Goal: Information Seeking & Learning: Learn about a topic

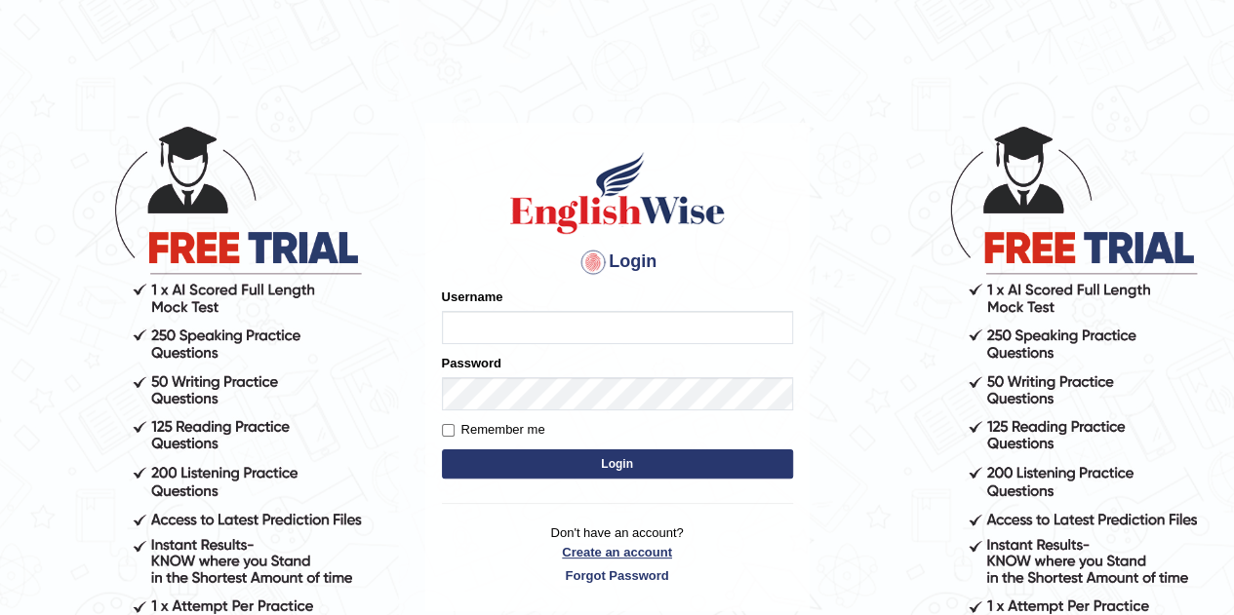
click at [650, 553] on p "Don't have an account? Create an account Forgot Password" at bounding box center [617, 554] width 351 height 60
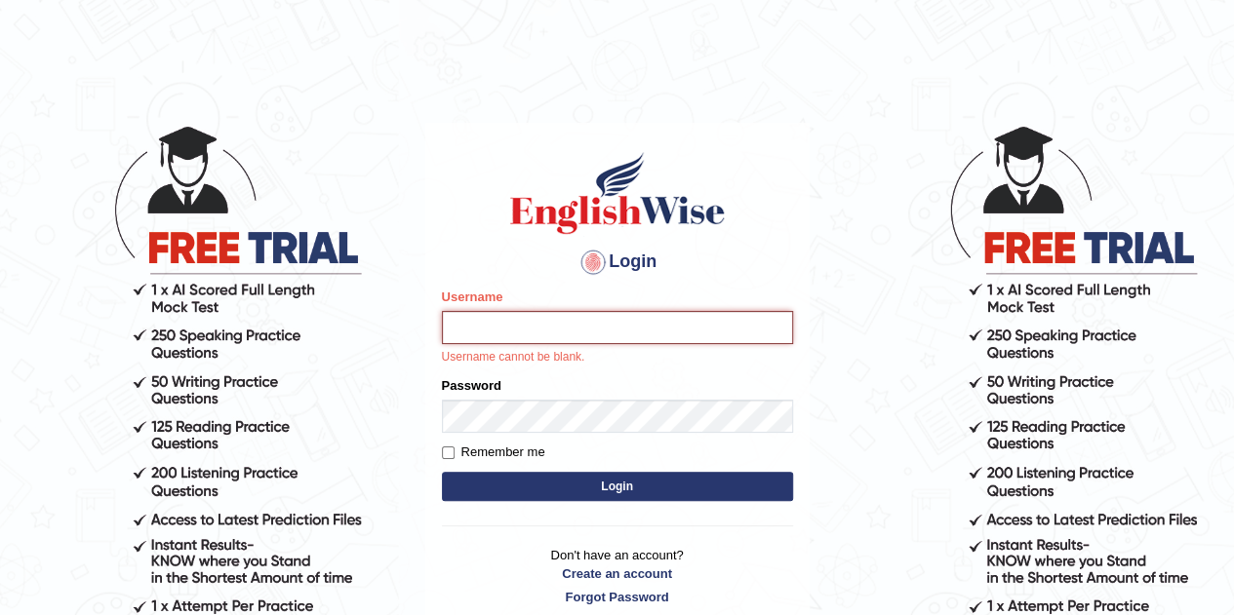
click at [513, 335] on input "Username" at bounding box center [617, 327] width 351 height 33
type input "Maricrisdd"
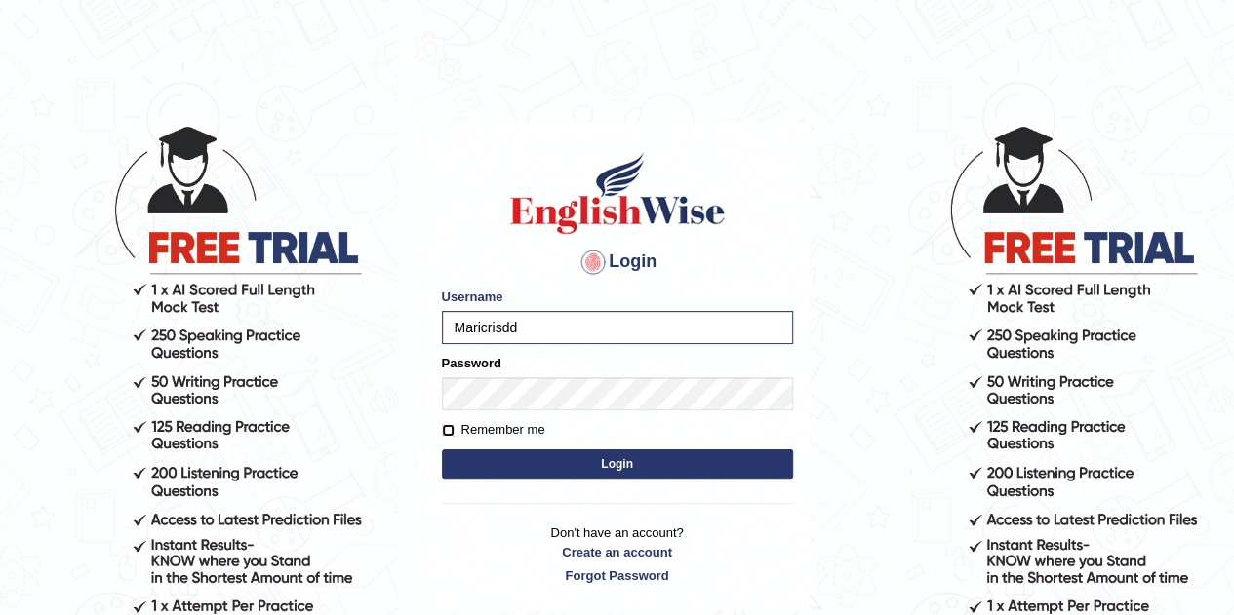
click at [453, 432] on input "Remember me" at bounding box center [448, 430] width 13 height 13
checkbox input "true"
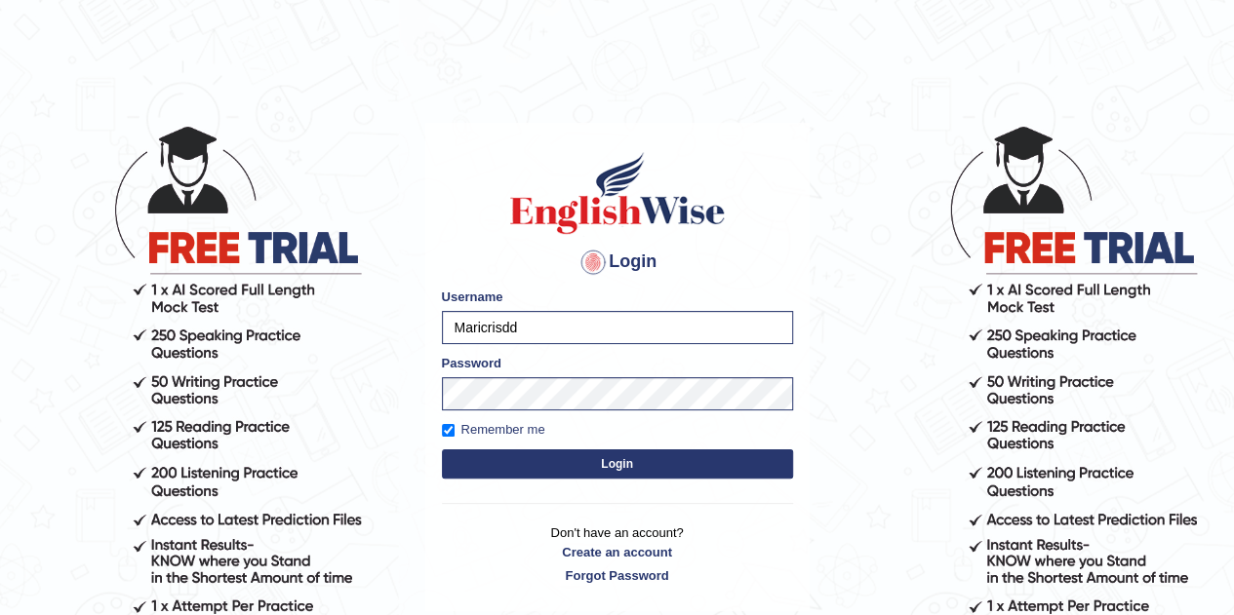
click at [581, 456] on button "Login" at bounding box center [617, 464] width 351 height 29
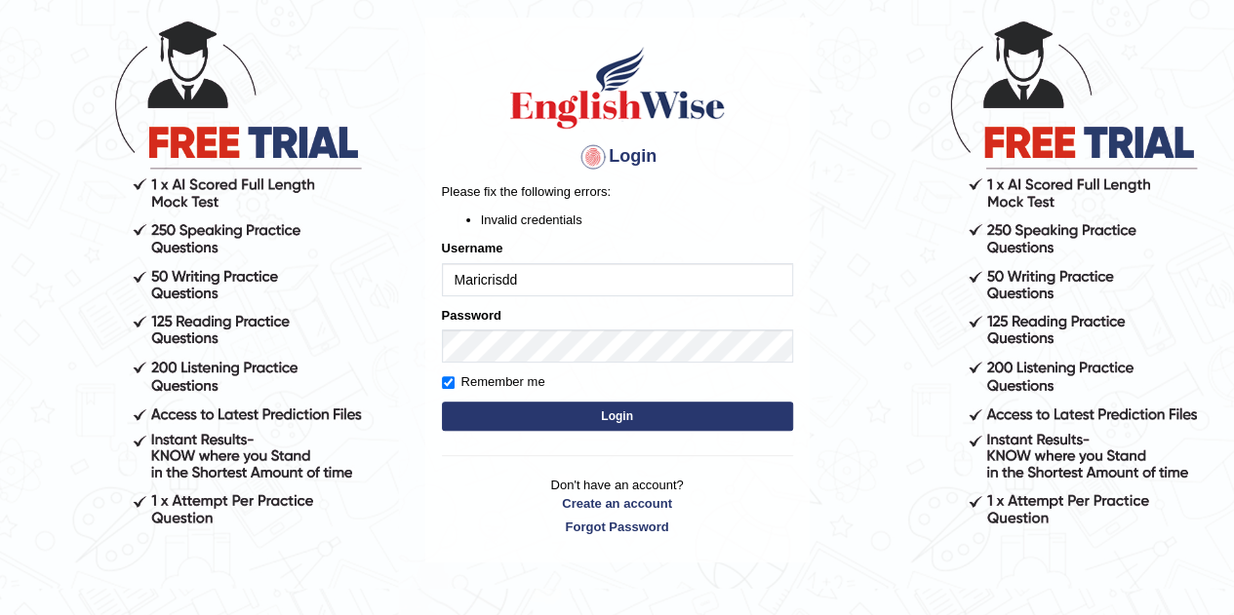
scroll to position [117, 0]
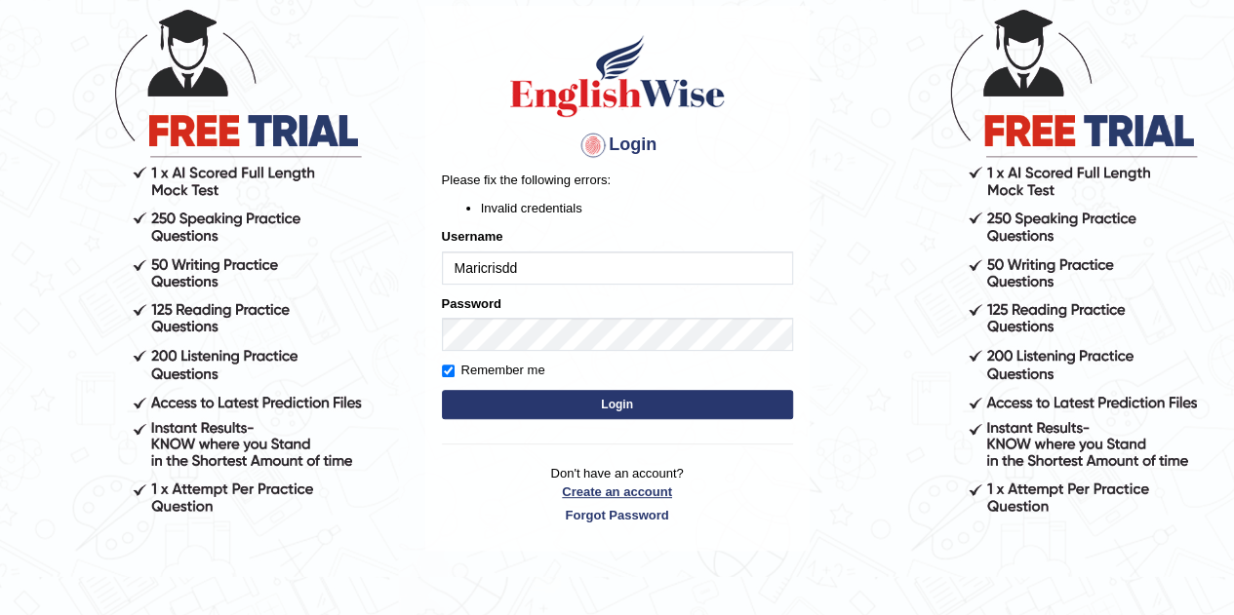
click at [614, 495] on link "Create an account" at bounding box center [617, 492] width 351 height 19
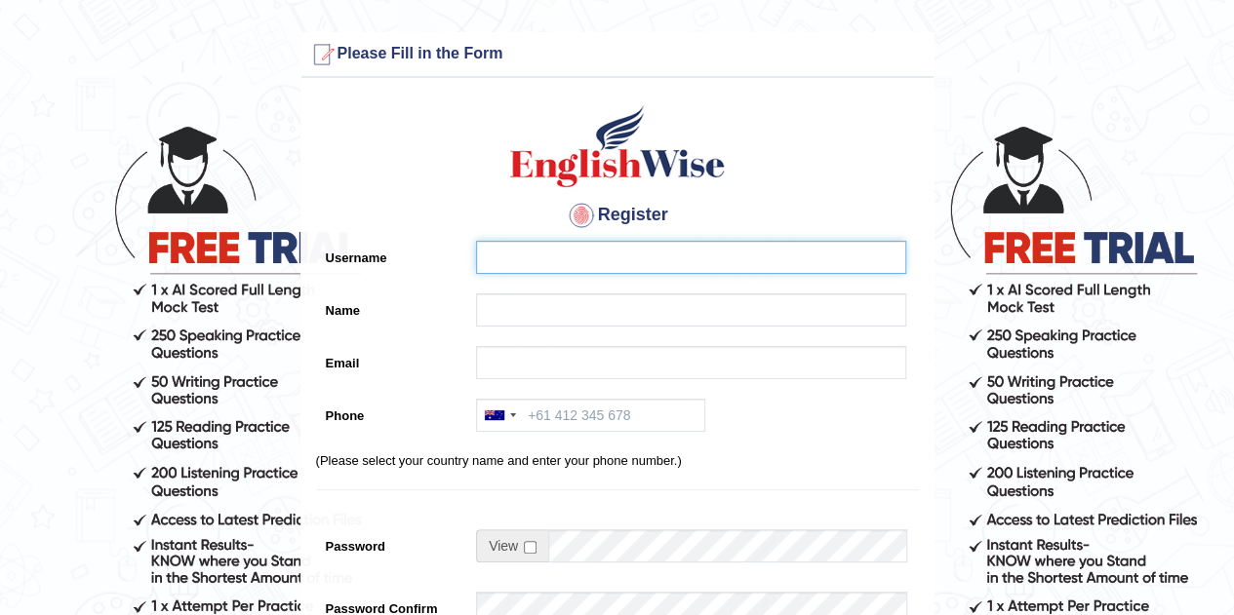
click at [511, 256] on input "Username" at bounding box center [691, 257] width 430 height 33
type input "Maricrisdd"
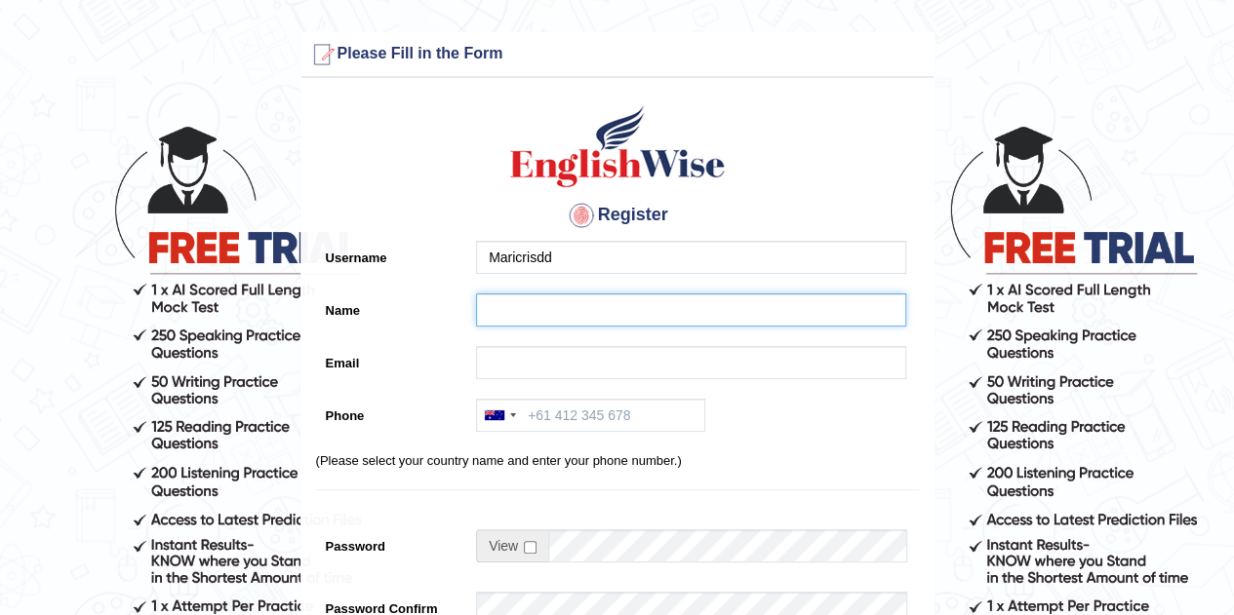
click at [603, 294] on input "Name" at bounding box center [691, 310] width 430 height 33
type input "[PERSON_NAME]"
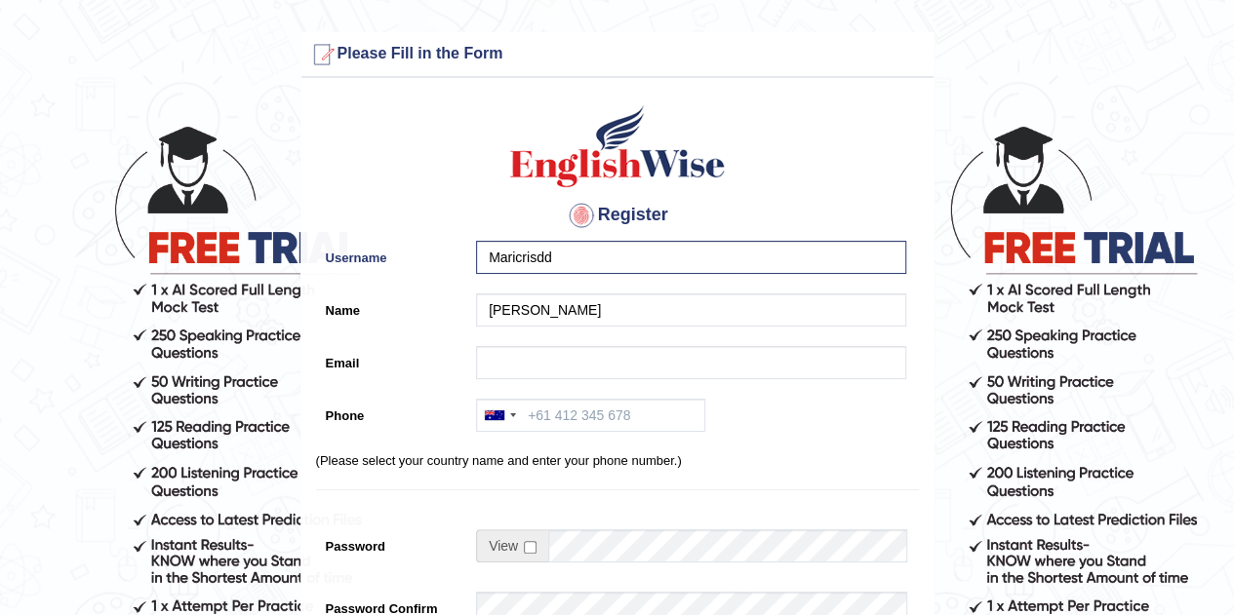
drag, startPoint x: 564, startPoint y: 381, endPoint x: 564, endPoint y: 358, distance: 23.4
click at [564, 358] on div at bounding box center [686, 367] width 440 height 43
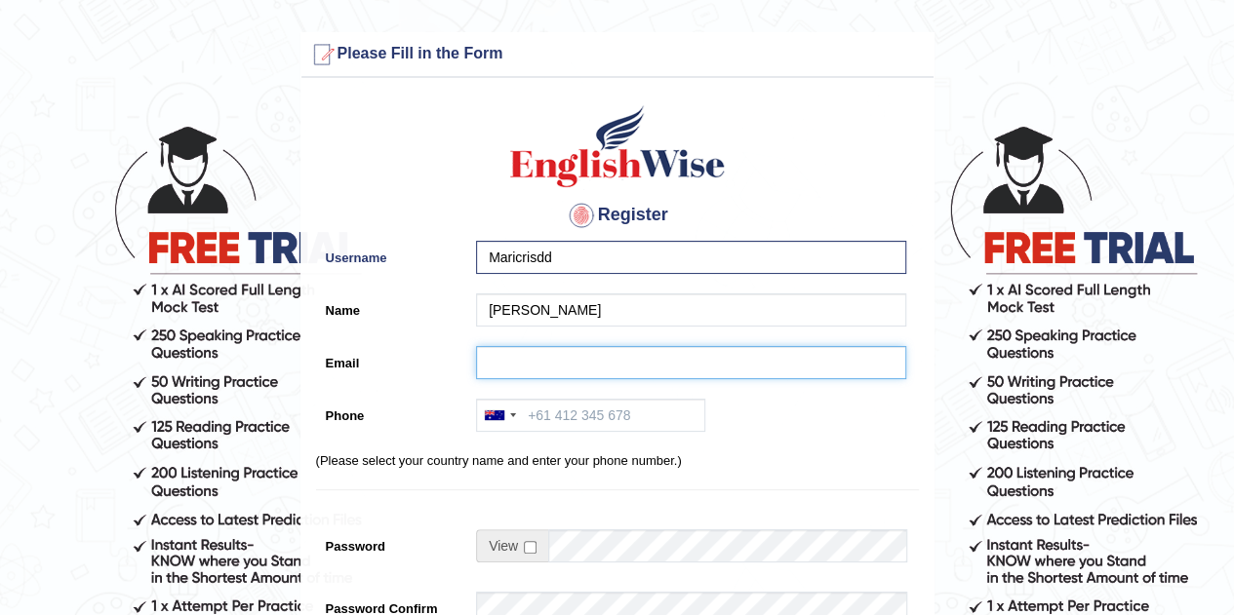
click at [564, 358] on input "Email" at bounding box center [691, 362] width 430 height 33
type input "M"
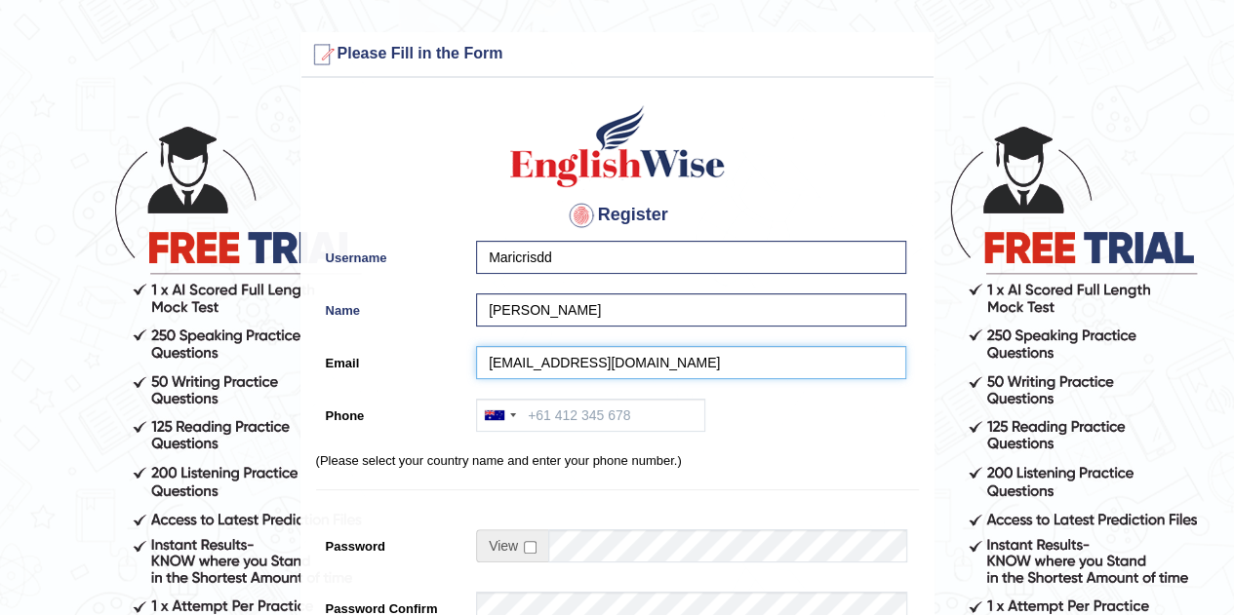
type input "[EMAIL_ADDRESS][DOMAIN_NAME]"
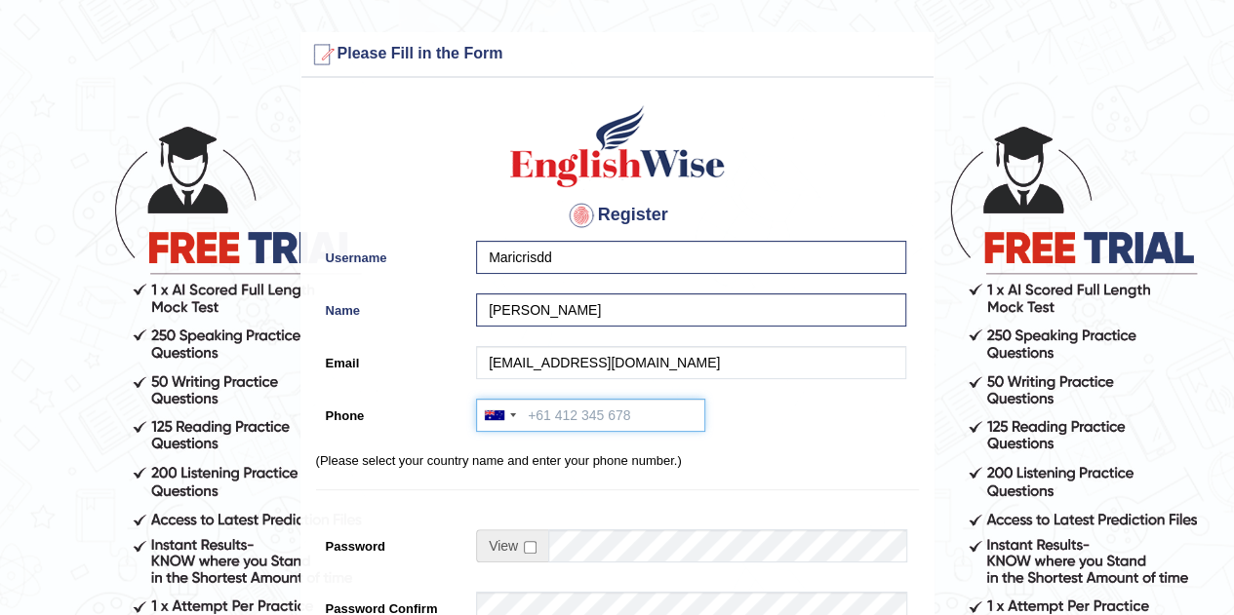
click at [543, 410] on input "Phone" at bounding box center [590, 415] width 229 height 33
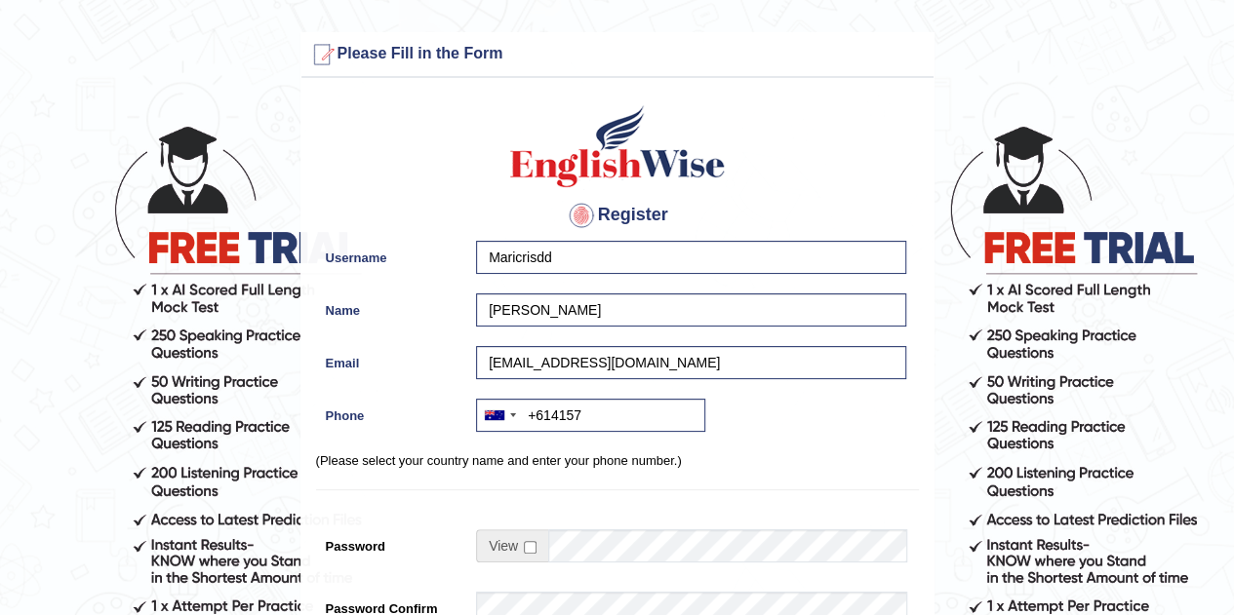
click at [1170, 161] on form "Please fix the following errors: Please Fill in the Form Register Username Mari…" at bounding box center [617, 548] width 1228 height 1032
click at [604, 415] on input "+614157" at bounding box center [590, 415] width 229 height 33
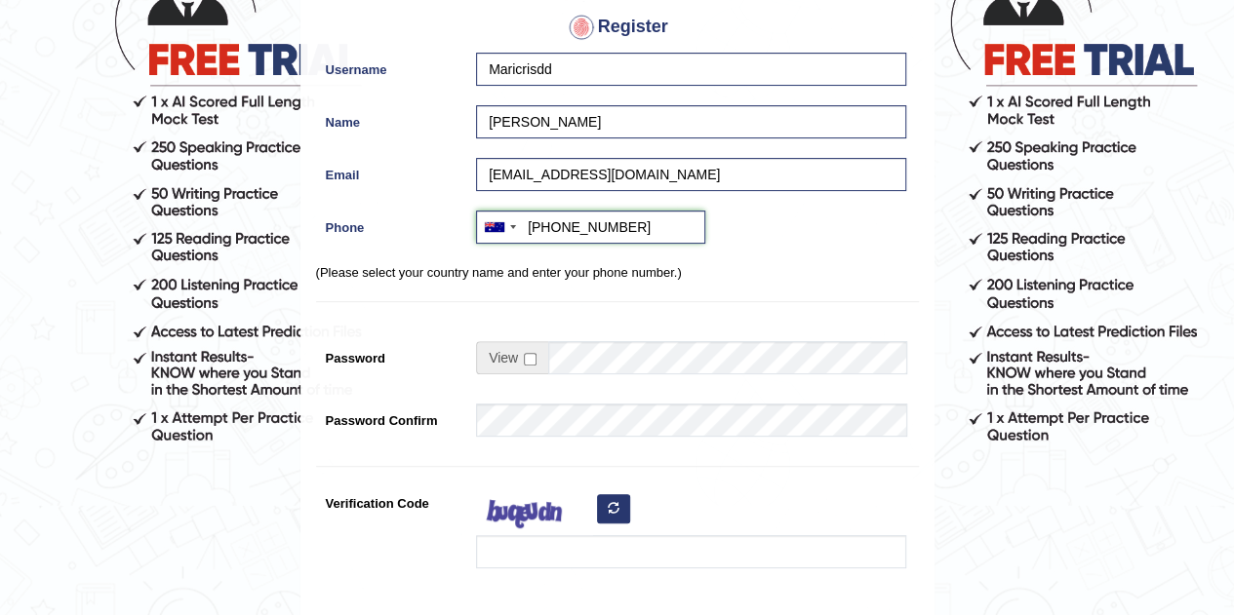
scroll to position [195, 0]
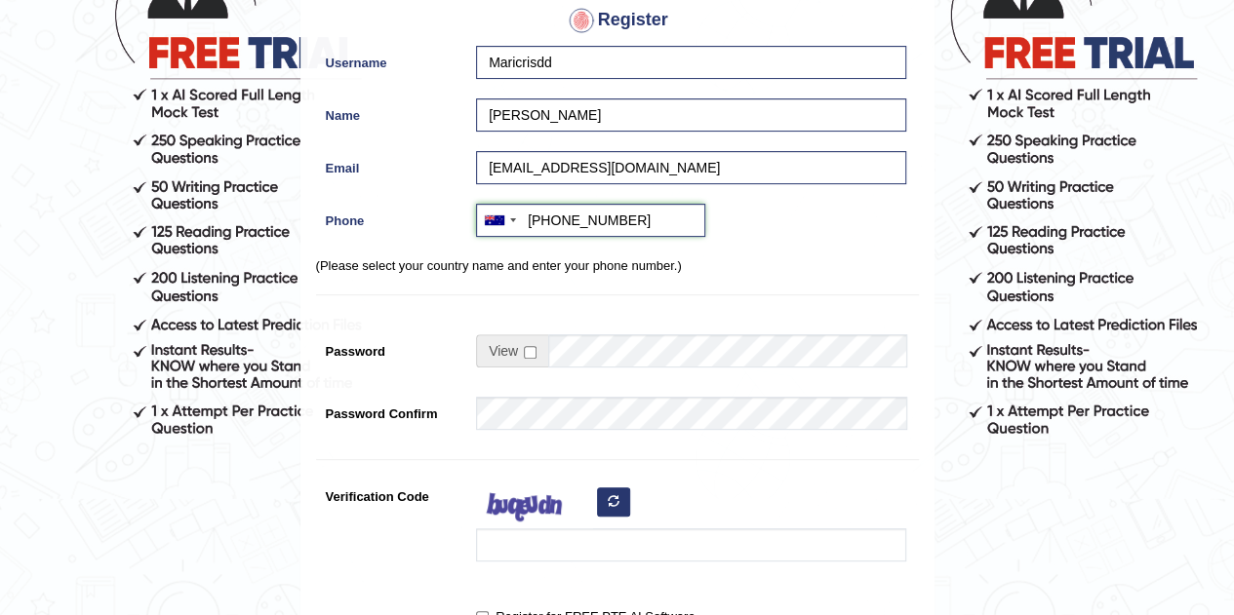
type input "+61415781455"
click at [533, 346] on input "checkbox" at bounding box center [530, 352] width 13 height 13
checkbox input "true"
click at [611, 352] on input "Password" at bounding box center [727, 351] width 358 height 33
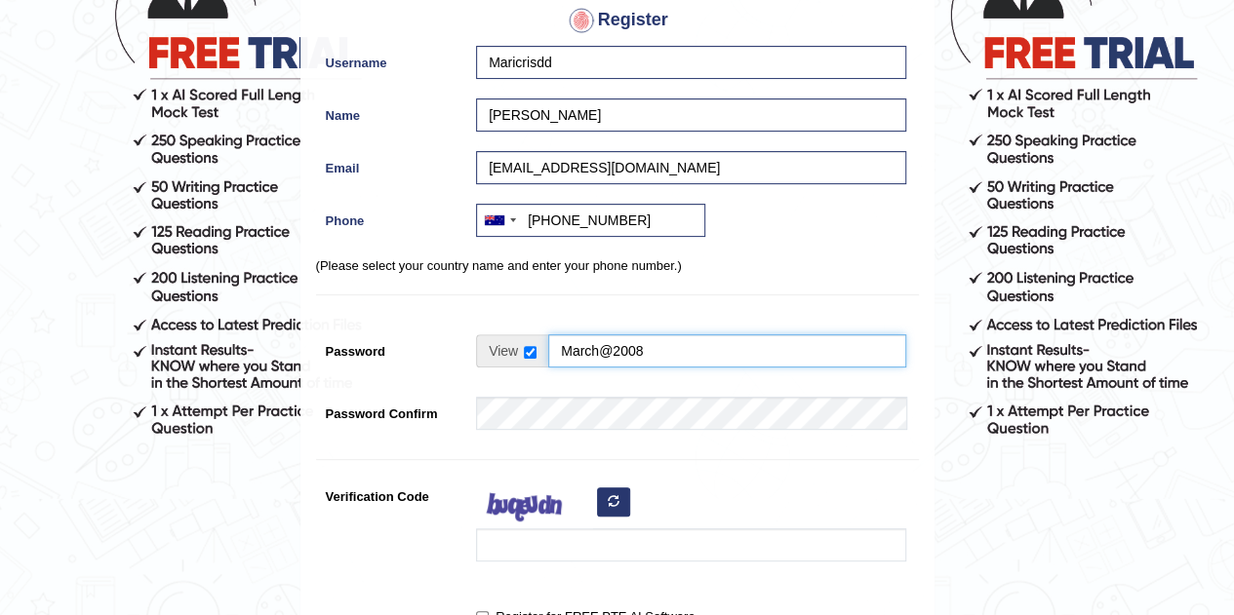
type input "March@2008"
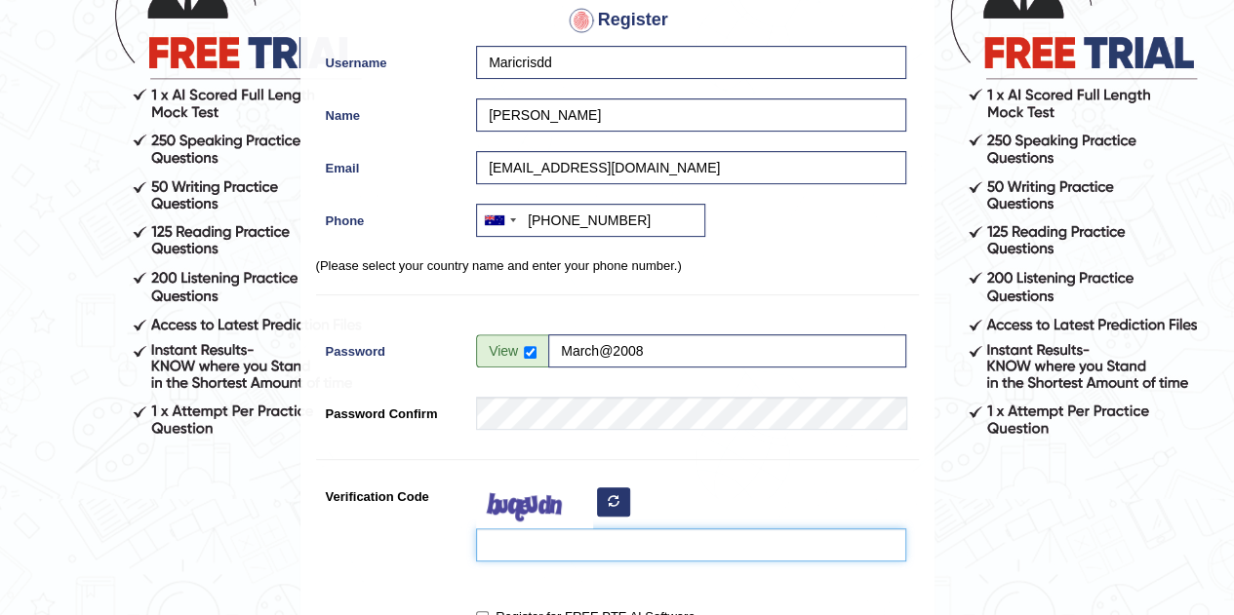
click at [725, 543] on input "Verification Code" at bounding box center [691, 545] width 430 height 33
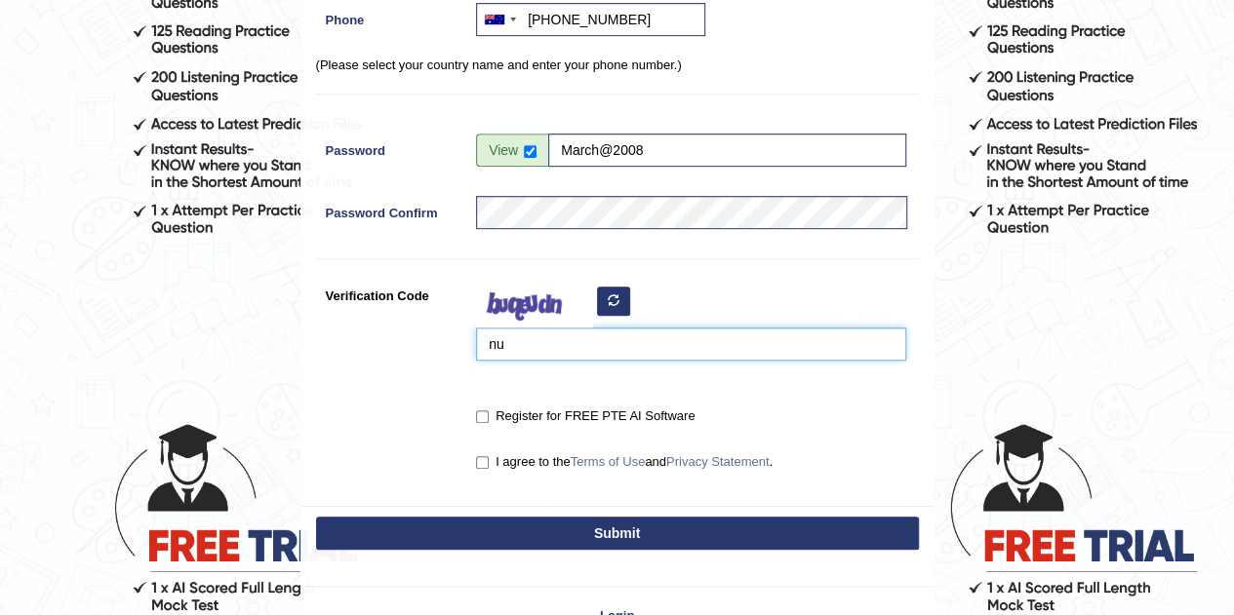
scroll to position [429, 0]
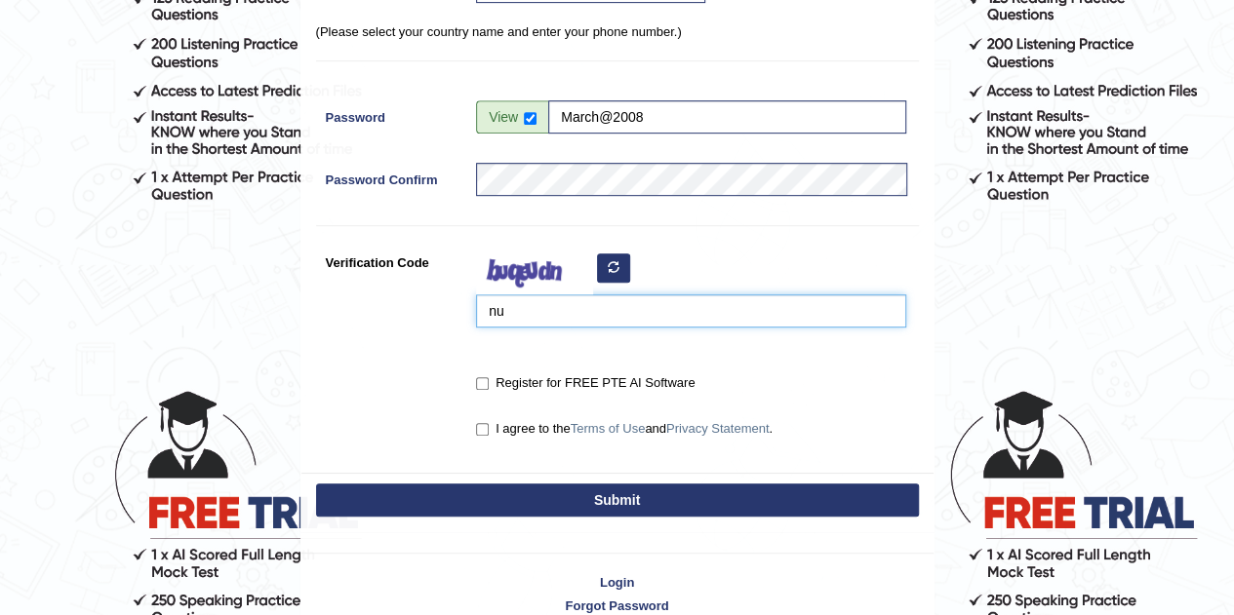
type input "n"
click at [585, 312] on input "nusoe" at bounding box center [691, 311] width 430 height 33
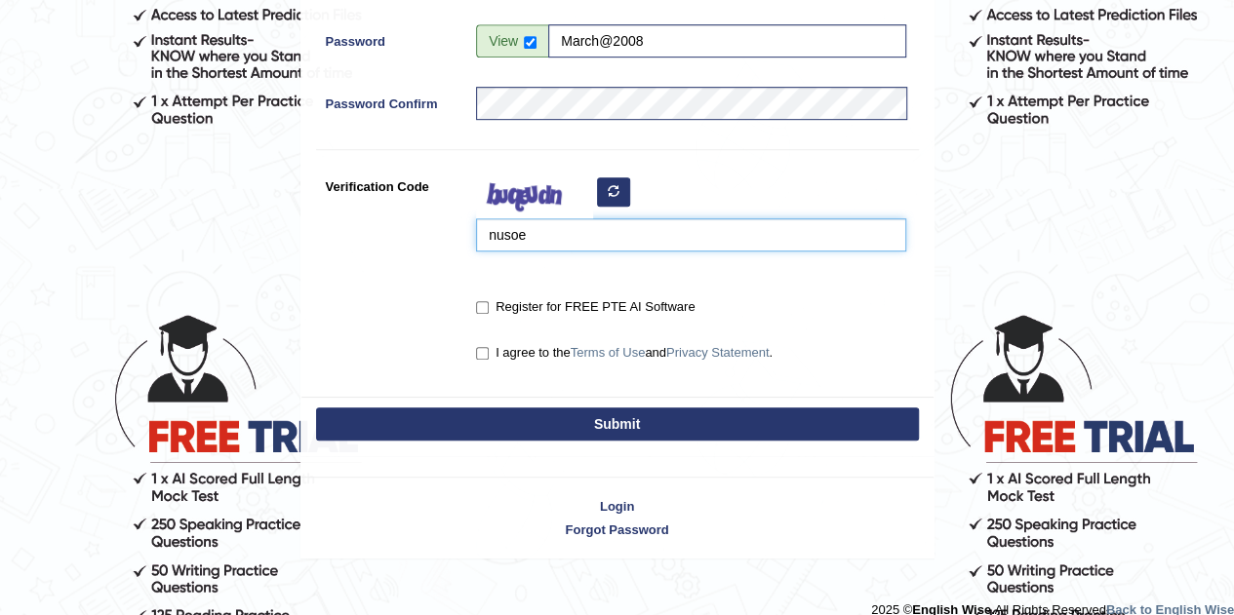
scroll to position [490, 0]
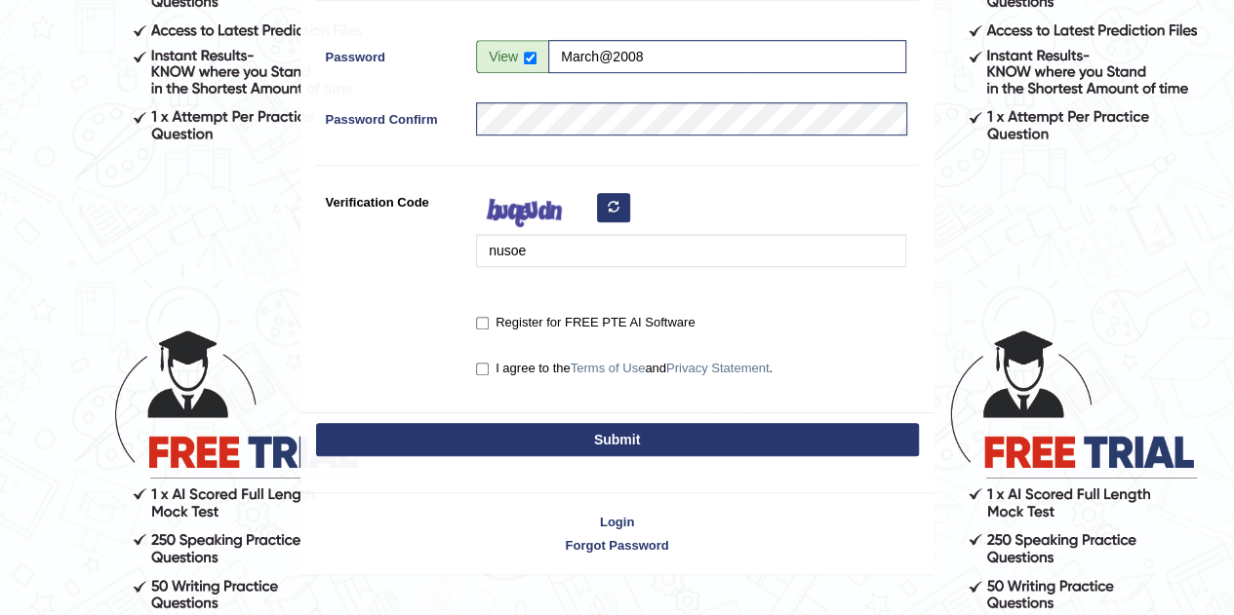
click at [961, 240] on form "Please fix the following errors: Please Fill in the Form Register Username Mari…" at bounding box center [617, 59] width 1228 height 1032
click at [547, 254] on input "nusoe" at bounding box center [691, 250] width 430 height 33
type input "nusoeuh"
click at [484, 327] on input "Register for FREE PTE AI Software" at bounding box center [482, 323] width 13 height 13
checkbox input "true"
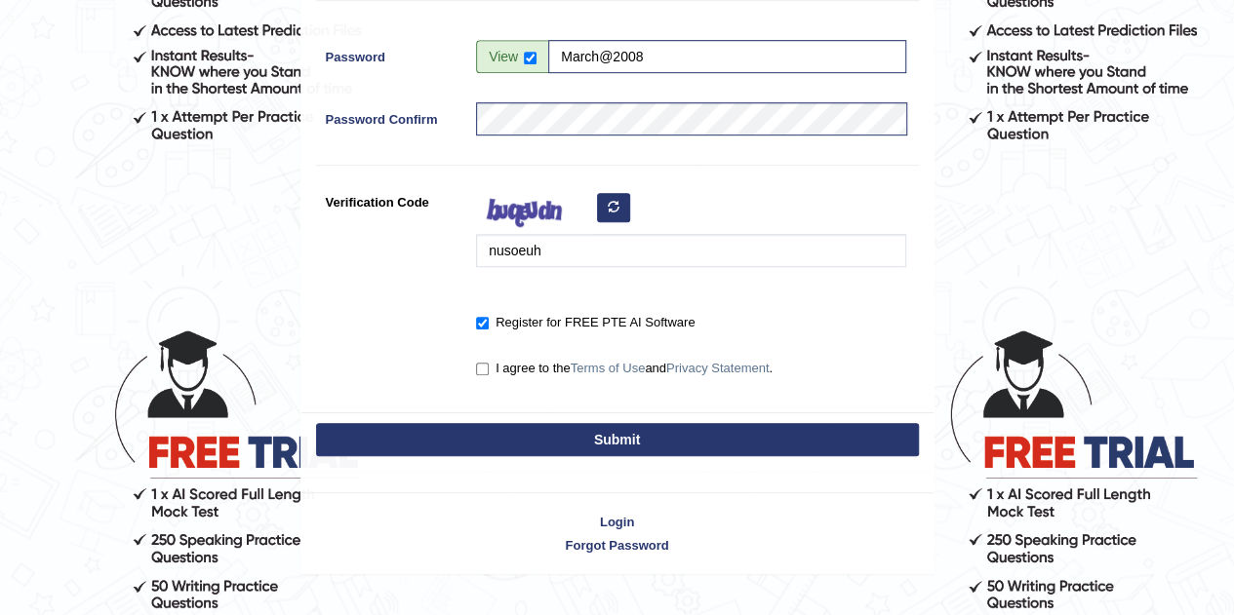
click at [483, 360] on label "I agree to the Terms of Use and Privacy Statement ." at bounding box center [624, 369] width 296 height 20
click at [483, 363] on input "I agree to the Terms of Use and Privacy Statement ." at bounding box center [482, 369] width 13 height 13
checkbox input "true"
click at [635, 432] on button "Submit" at bounding box center [617, 439] width 603 height 33
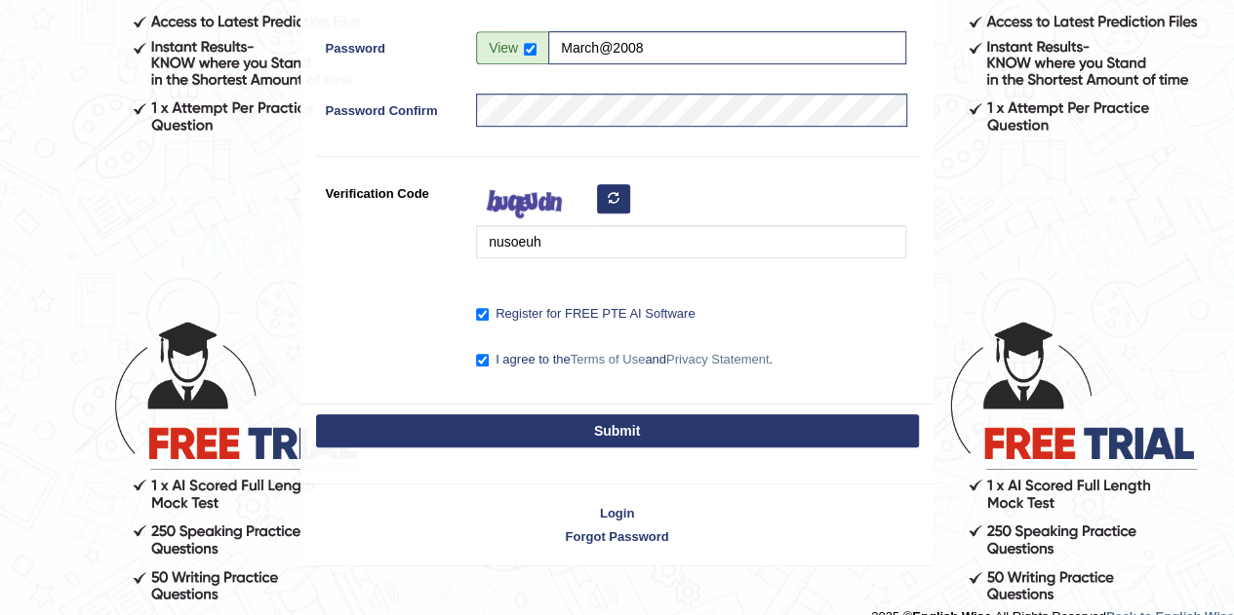
scroll to position [502, 0]
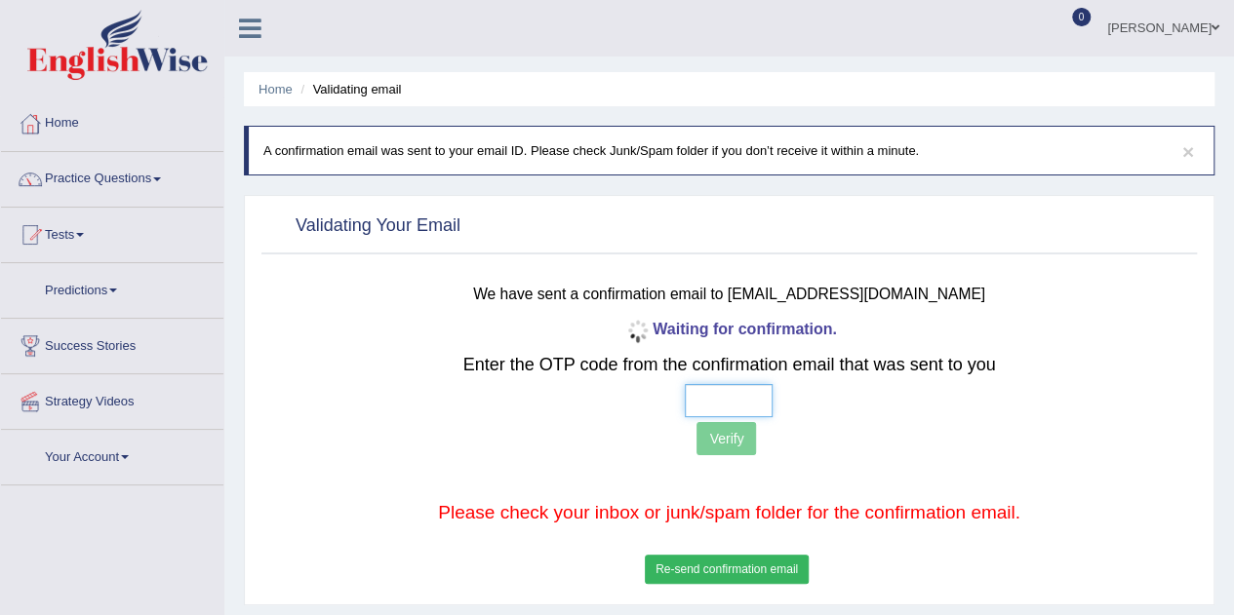
click at [735, 387] on input "text" at bounding box center [729, 400] width 88 height 33
click at [708, 403] on input "text" at bounding box center [729, 400] width 88 height 33
type input "5 1 8 4"
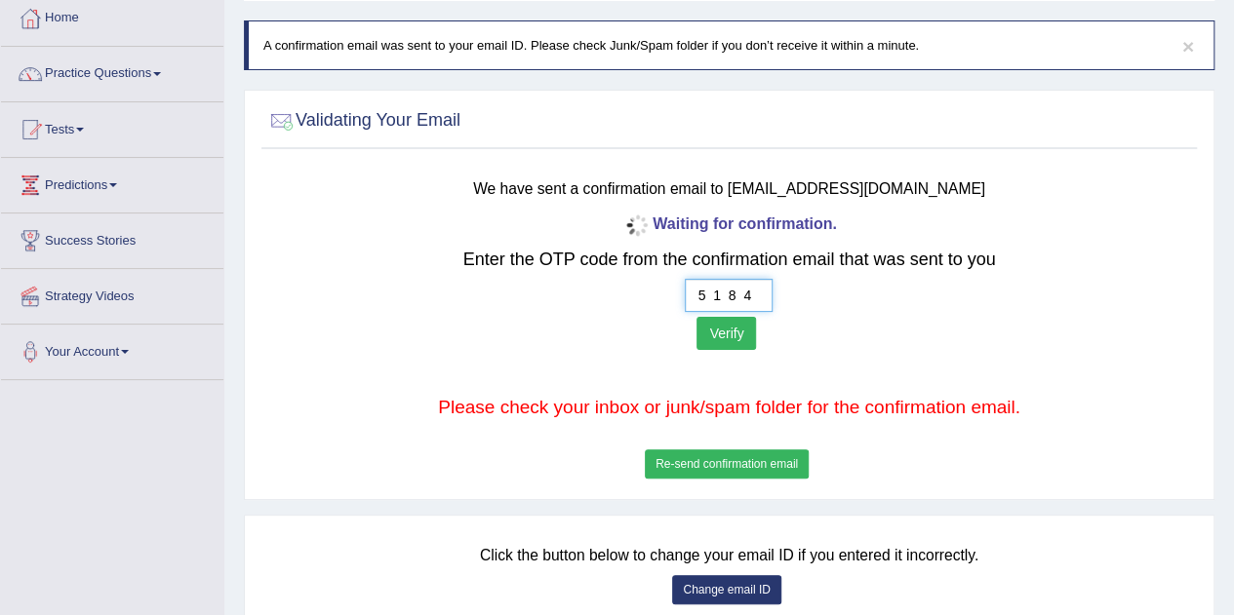
scroll to position [101, 0]
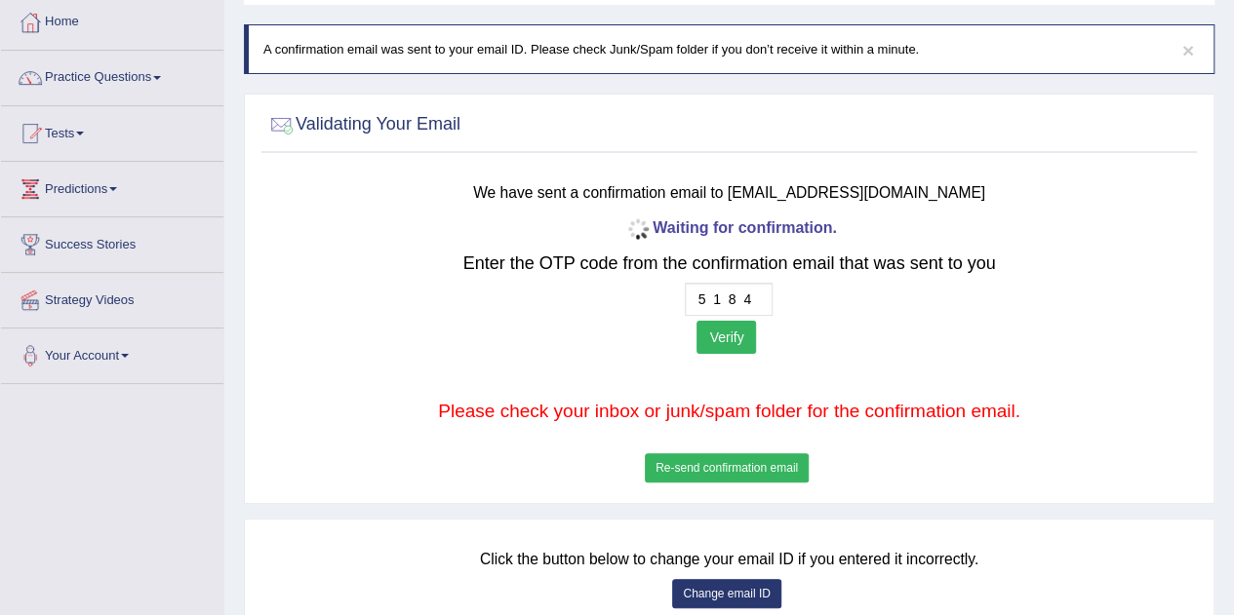
click at [735, 345] on button "Verify" at bounding box center [725, 337] width 59 height 33
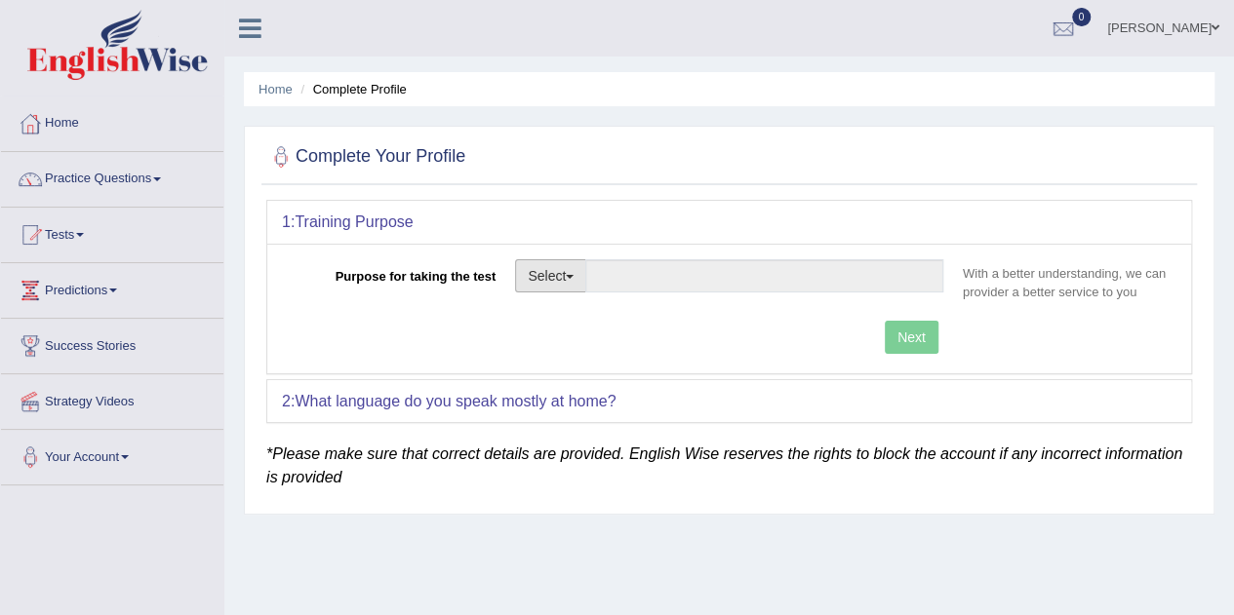
click at [576, 267] on button "Select" at bounding box center [550, 275] width 71 height 33
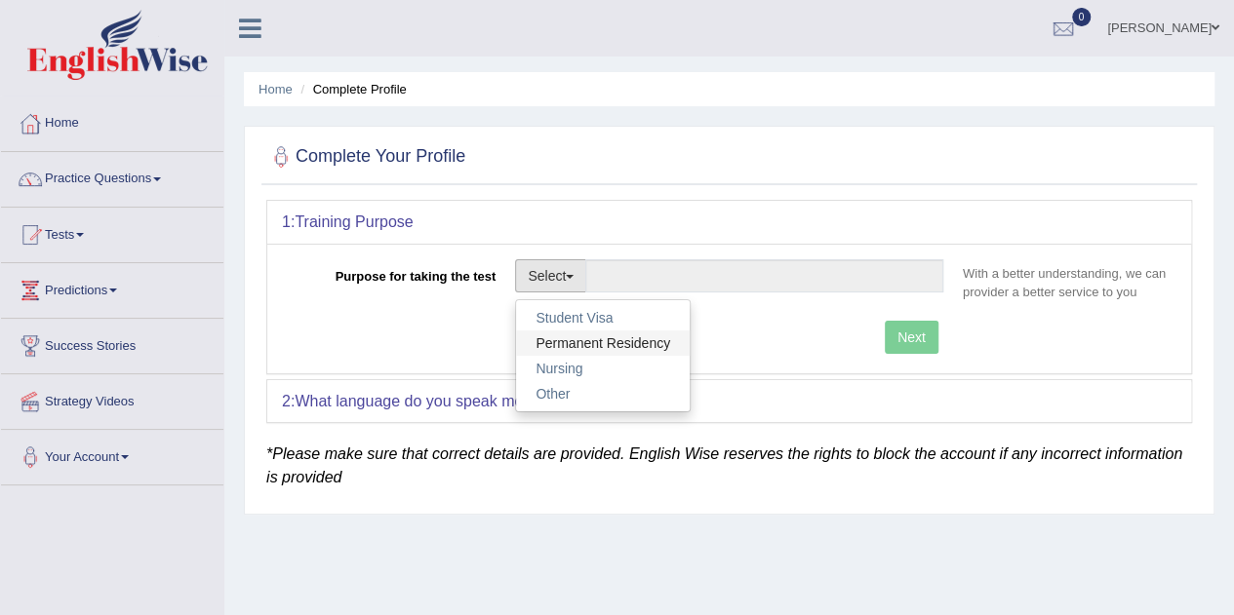
click at [599, 337] on link "Permanent Residency" at bounding box center [603, 343] width 174 height 25
type input "Permanent Residency"
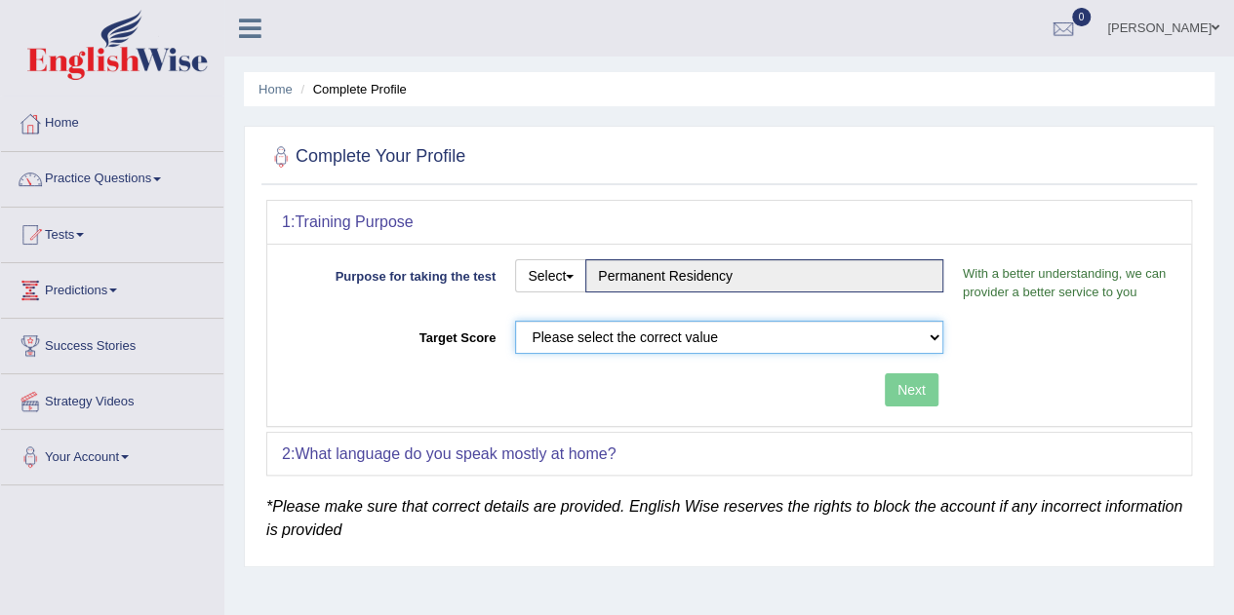
click at [940, 336] on select "Please select the correct value 50 (6 bands) 58 (6.5 bands) 65 (7 bands) 79 (8 …" at bounding box center [729, 337] width 428 height 33
select select "50"
click at [515, 321] on select "Please select the correct value 50 (6 bands) 58 (6.5 bands) 65 (7 bands) 79 (8 …" at bounding box center [729, 337] width 428 height 33
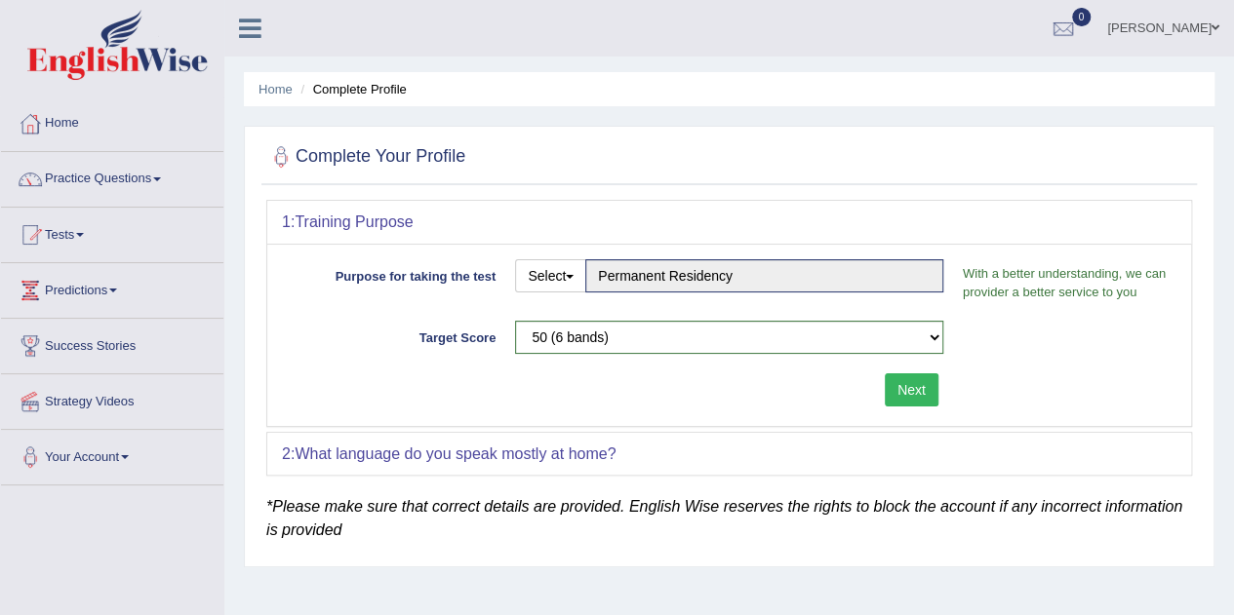
click at [913, 387] on button "Next" at bounding box center [912, 390] width 54 height 33
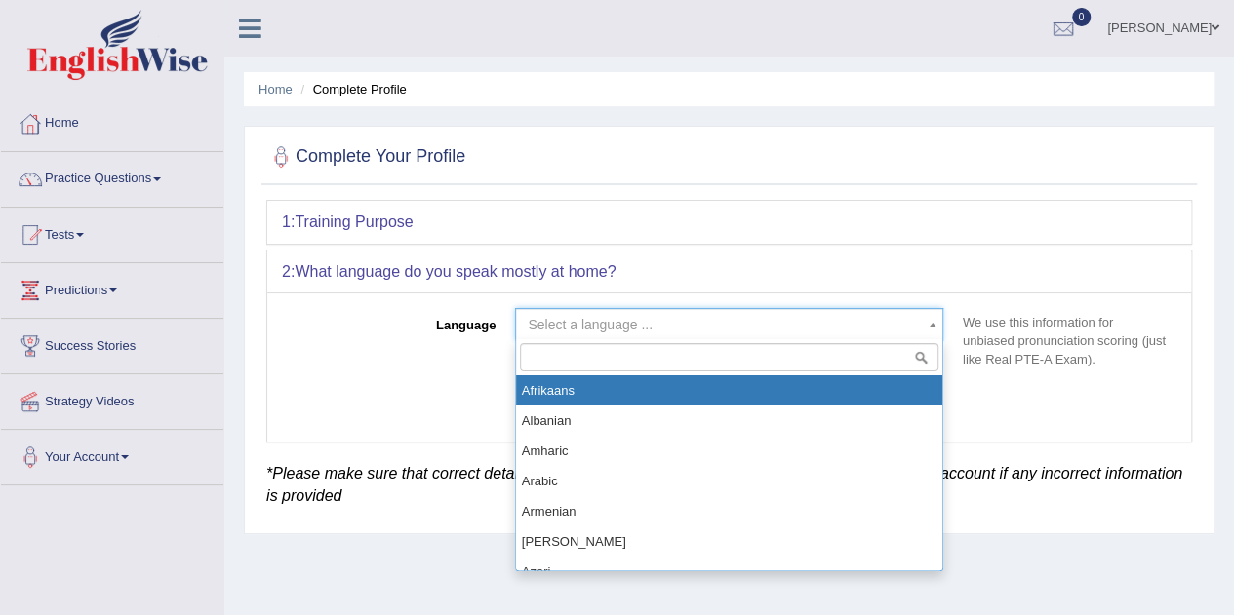
click at [932, 328] on span at bounding box center [933, 324] width 20 height 31
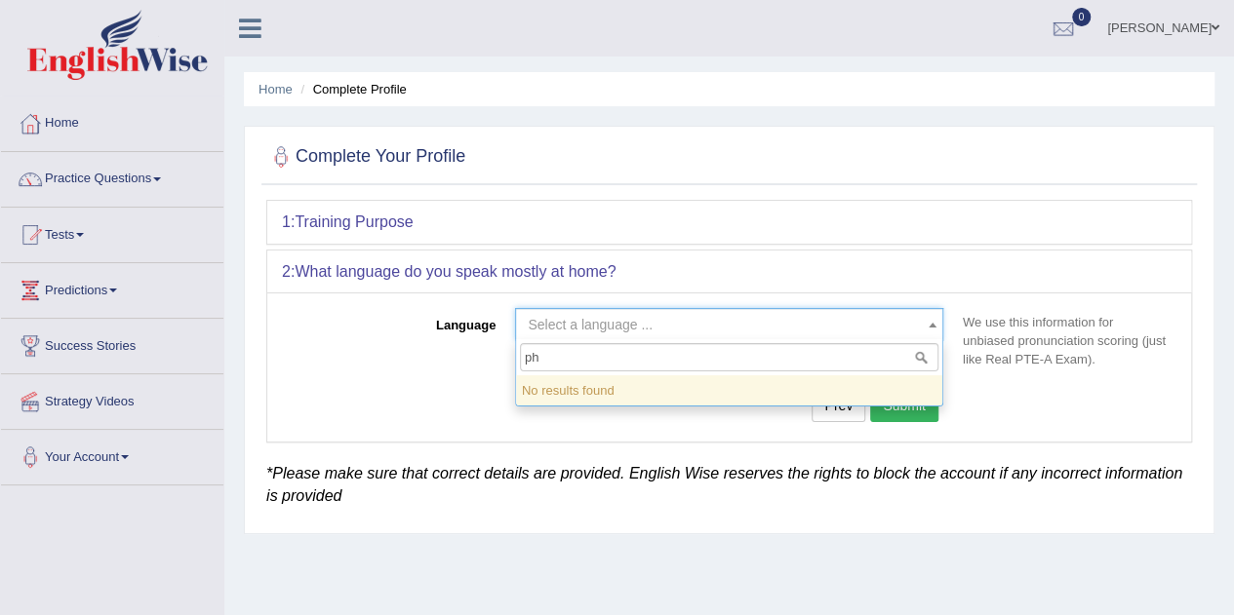
type input "p"
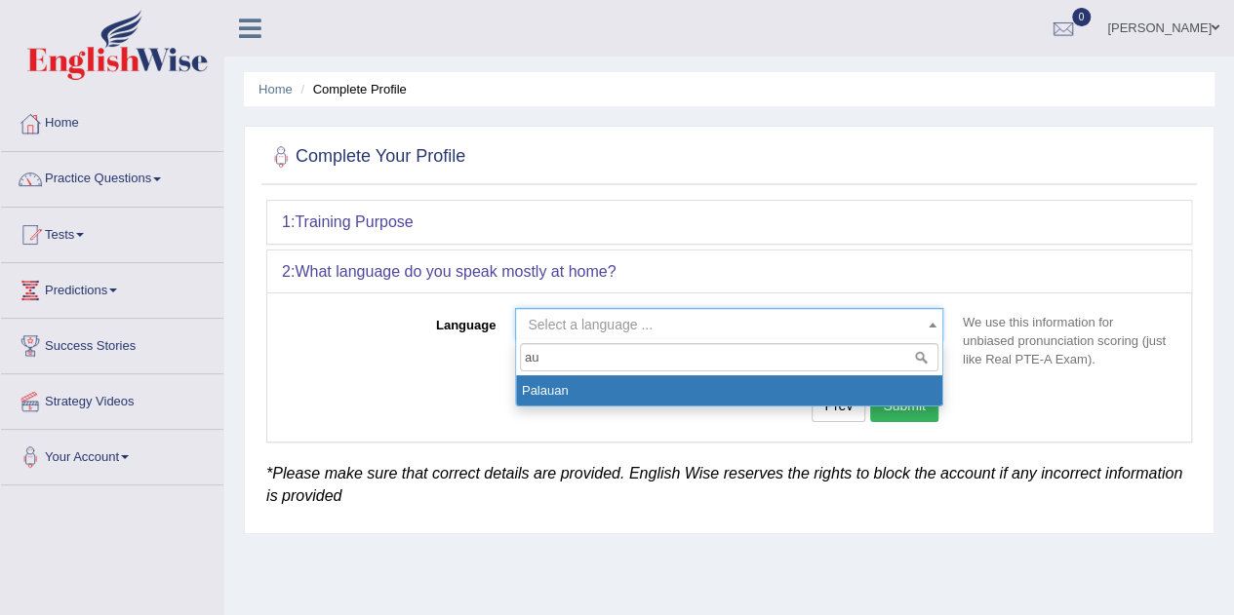
type input "a"
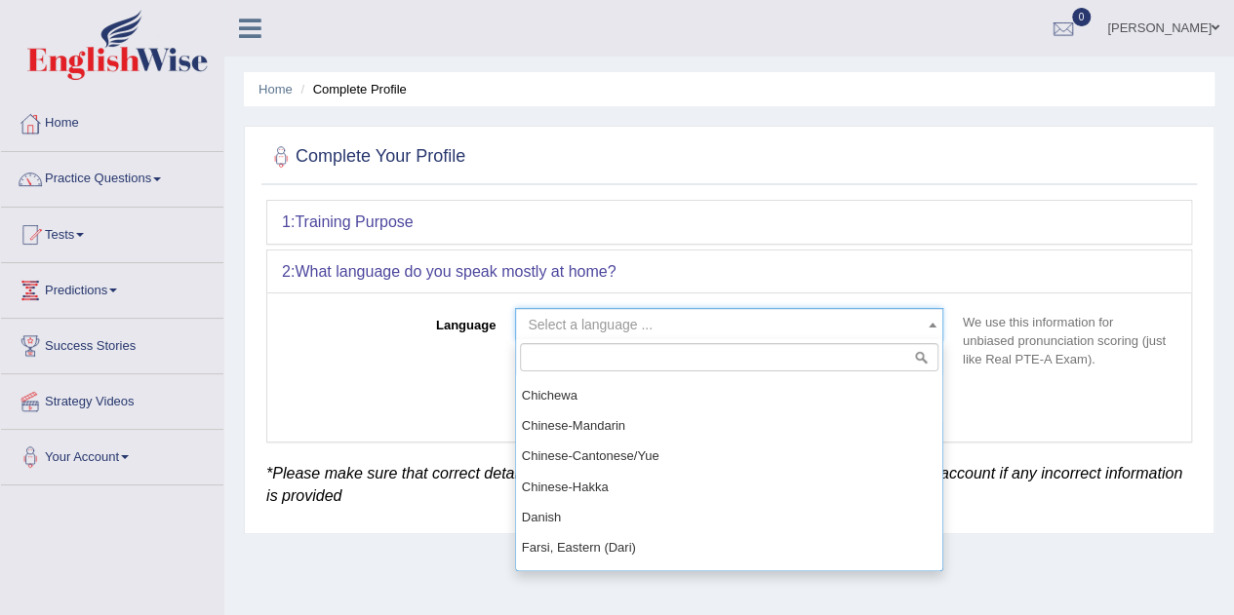
scroll to position [452, 0]
type input "e"
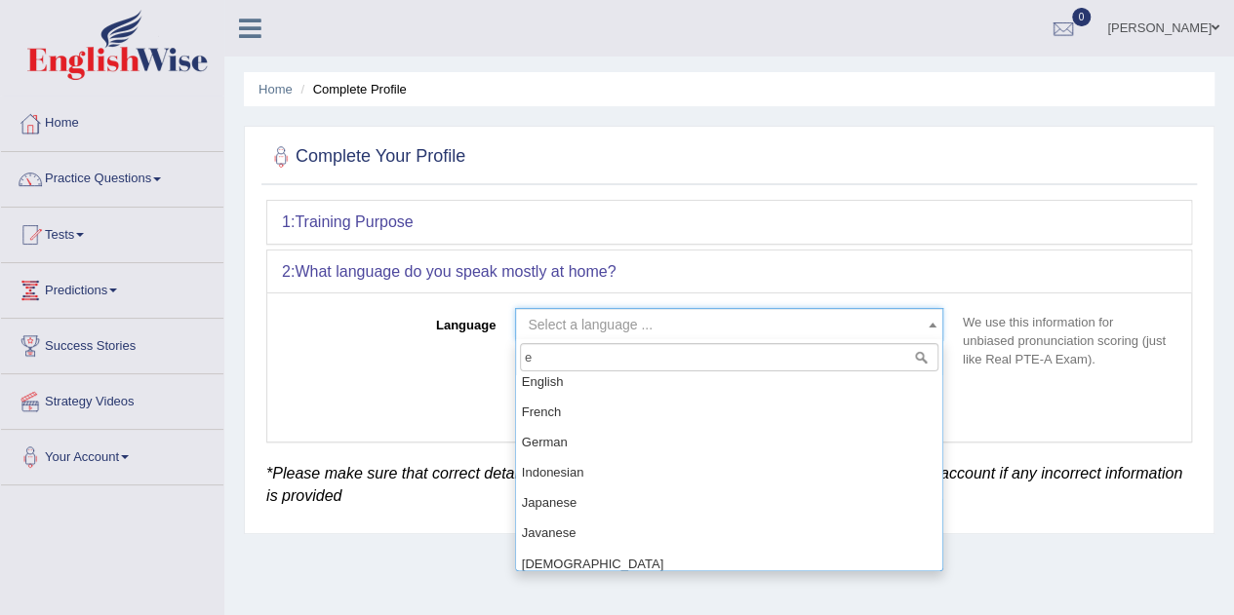
scroll to position [376, 0]
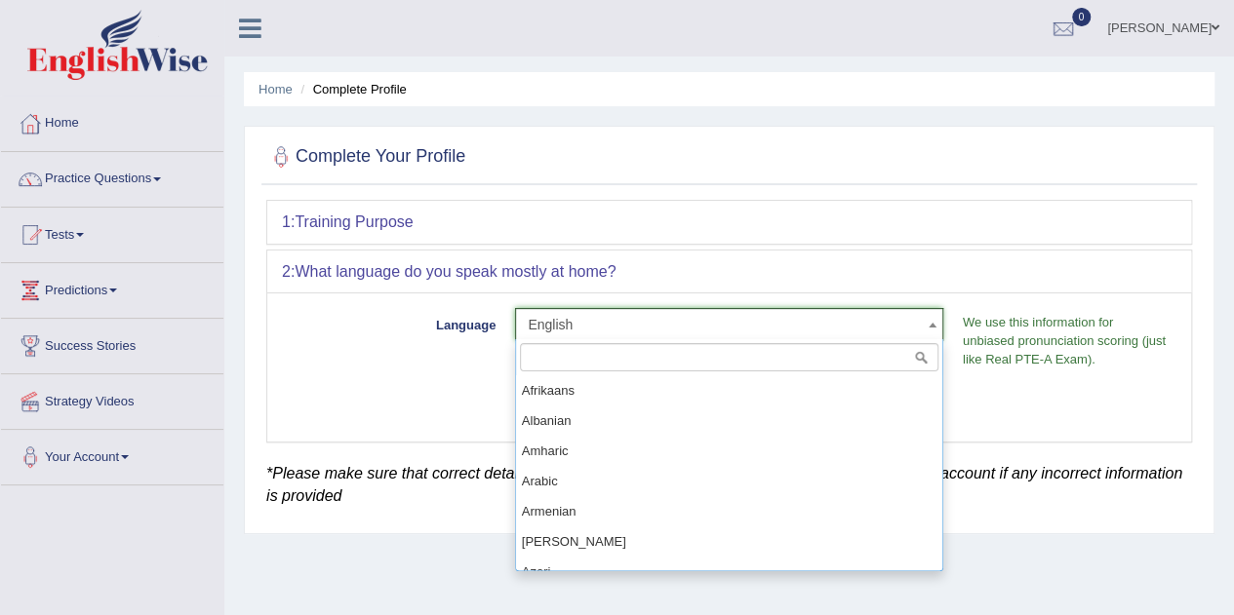
click at [928, 321] on span at bounding box center [933, 324] width 20 height 31
select select "Tagalog"
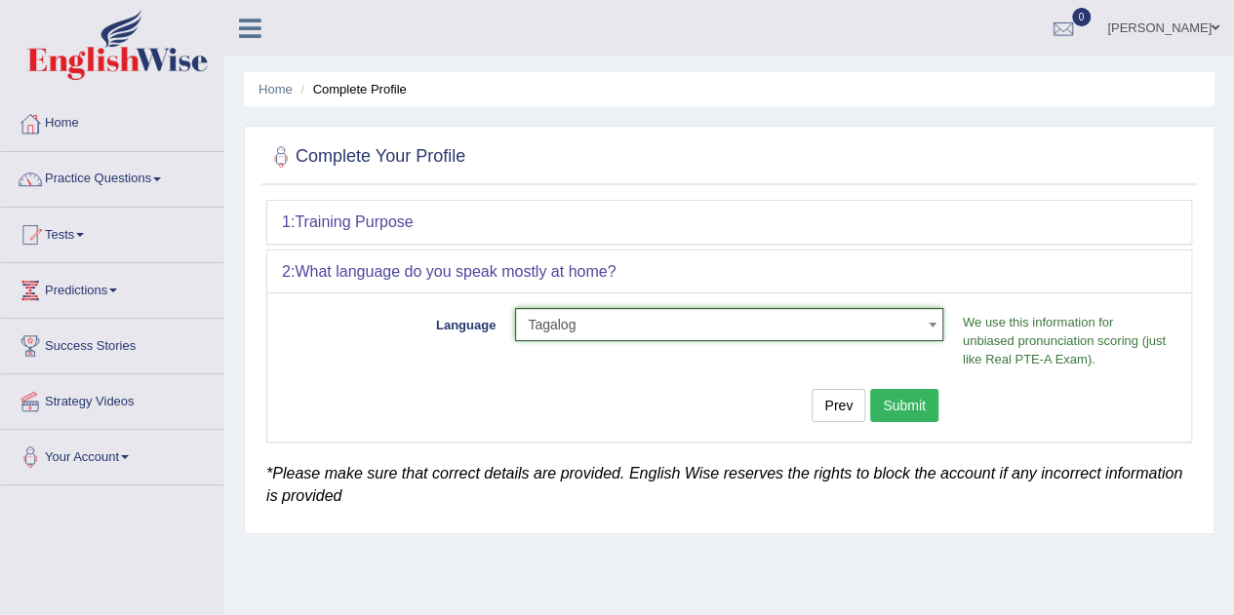
click at [657, 326] on span "Tagalog" at bounding box center [723, 325] width 391 height 20
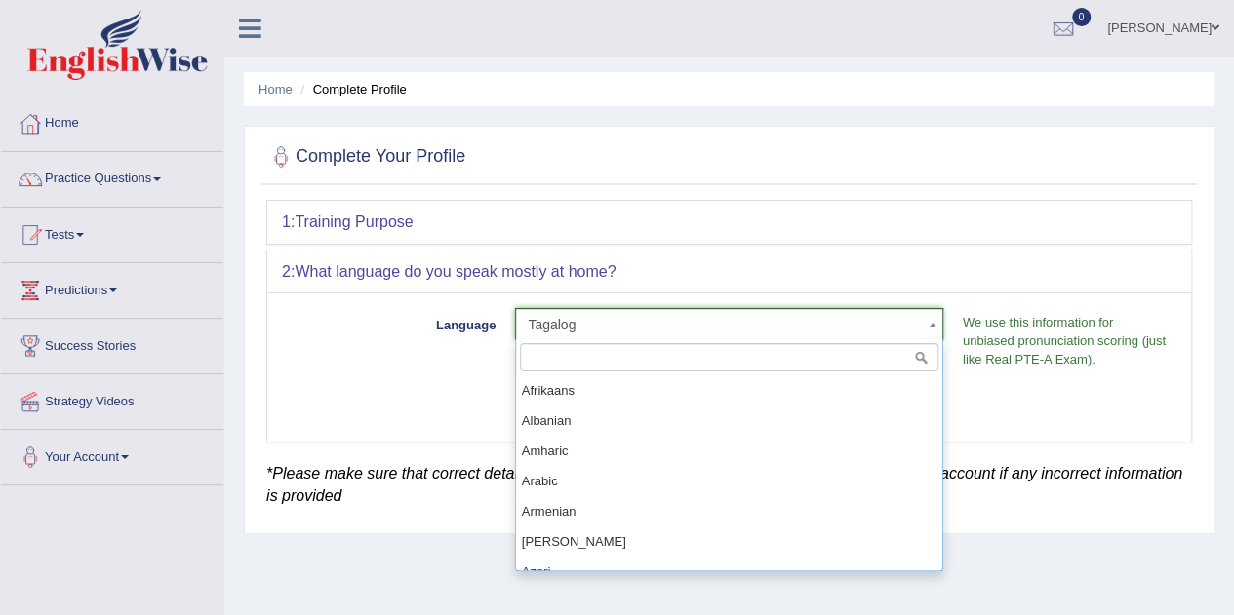
scroll to position [1456, 0]
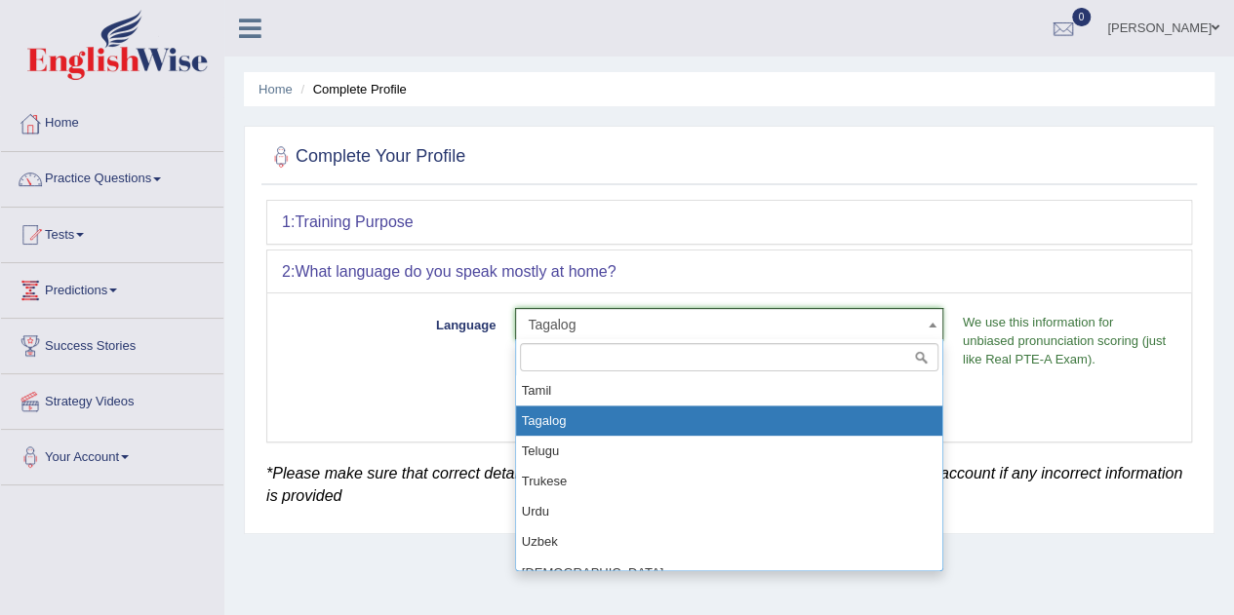
type input "e"
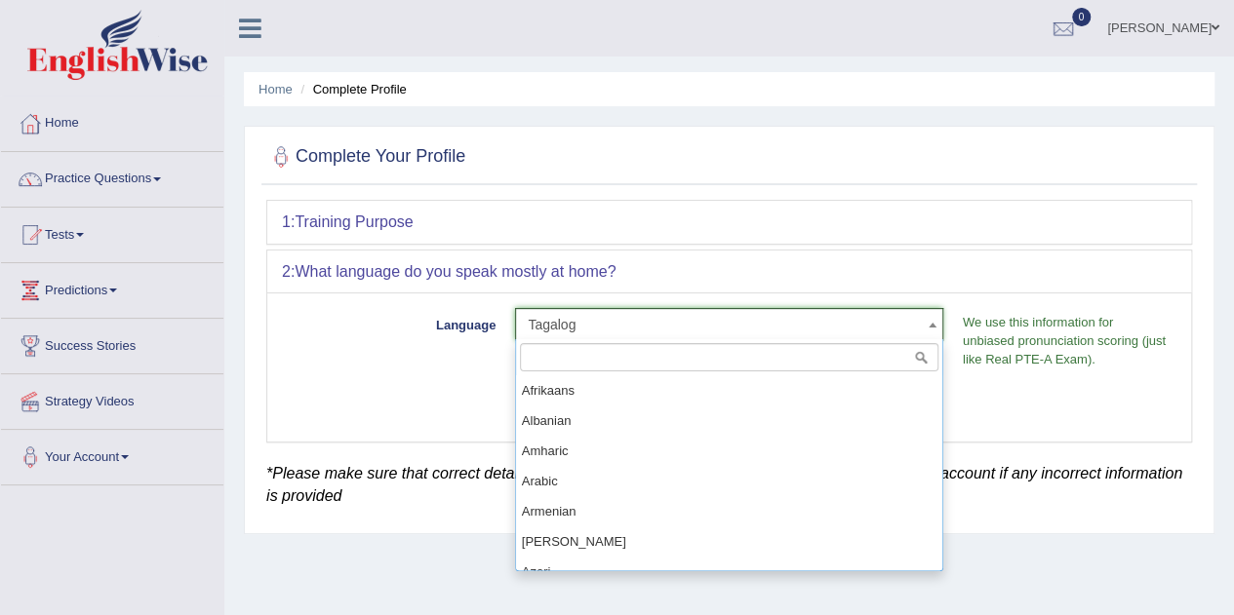
scroll to position [1426, 0]
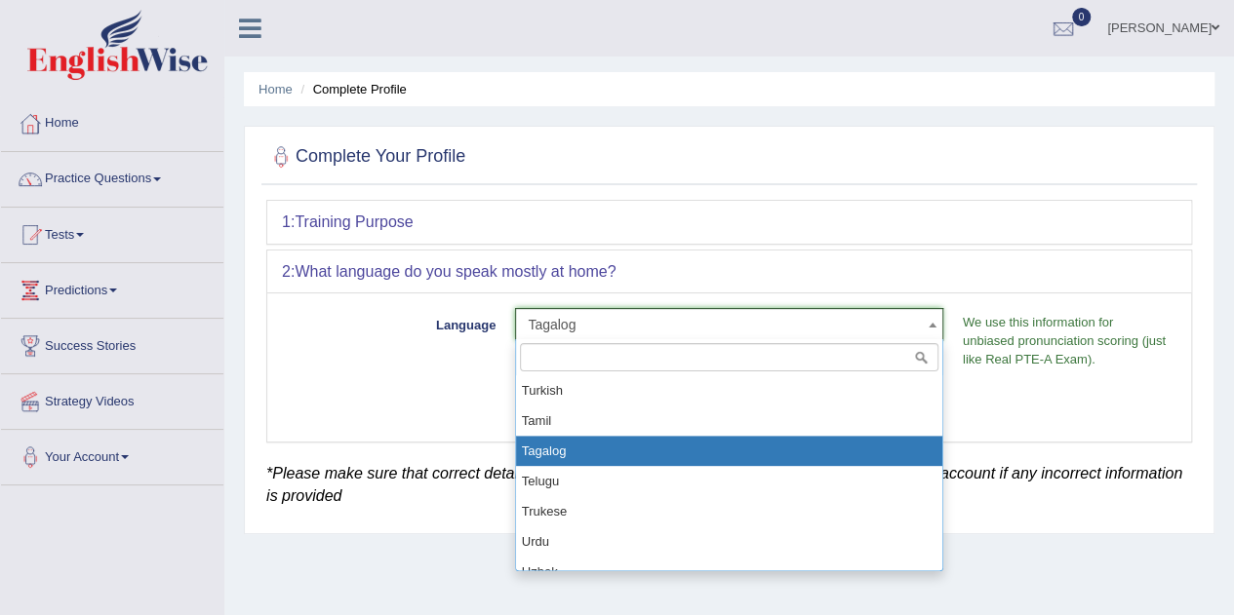
click at [630, 330] on span "Tagalog" at bounding box center [723, 325] width 391 height 20
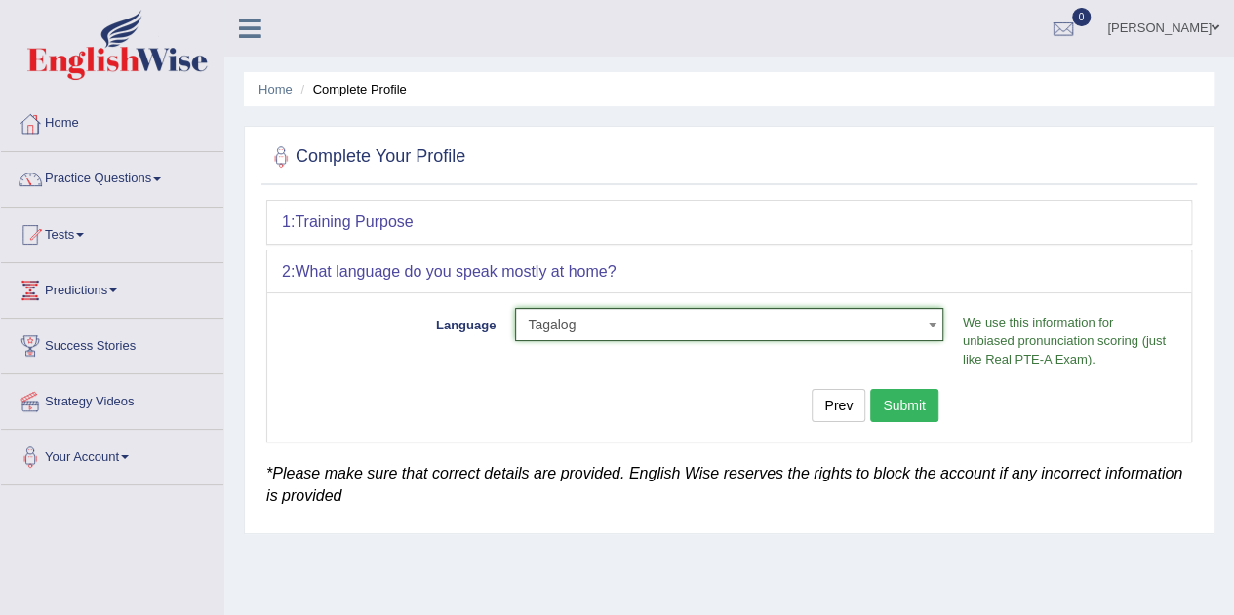
click at [920, 410] on button "Submit" at bounding box center [904, 405] width 68 height 33
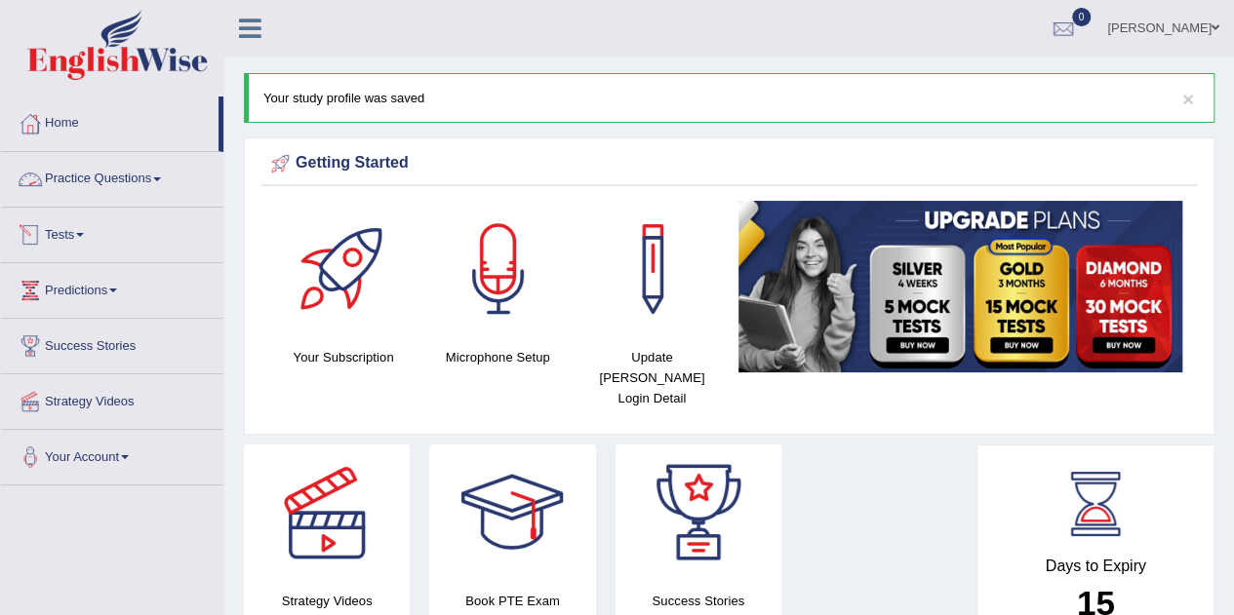
click at [78, 225] on link "Tests" at bounding box center [112, 232] width 222 height 49
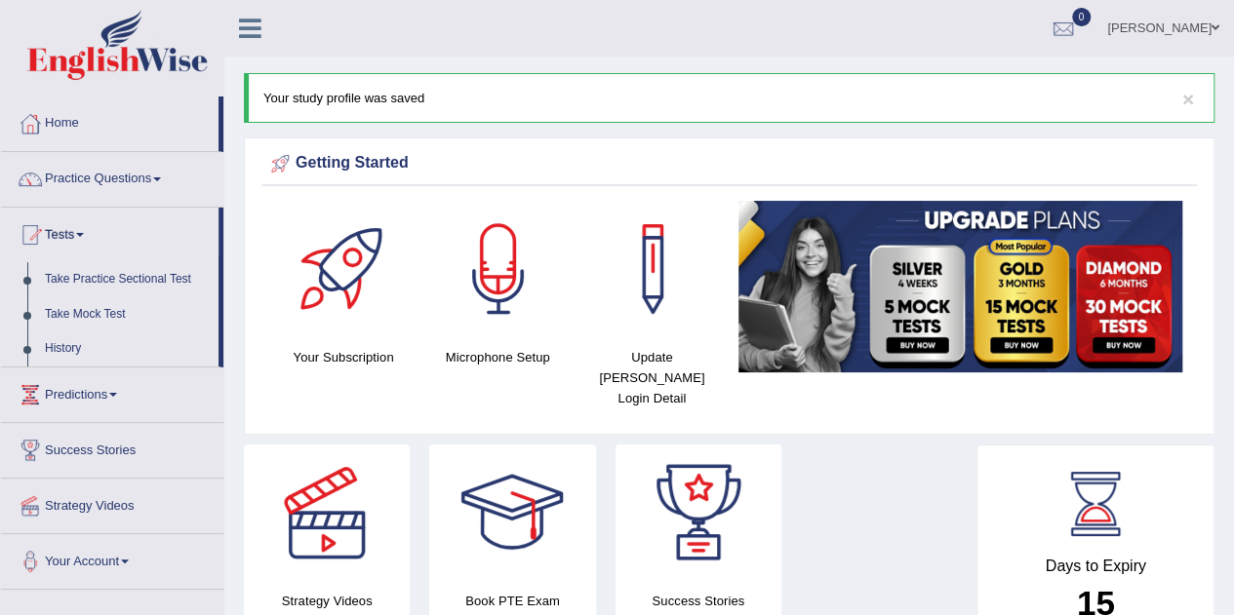
click at [92, 311] on link "Take Mock Test" at bounding box center [127, 314] width 182 height 35
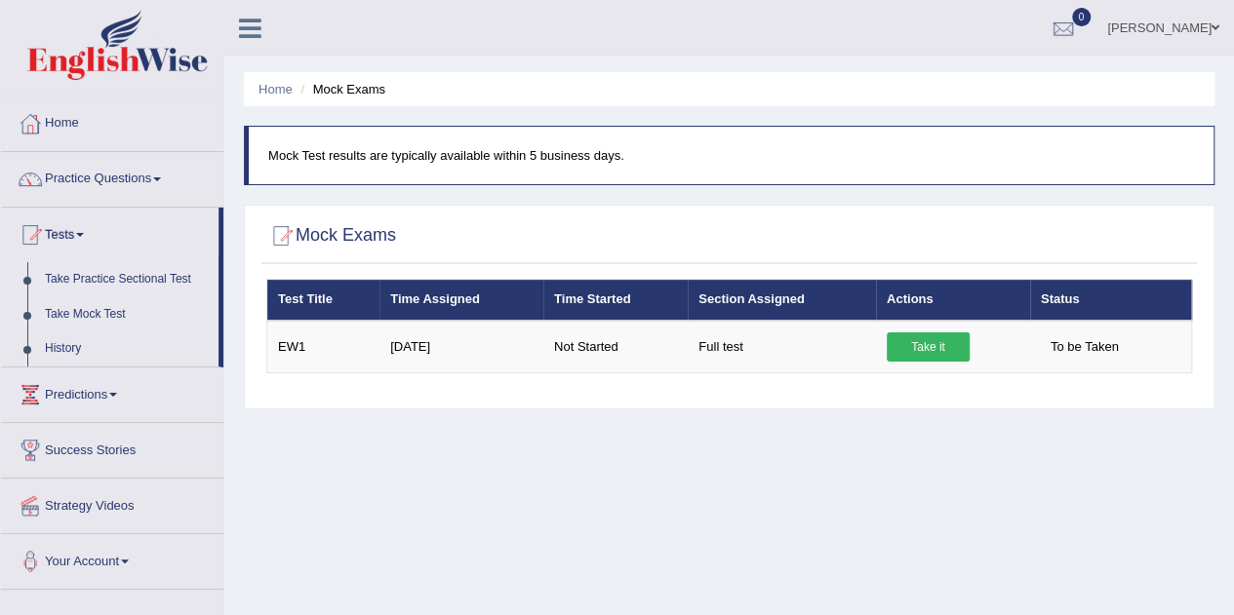
click at [107, 285] on link "Take Practice Sectional Test" at bounding box center [127, 279] width 182 height 35
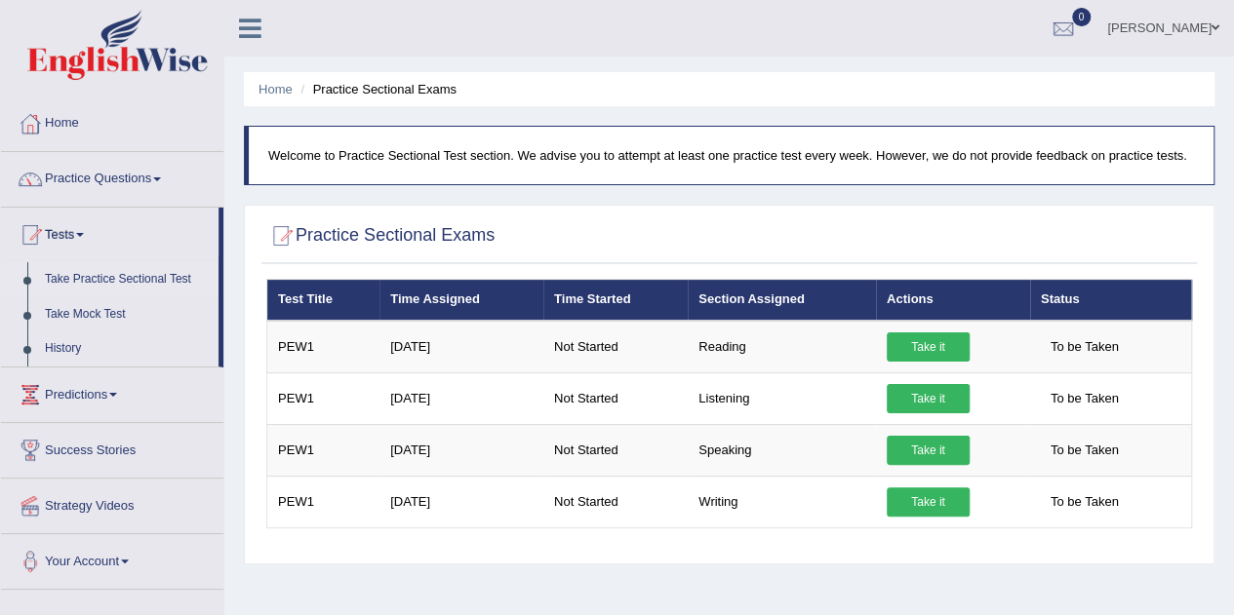
click at [121, 170] on link "Practice Questions" at bounding box center [112, 176] width 222 height 49
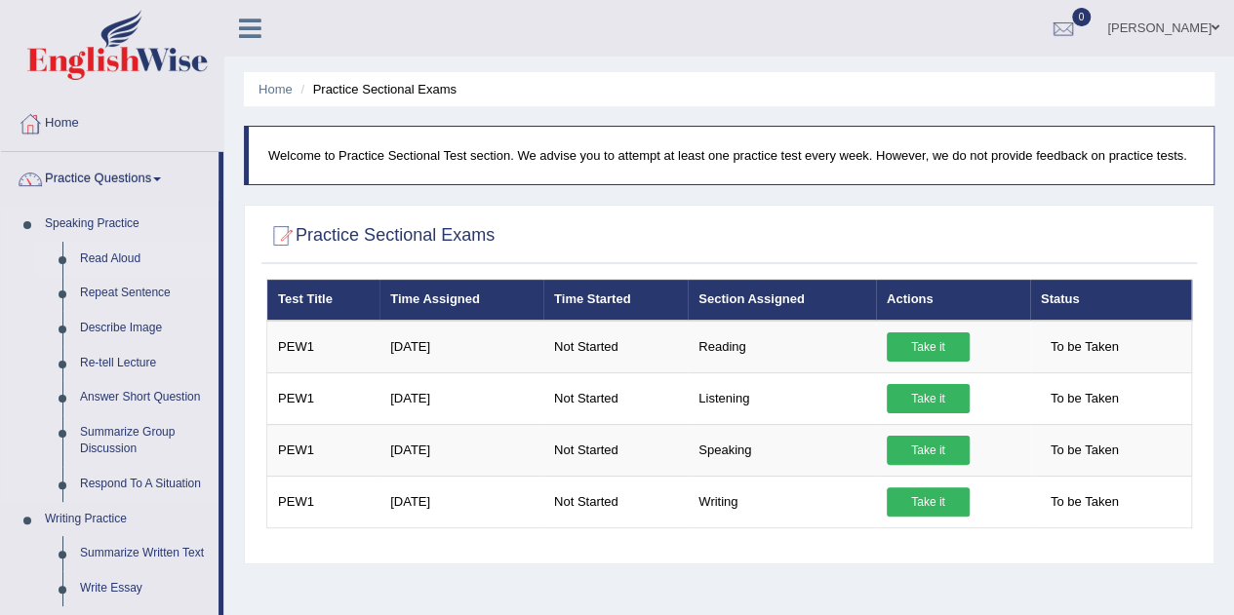
click at [121, 255] on link "Read Aloud" at bounding box center [144, 259] width 147 height 35
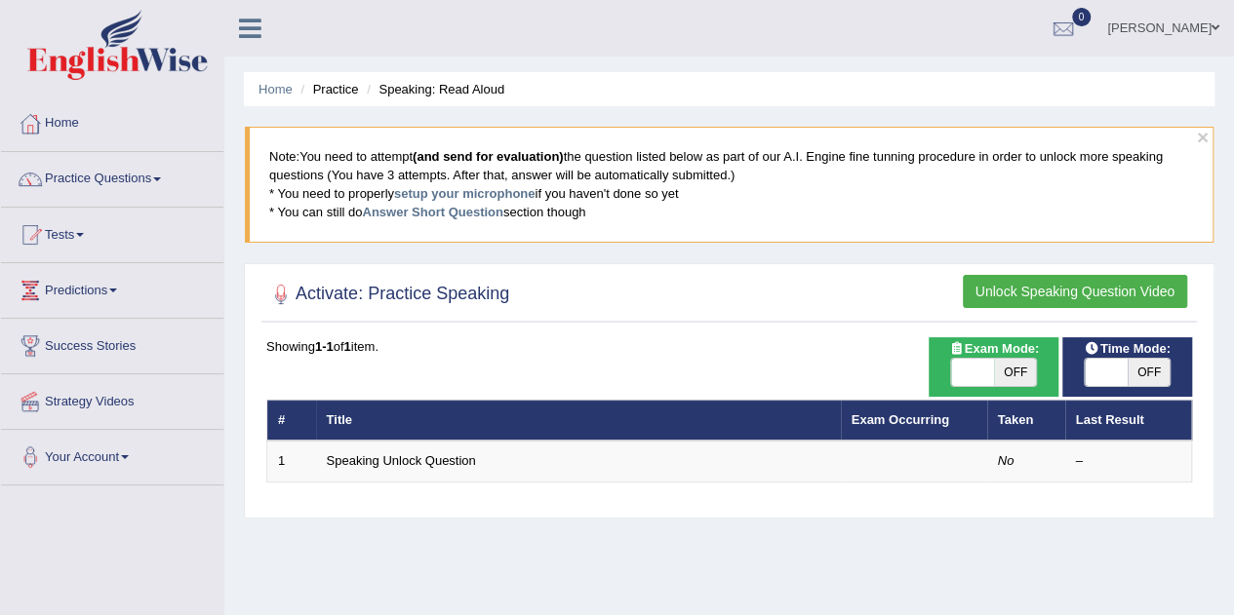
click at [172, 185] on link "Practice Questions" at bounding box center [112, 176] width 222 height 49
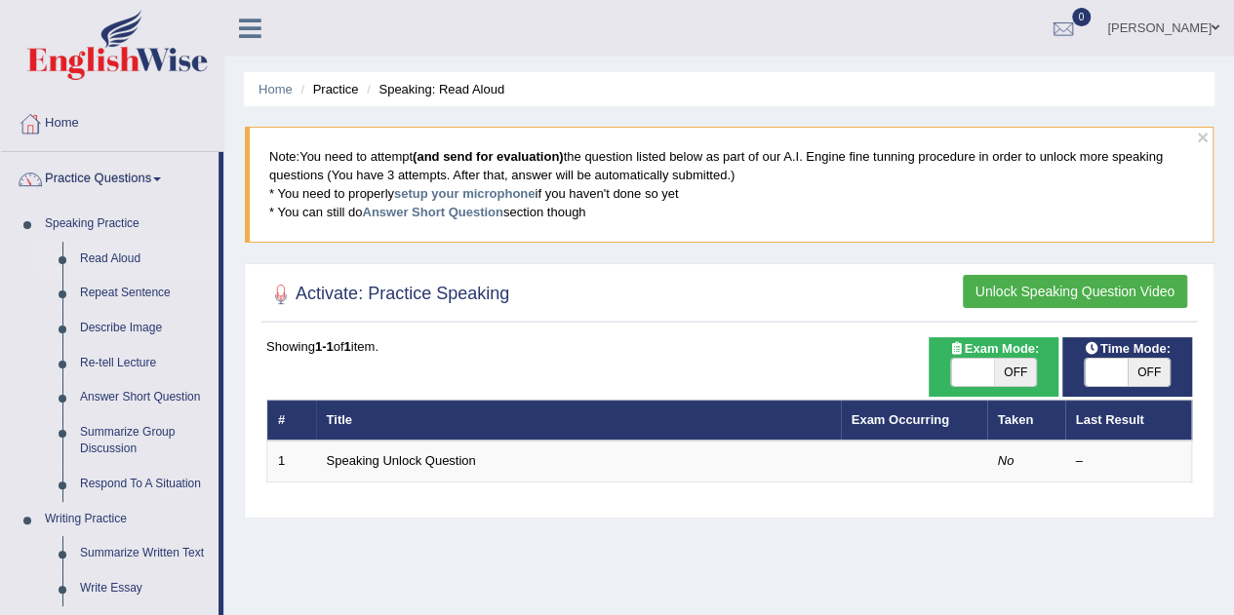
click at [172, 185] on link "Practice Questions" at bounding box center [109, 176] width 217 height 49
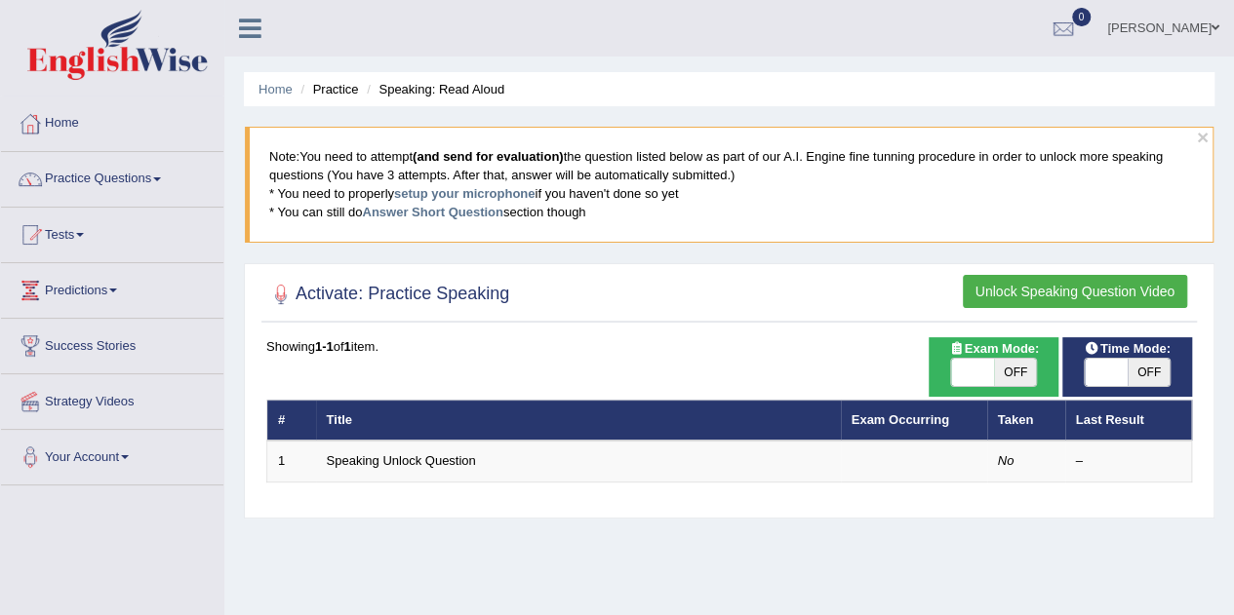
click at [172, 185] on link "Practice Questions" at bounding box center [112, 176] width 222 height 49
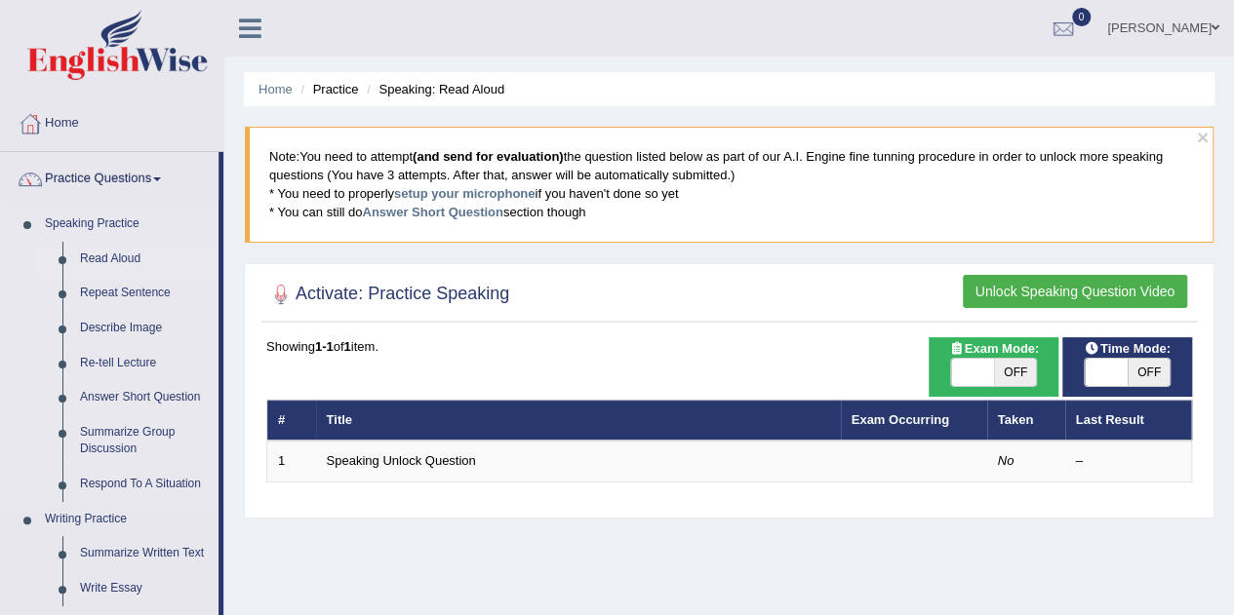
click at [130, 253] on link "Read Aloud" at bounding box center [144, 259] width 147 height 35
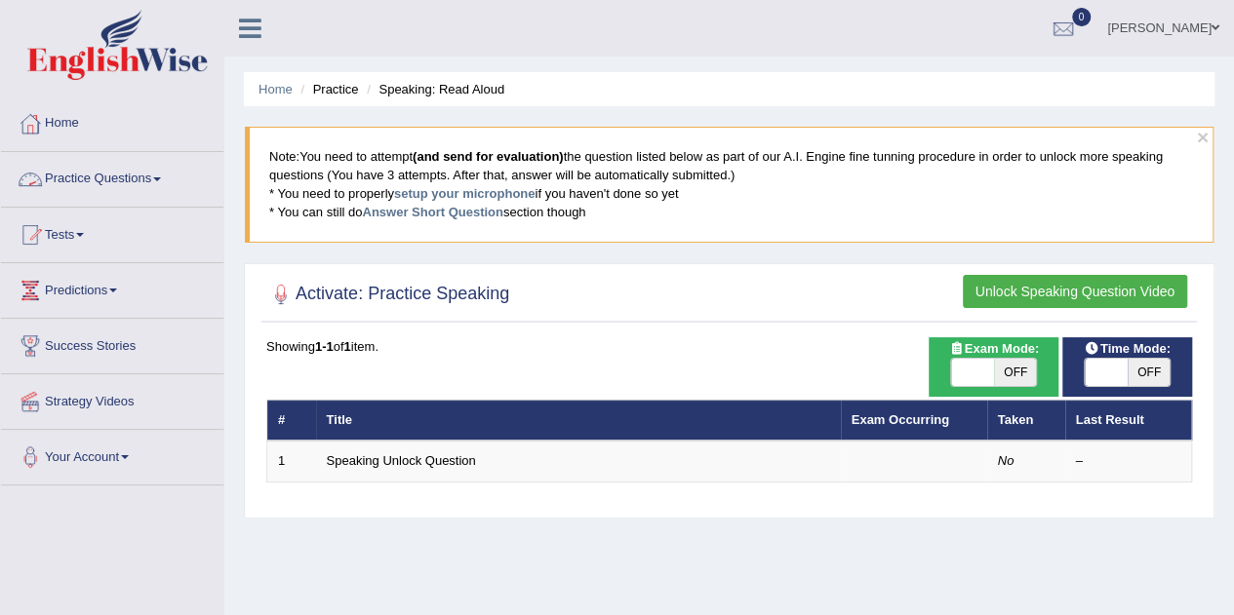
click at [161, 178] on span at bounding box center [157, 180] width 8 height 4
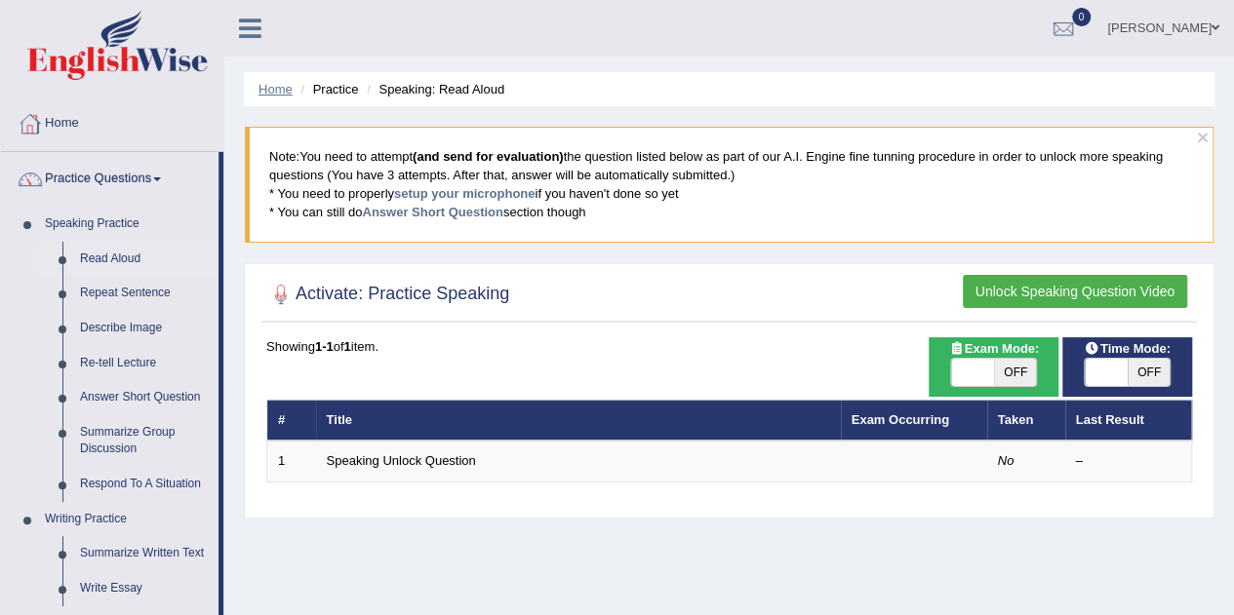
click at [269, 93] on link "Home" at bounding box center [275, 89] width 34 height 15
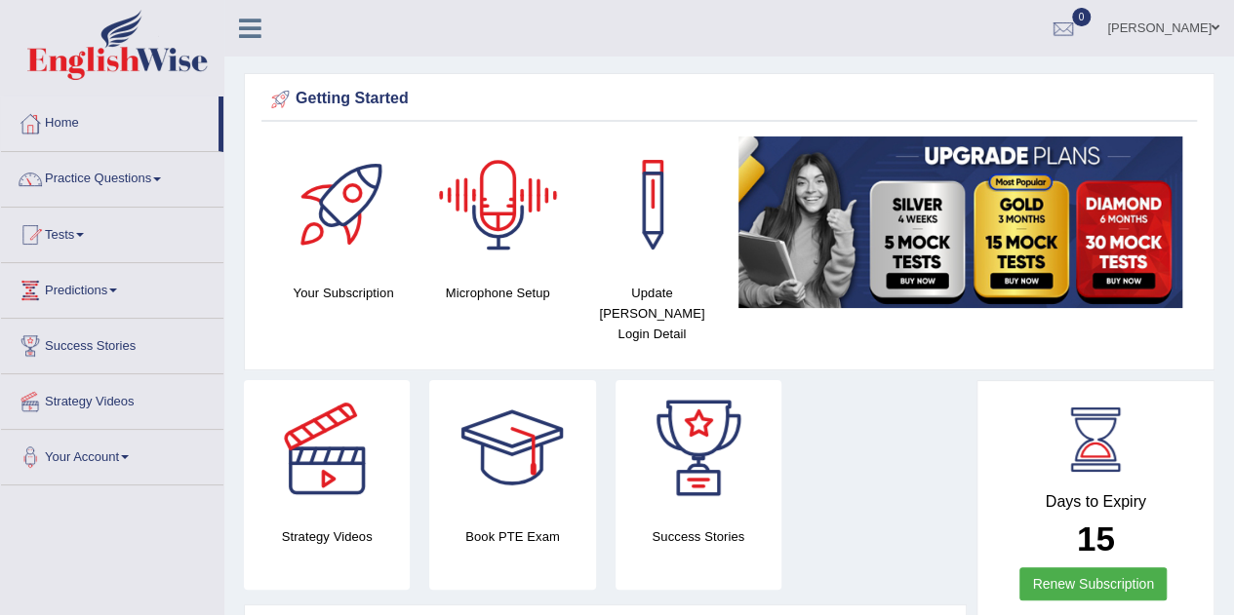
click at [509, 190] on div at bounding box center [498, 205] width 137 height 137
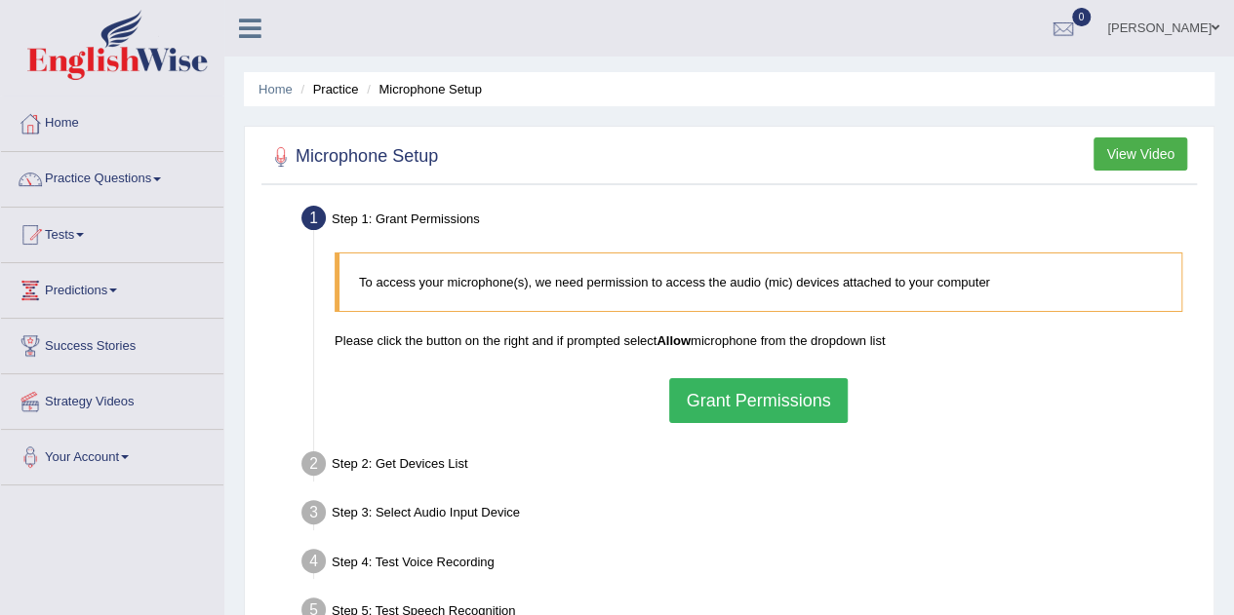
click at [739, 402] on button "Grant Permissions" at bounding box center [758, 400] width 178 height 45
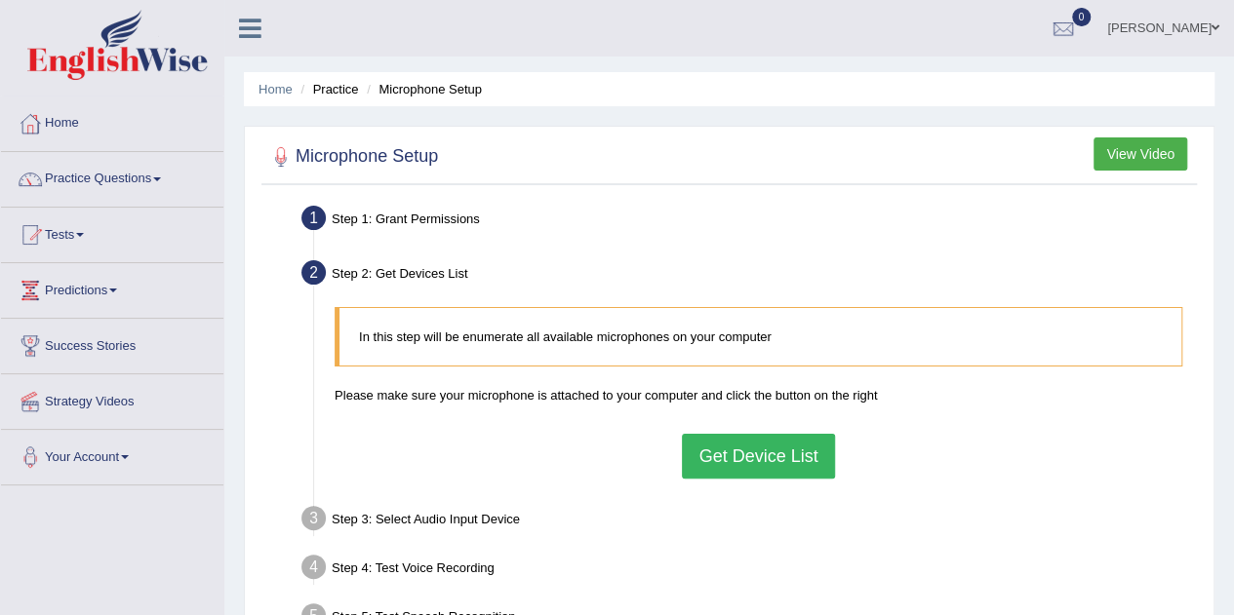
click at [748, 459] on button "Get Device List" at bounding box center [758, 456] width 152 height 45
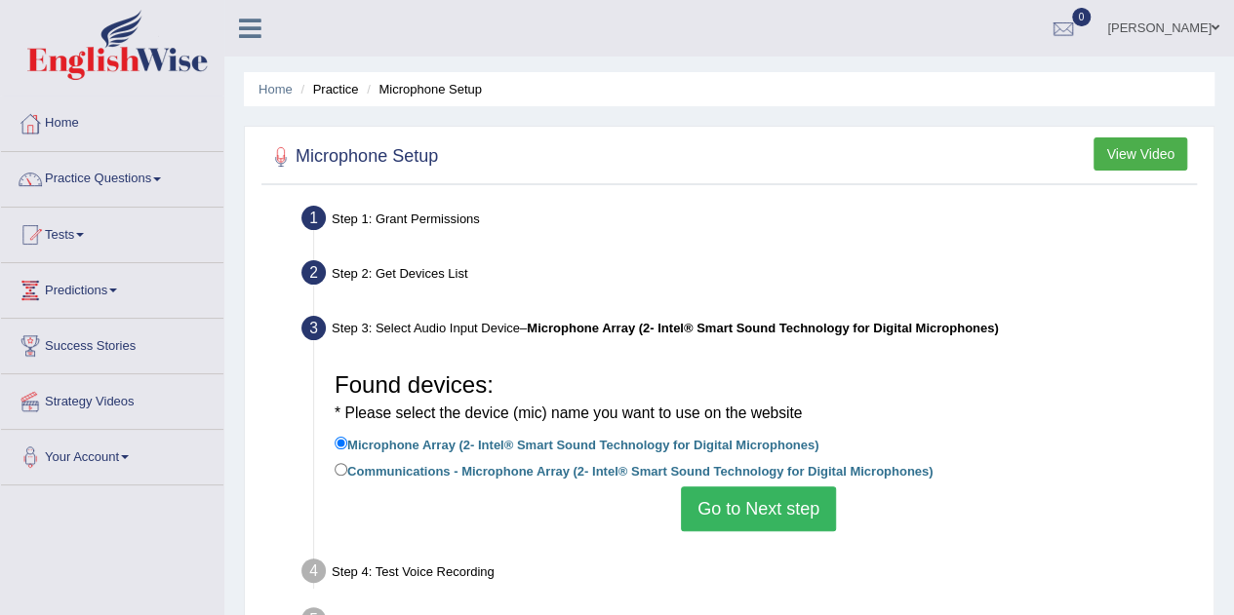
click at [767, 498] on button "Go to Next step" at bounding box center [758, 509] width 155 height 45
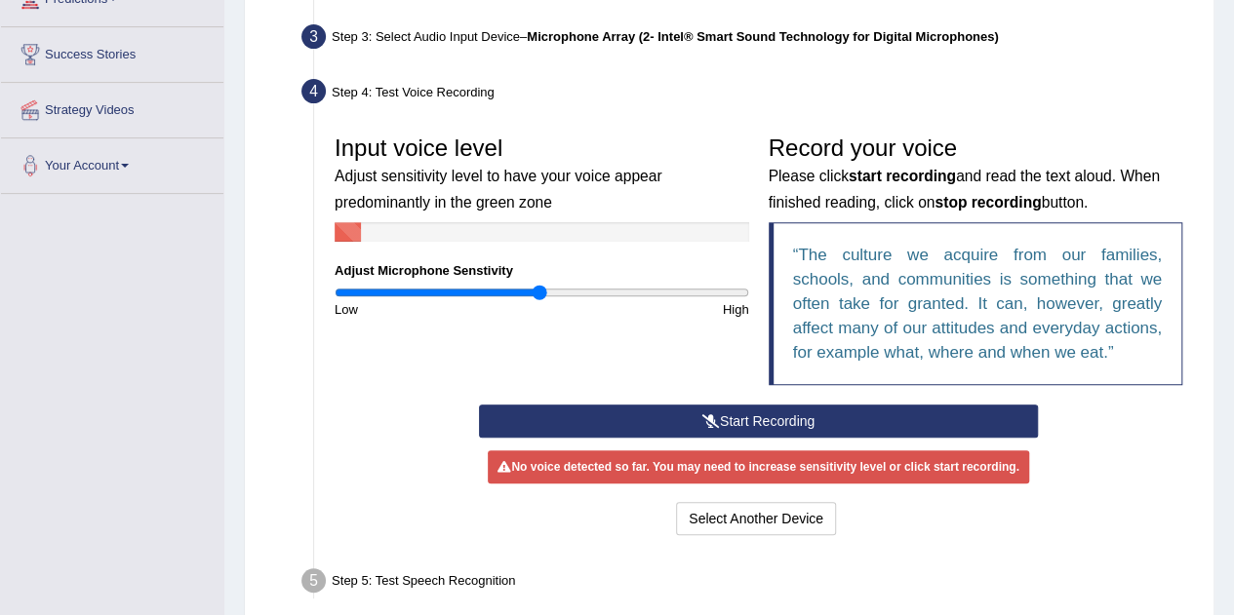
scroll to position [312, 0]
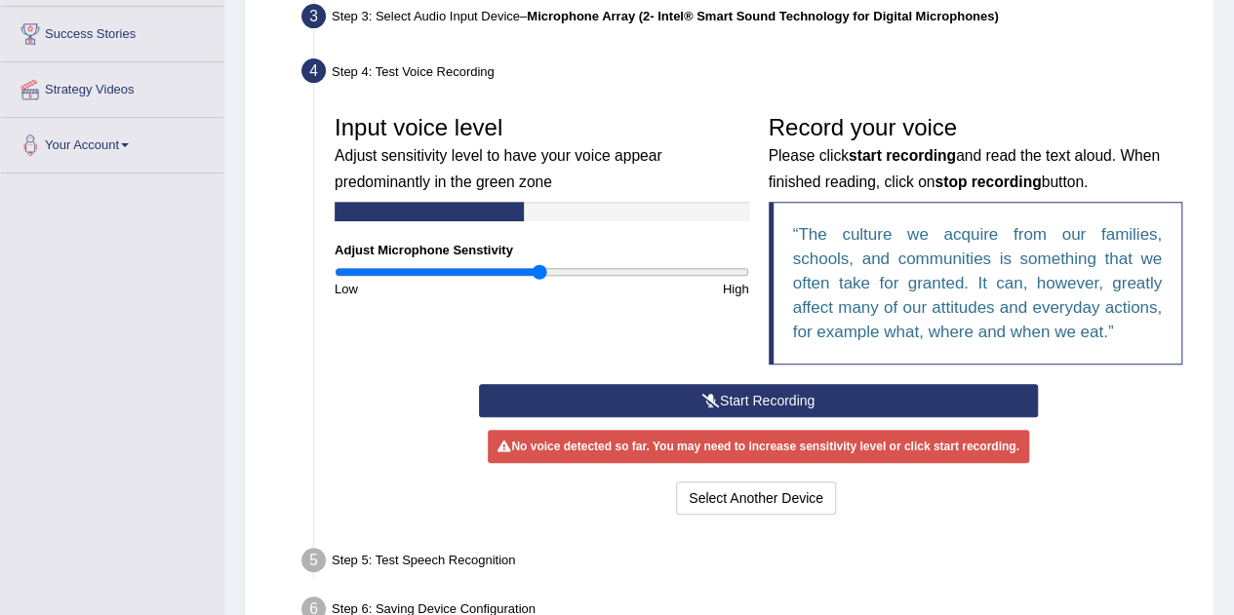
click at [846, 281] on q "The culture we acquire from our families, schools, and communities is something…" at bounding box center [978, 283] width 370 height 116
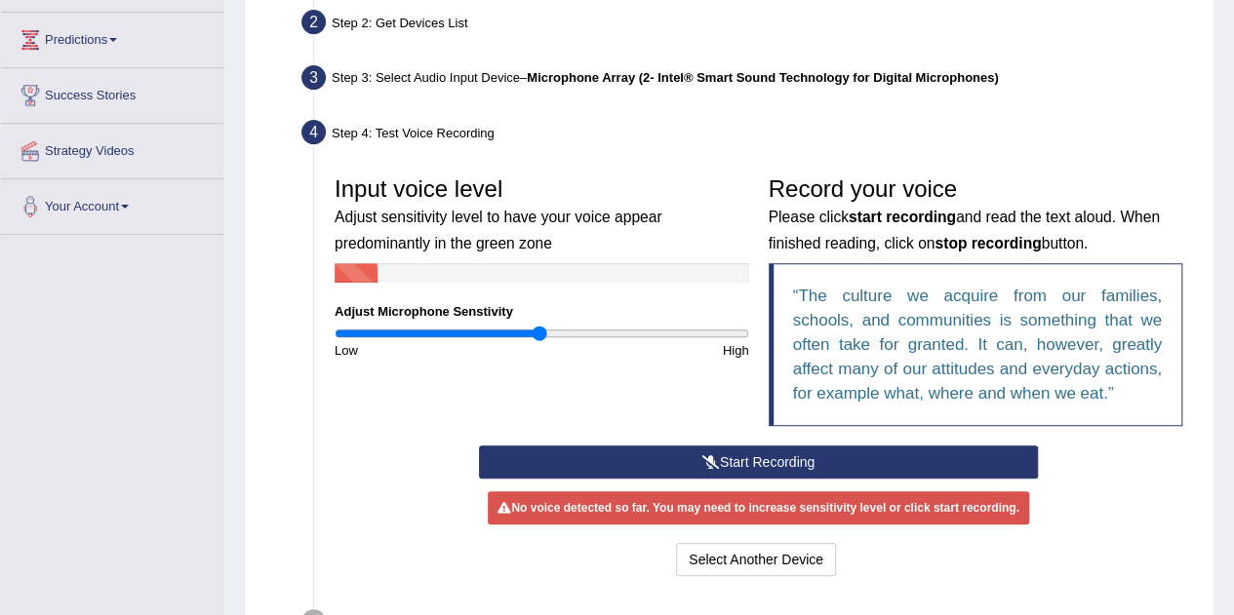
scroll to position [250, 0]
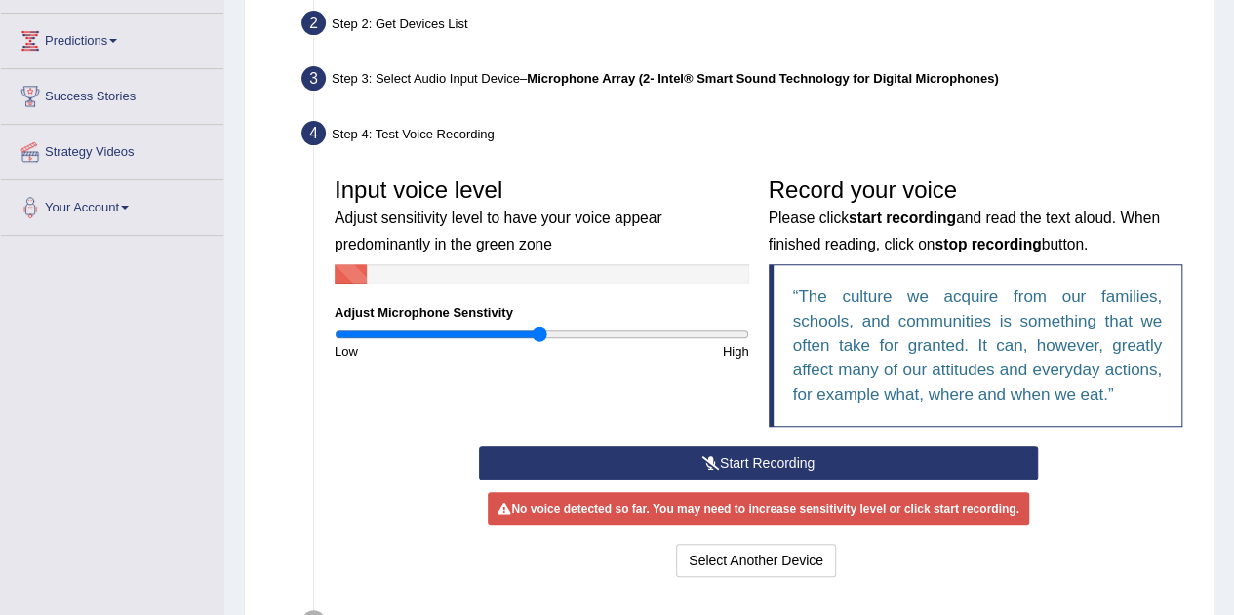
click at [778, 463] on button "Start Recording" at bounding box center [758, 463] width 559 height 33
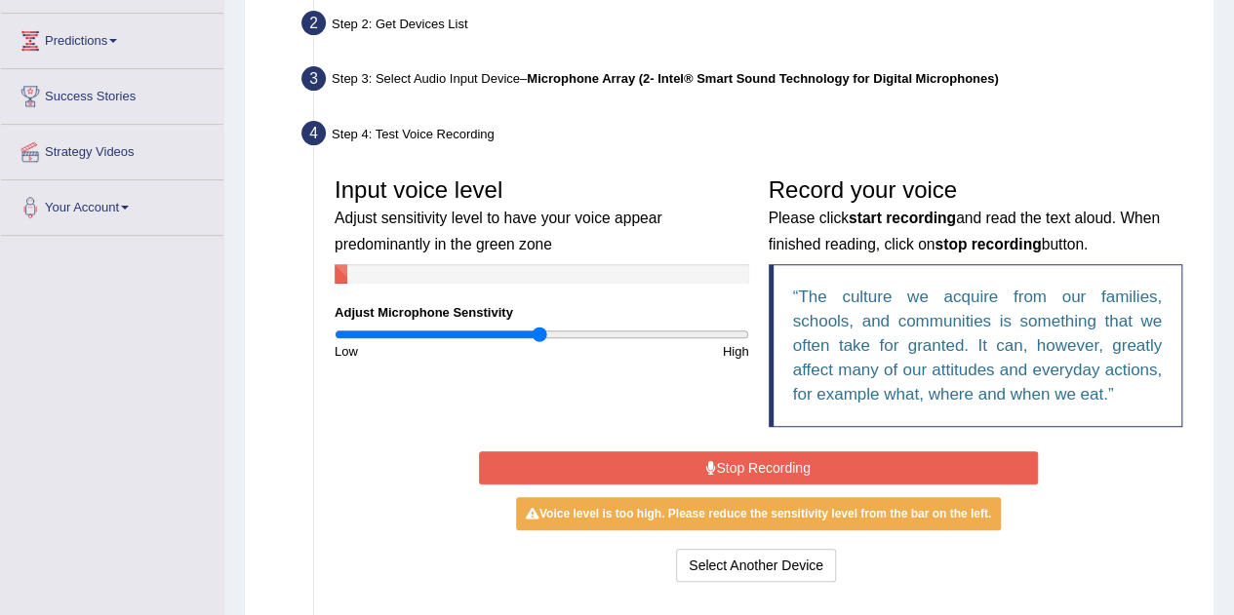
click at [770, 471] on button "Stop Recording" at bounding box center [758, 468] width 559 height 33
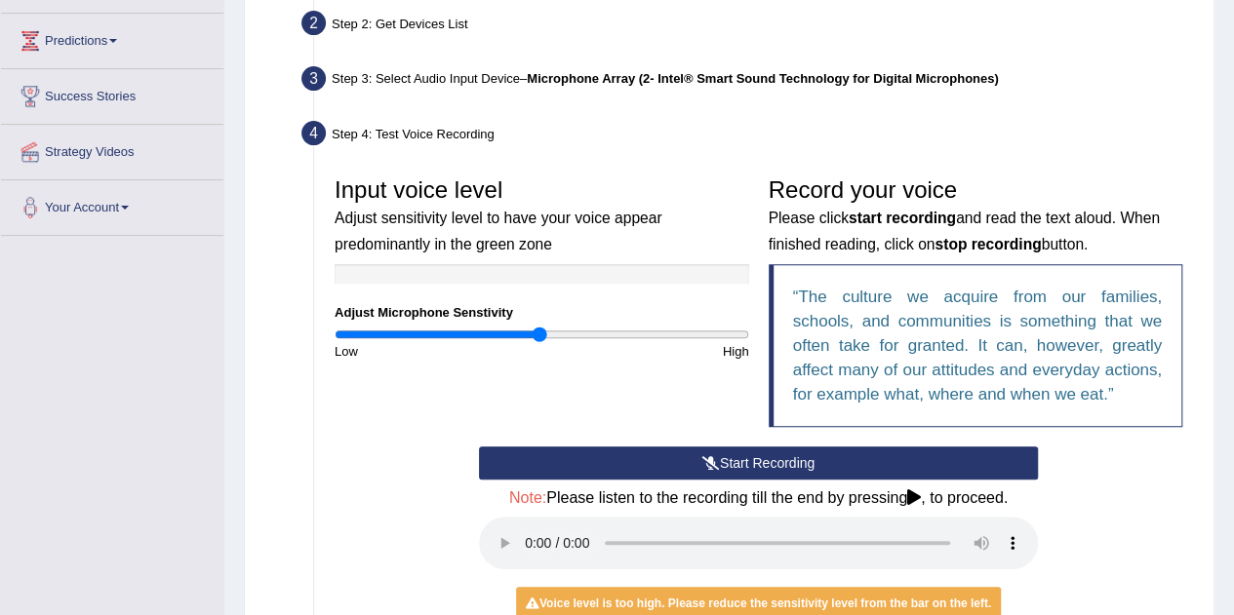
click at [694, 409] on div "Input voice level Adjust sensitivity level to have your voice appear predominan…" at bounding box center [758, 307] width 867 height 279
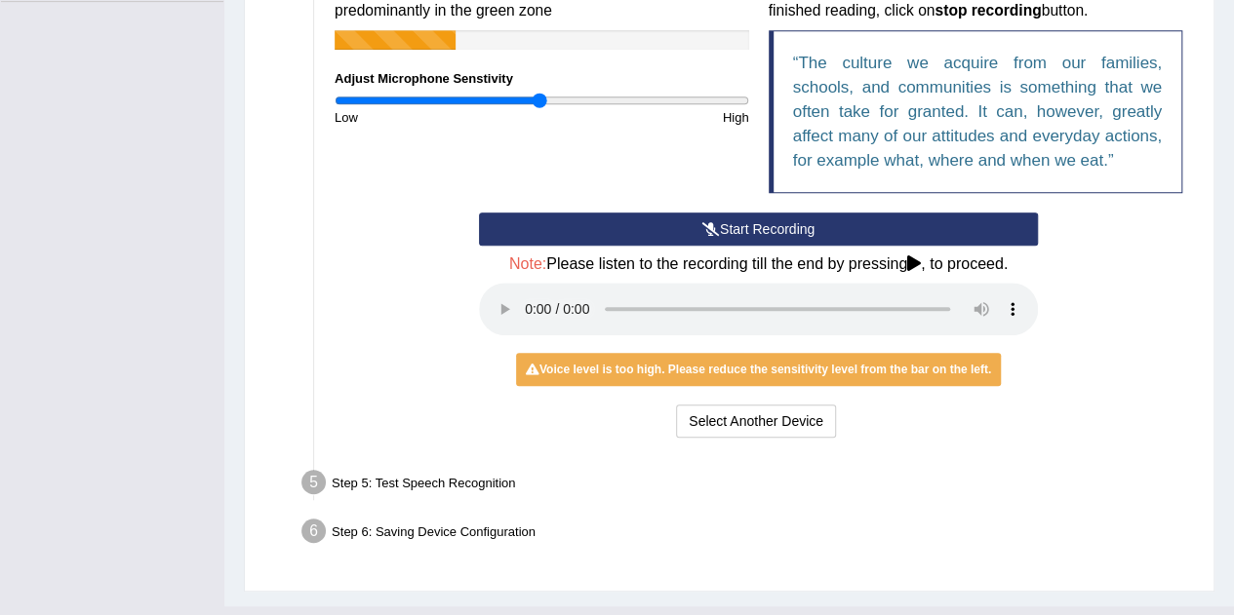
scroll to position [521, 0]
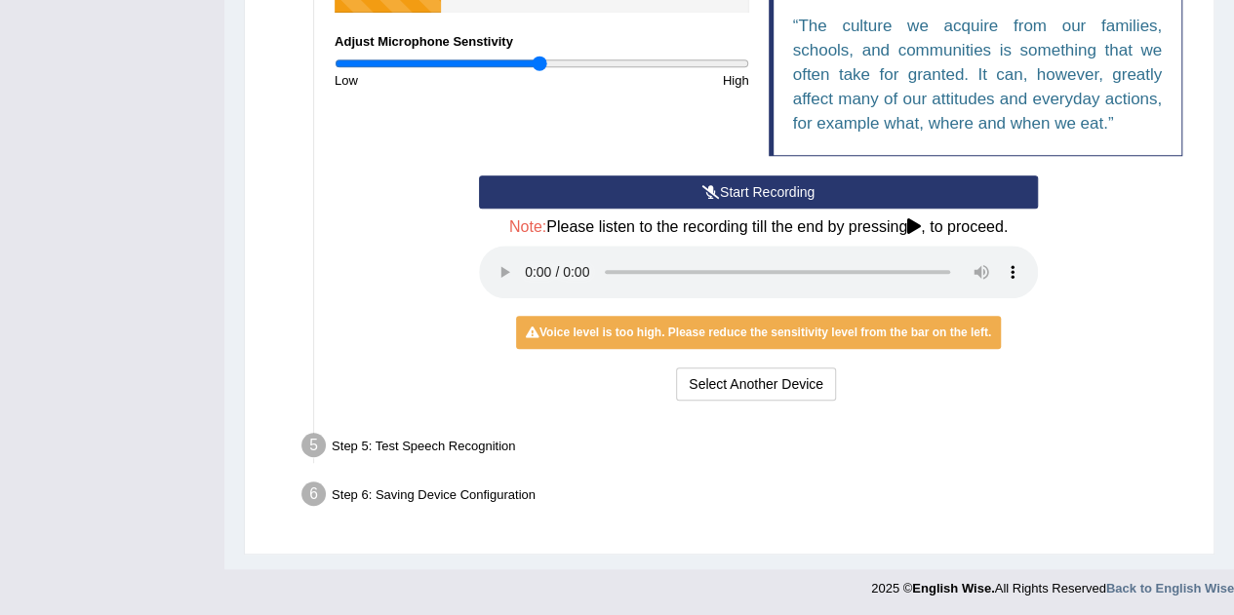
click at [919, 215] on div "Start Recording Stop Recording Note: Please listen to the recording till the en…" at bounding box center [758, 291] width 578 height 230
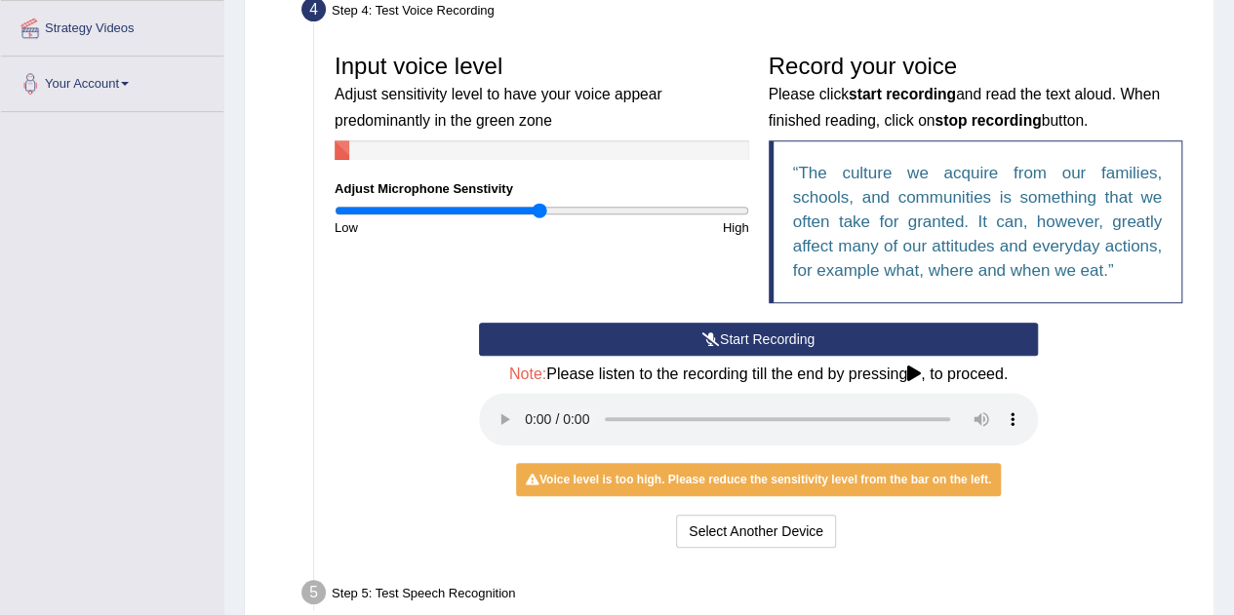
scroll to position [352, 0]
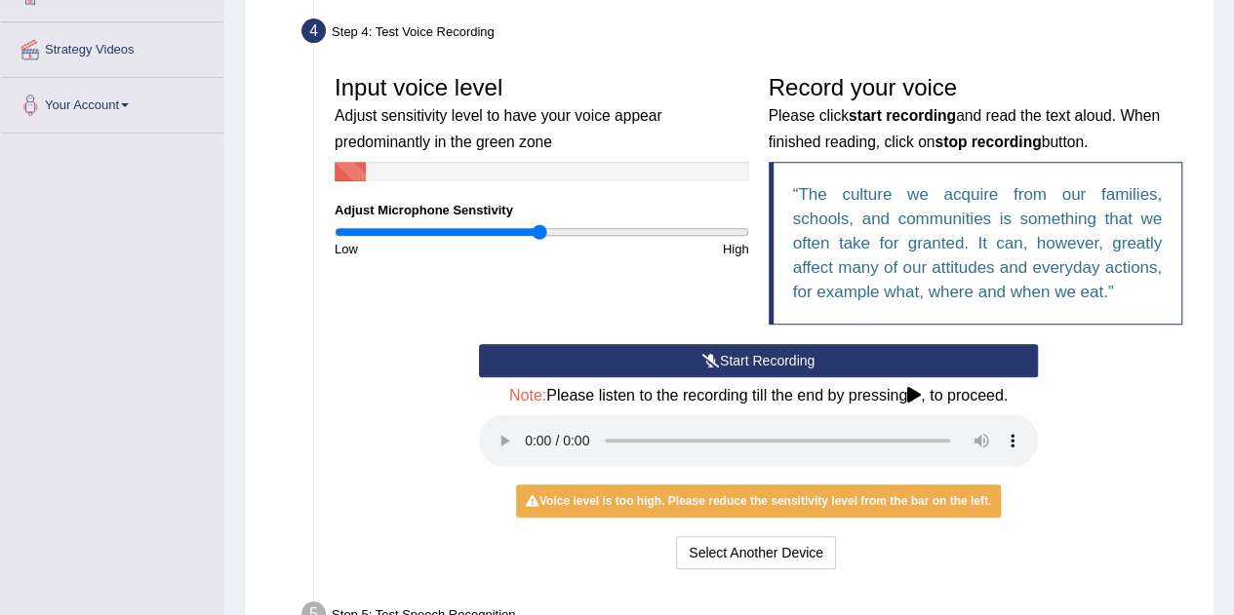
click at [867, 366] on button "Start Recording" at bounding box center [758, 360] width 559 height 33
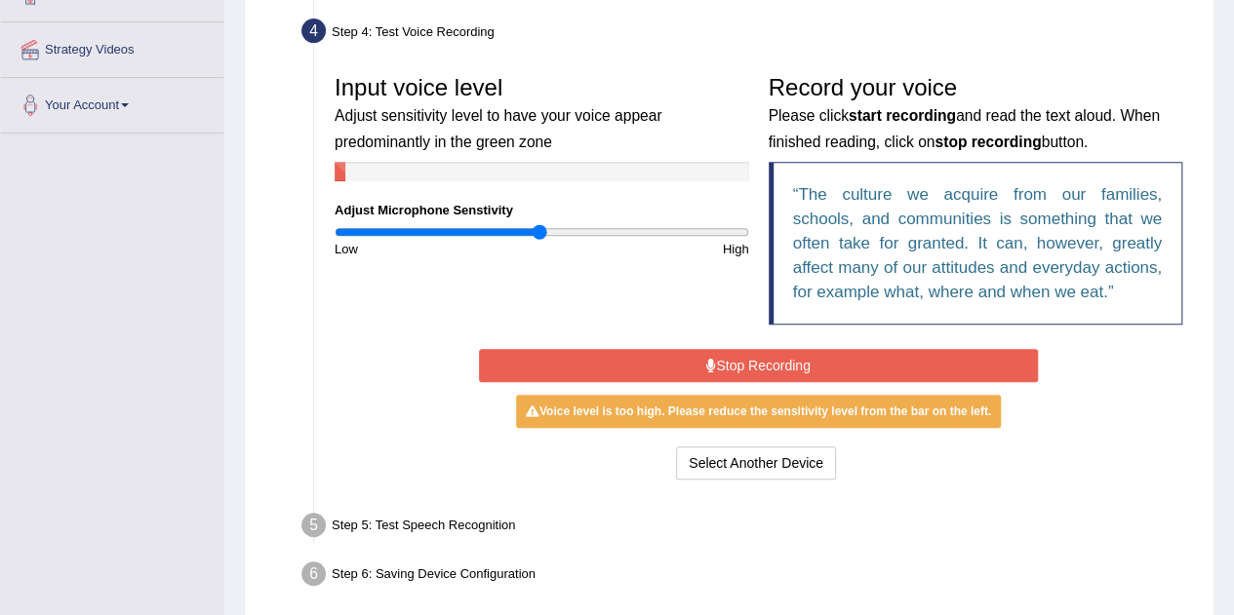
click at [769, 352] on button "Stop Recording" at bounding box center [758, 365] width 559 height 33
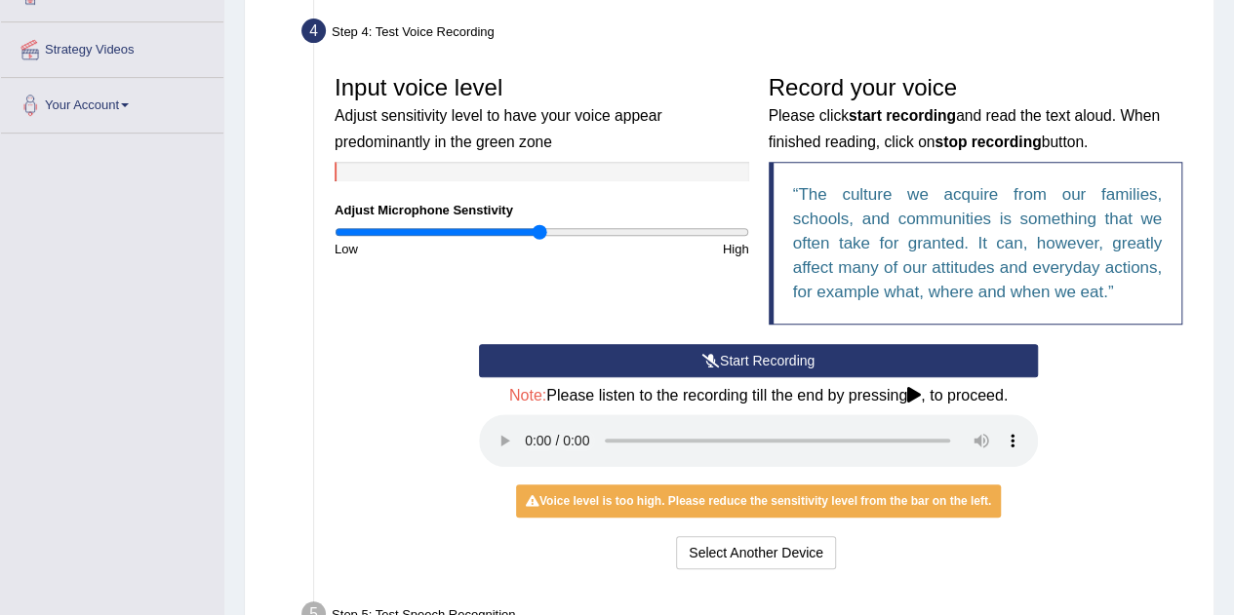
click at [769, 352] on button "Start Recording" at bounding box center [758, 360] width 559 height 33
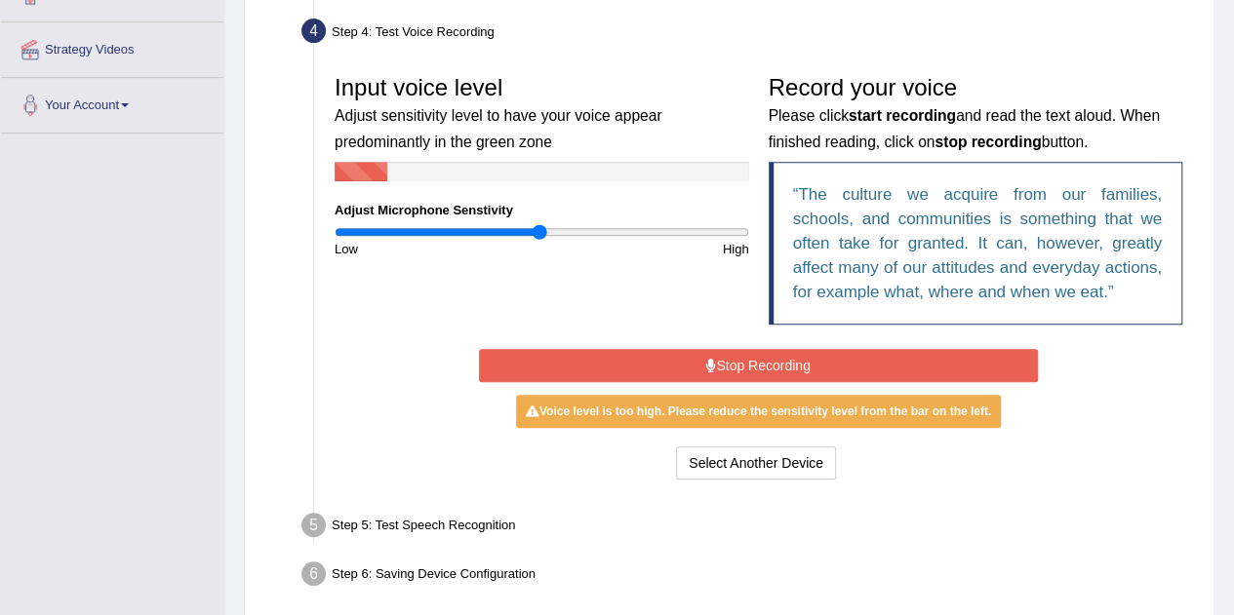
click at [769, 352] on button "Stop Recording" at bounding box center [758, 365] width 559 height 33
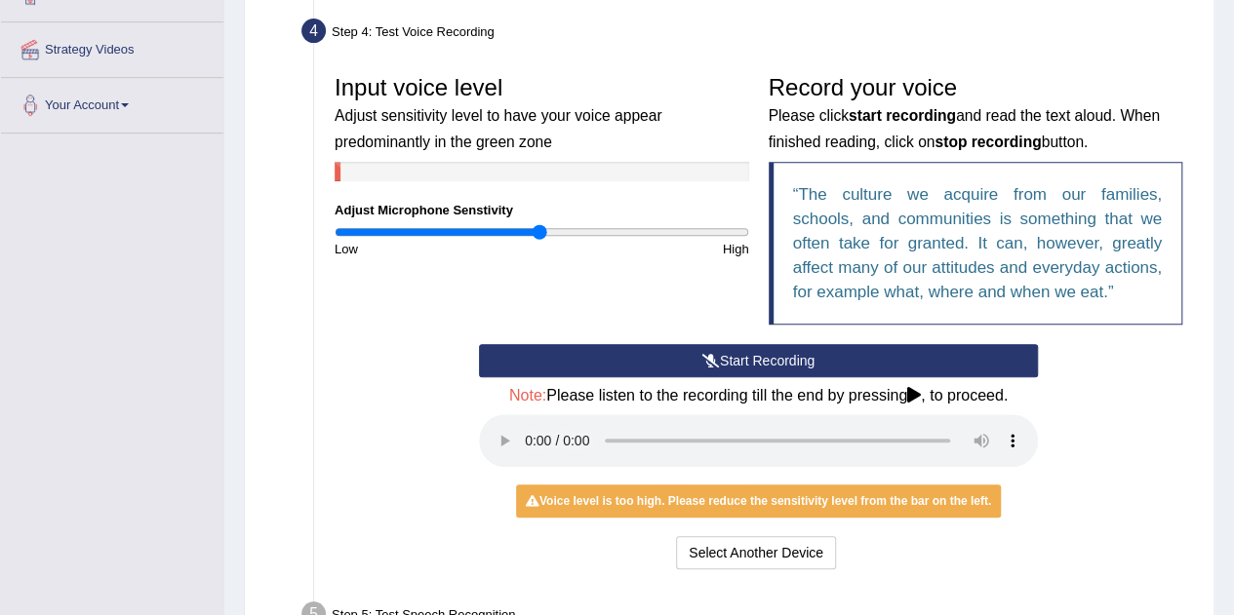
click at [769, 352] on button "Start Recording" at bounding box center [758, 360] width 559 height 33
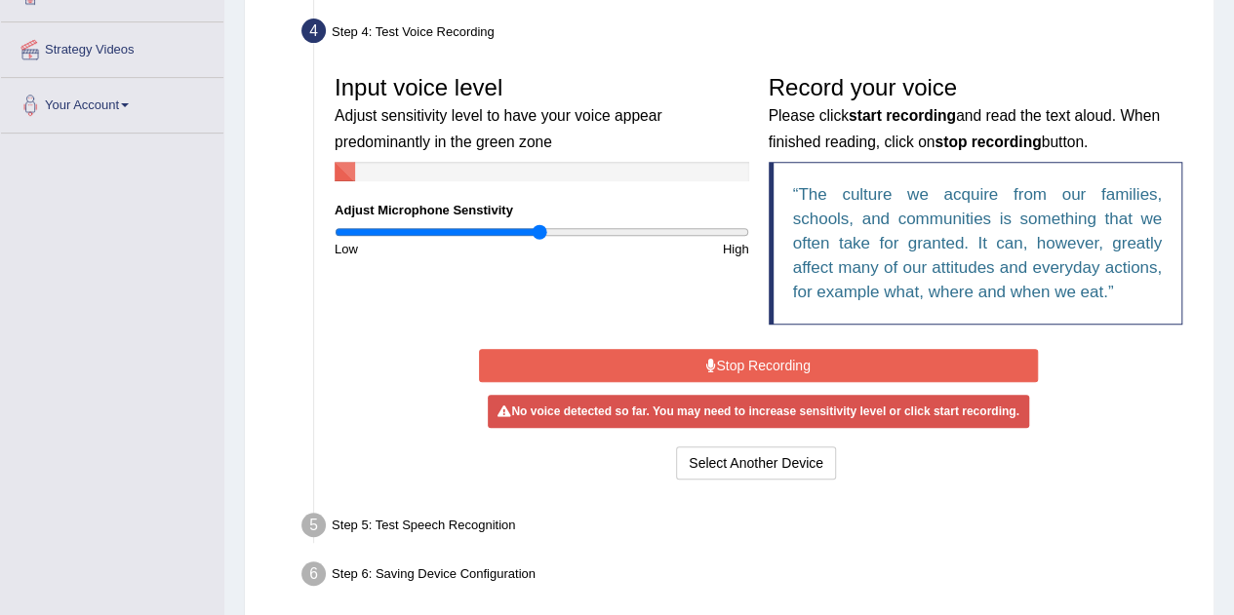
click at [769, 352] on button "Stop Recording" at bounding box center [758, 365] width 559 height 33
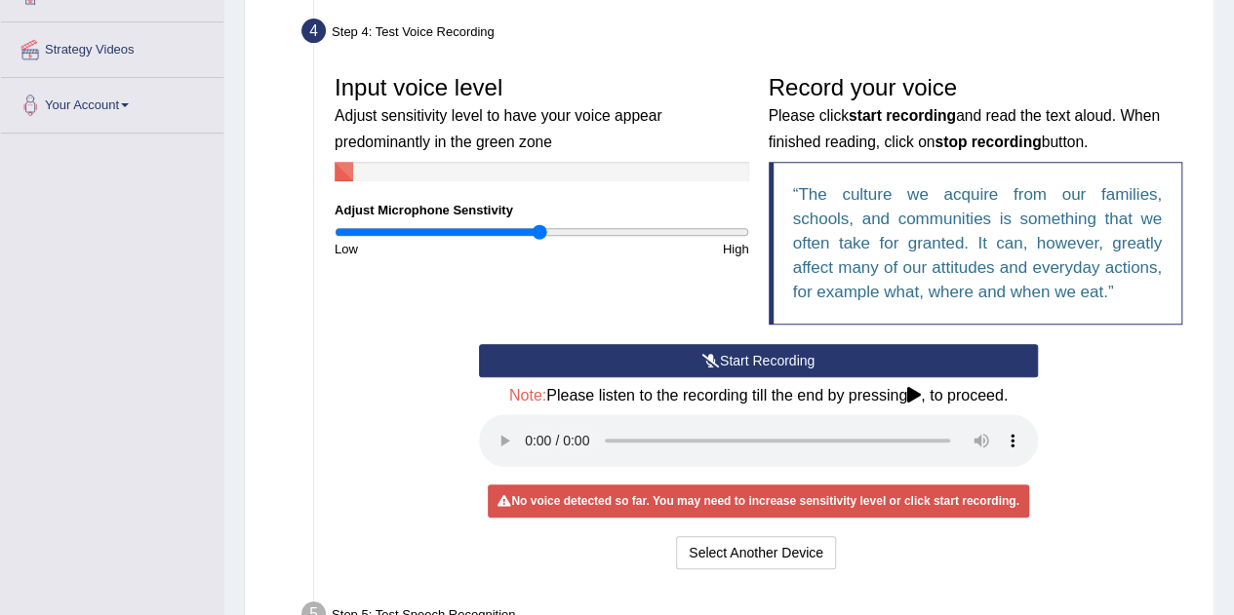
click at [883, 346] on button "Start Recording" at bounding box center [758, 360] width 559 height 33
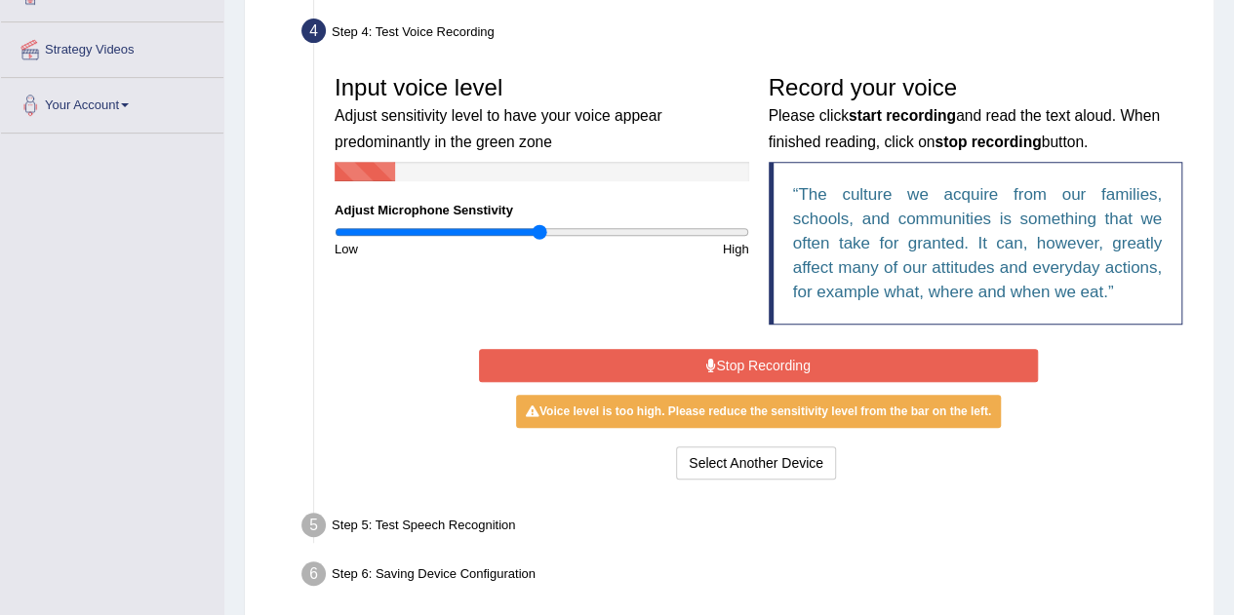
click at [880, 357] on button "Stop Recording" at bounding box center [758, 365] width 559 height 33
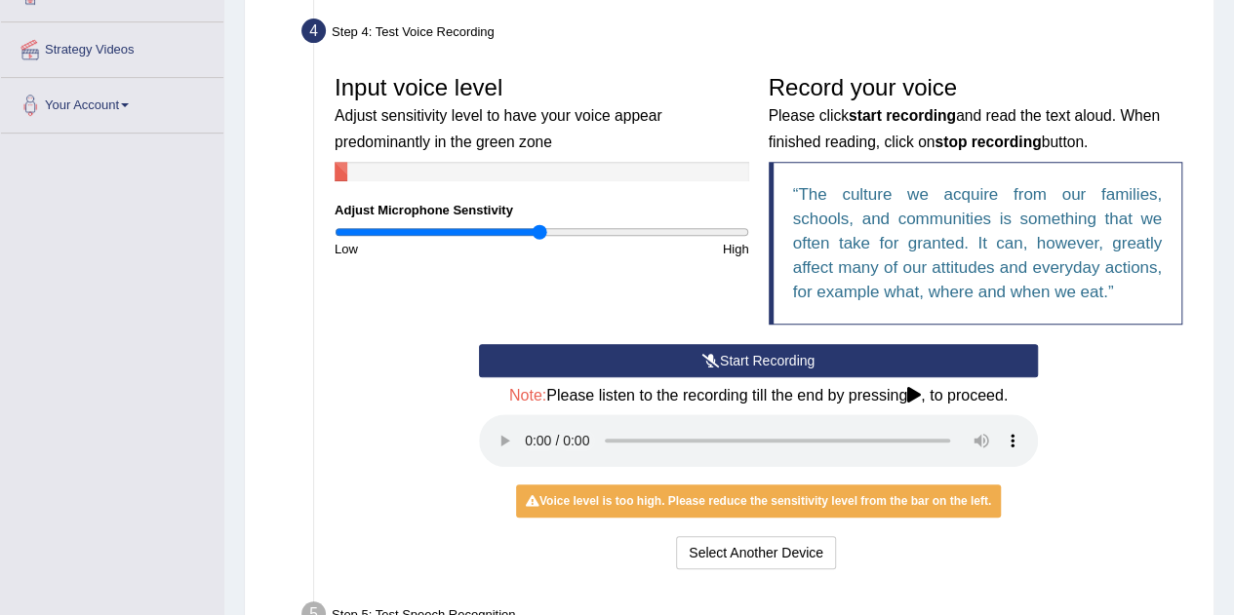
click at [880, 357] on button "Start Recording" at bounding box center [758, 360] width 559 height 33
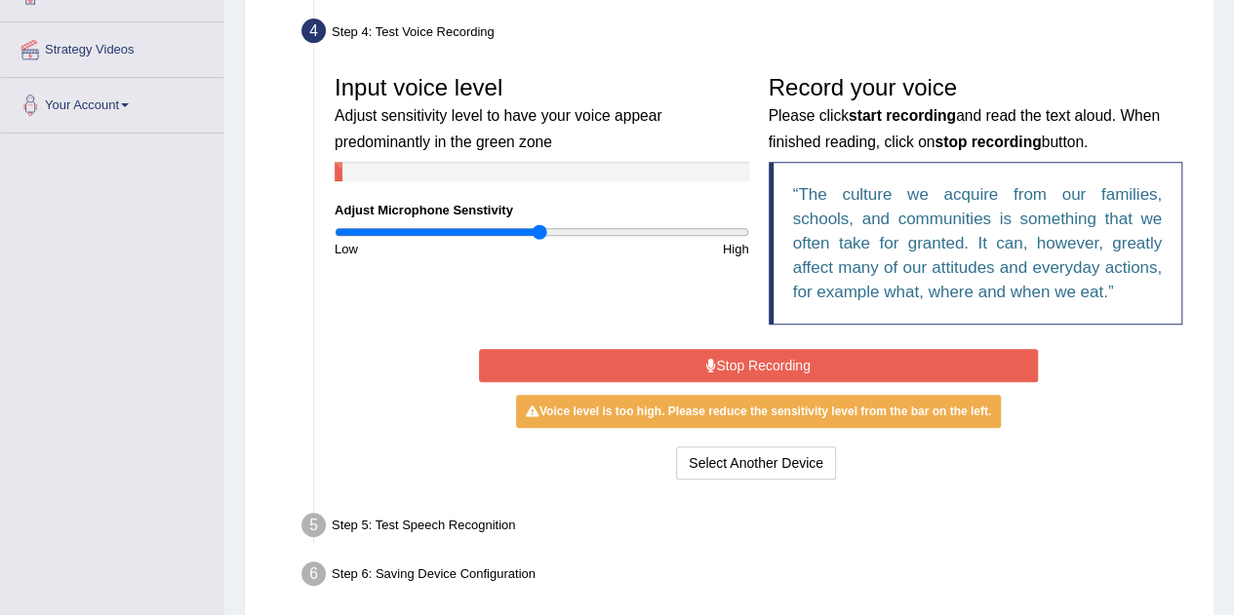
click at [880, 357] on button "Stop Recording" at bounding box center [758, 365] width 559 height 33
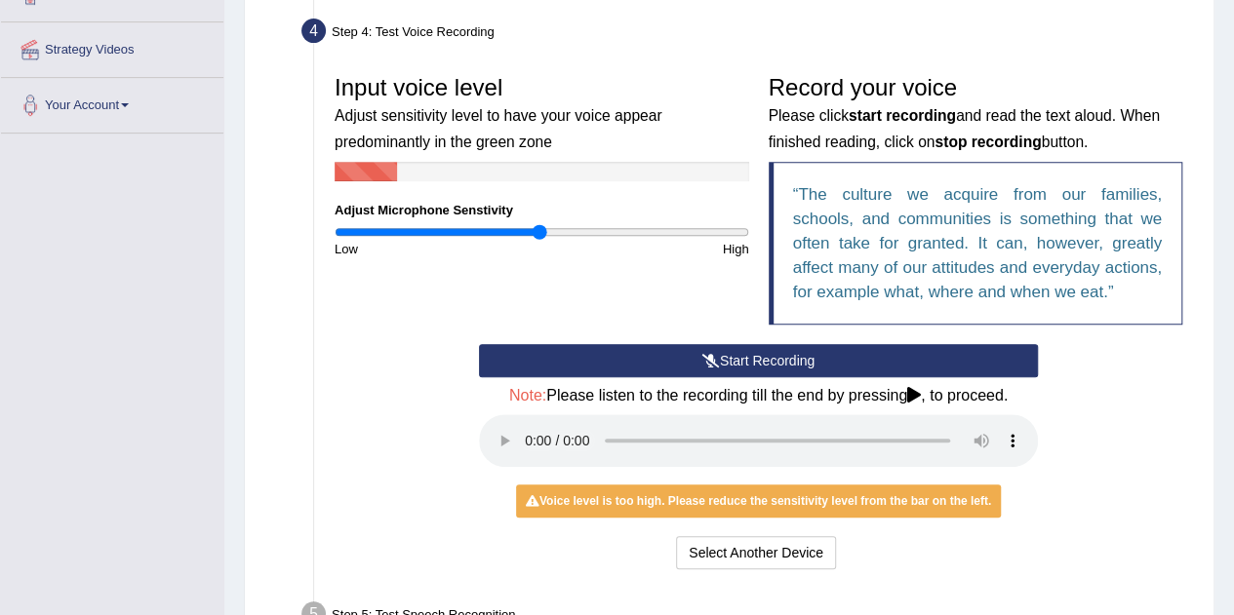
click at [880, 357] on button "Start Recording" at bounding box center [758, 360] width 559 height 33
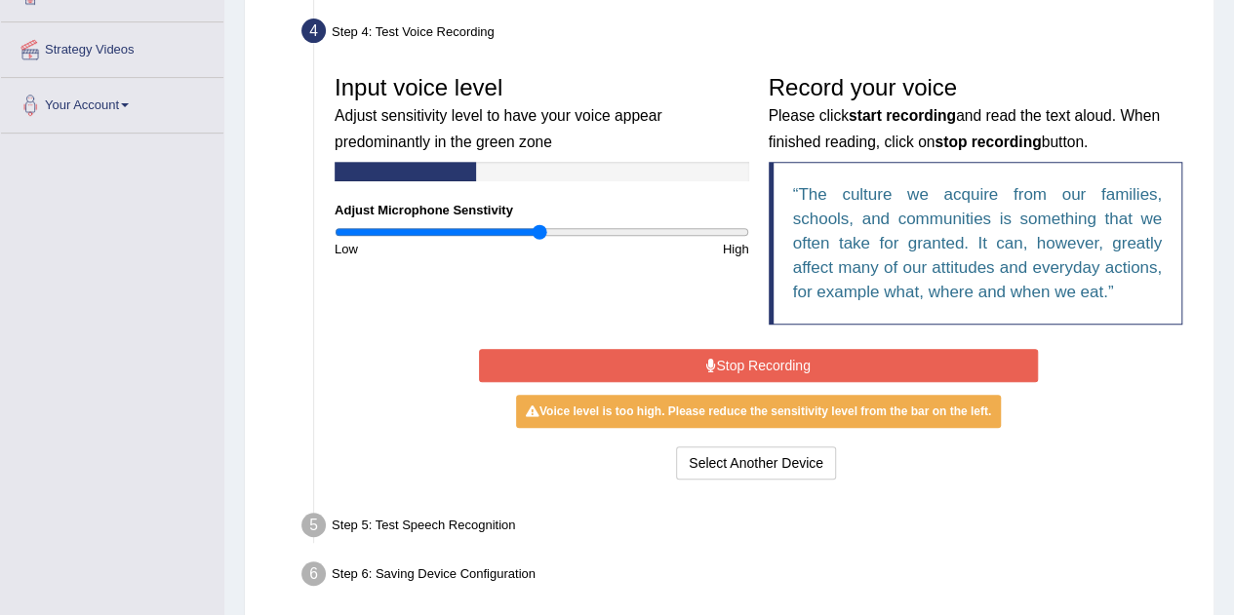
click at [880, 357] on button "Stop Recording" at bounding box center [758, 365] width 559 height 33
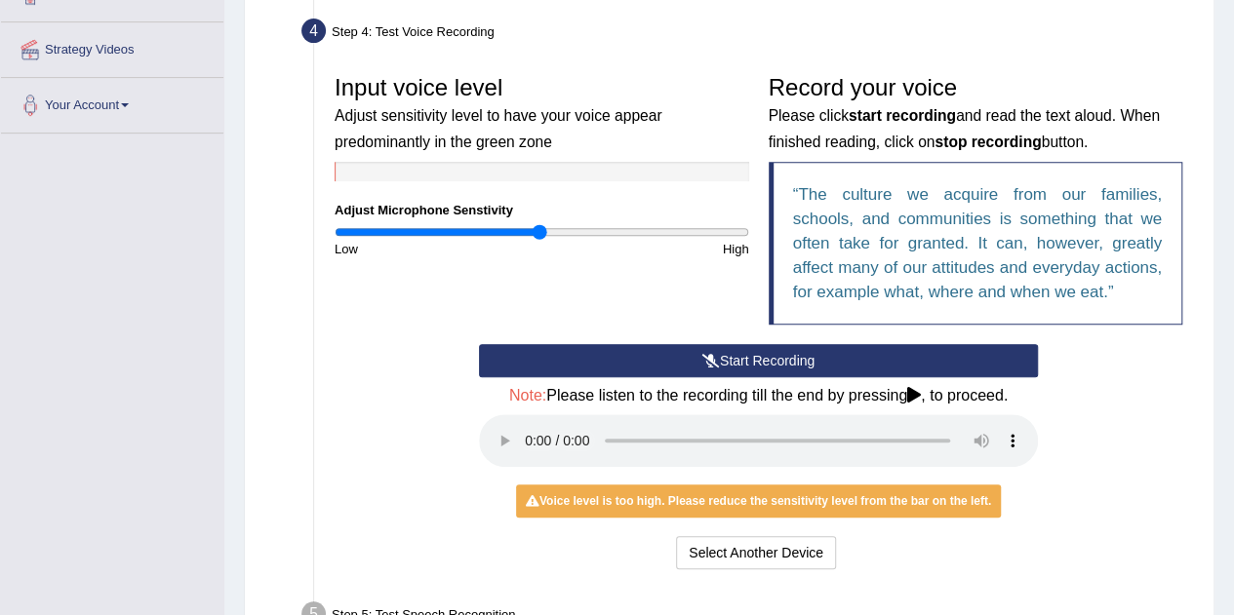
click at [880, 357] on button "Start Recording" at bounding box center [758, 360] width 559 height 33
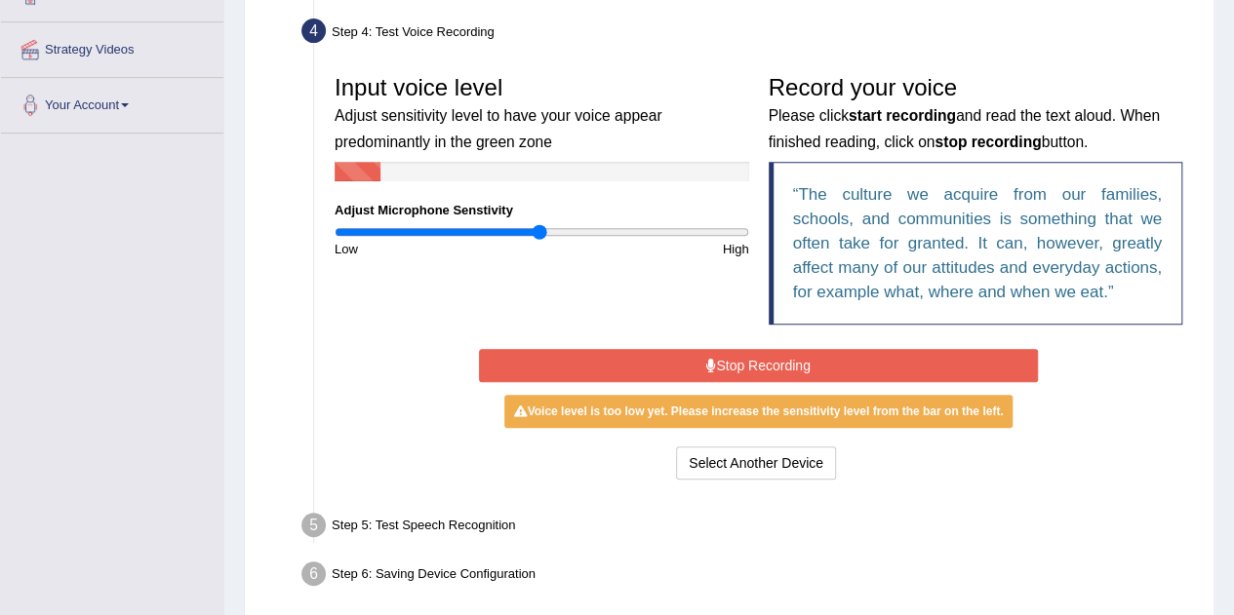
click at [880, 357] on button "Stop Recording" at bounding box center [758, 365] width 559 height 33
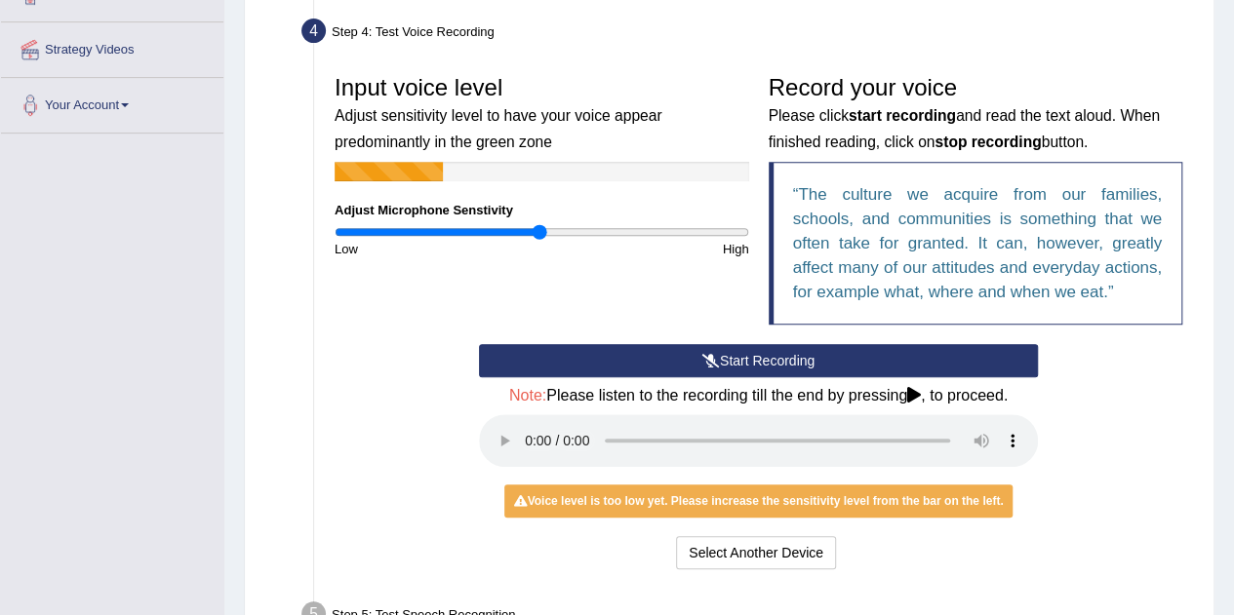
click at [880, 357] on button "Start Recording" at bounding box center [758, 360] width 559 height 33
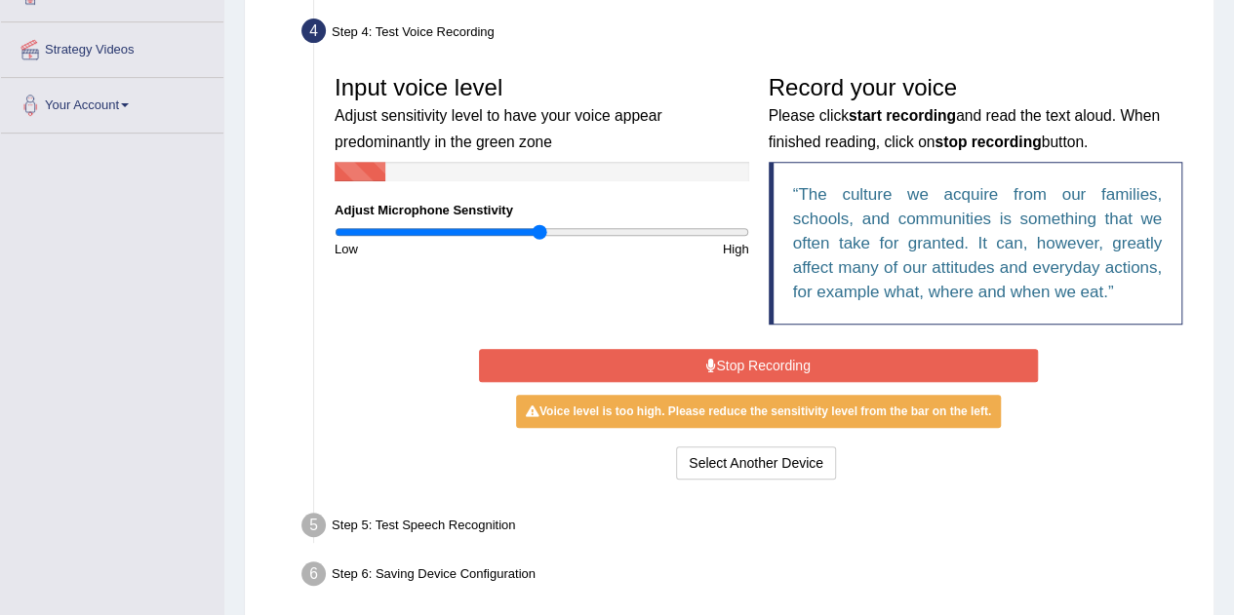
click at [880, 357] on button "Stop Recording" at bounding box center [758, 365] width 559 height 33
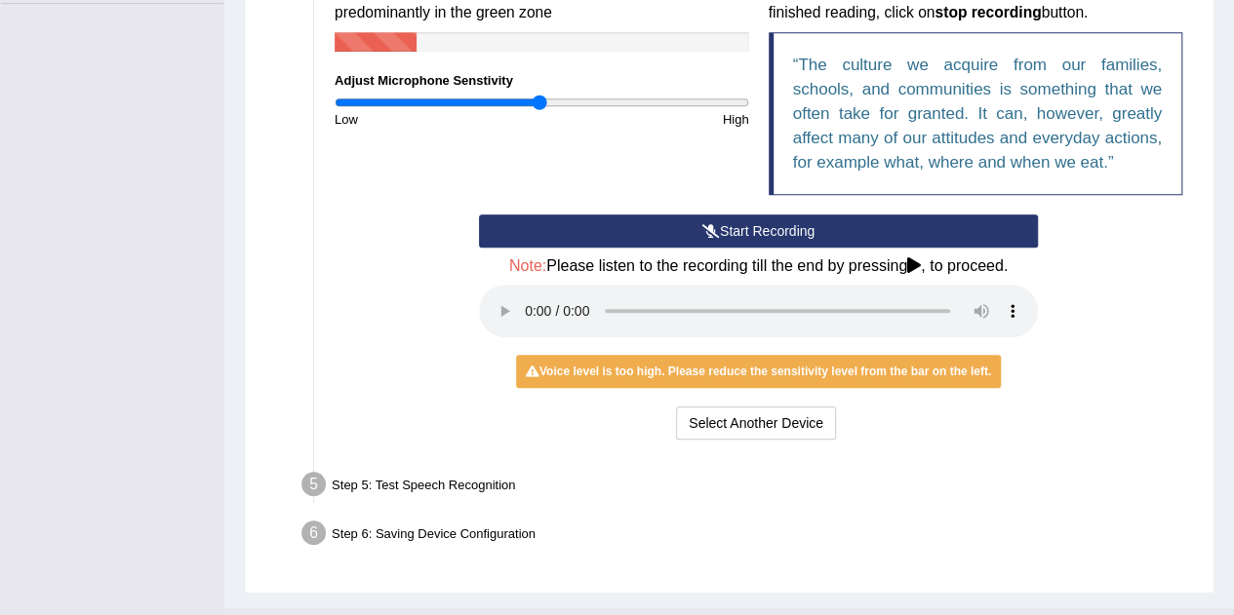
scroll to position [521, 0]
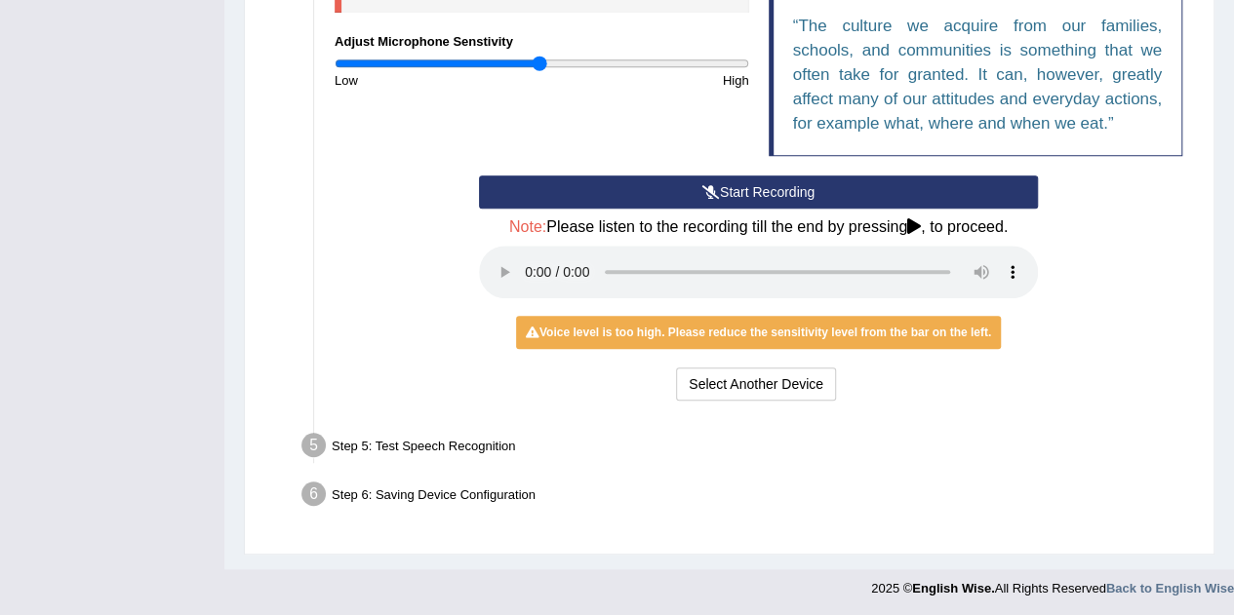
click at [753, 187] on button "Start Recording" at bounding box center [758, 192] width 559 height 33
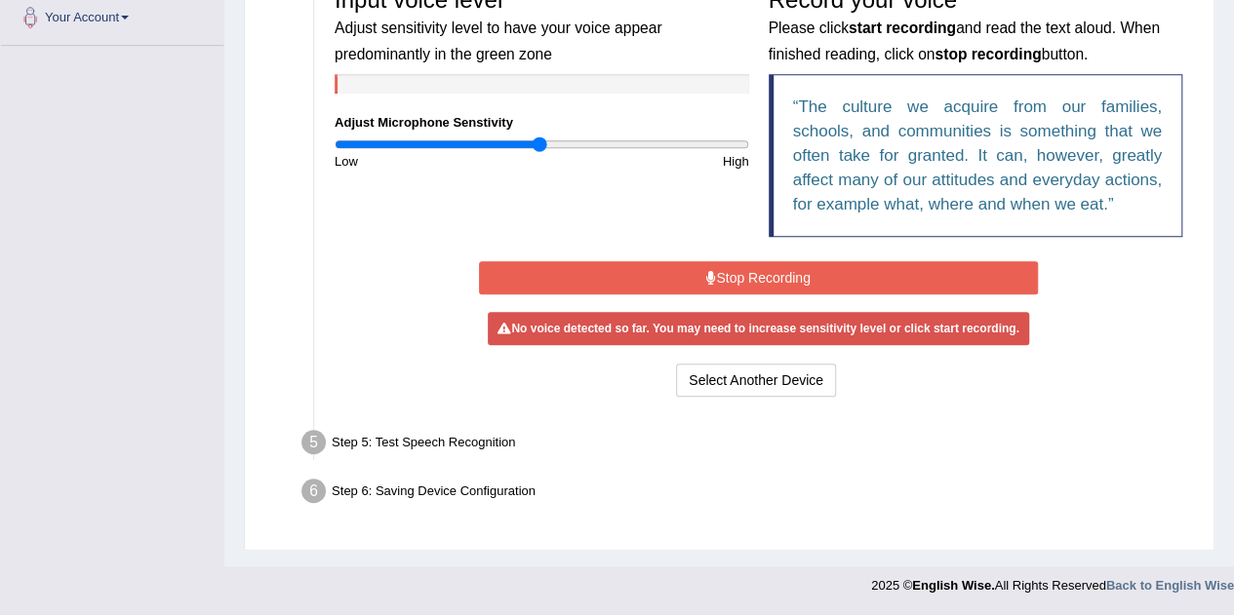
scroll to position [431, 0]
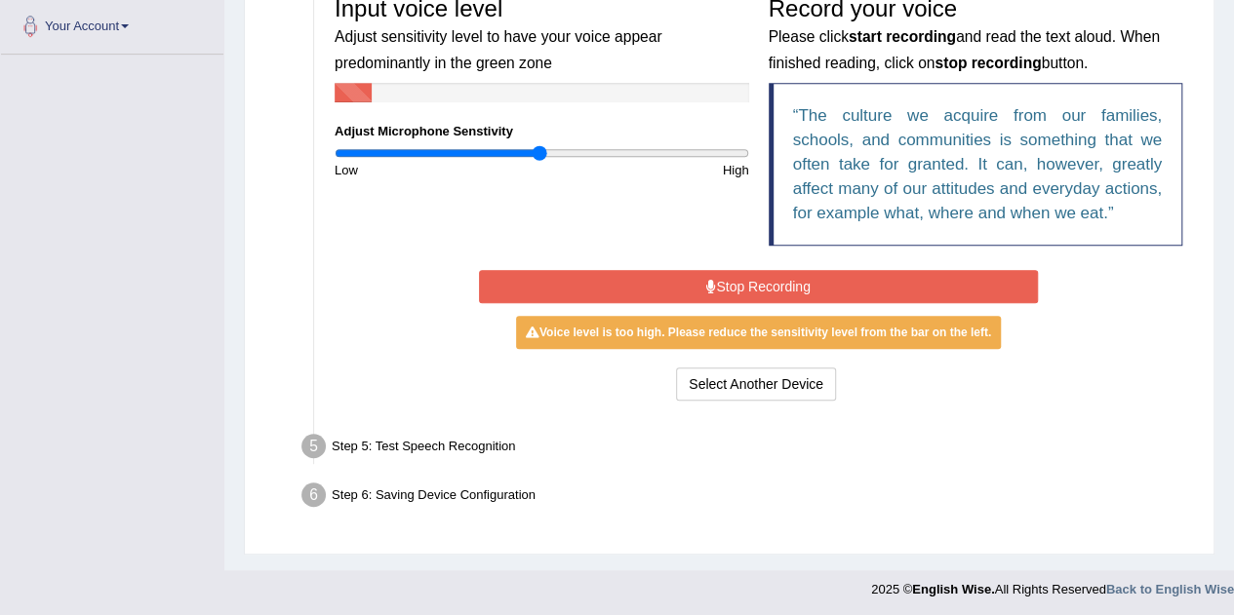
click at [745, 274] on button "Stop Recording" at bounding box center [758, 286] width 559 height 33
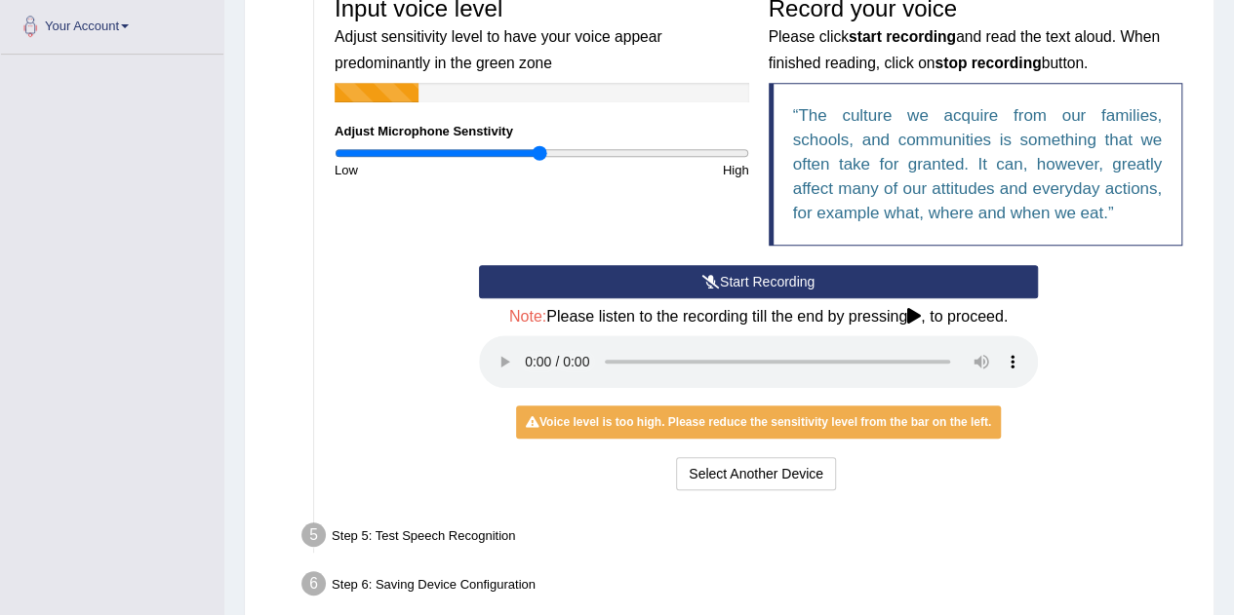
click at [745, 274] on button "Start Recording" at bounding box center [758, 281] width 559 height 33
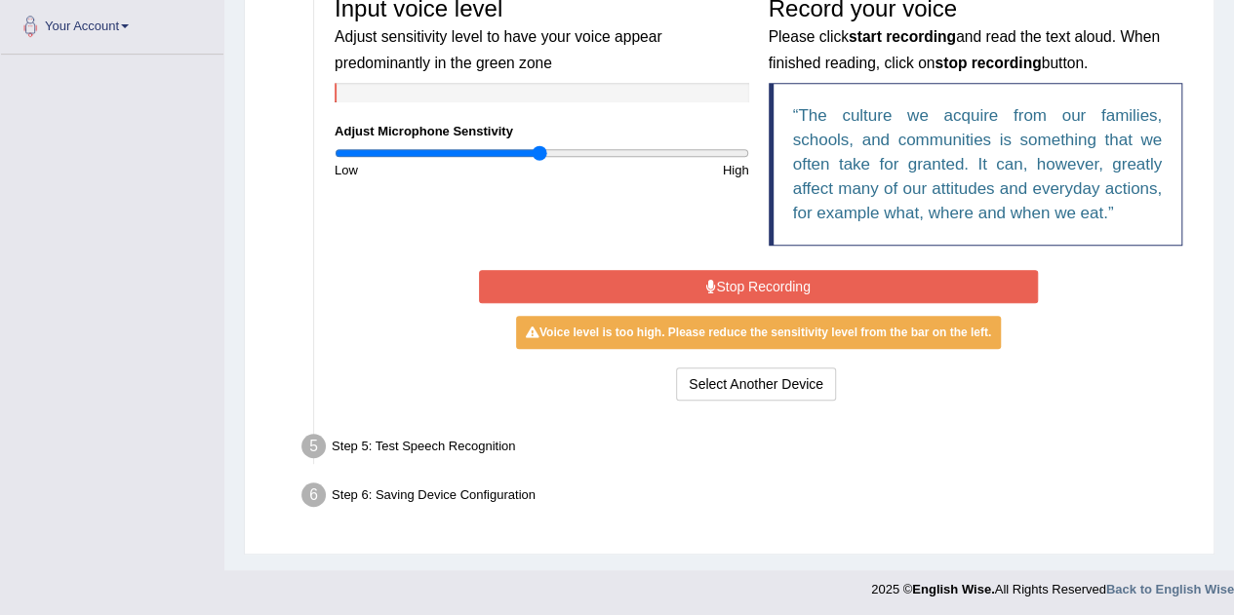
click at [745, 274] on button "Stop Recording" at bounding box center [758, 286] width 559 height 33
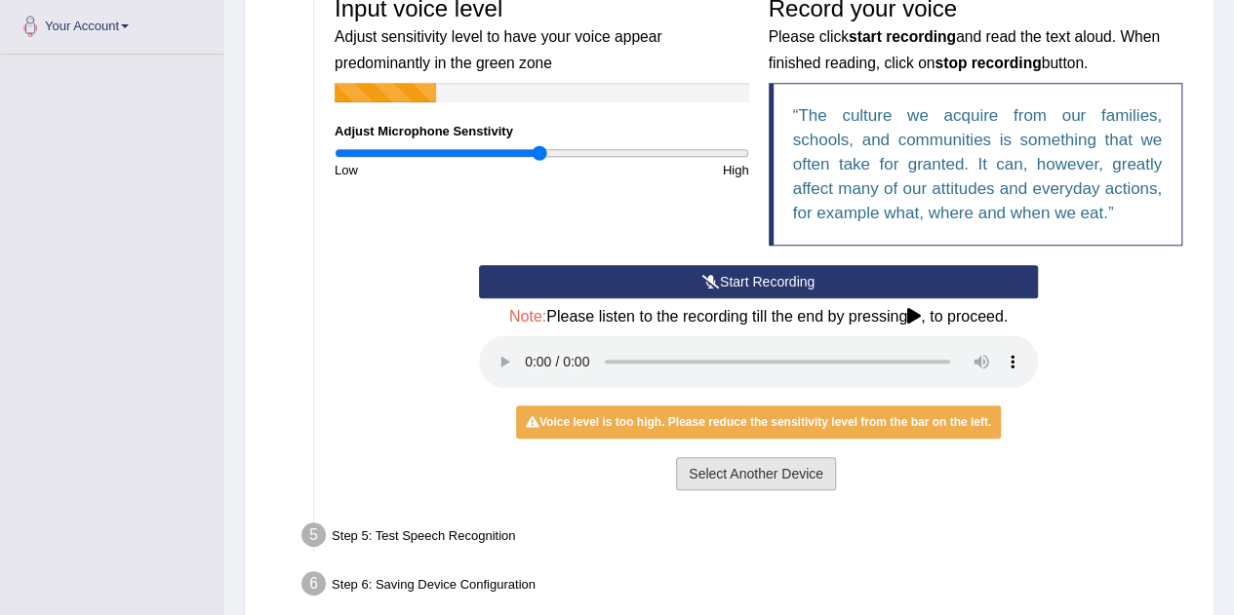
click at [749, 478] on button "Select Another Device" at bounding box center [756, 473] width 160 height 33
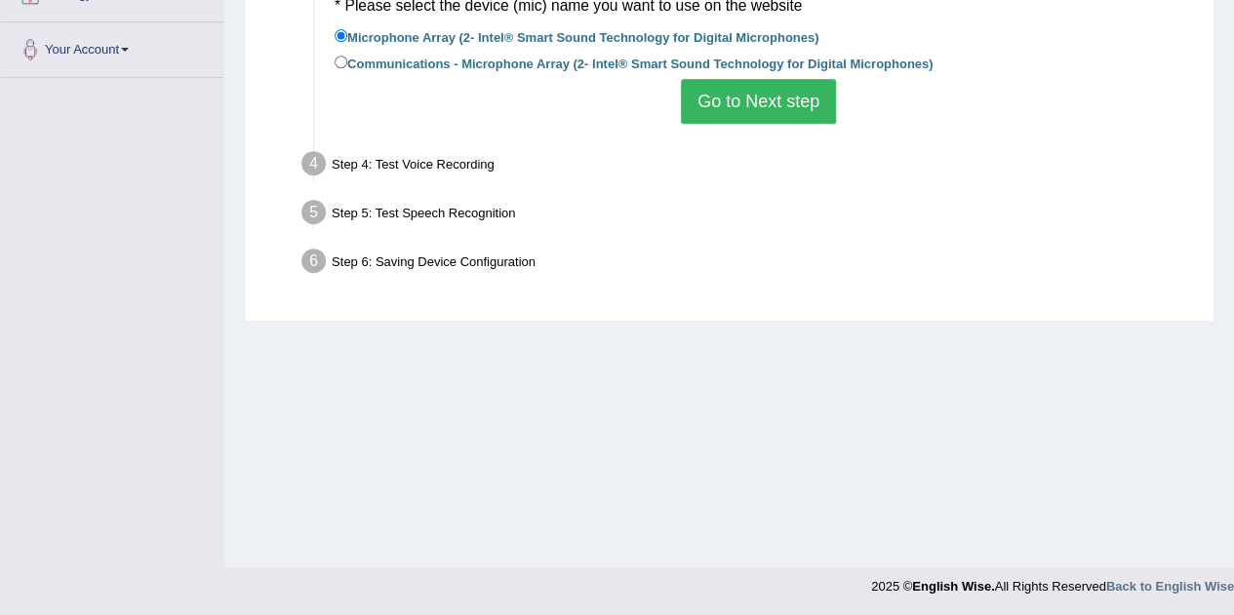
click at [784, 112] on button "Go to Next step" at bounding box center [758, 101] width 155 height 45
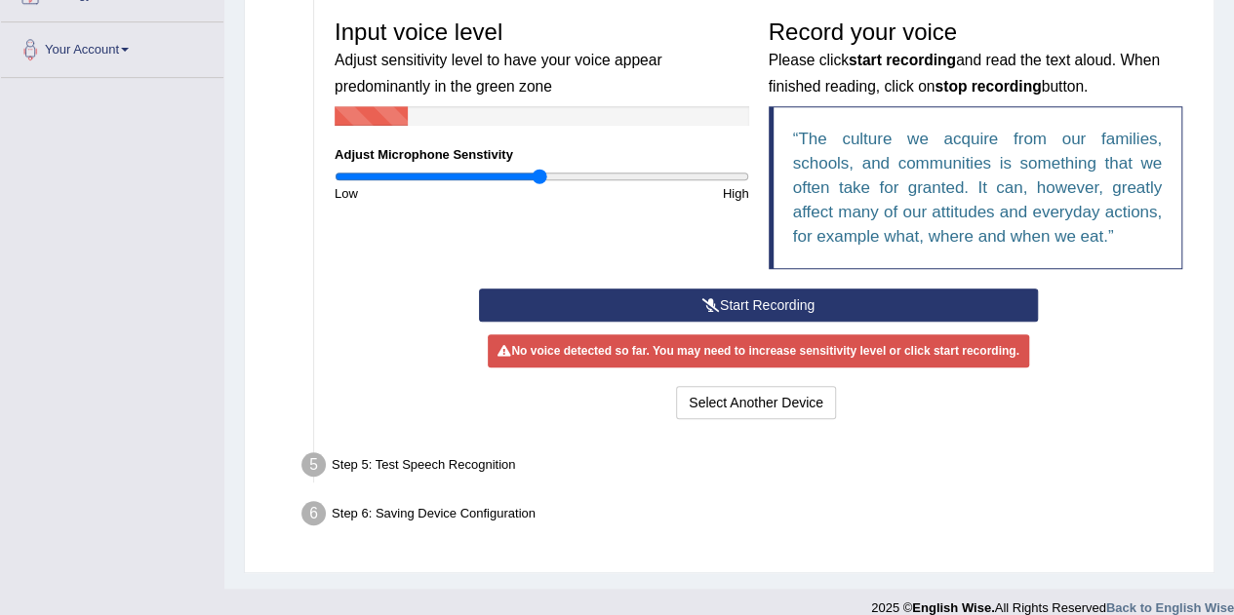
click at [784, 112] on blockquote "The culture we acquire from our families, schools, and communities is something…" at bounding box center [976, 187] width 415 height 163
drag, startPoint x: 539, startPoint y: 175, endPoint x: 455, endPoint y: 191, distance: 85.5
type input "0.58"
click at [455, 184] on input "range" at bounding box center [542, 177] width 415 height 16
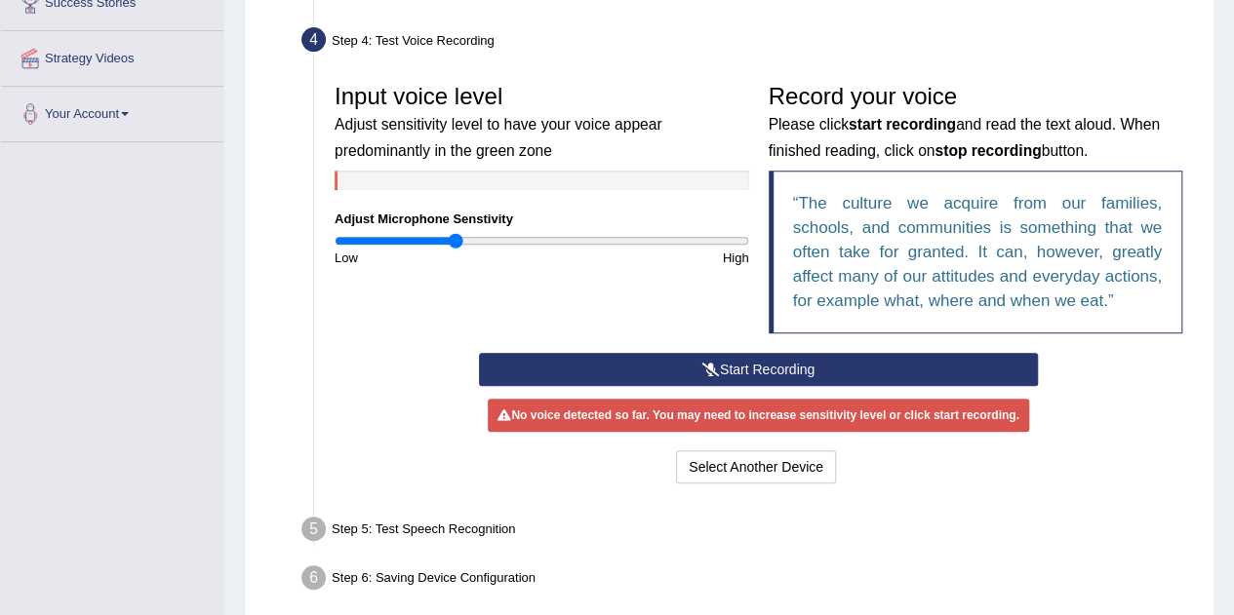
scroll to position [344, 0]
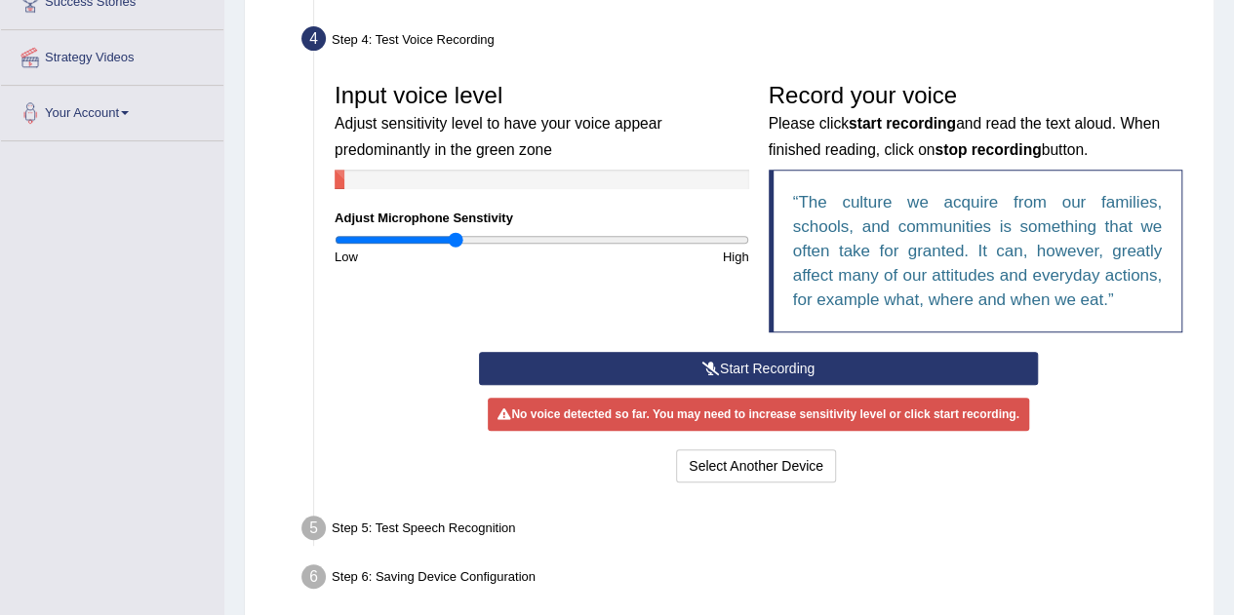
click at [919, 364] on button "Start Recording" at bounding box center [758, 368] width 559 height 33
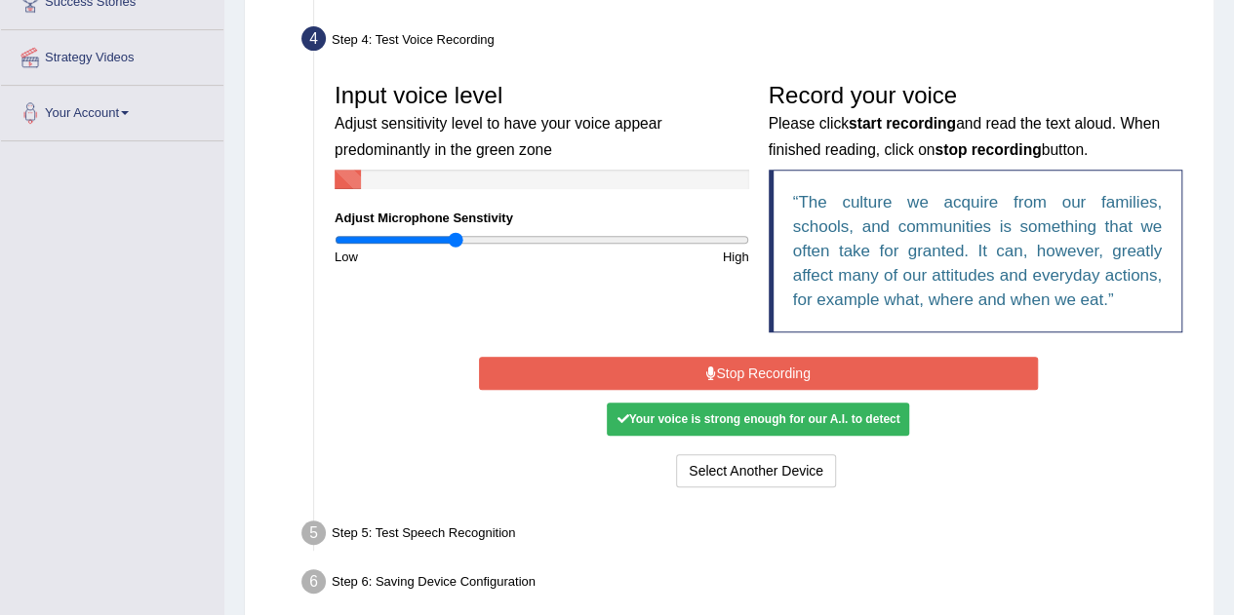
click at [763, 366] on button "Stop Recording" at bounding box center [758, 373] width 559 height 33
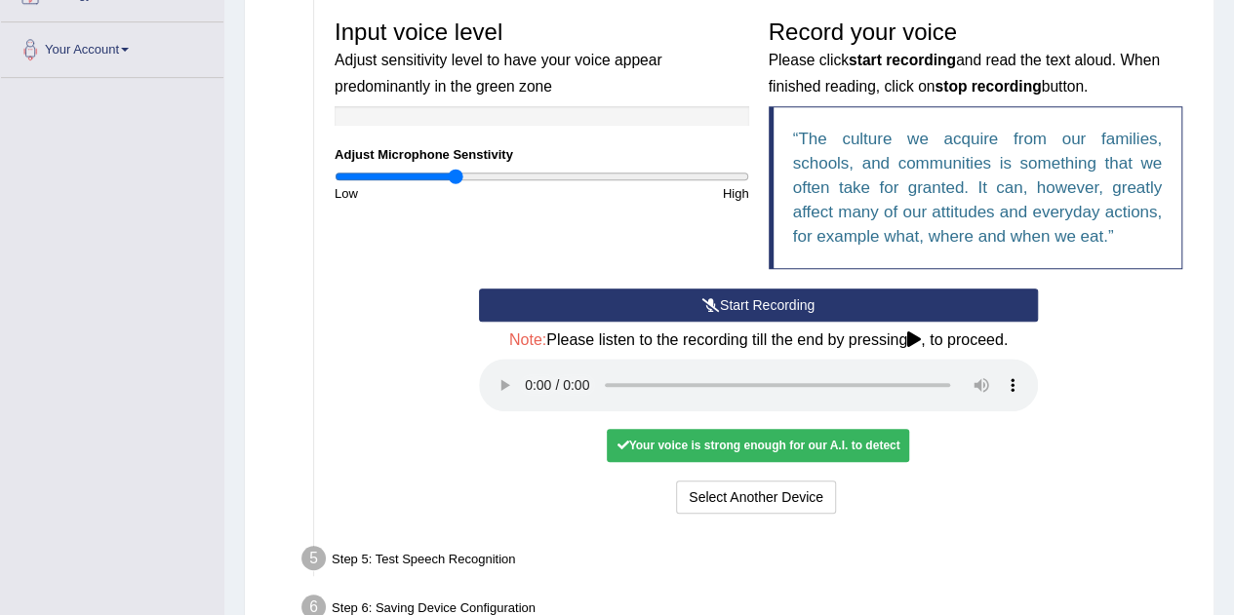
scroll to position [407, 0]
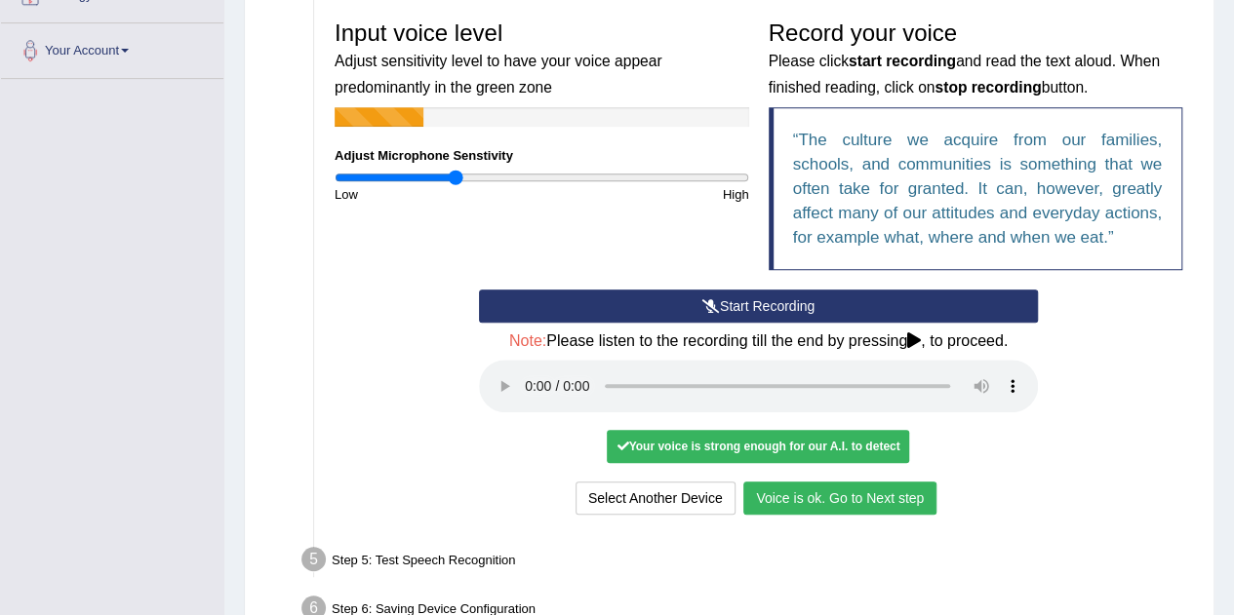
click at [826, 493] on button "Voice is ok. Go to Next step" at bounding box center [839, 498] width 193 height 33
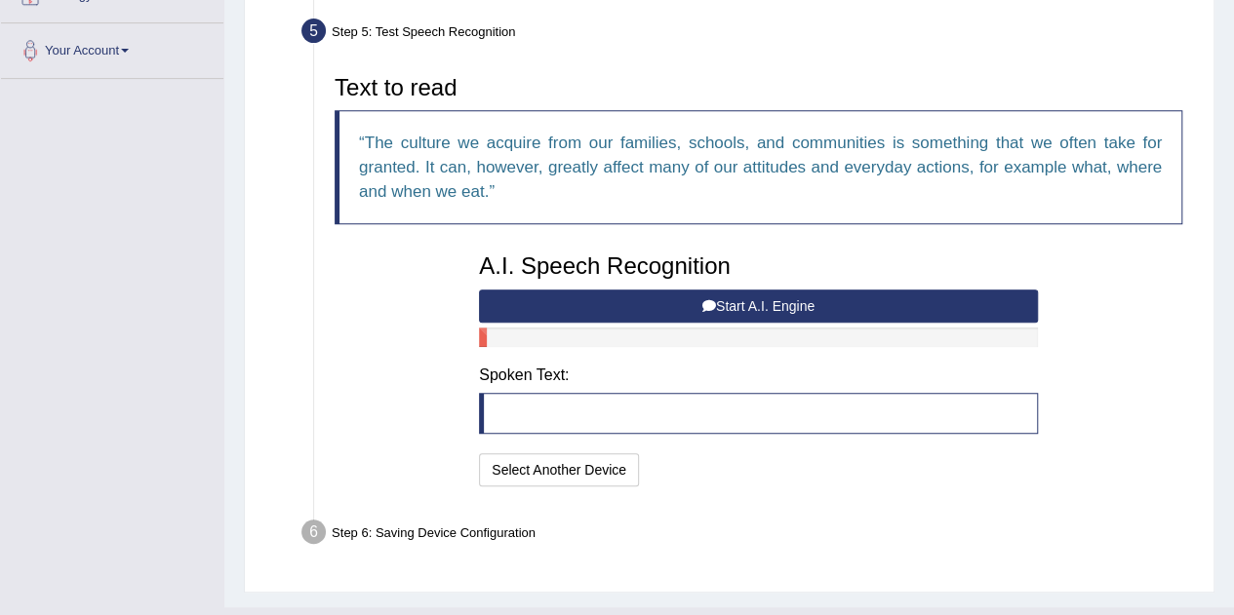
click at [612, 297] on button "Start A.I. Engine" at bounding box center [758, 306] width 559 height 33
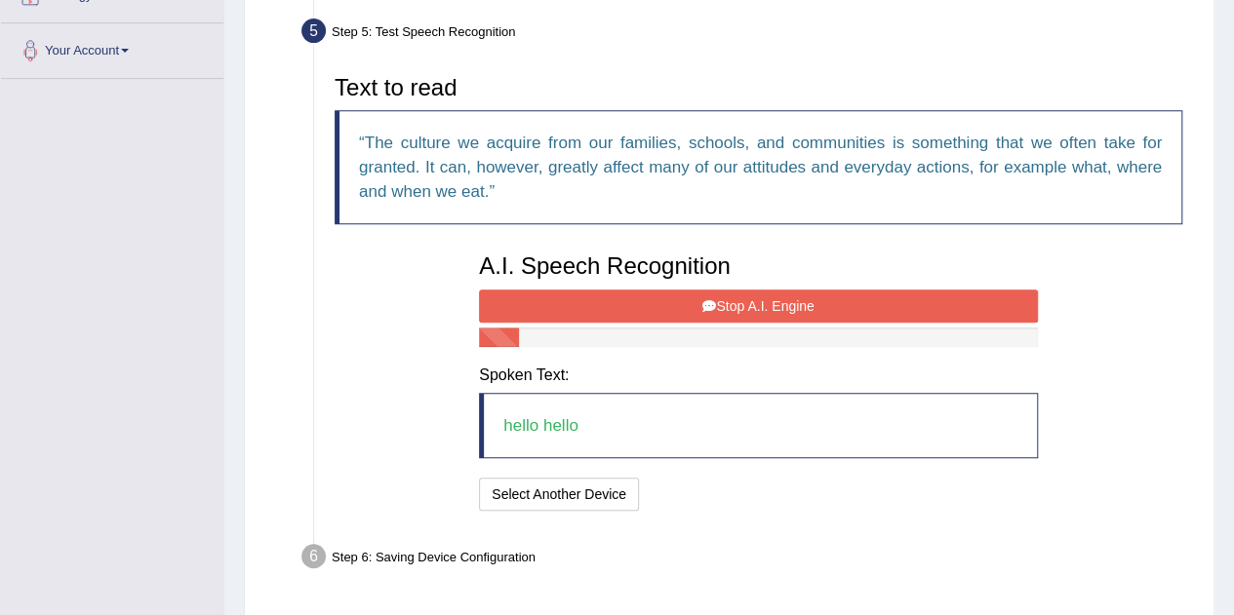
click at [612, 297] on button "Stop A.I. Engine" at bounding box center [758, 306] width 559 height 33
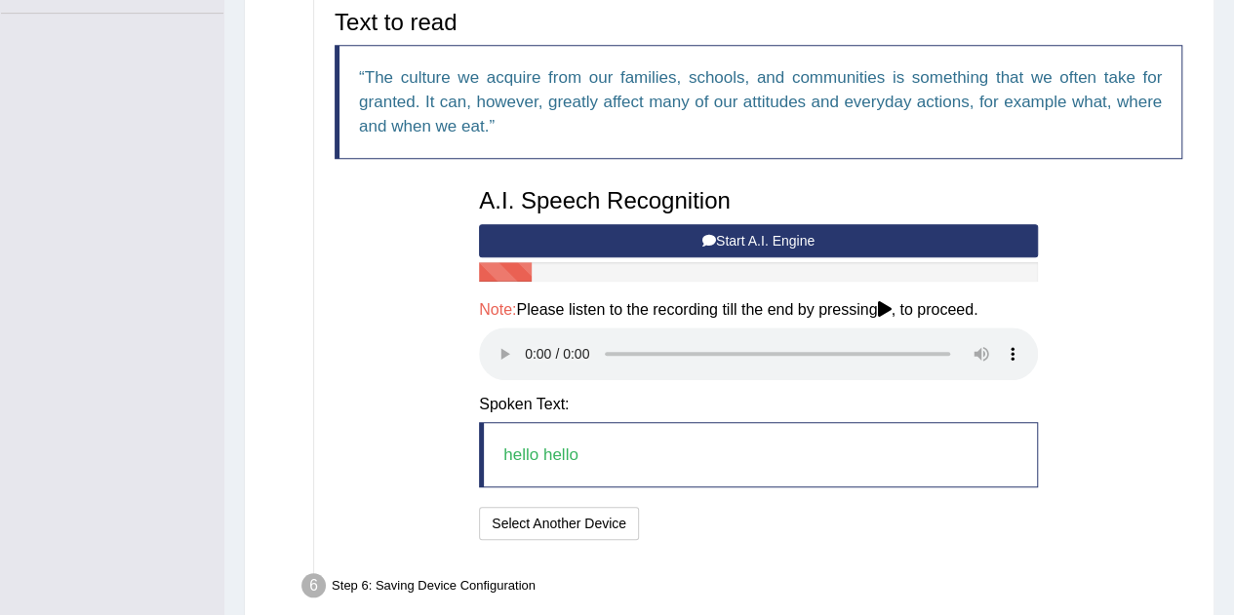
scroll to position [562, 0]
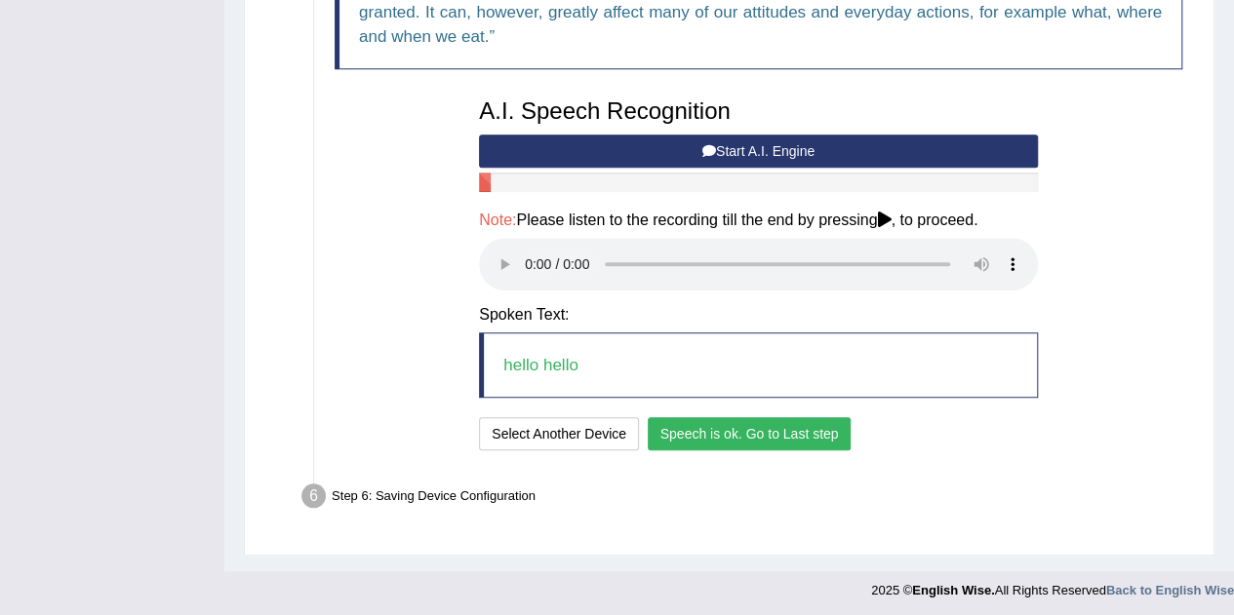
click at [741, 427] on button "Speech is ok. Go to Last step" at bounding box center [750, 433] width 204 height 33
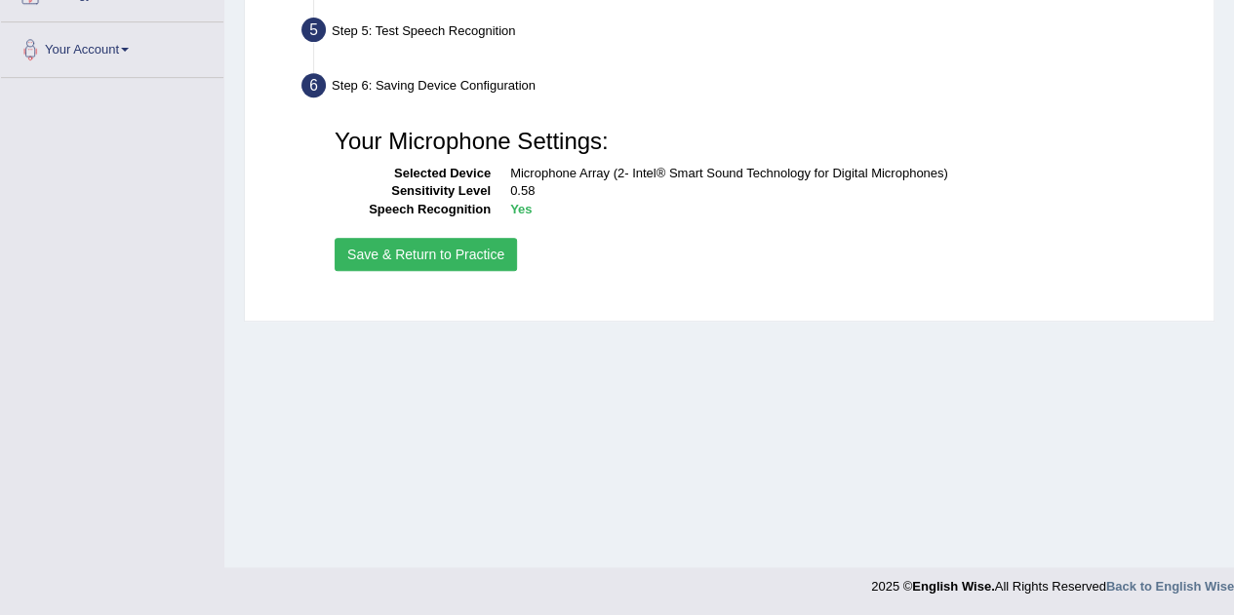
click at [443, 255] on button "Save & Return to Practice" at bounding box center [426, 254] width 182 height 33
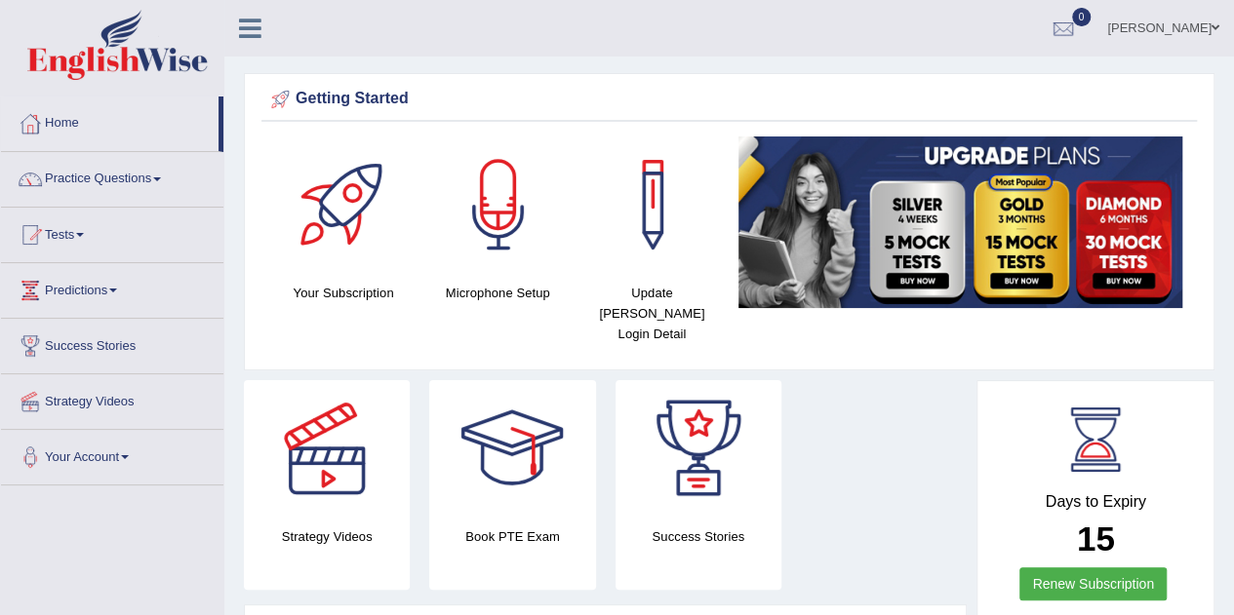
drag, startPoint x: 0, startPoint y: 0, endPoint x: 443, endPoint y: 255, distance: 510.7
click at [443, 255] on div at bounding box center [498, 205] width 137 height 137
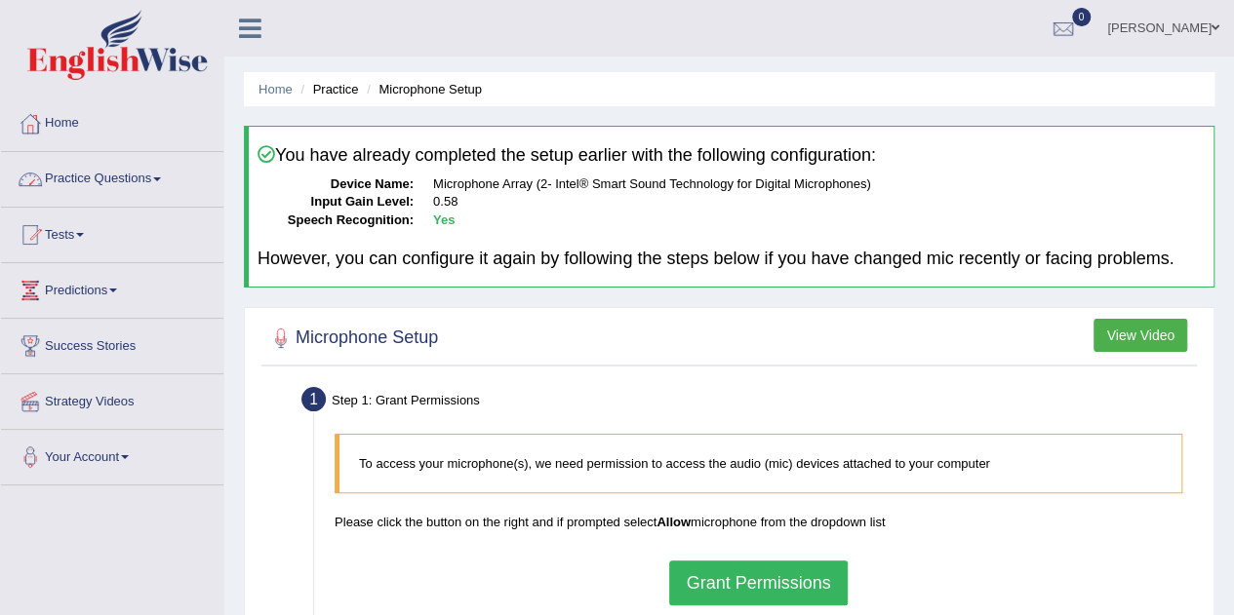
click at [160, 178] on span at bounding box center [157, 180] width 8 height 4
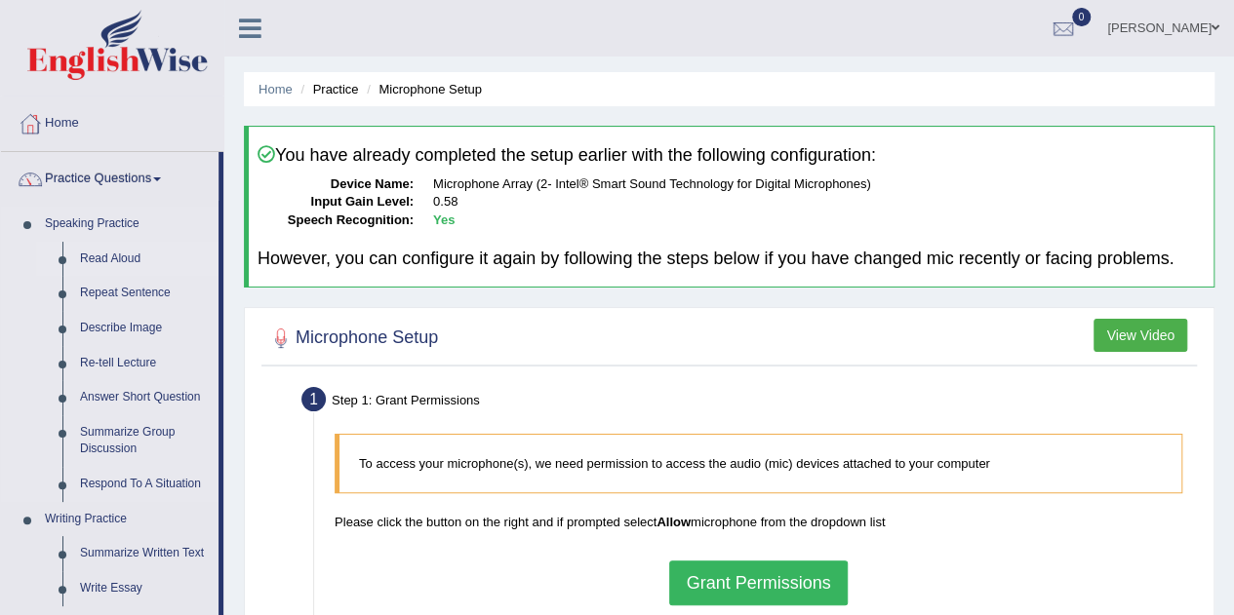
click at [107, 251] on link "Read Aloud" at bounding box center [144, 259] width 147 height 35
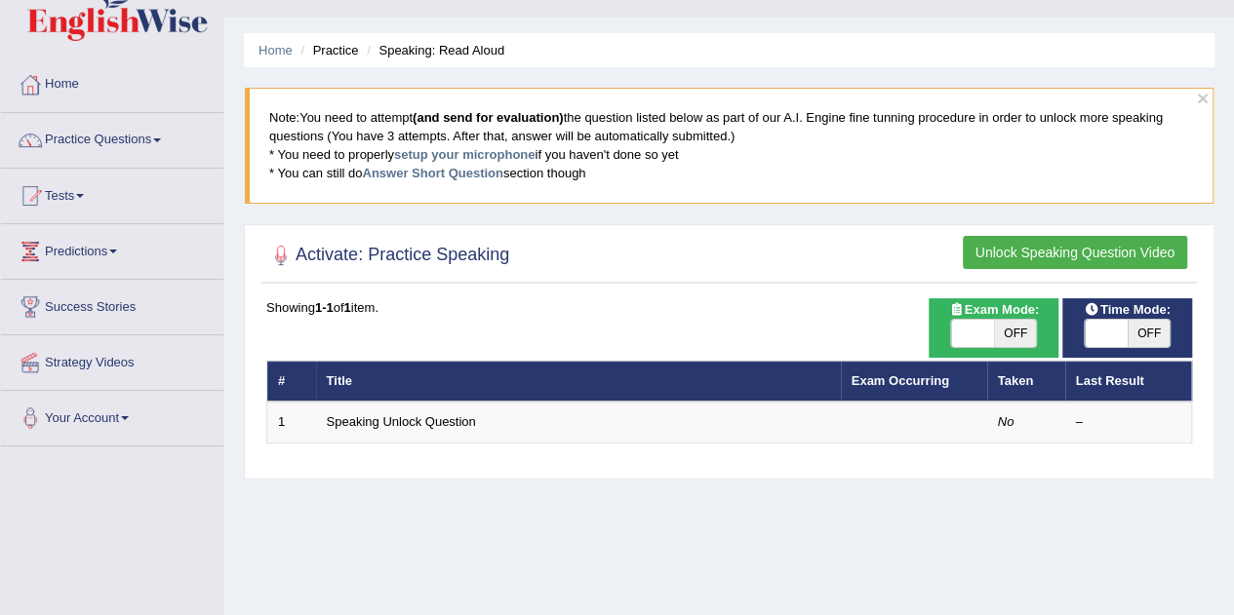
scroll to position [78, 0]
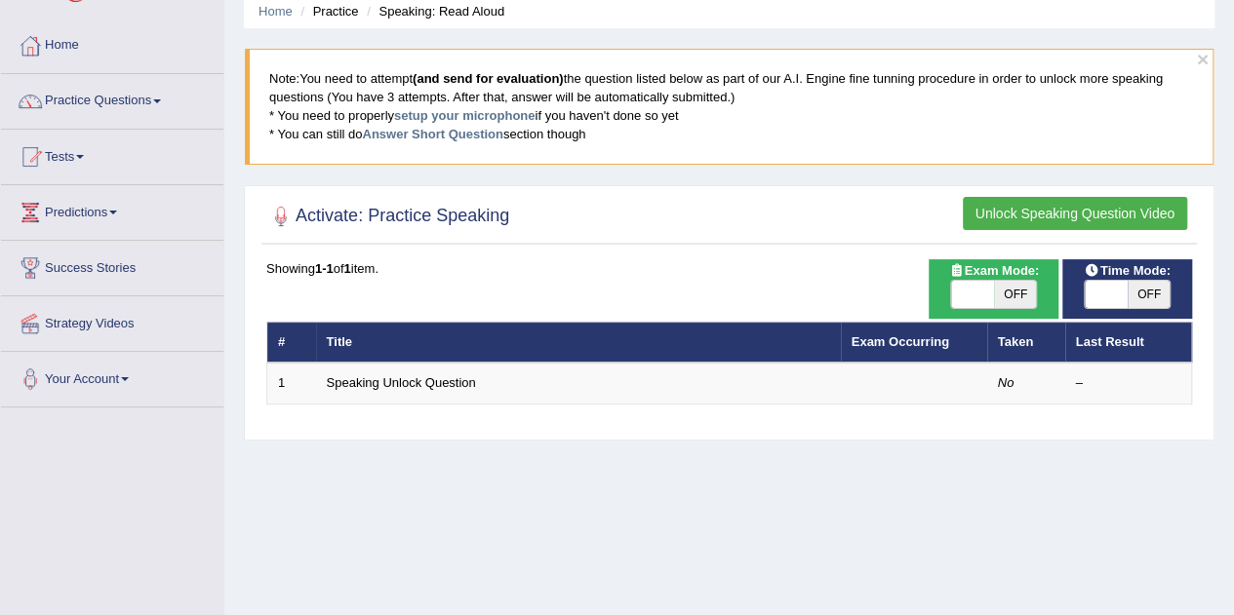
click at [600, 479] on div "Home Practice Speaking: Read Aloud × Note: You need to attempt (and send for ev…" at bounding box center [728, 409] width 1009 height 975
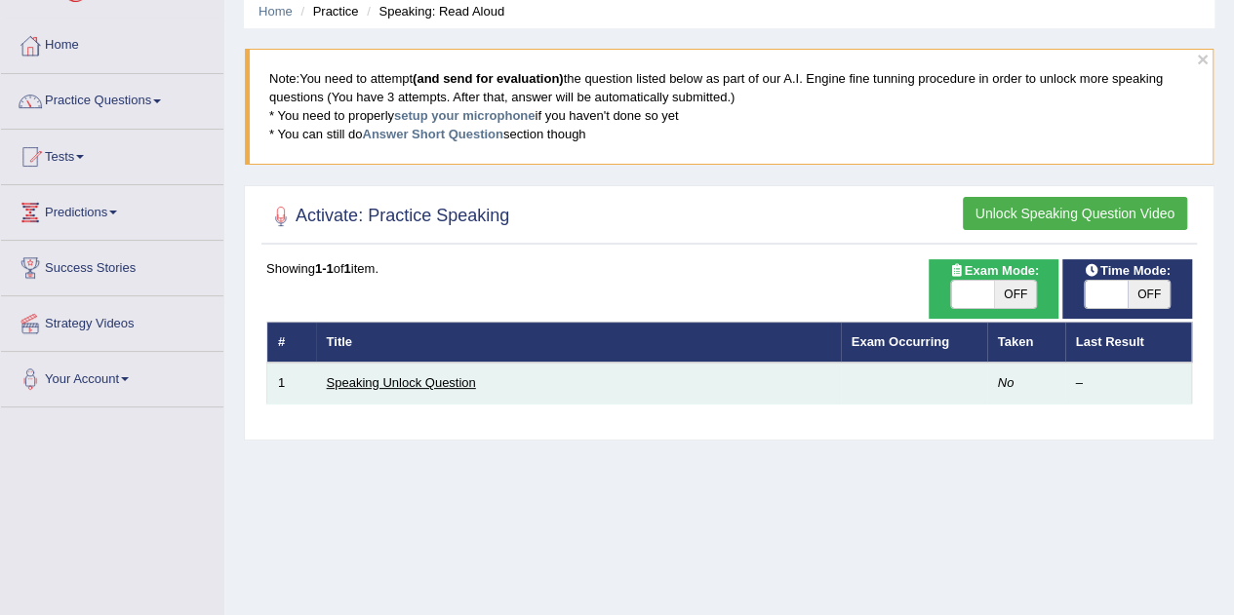
click at [375, 381] on link "Speaking Unlock Question" at bounding box center [401, 382] width 149 height 15
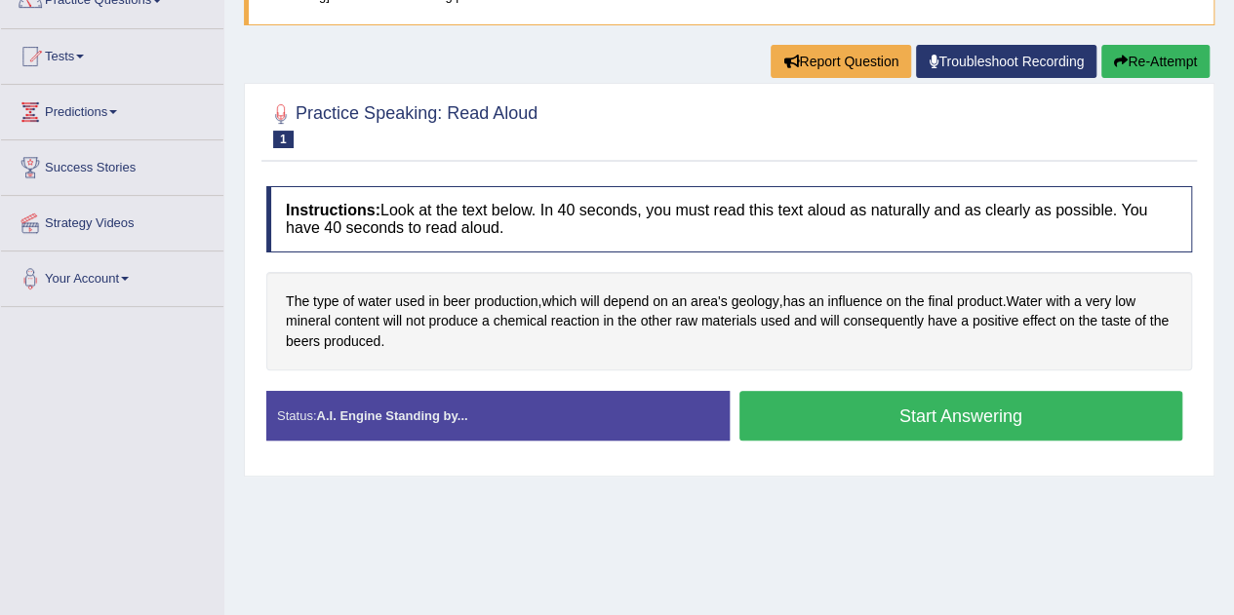
scroll to position [195, 0]
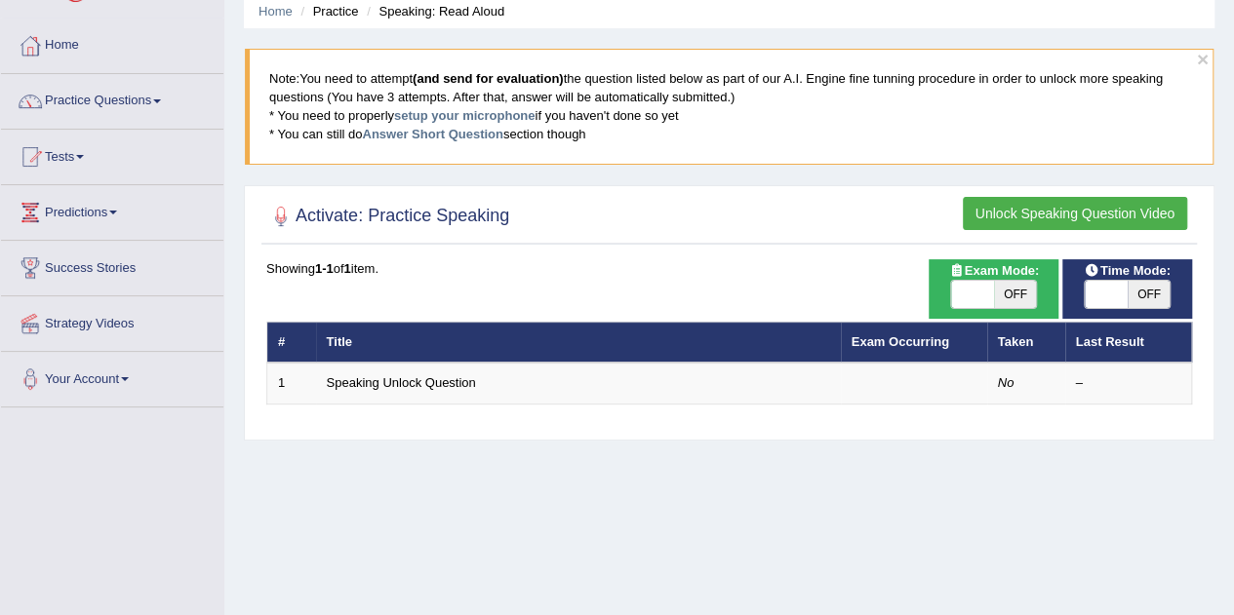
click at [1149, 296] on span "OFF" at bounding box center [1148, 294] width 43 height 27
checkbox input "true"
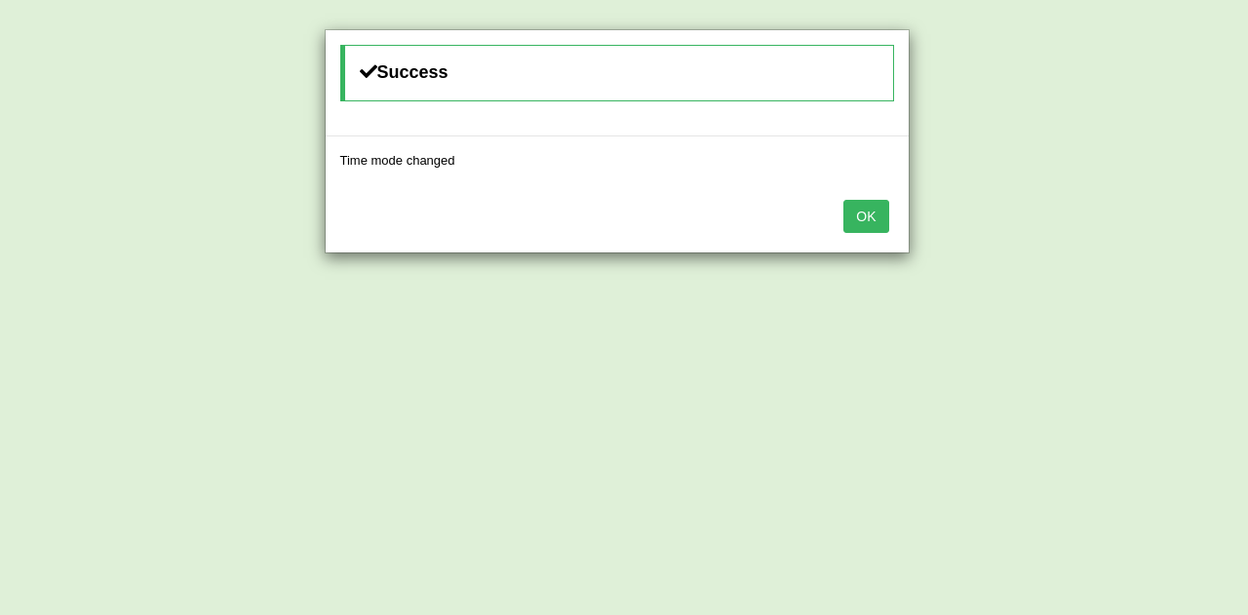
click at [857, 215] on button "OK" at bounding box center [866, 216] width 45 height 33
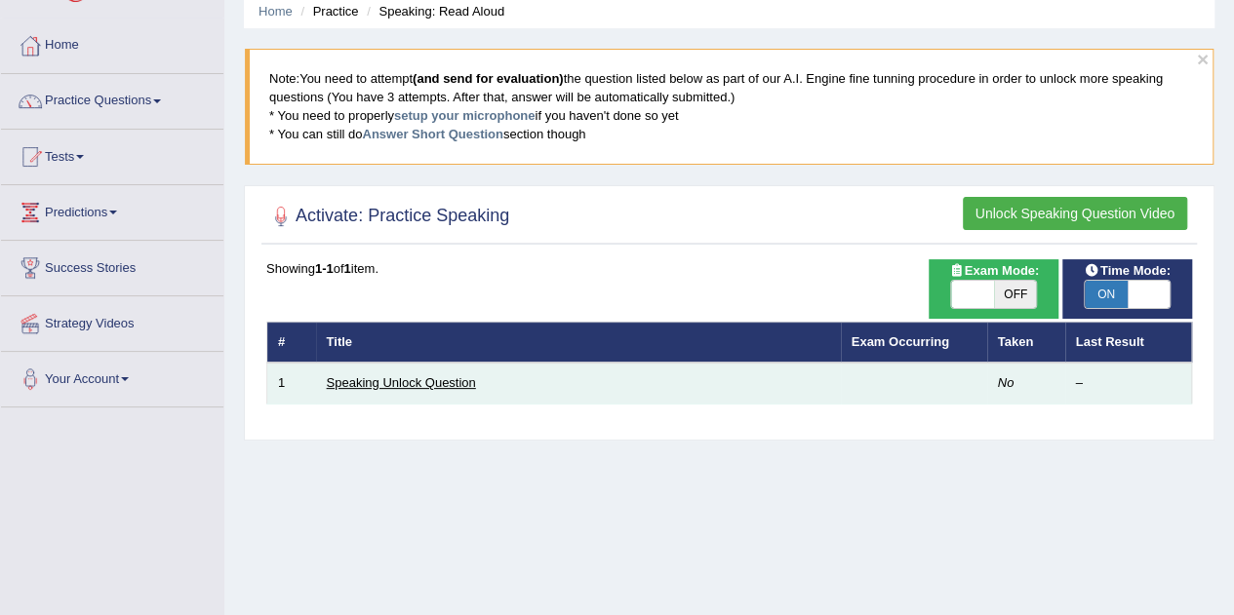
click at [375, 385] on link "Speaking Unlock Question" at bounding box center [401, 382] width 149 height 15
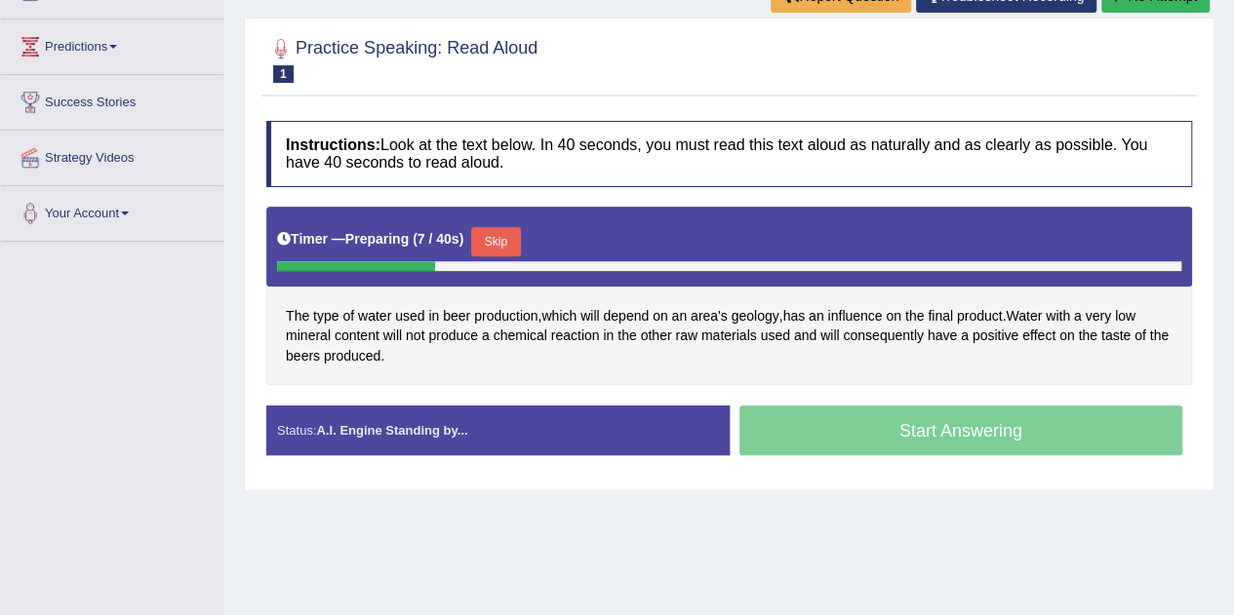
scroll to position [283, 0]
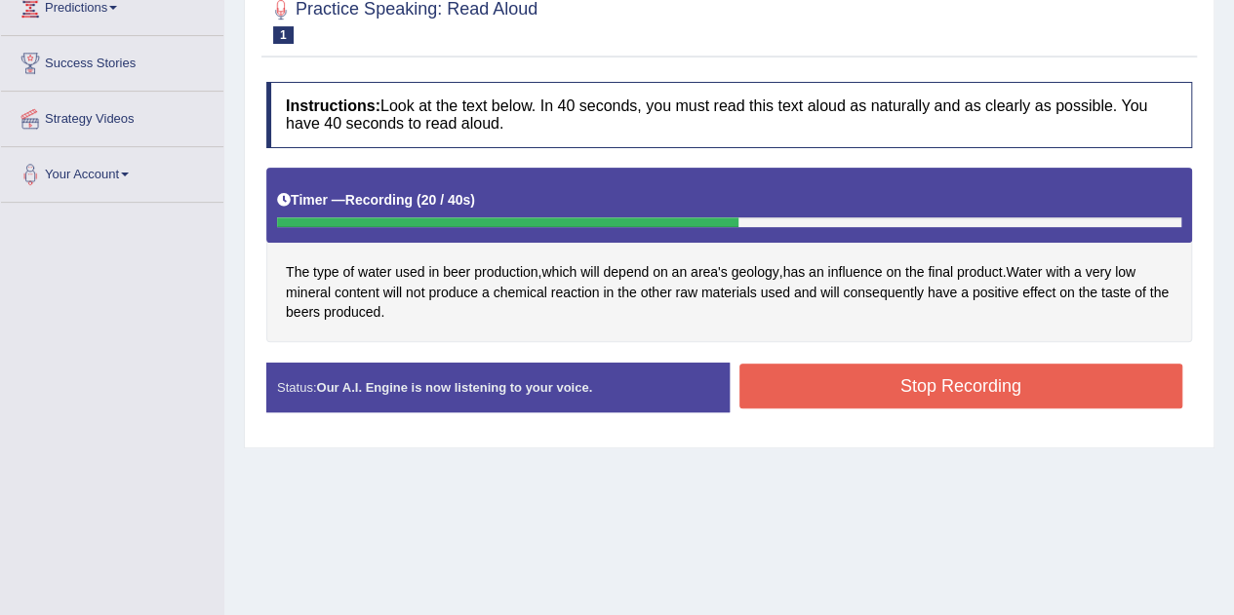
click at [1017, 400] on button "Stop Recording" at bounding box center [961, 386] width 444 height 45
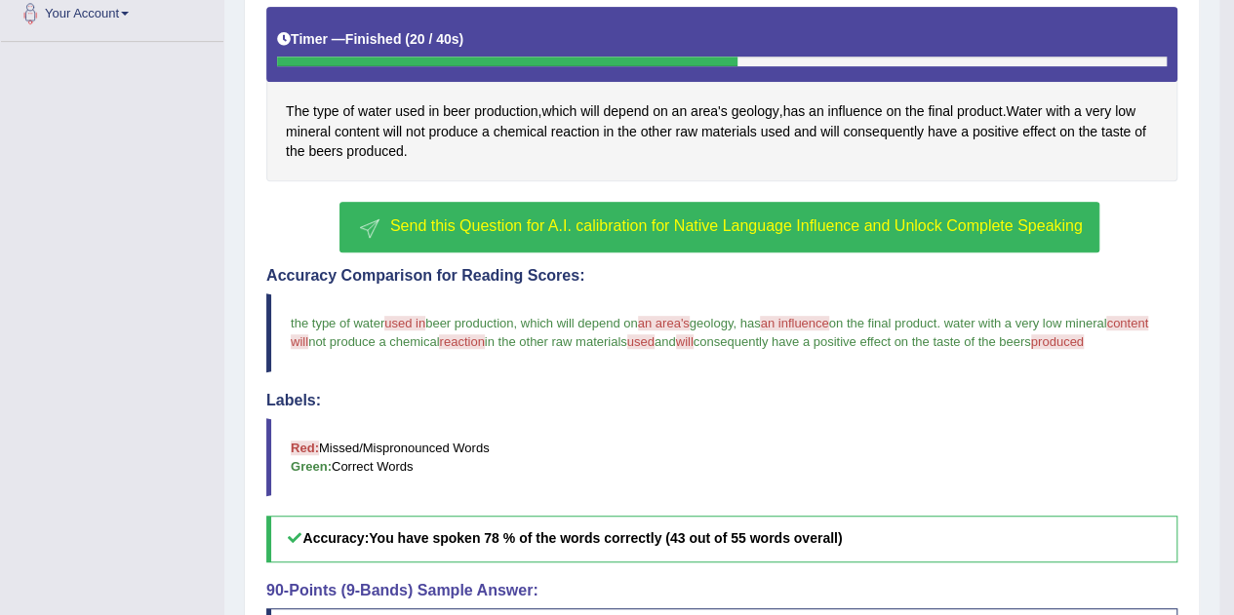
scroll to position [442, 0]
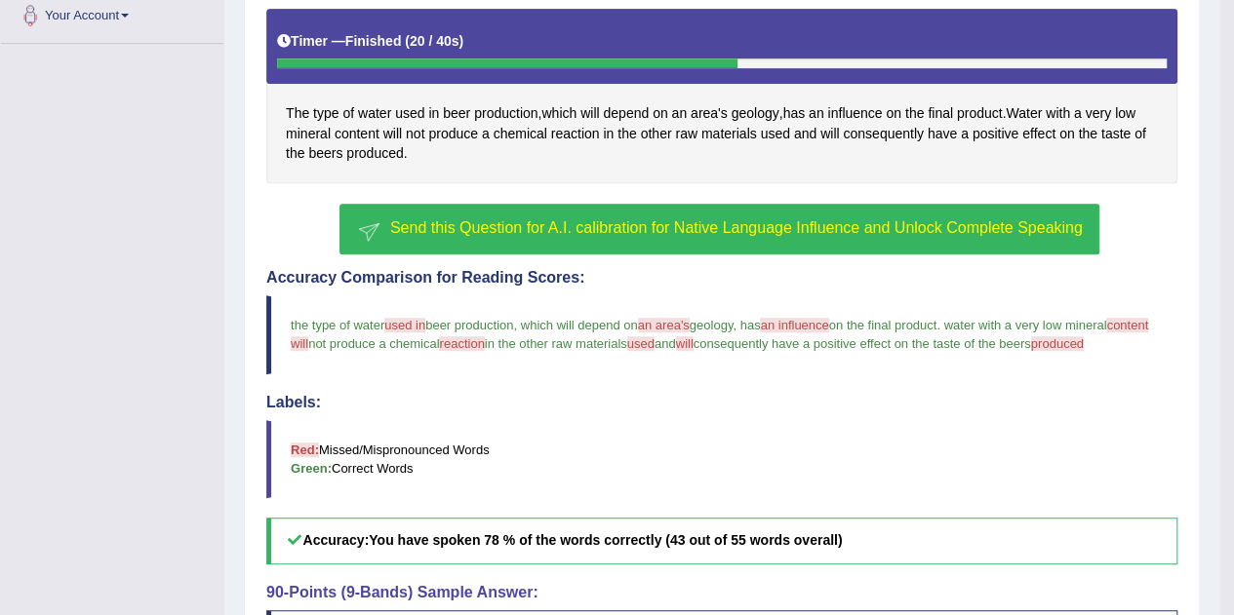
click at [718, 226] on span "Send this Question for A.I. calibration for Native Language Influence and Unloc…" at bounding box center [736, 227] width 692 height 17
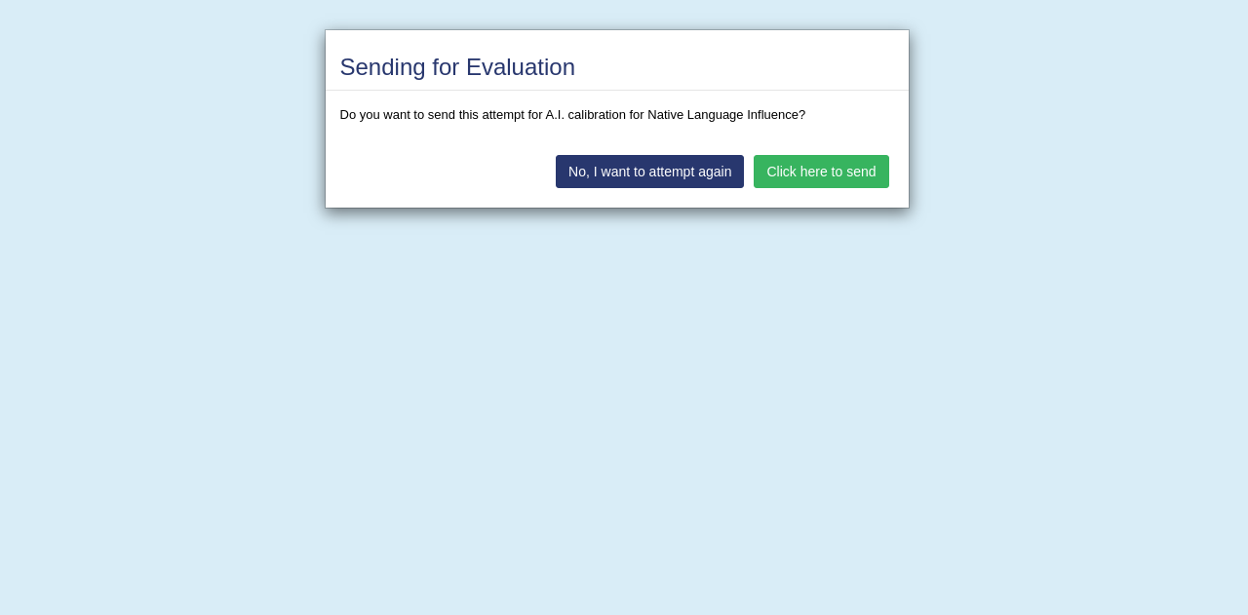
click at [823, 175] on button "Click here to send" at bounding box center [821, 171] width 135 height 33
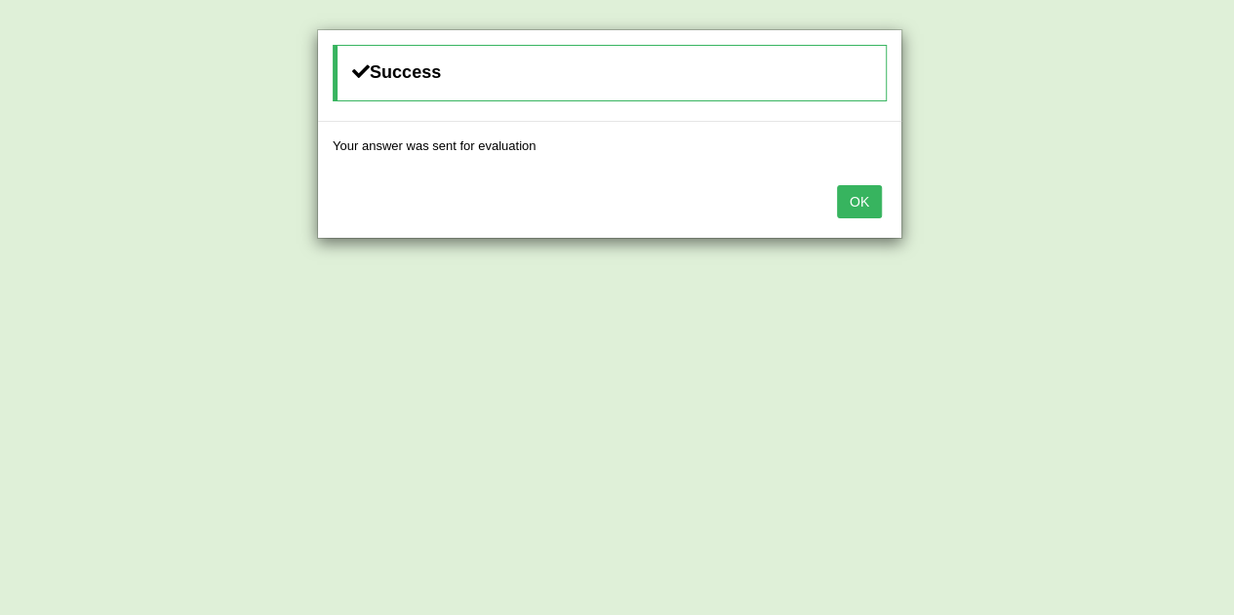
click at [859, 204] on button "OK" at bounding box center [859, 201] width 45 height 33
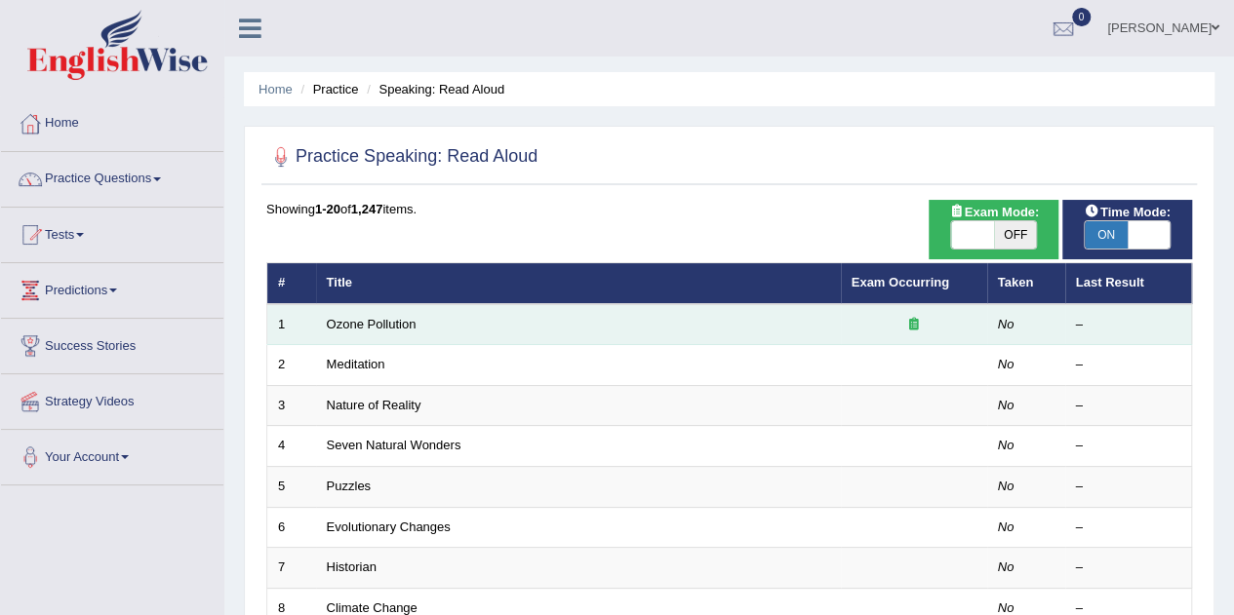
click at [671, 338] on td "Ozone Pollution" at bounding box center [578, 324] width 525 height 41
click at [671, 307] on td "Ozone Pollution" at bounding box center [578, 324] width 525 height 41
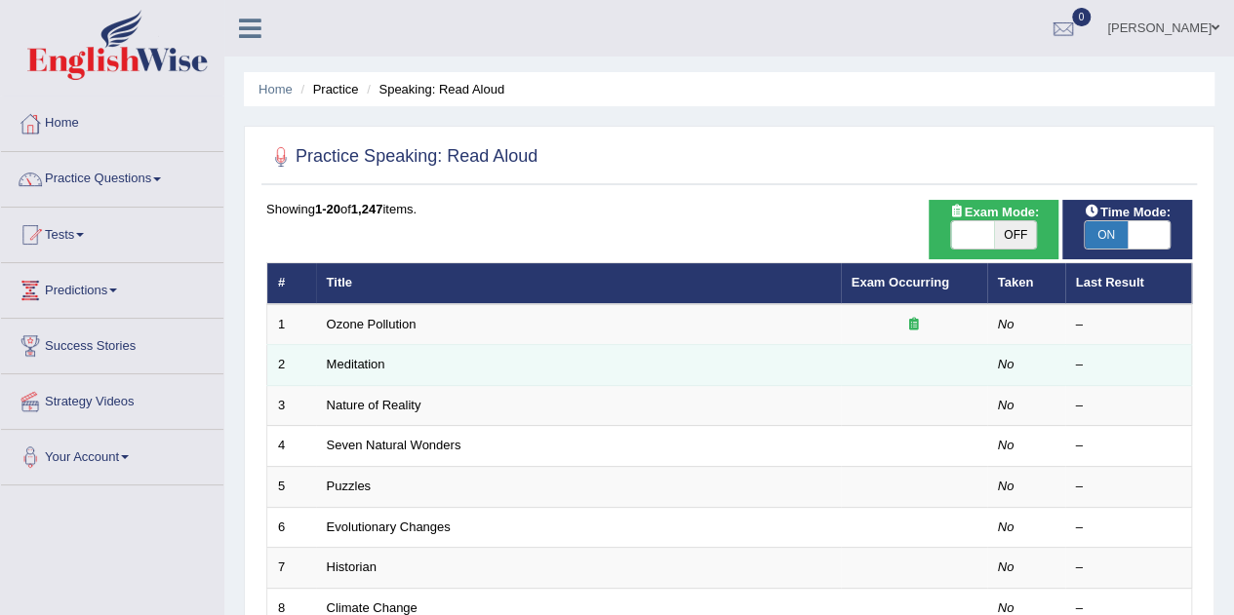
click at [644, 359] on td "Meditation" at bounding box center [578, 365] width 525 height 41
click at [349, 367] on link "Meditation" at bounding box center [356, 364] width 59 height 15
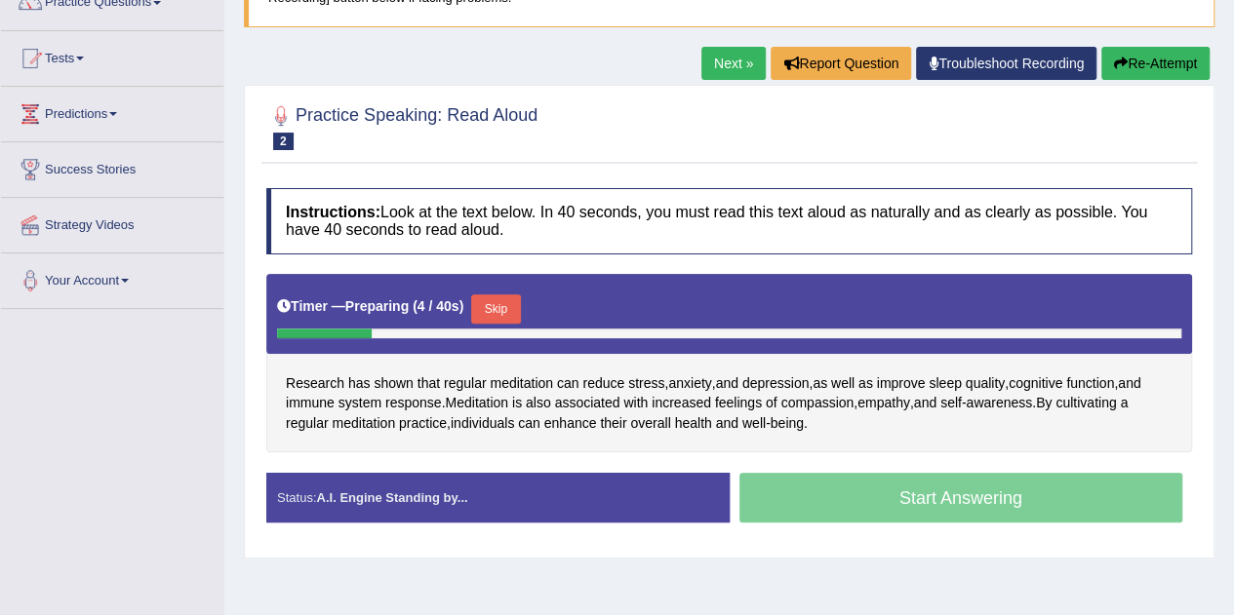
scroll to position [185, 0]
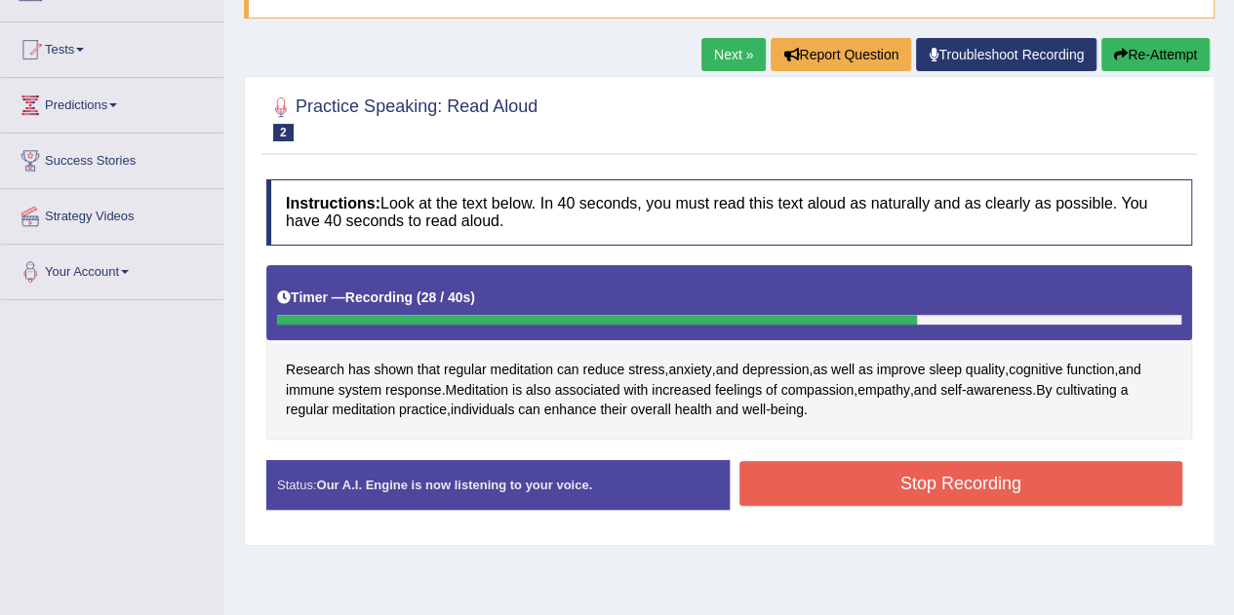
click at [1046, 477] on button "Stop Recording" at bounding box center [961, 483] width 444 height 45
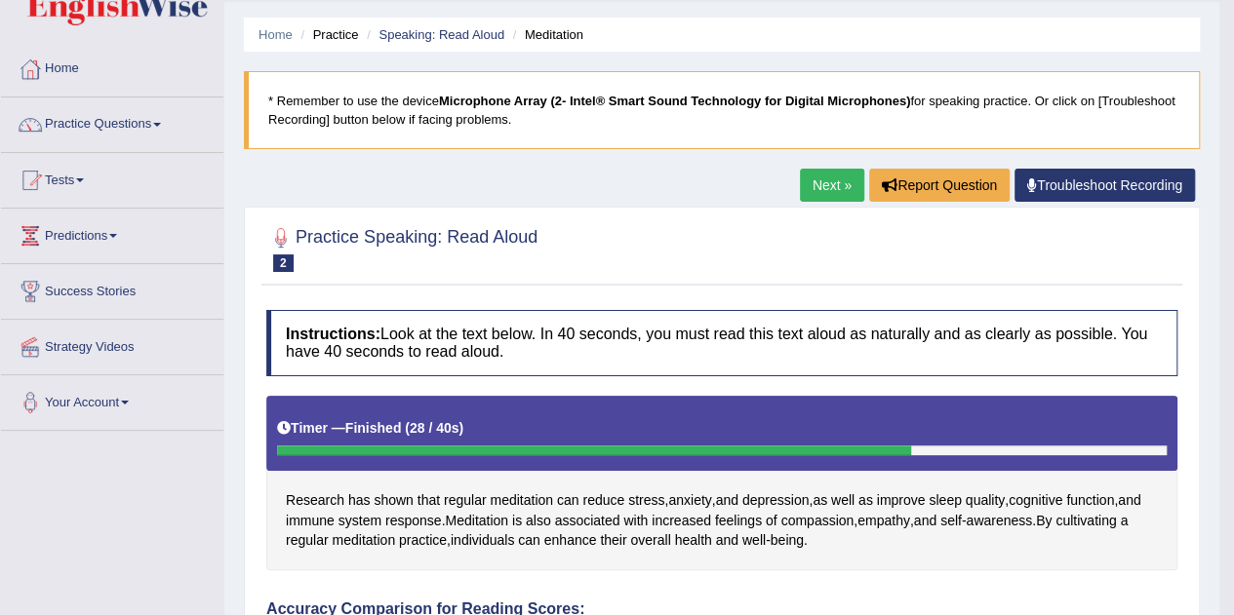
scroll to position [56, 0]
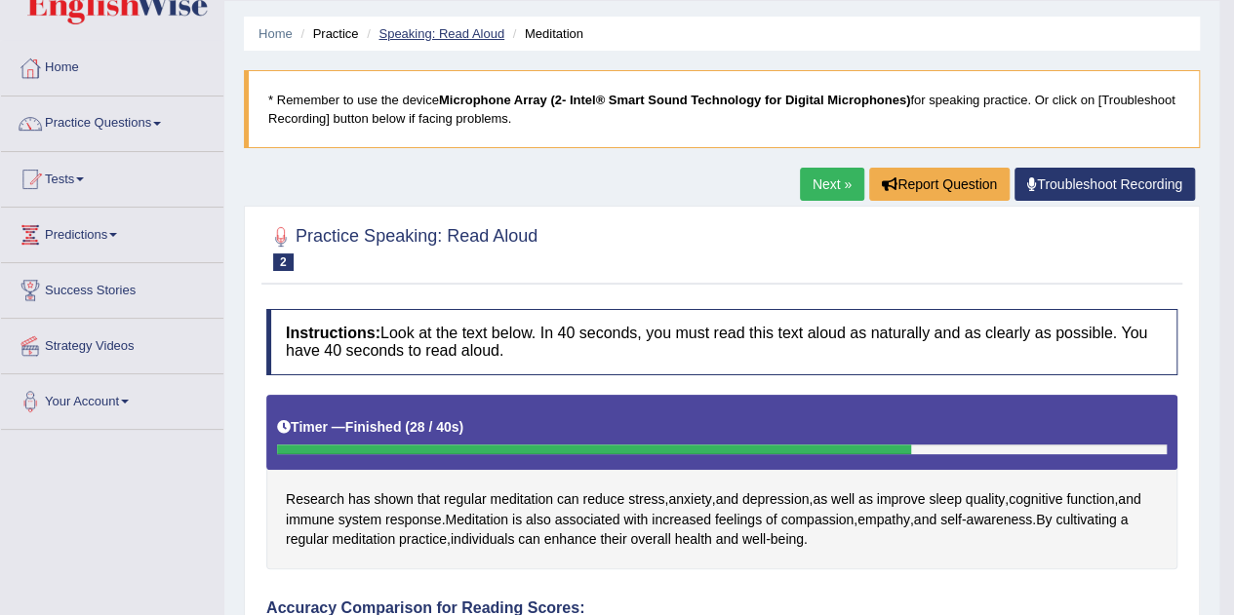
click at [454, 34] on link "Speaking: Read Aloud" at bounding box center [441, 33] width 126 height 15
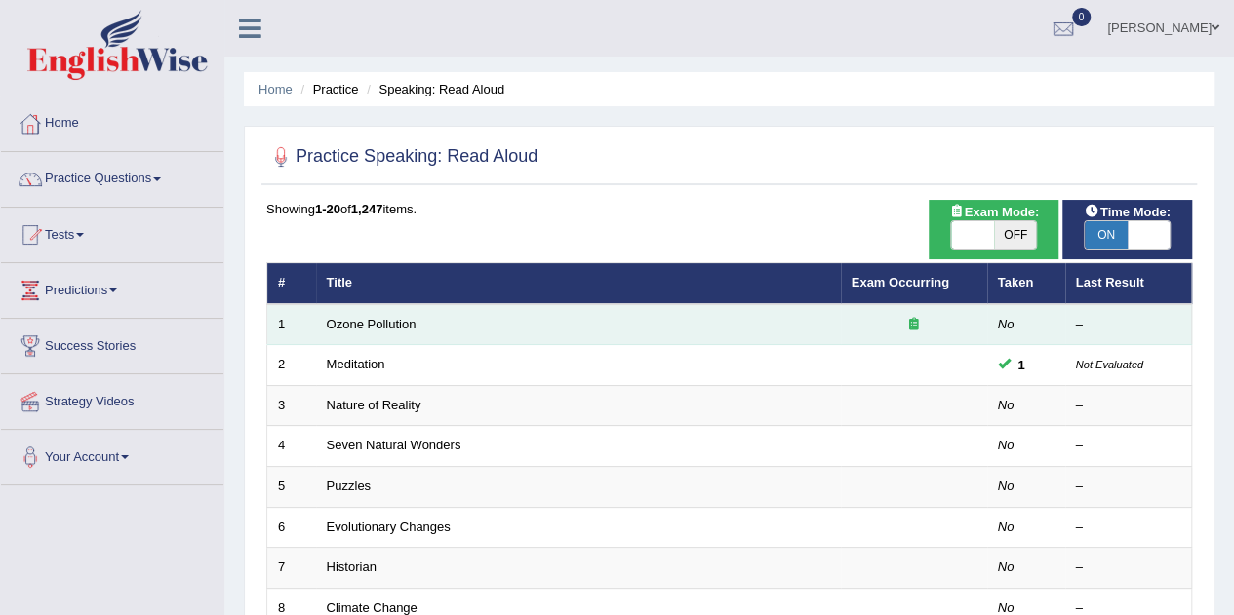
click at [868, 316] on div at bounding box center [913, 325] width 125 height 19
click at [949, 330] on div at bounding box center [913, 325] width 125 height 19
click at [1093, 330] on div "–" at bounding box center [1128, 325] width 105 height 19
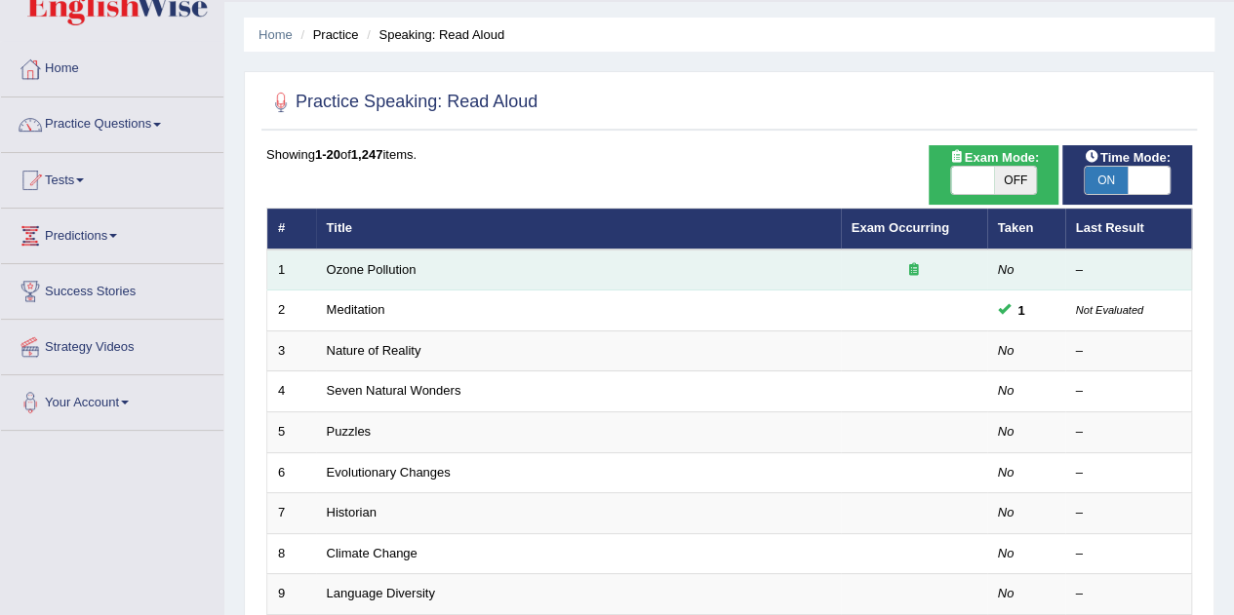
scroll to position [57, 0]
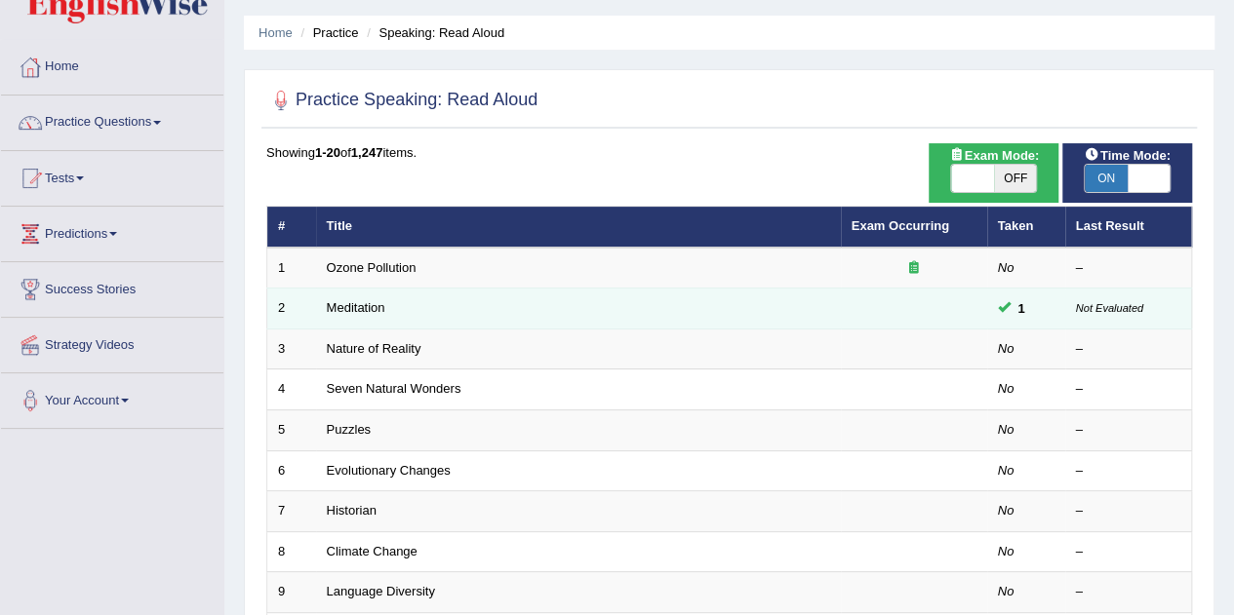
click at [1112, 307] on small "Not Evaluated" at bounding box center [1109, 308] width 67 height 12
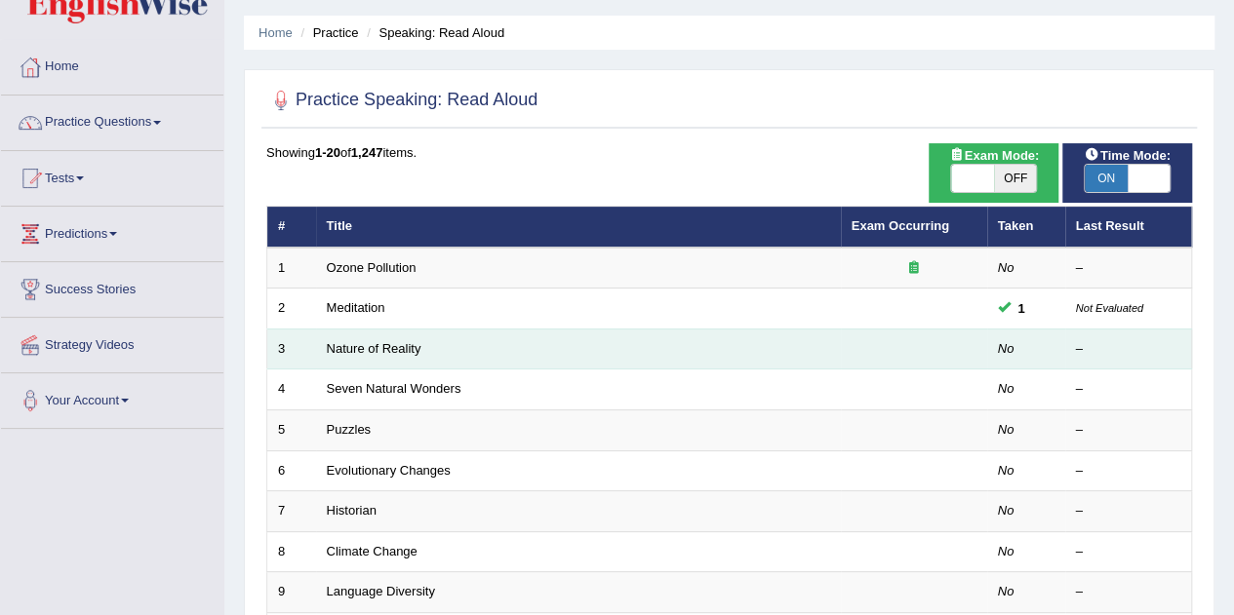
click at [987, 329] on td "No" at bounding box center [1026, 349] width 78 height 41
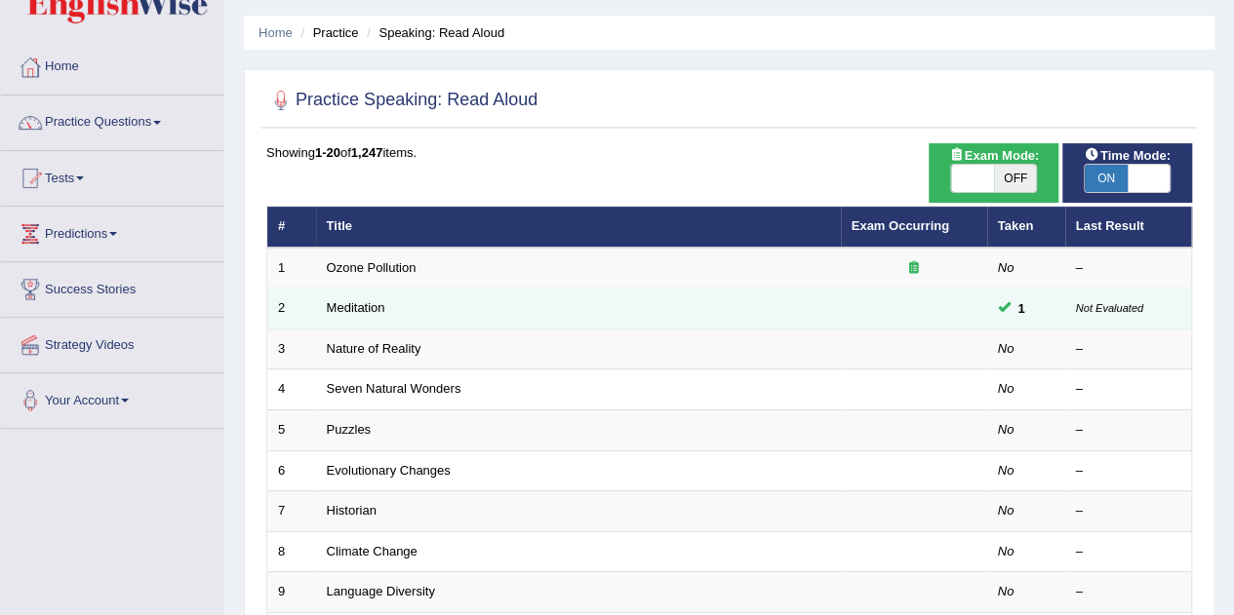
click at [1004, 306] on span at bounding box center [1004, 306] width 13 height 13
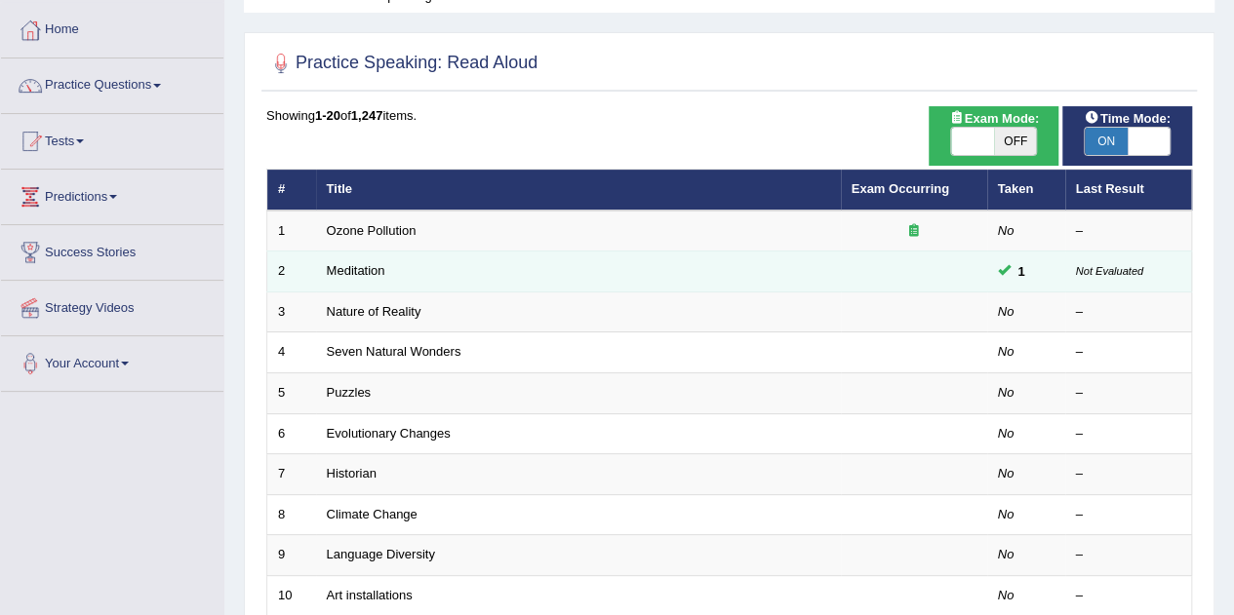
scroll to position [98, 0]
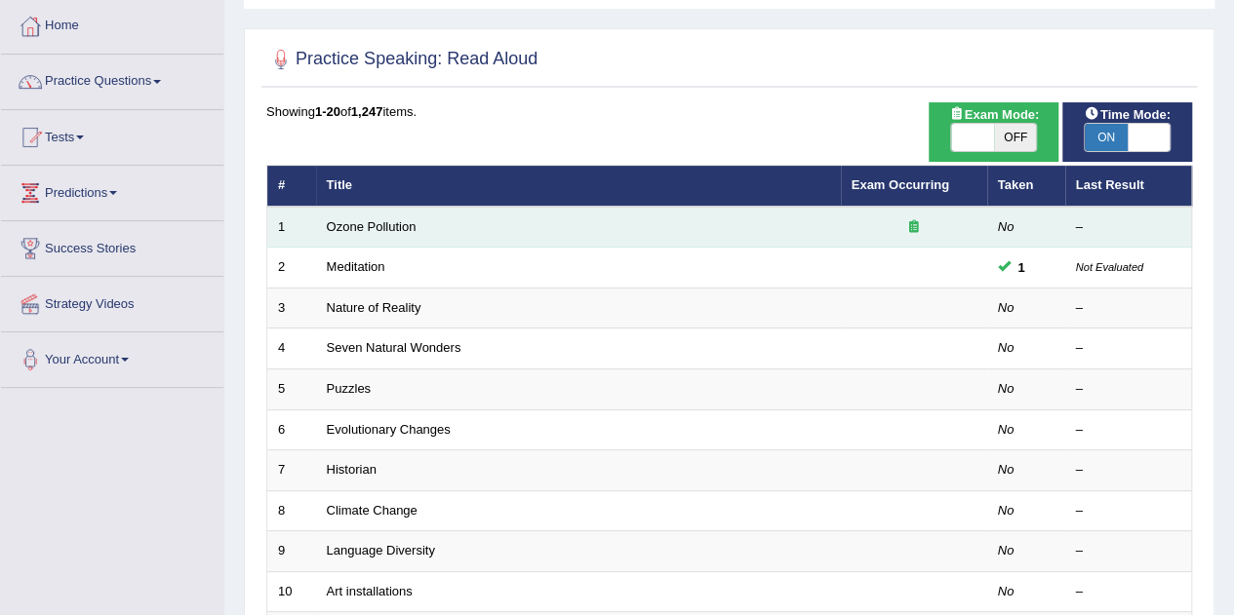
click at [913, 224] on icon at bounding box center [914, 226] width 10 height 13
click at [1005, 232] on em "No" at bounding box center [1006, 226] width 17 height 15
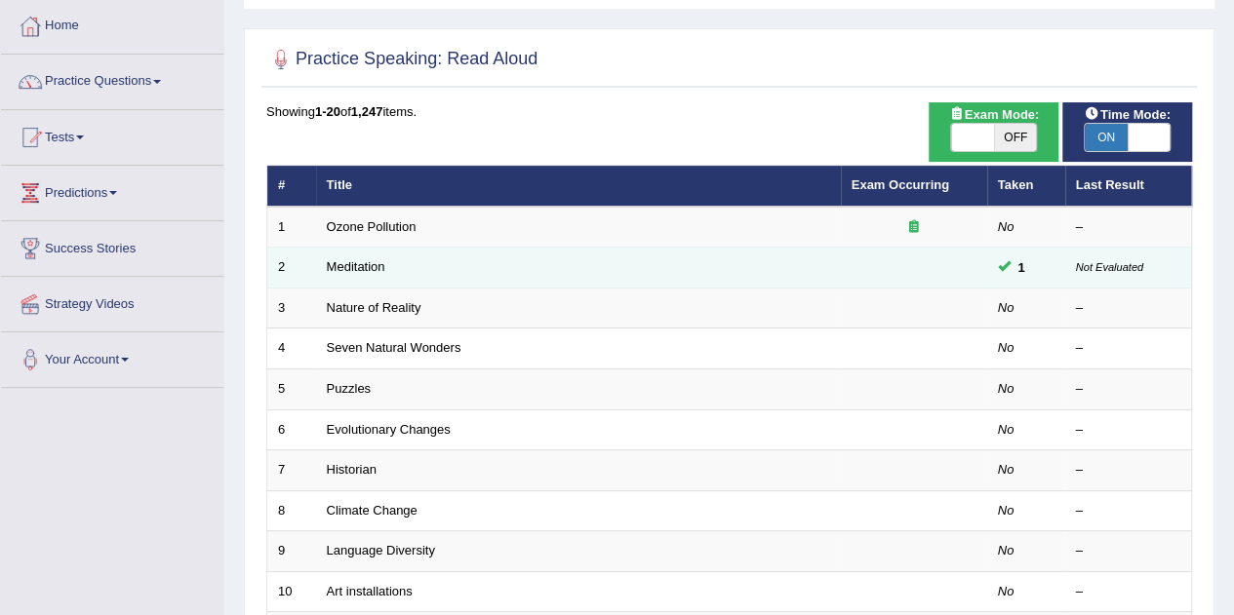
click at [1122, 267] on small "Not Evaluated" at bounding box center [1109, 267] width 67 height 12
click at [1003, 266] on span at bounding box center [1004, 265] width 13 height 13
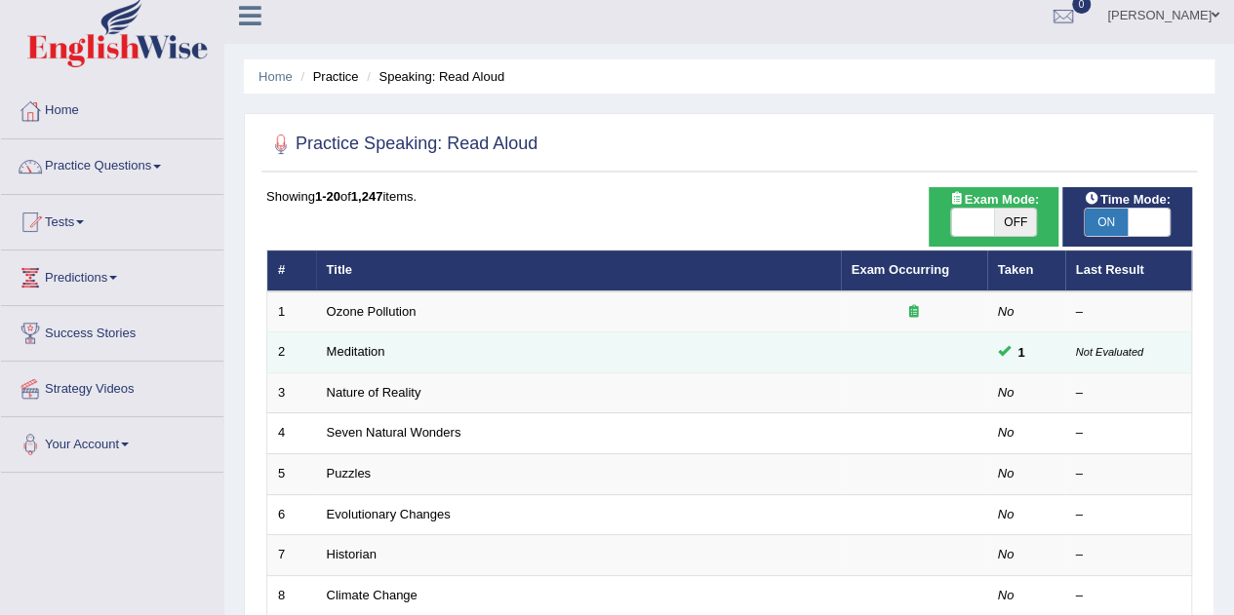
scroll to position [39, 0]
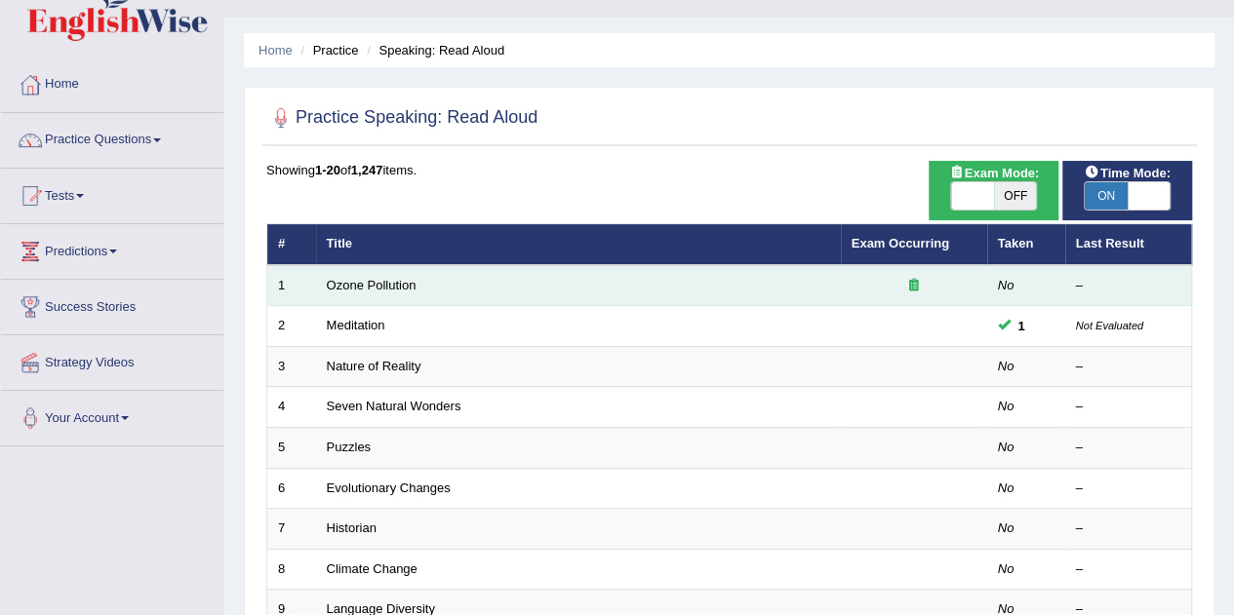
click at [661, 289] on td "Ozone Pollution" at bounding box center [578, 285] width 525 height 41
click at [910, 283] on icon at bounding box center [914, 285] width 10 height 13
click at [1005, 285] on em "No" at bounding box center [1006, 285] width 17 height 15
click at [1005, 281] on em "No" at bounding box center [1006, 285] width 17 height 15
click at [913, 283] on icon at bounding box center [914, 285] width 10 height 13
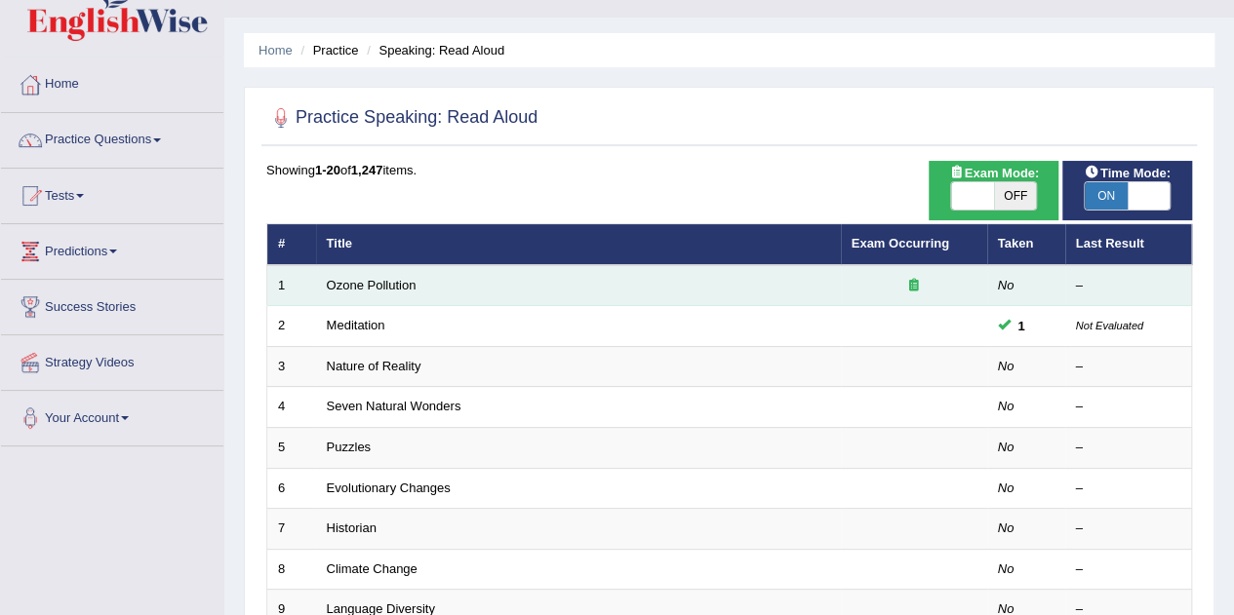
click at [913, 284] on icon at bounding box center [914, 285] width 10 height 13
click at [913, 283] on icon at bounding box center [914, 285] width 10 height 13
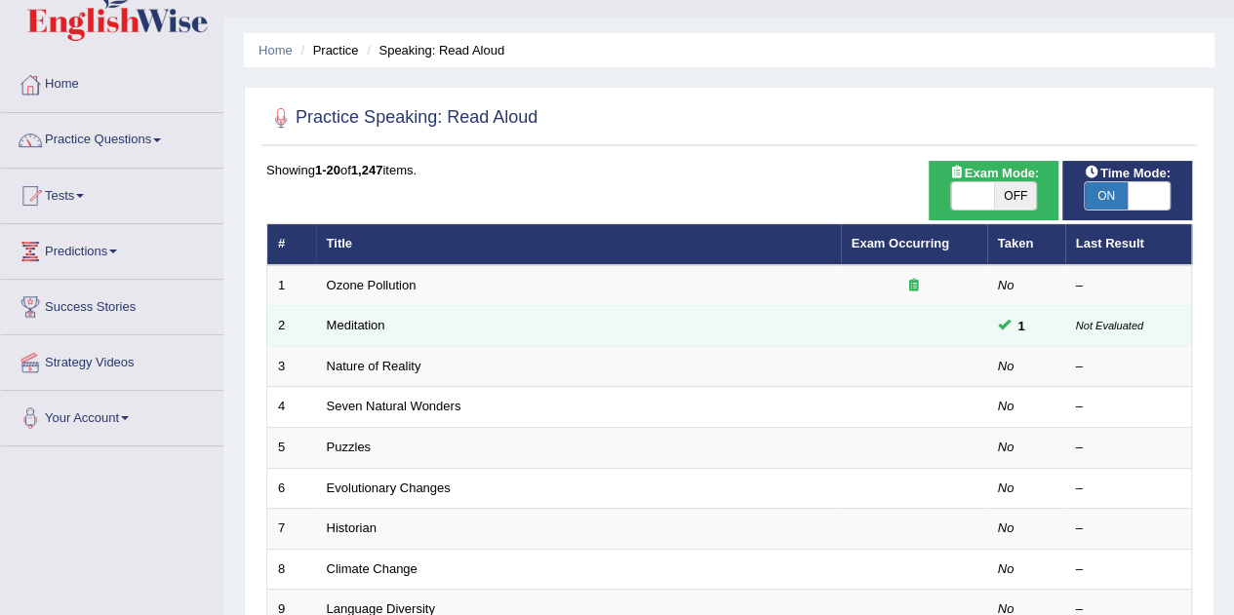
click at [917, 306] on td at bounding box center [914, 326] width 146 height 41
click at [915, 309] on td at bounding box center [914, 326] width 146 height 41
click at [919, 310] on td at bounding box center [914, 326] width 146 height 41
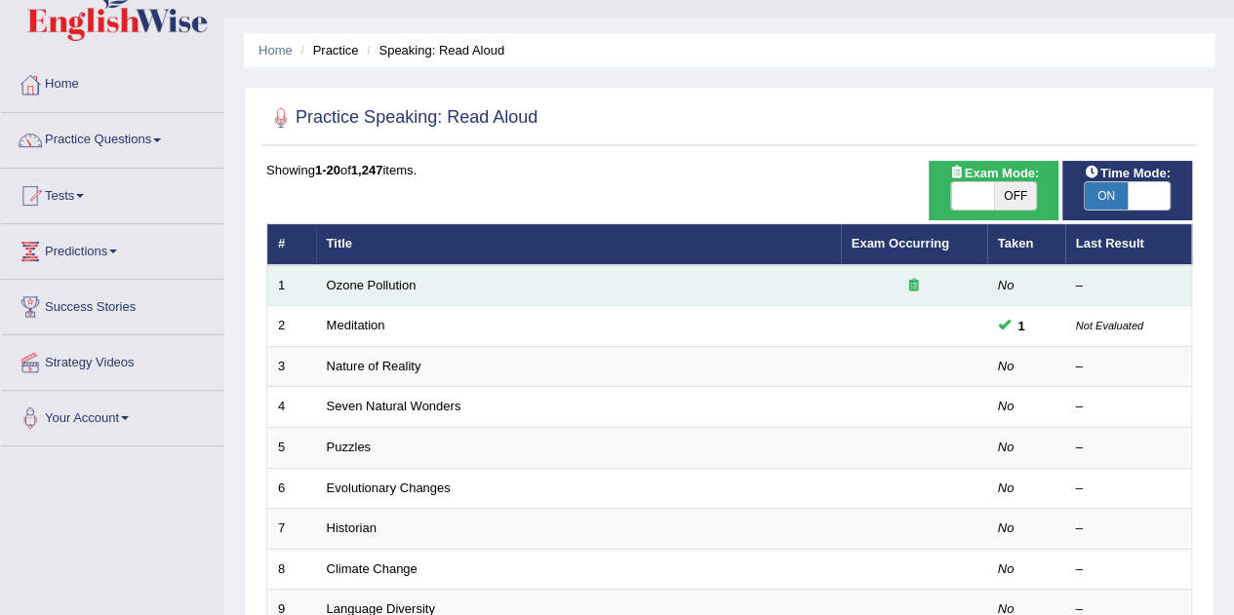
click at [913, 283] on icon at bounding box center [914, 285] width 10 height 13
click at [915, 283] on icon at bounding box center [914, 285] width 10 height 13
click at [913, 283] on icon at bounding box center [914, 285] width 10 height 13
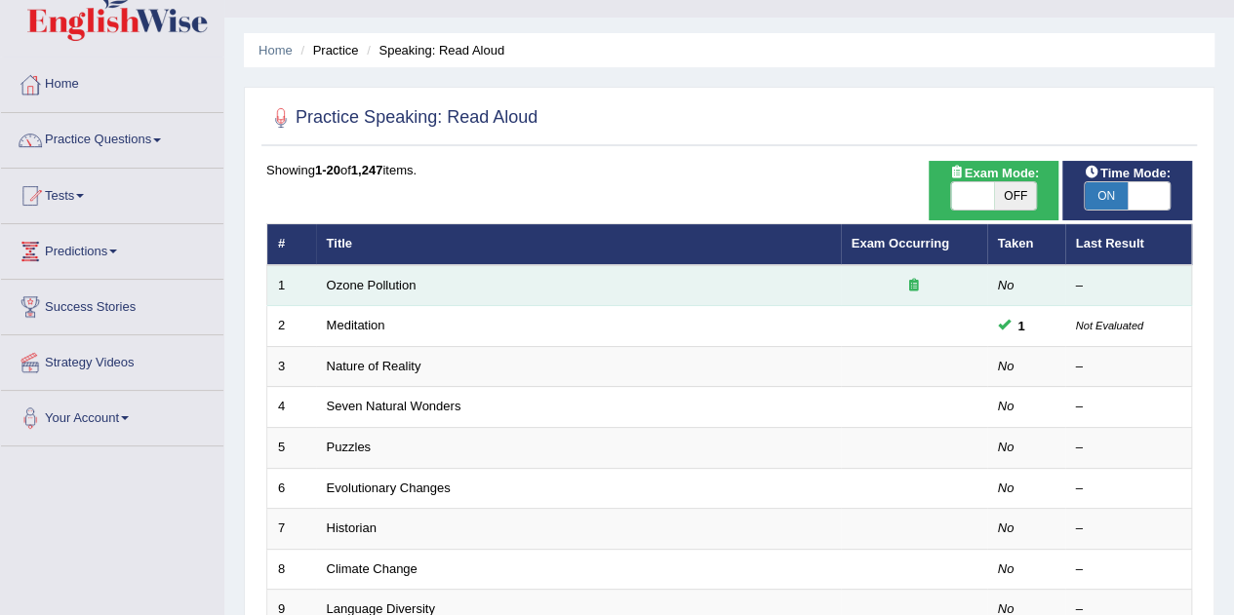
click at [913, 283] on icon at bounding box center [914, 285] width 10 height 13
click at [1003, 278] on em "No" at bounding box center [1006, 285] width 17 height 15
click at [1093, 284] on div "–" at bounding box center [1128, 286] width 105 height 19
click at [1100, 285] on div "–" at bounding box center [1128, 286] width 105 height 19
click at [1118, 287] on div "–" at bounding box center [1128, 286] width 105 height 19
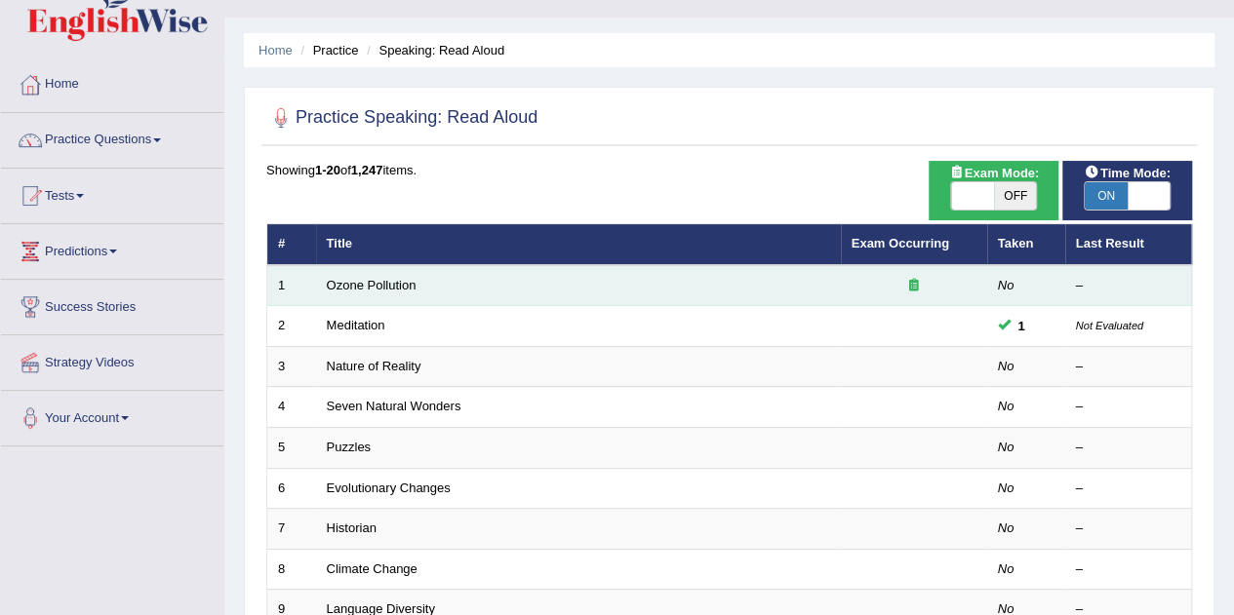
click at [1131, 281] on div "–" at bounding box center [1128, 286] width 105 height 19
click at [936, 282] on div at bounding box center [913, 286] width 125 height 19
click at [913, 285] on icon at bounding box center [914, 285] width 10 height 13
click at [914, 283] on icon at bounding box center [914, 285] width 10 height 13
click at [913, 283] on icon at bounding box center [914, 285] width 10 height 13
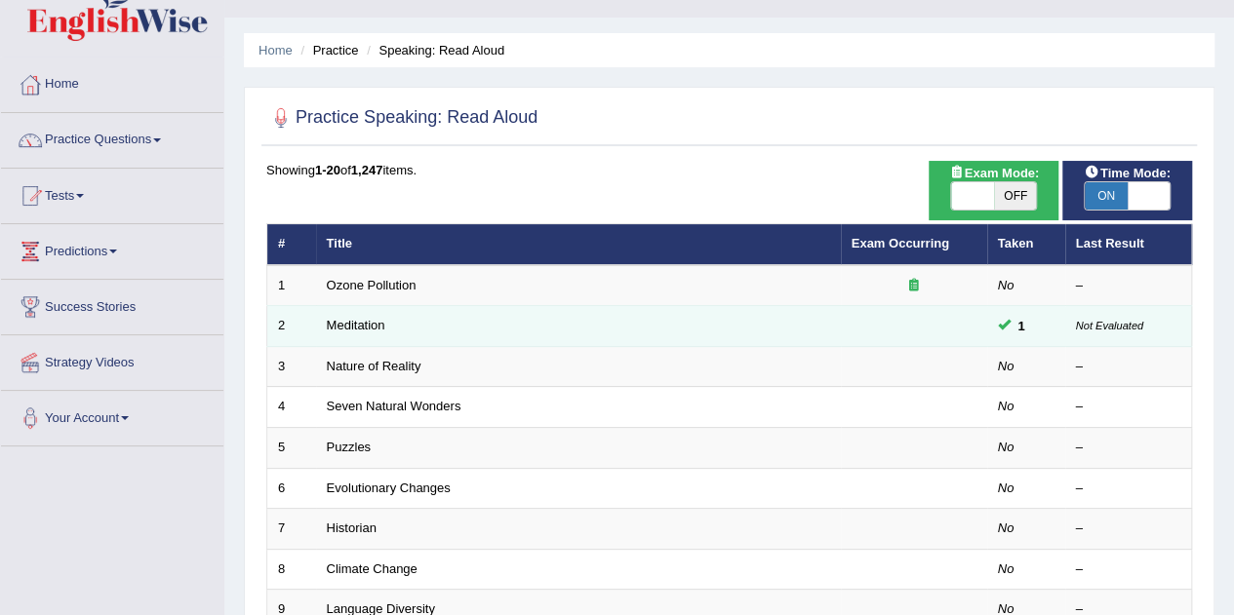
click at [335, 308] on td "Meditation" at bounding box center [578, 326] width 525 height 41
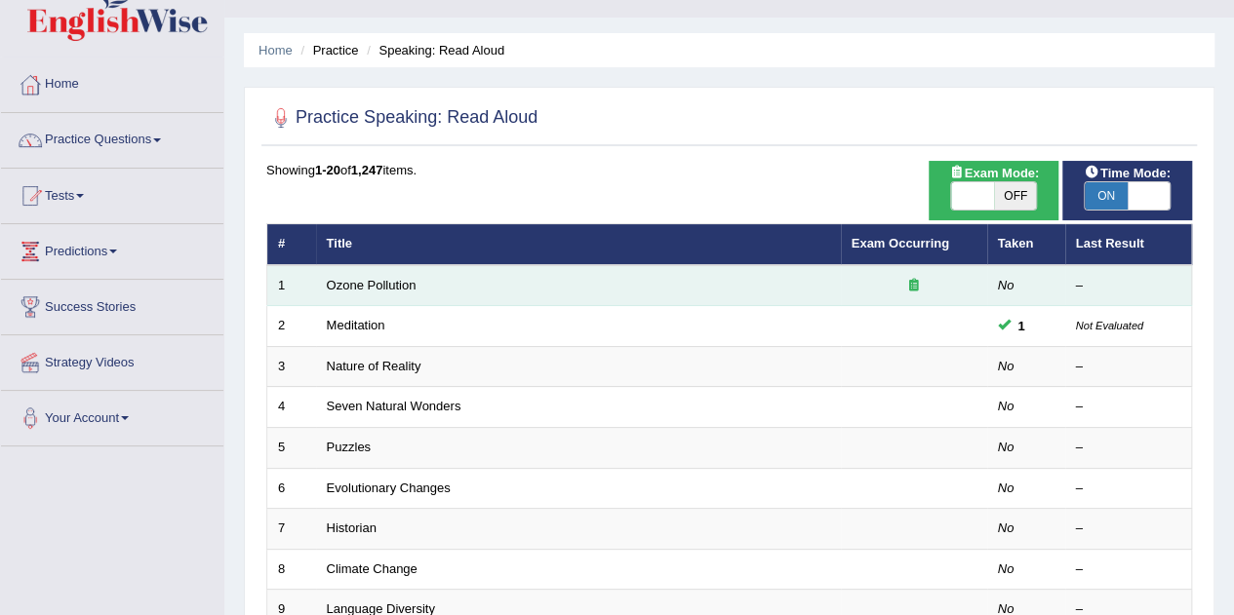
click at [820, 285] on td "Ozone Pollution" at bounding box center [578, 285] width 525 height 41
click at [353, 280] on link "Ozone Pollution" at bounding box center [372, 285] width 90 height 15
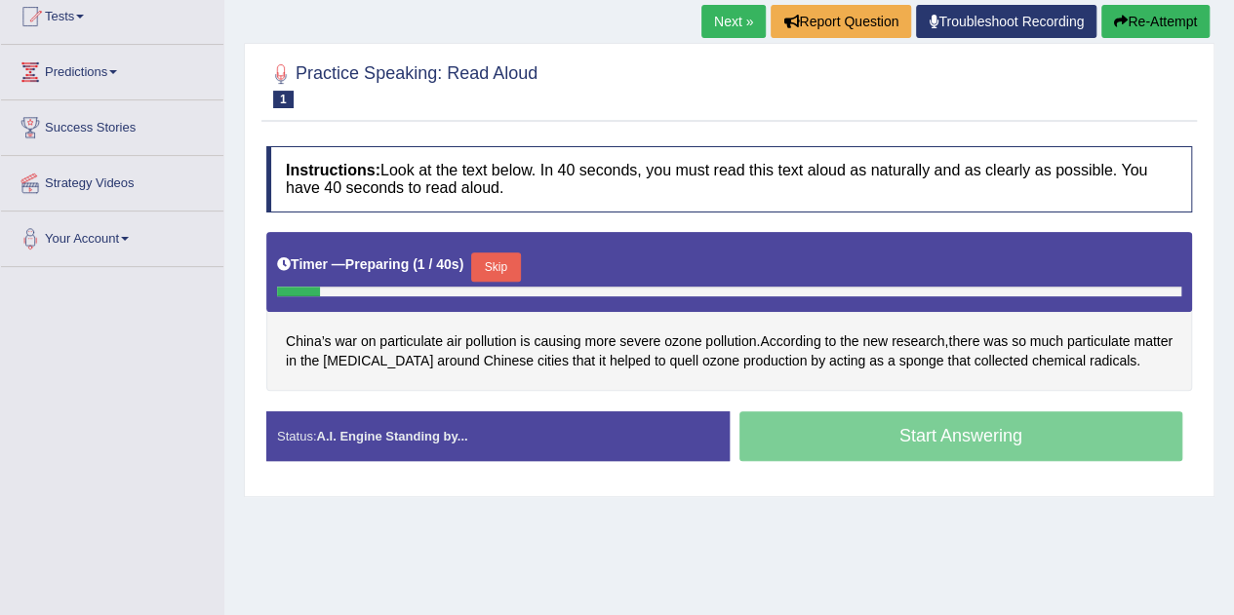
scroll to position [218, 0]
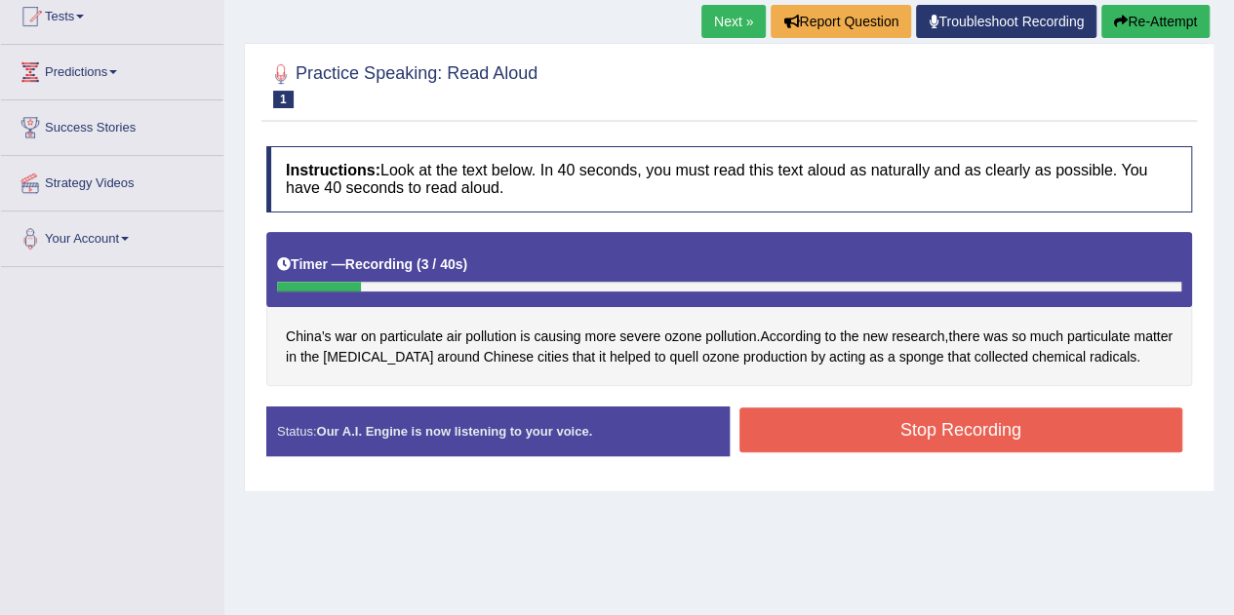
click at [975, 415] on button "Stop Recording" at bounding box center [961, 430] width 444 height 45
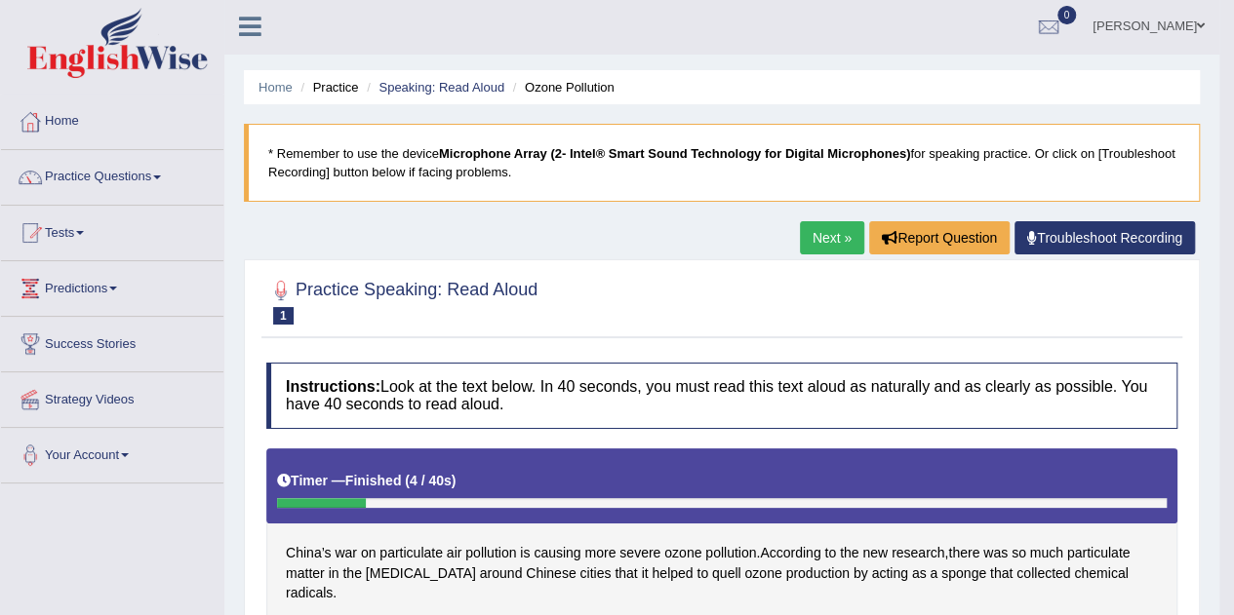
scroll to position [0, 0]
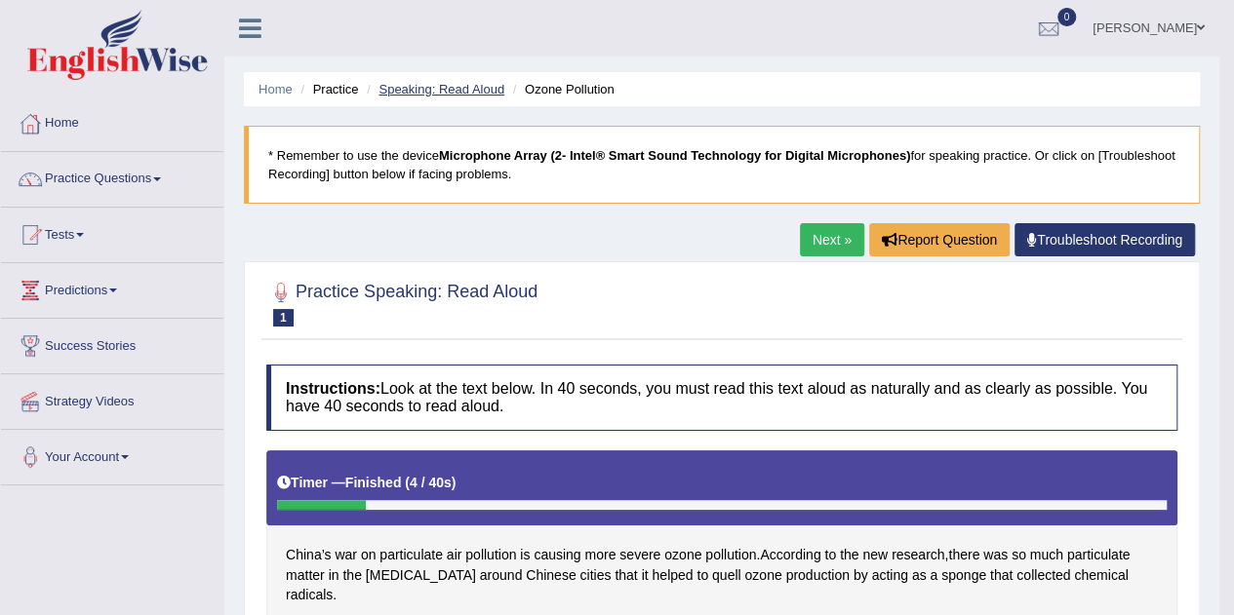
click at [454, 87] on link "Speaking: Read Aloud" at bounding box center [441, 89] width 126 height 15
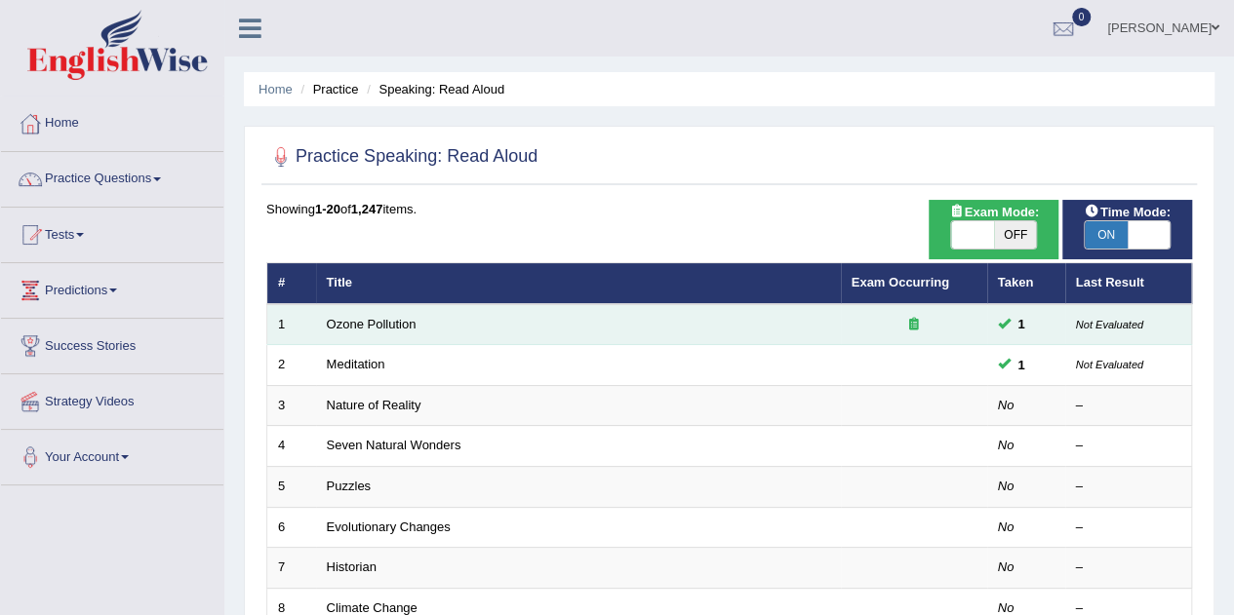
click at [371, 313] on td "Ozone Pollution" at bounding box center [578, 324] width 525 height 41
click at [370, 327] on link "Ozone Pollution" at bounding box center [372, 324] width 90 height 15
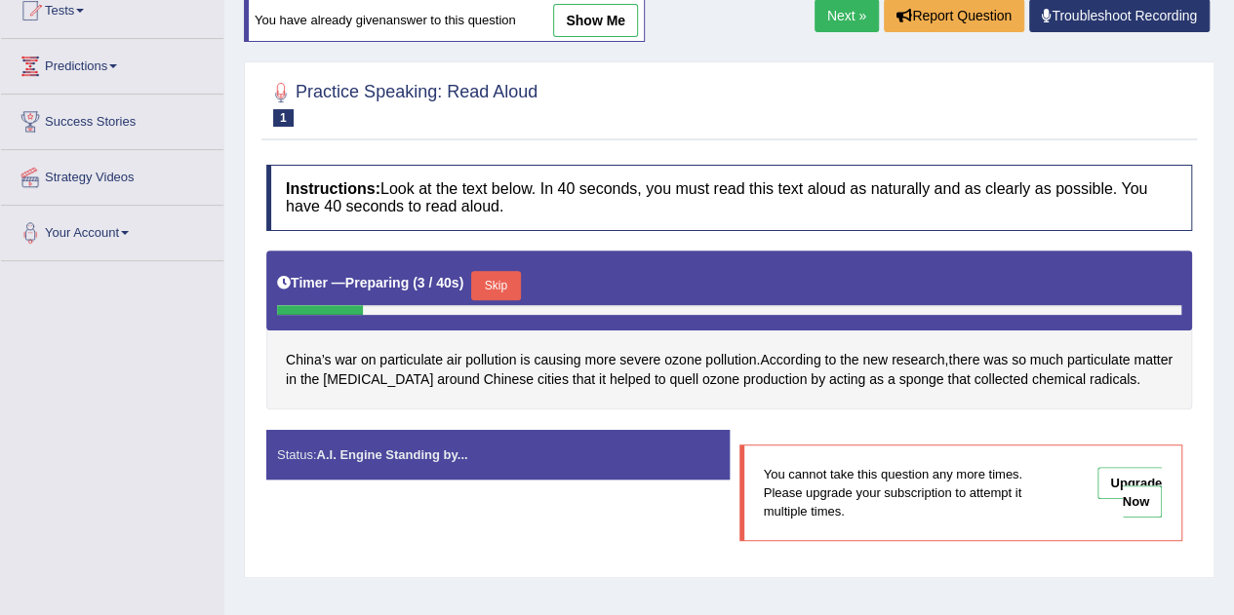
scroll to position [273, 0]
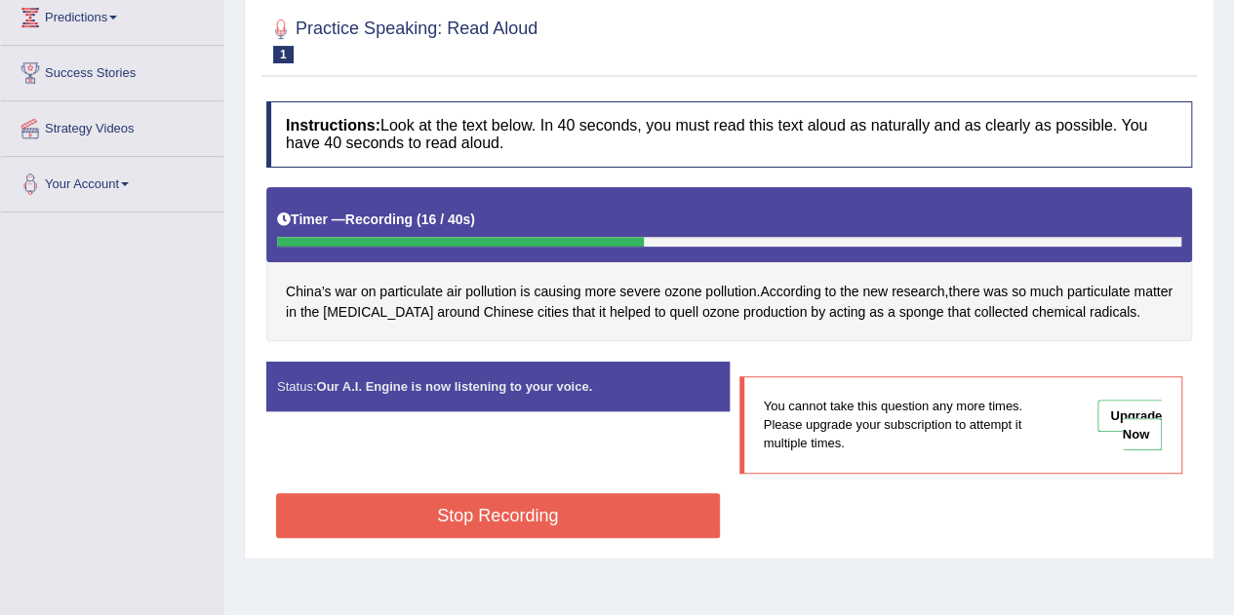
click at [612, 511] on button "Stop Recording" at bounding box center [498, 515] width 444 height 45
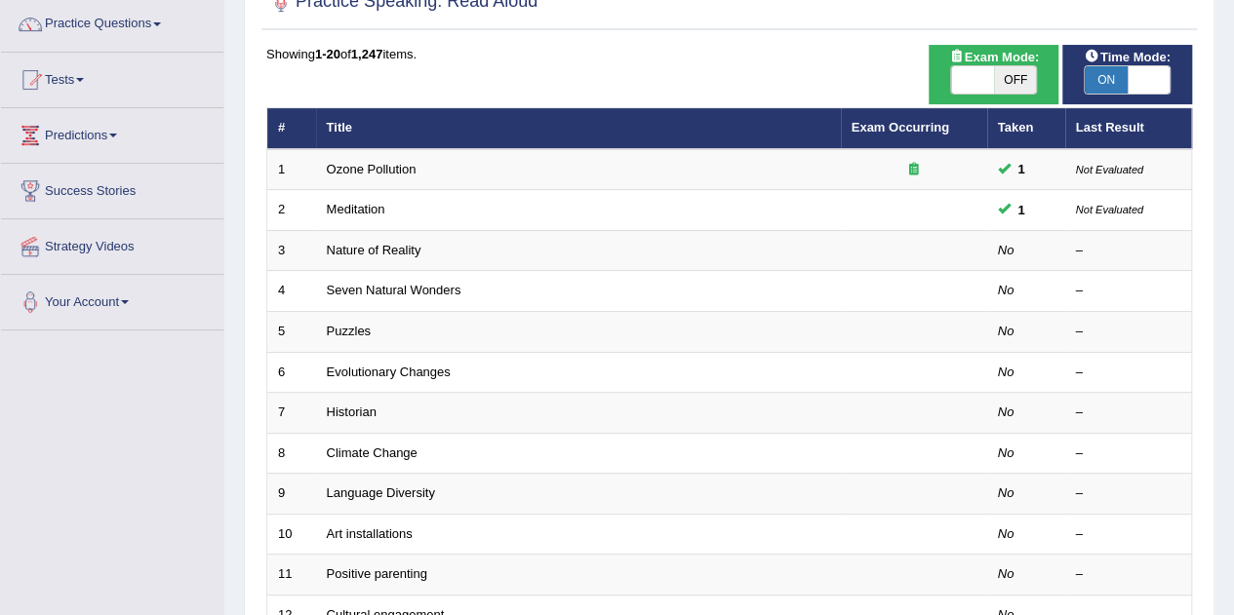
scroll to position [156, 0]
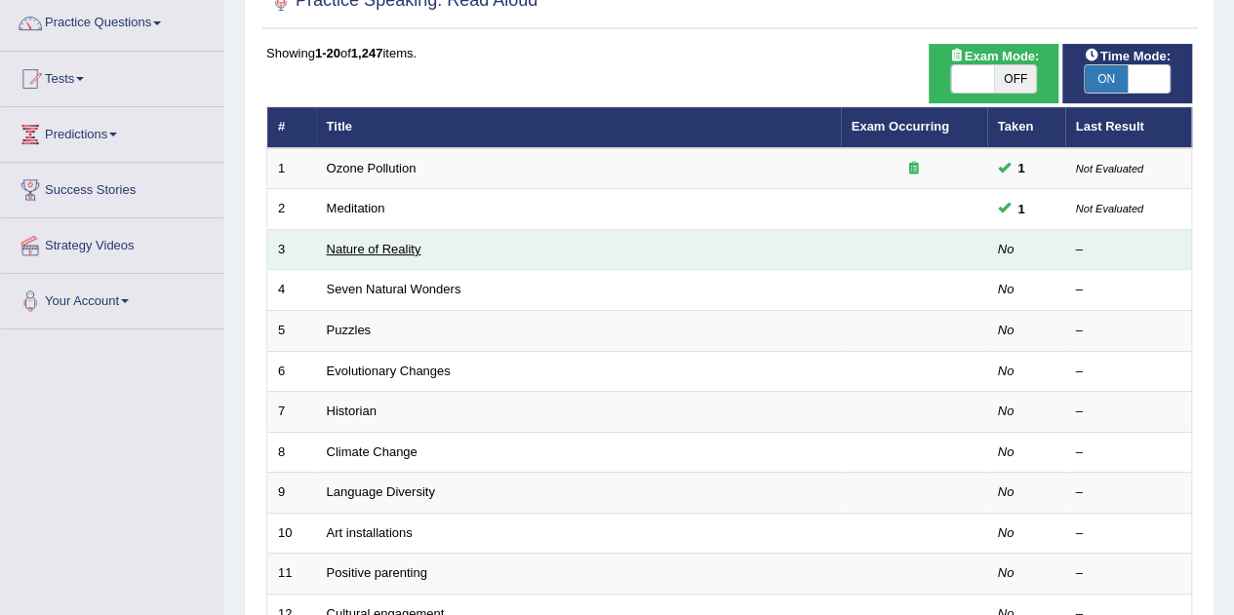
click at [396, 249] on link "Nature of Reality" at bounding box center [374, 249] width 95 height 15
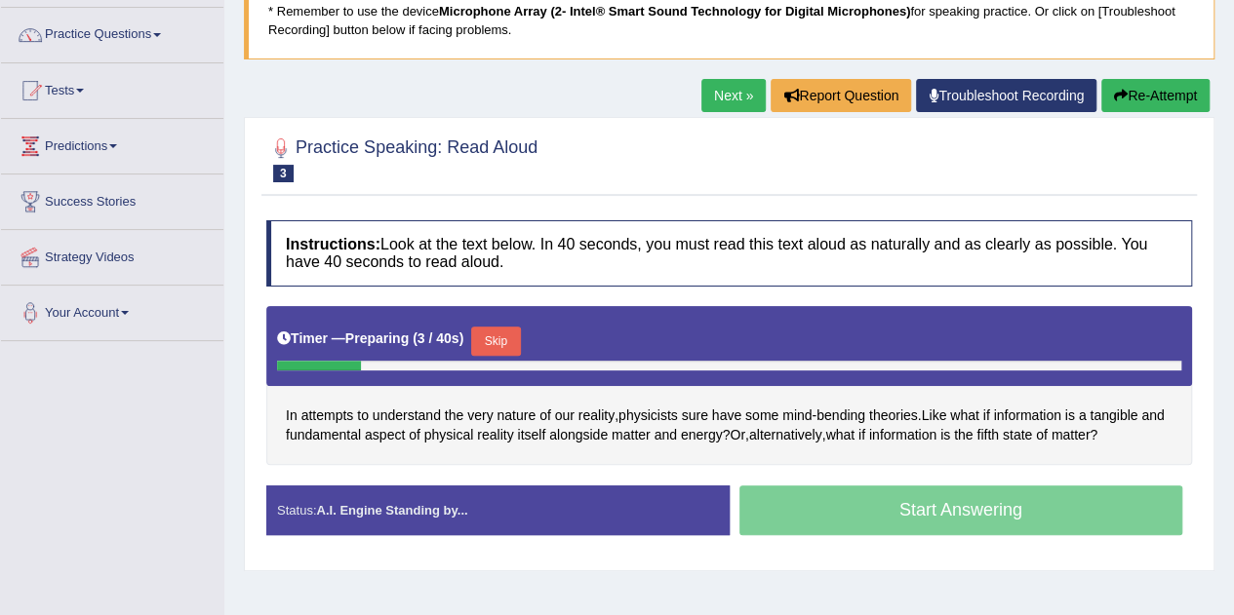
scroll to position [195, 0]
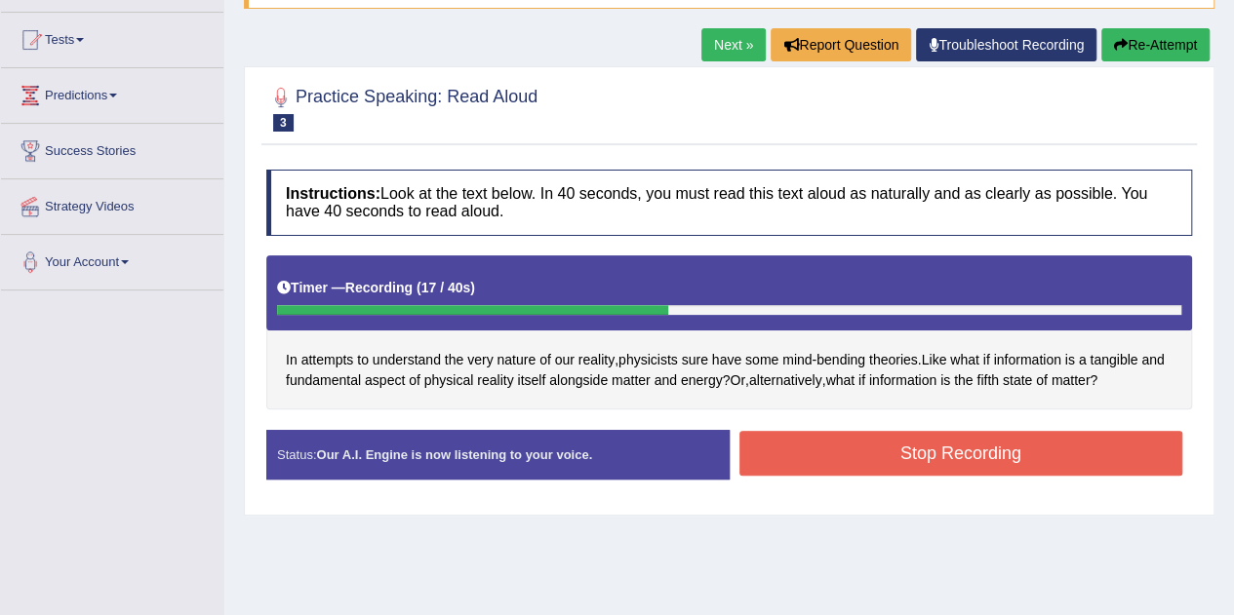
click at [963, 444] on button "Stop Recording" at bounding box center [961, 453] width 444 height 45
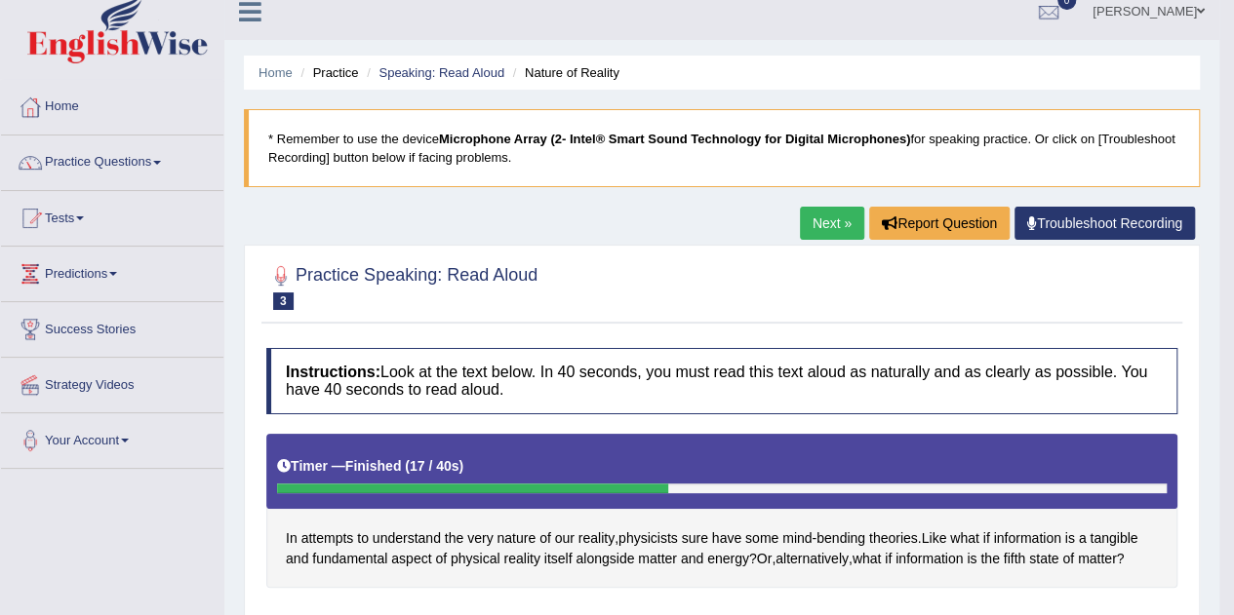
scroll to position [0, 0]
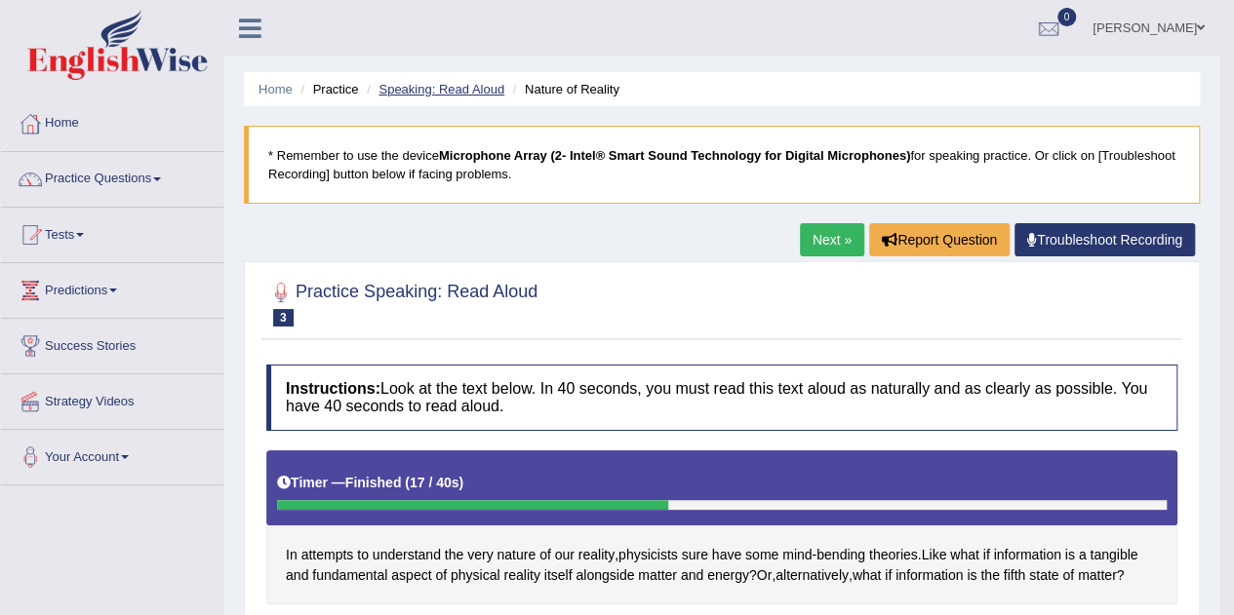
click at [470, 95] on link "Speaking: Read Aloud" at bounding box center [441, 89] width 126 height 15
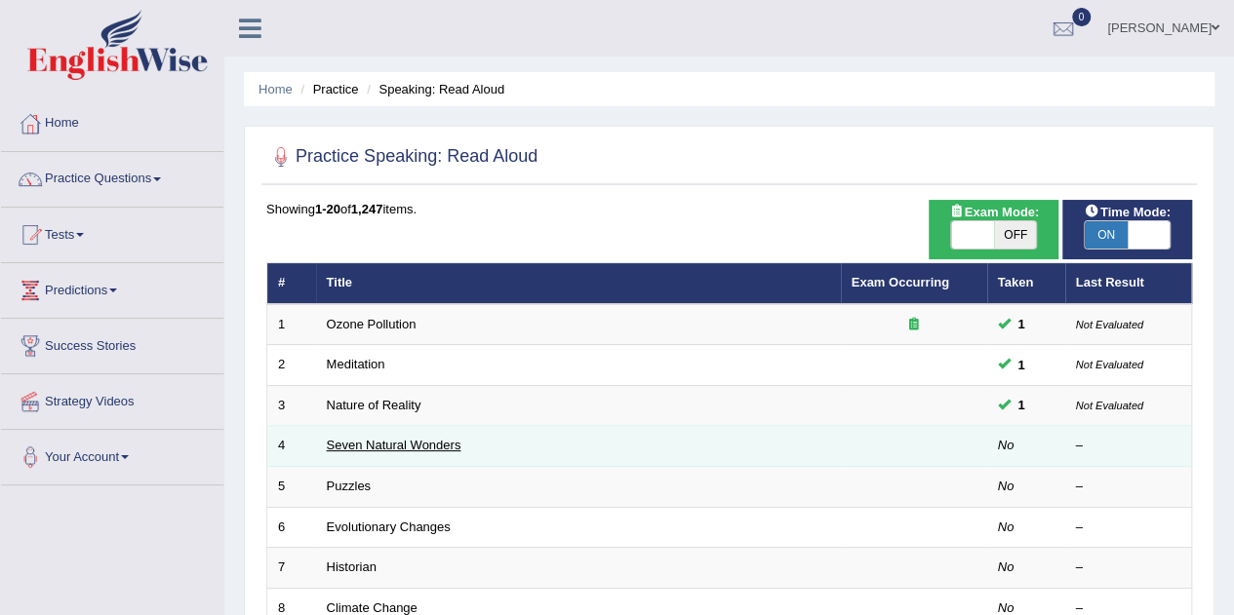
click at [442, 449] on link "Seven Natural Wonders" at bounding box center [394, 445] width 135 height 15
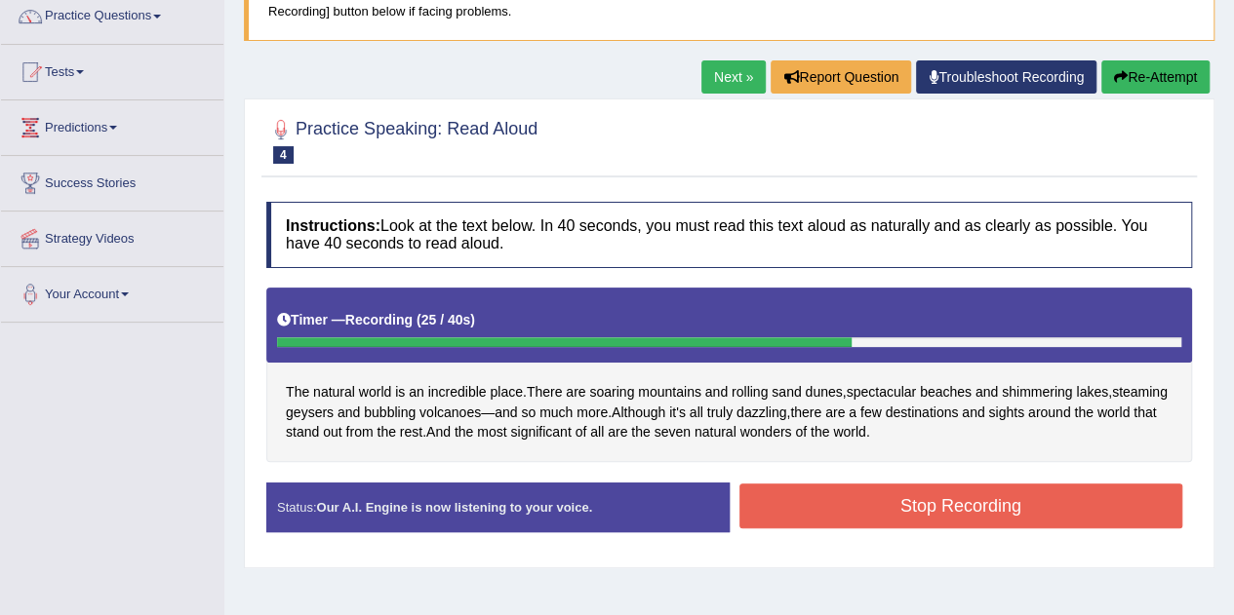
scroll to position [202, 0]
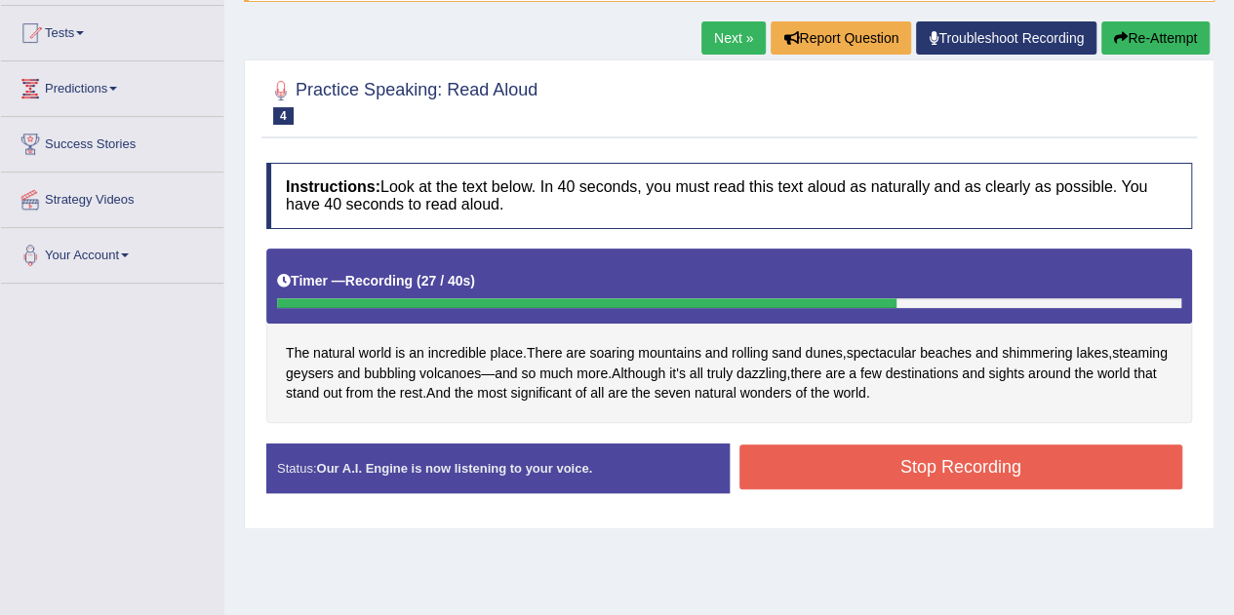
click at [849, 473] on button "Stop Recording" at bounding box center [961, 467] width 444 height 45
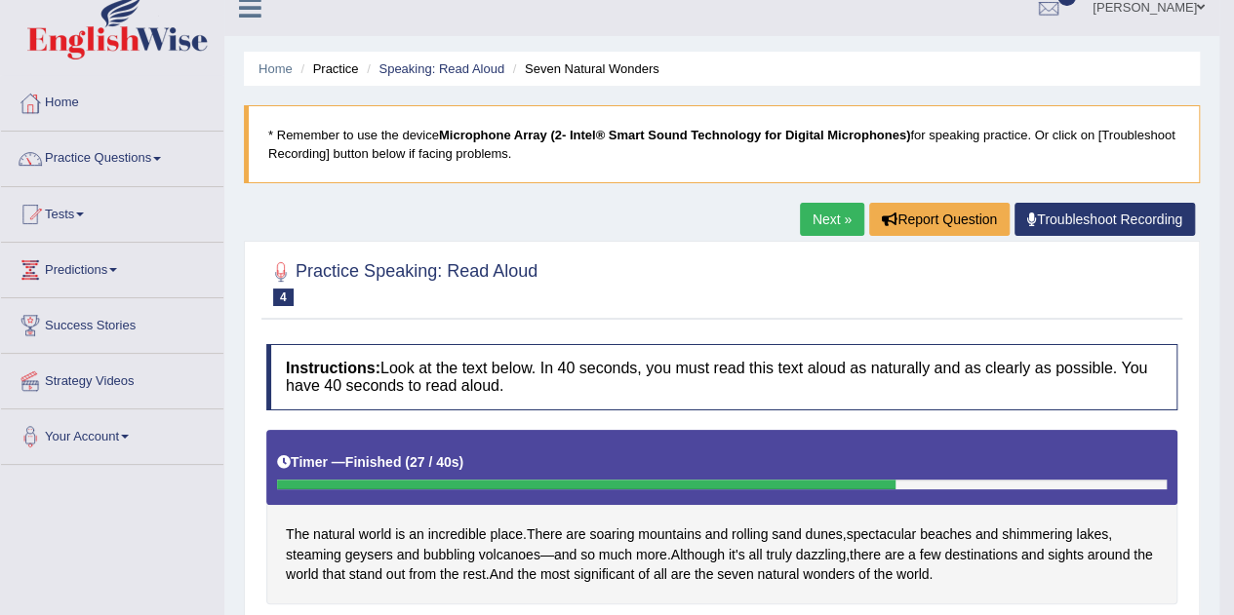
scroll to position [0, 0]
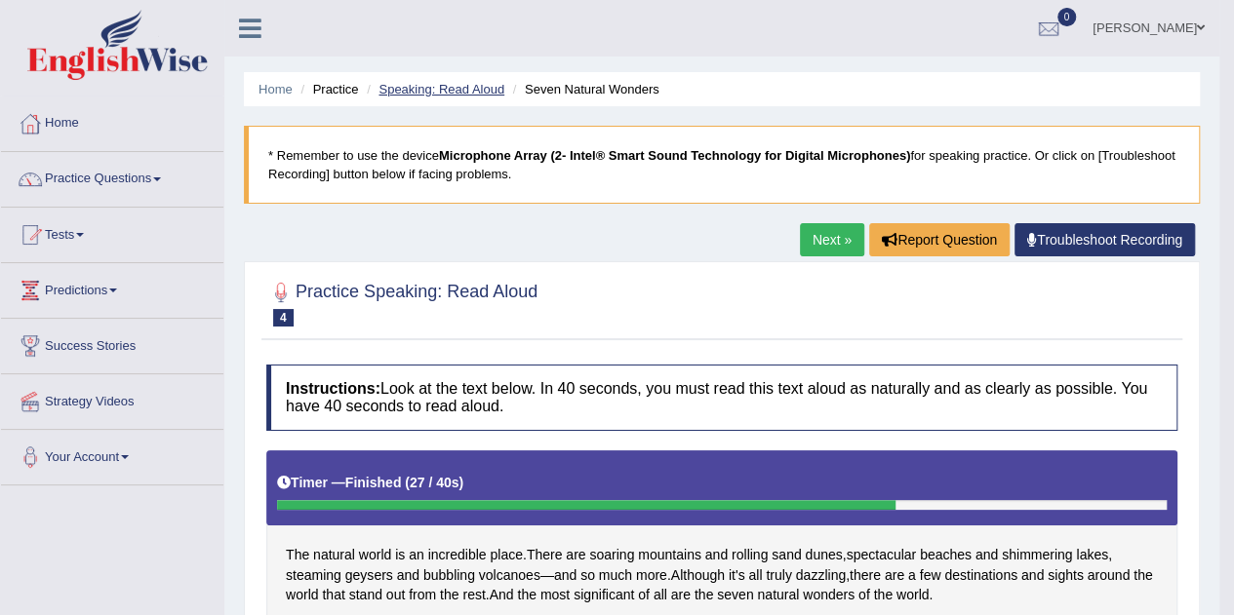
click at [446, 95] on link "Speaking: Read Aloud" at bounding box center [441, 89] width 126 height 15
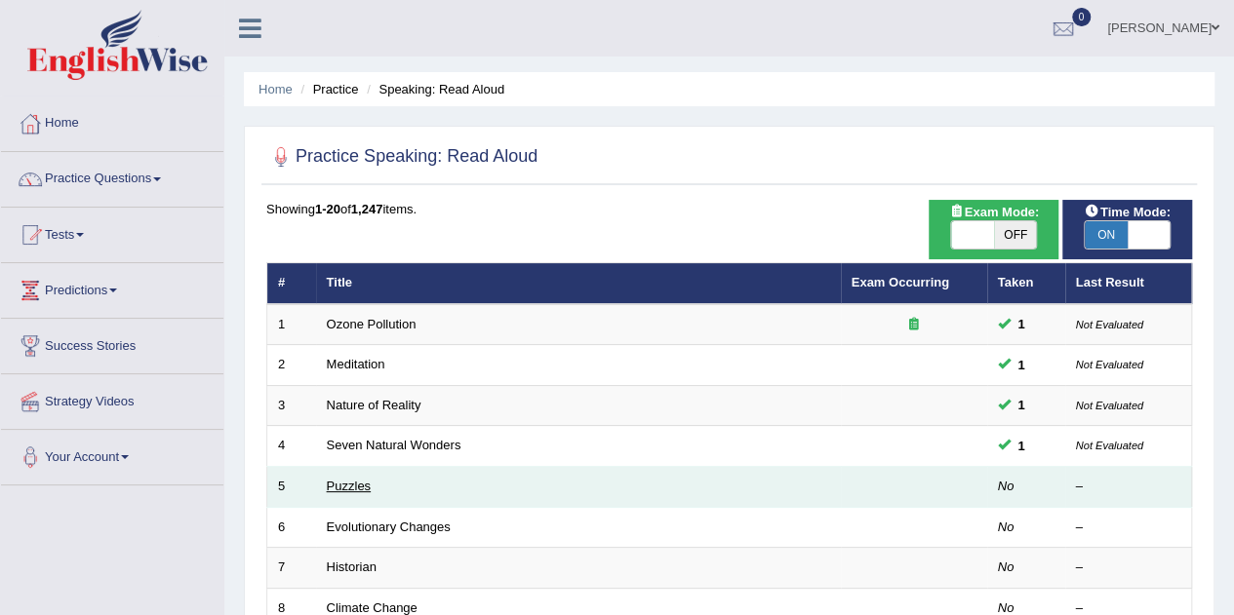
click at [369, 484] on link "Puzzles" at bounding box center [349, 486] width 45 height 15
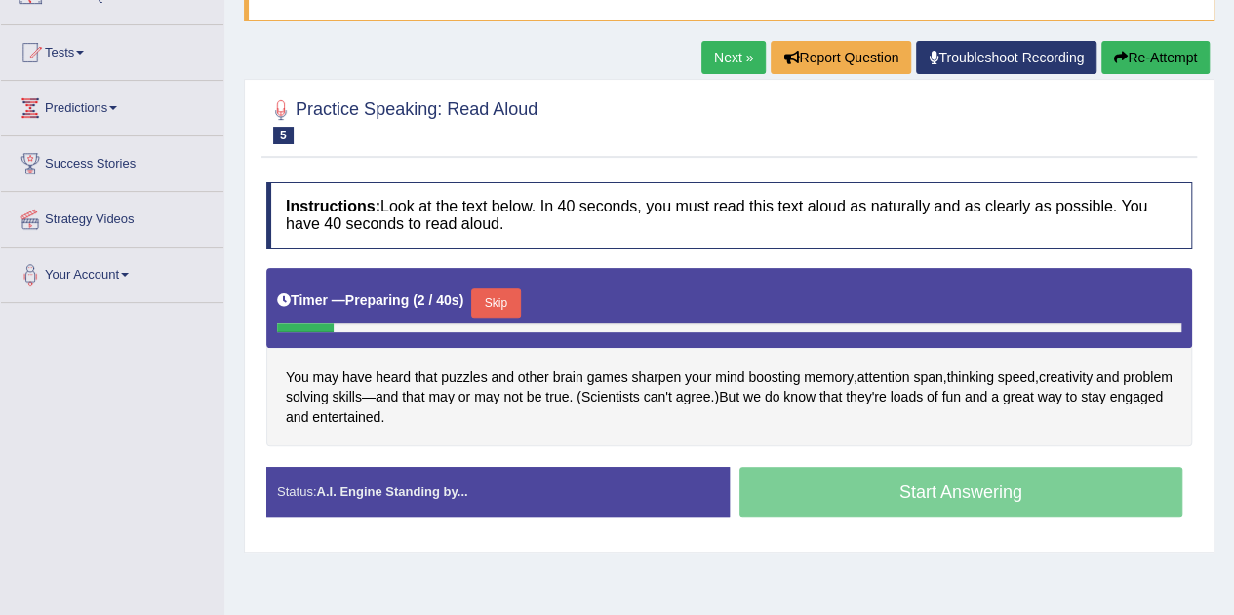
scroll to position [183, 0]
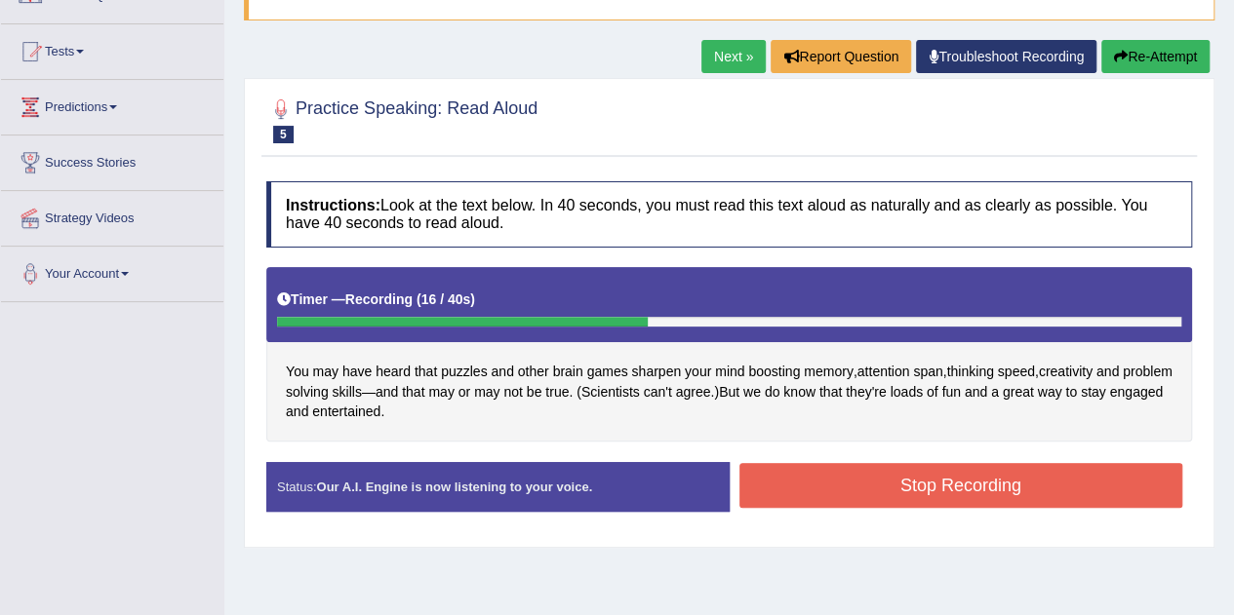
click at [966, 496] on button "Stop Recording" at bounding box center [961, 485] width 444 height 45
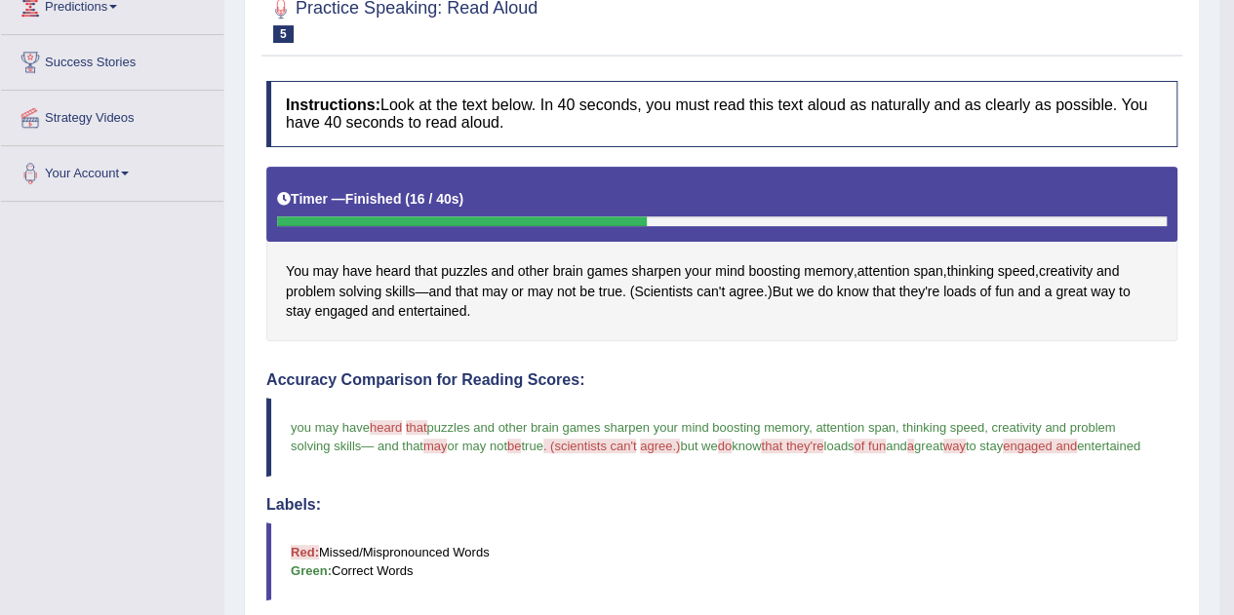
scroll to position [0, 0]
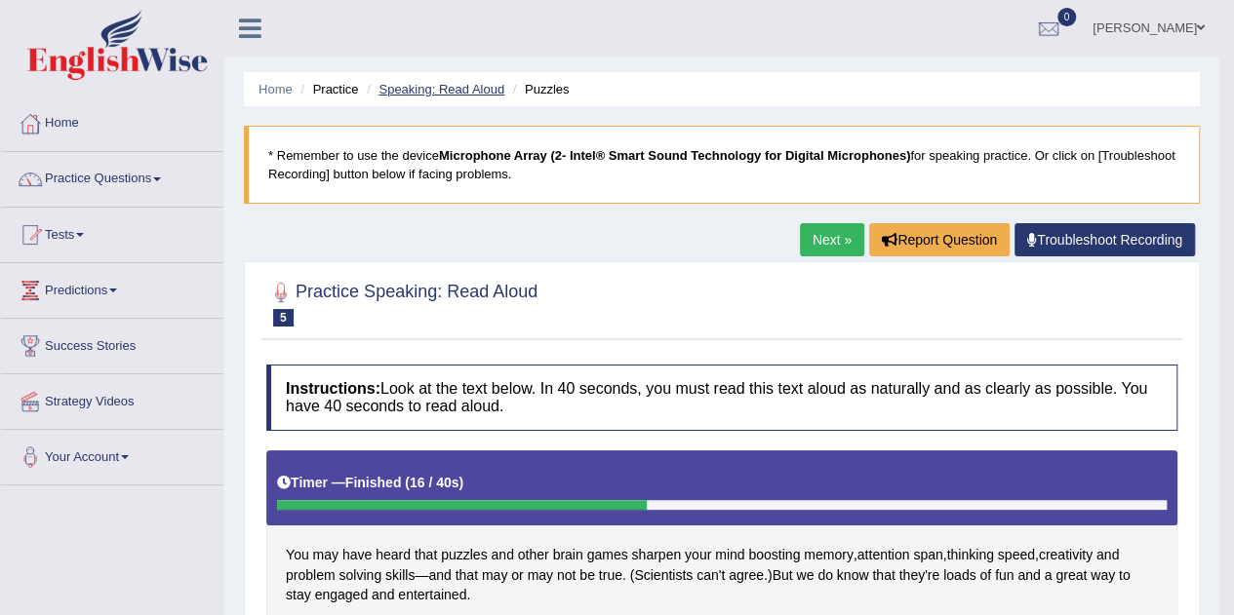
click at [455, 92] on link "Speaking: Read Aloud" at bounding box center [441, 89] width 126 height 15
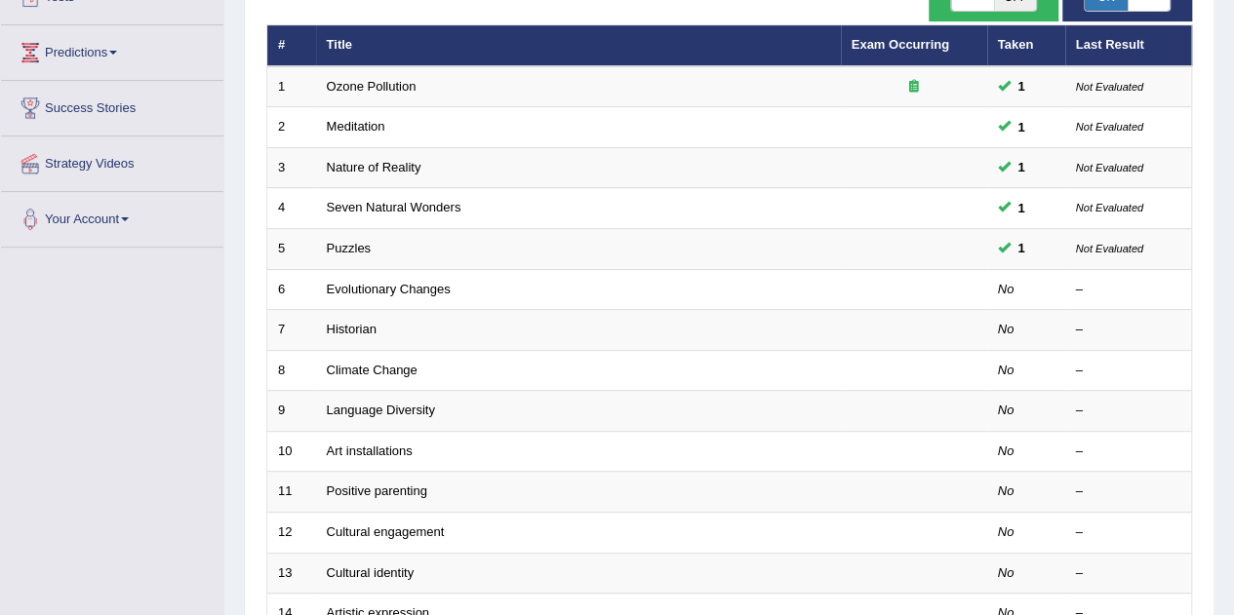
scroll to position [240, 0]
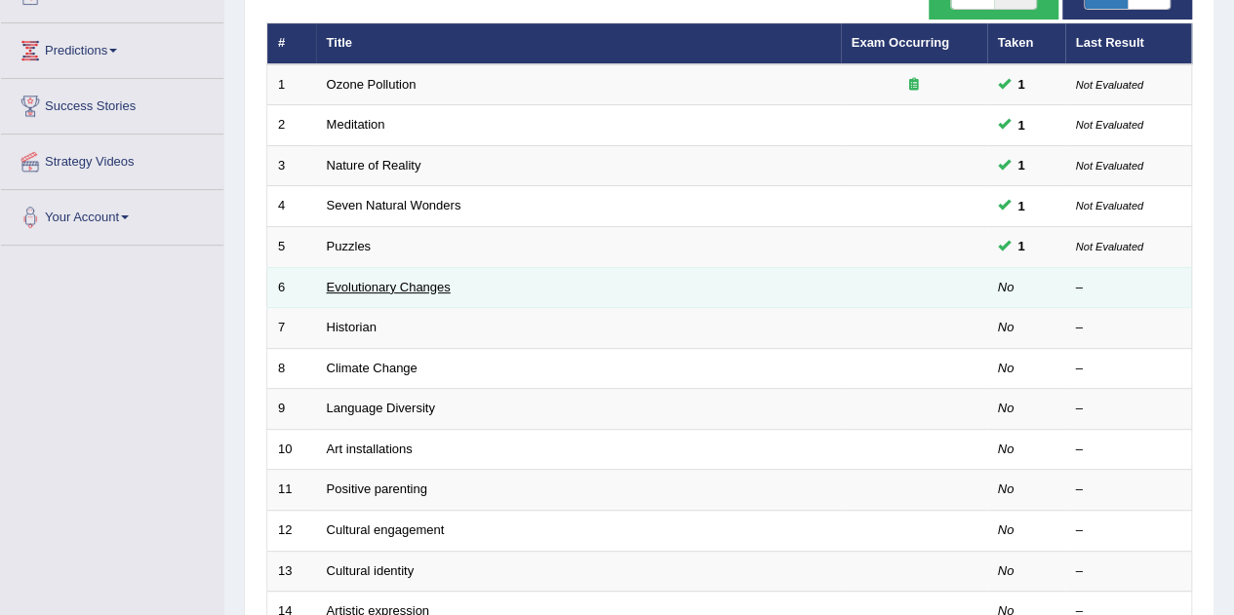
click at [433, 284] on link "Evolutionary Changes" at bounding box center [389, 287] width 124 height 15
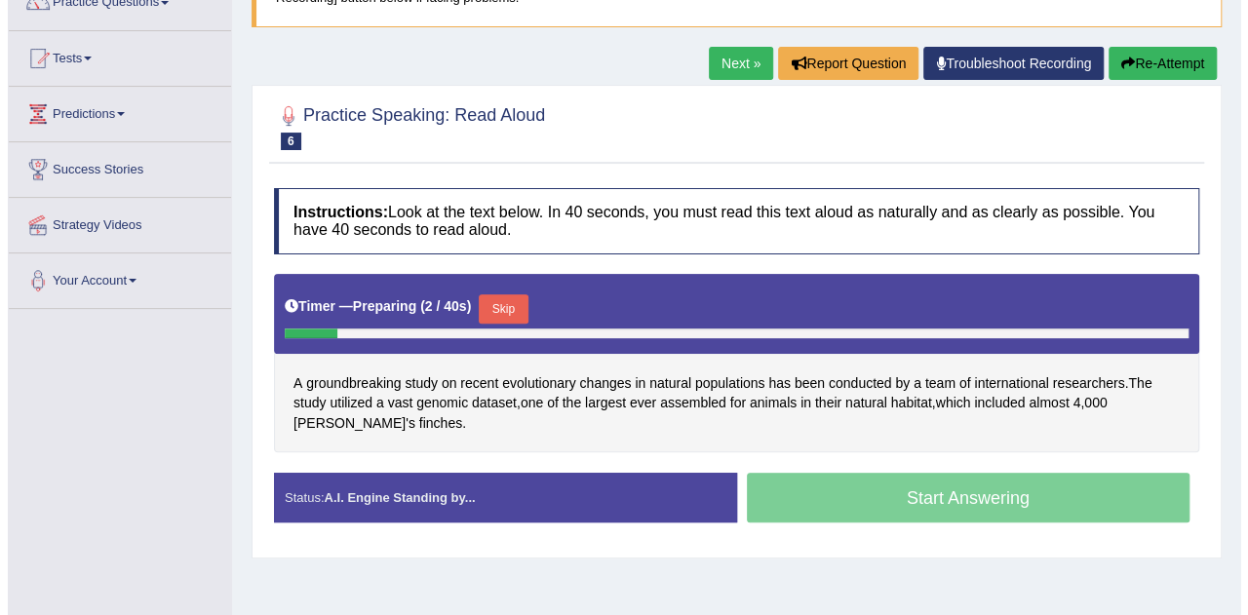
scroll to position [178, 0]
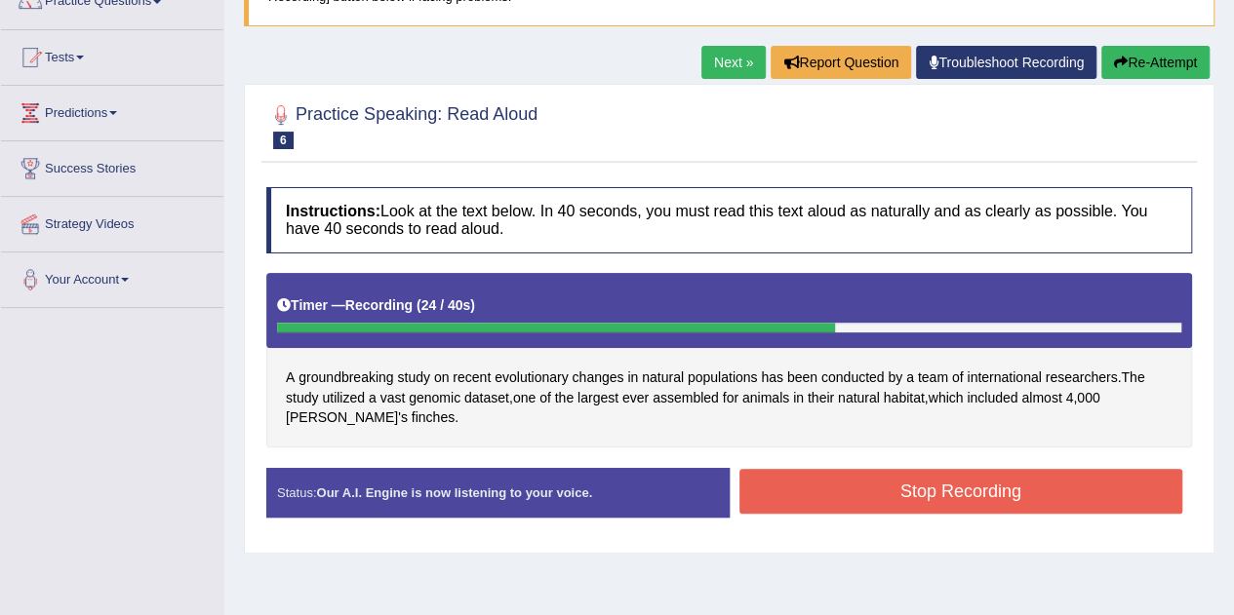
click at [948, 493] on button "Stop Recording" at bounding box center [961, 491] width 444 height 45
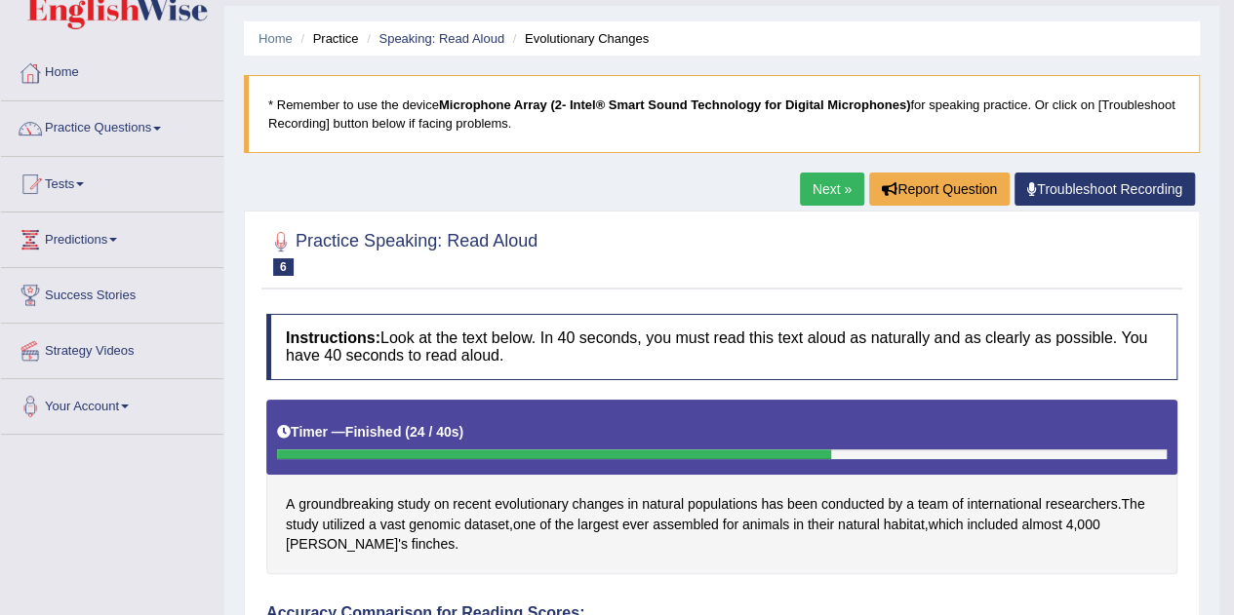
scroll to position [0, 0]
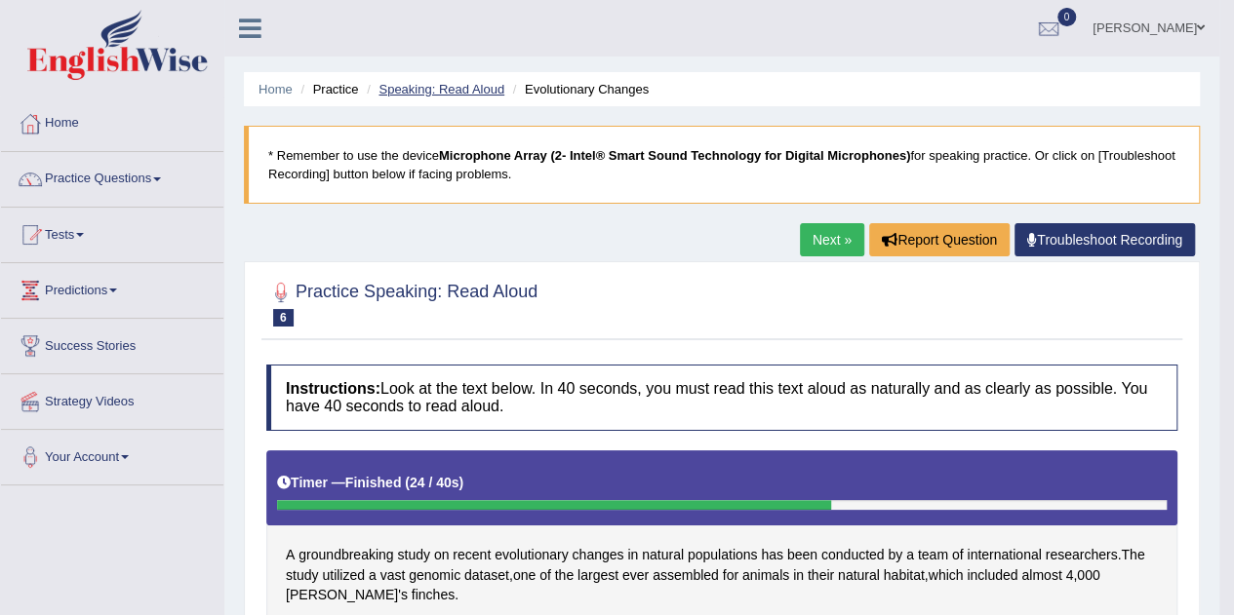
click at [449, 91] on link "Speaking: Read Aloud" at bounding box center [441, 89] width 126 height 15
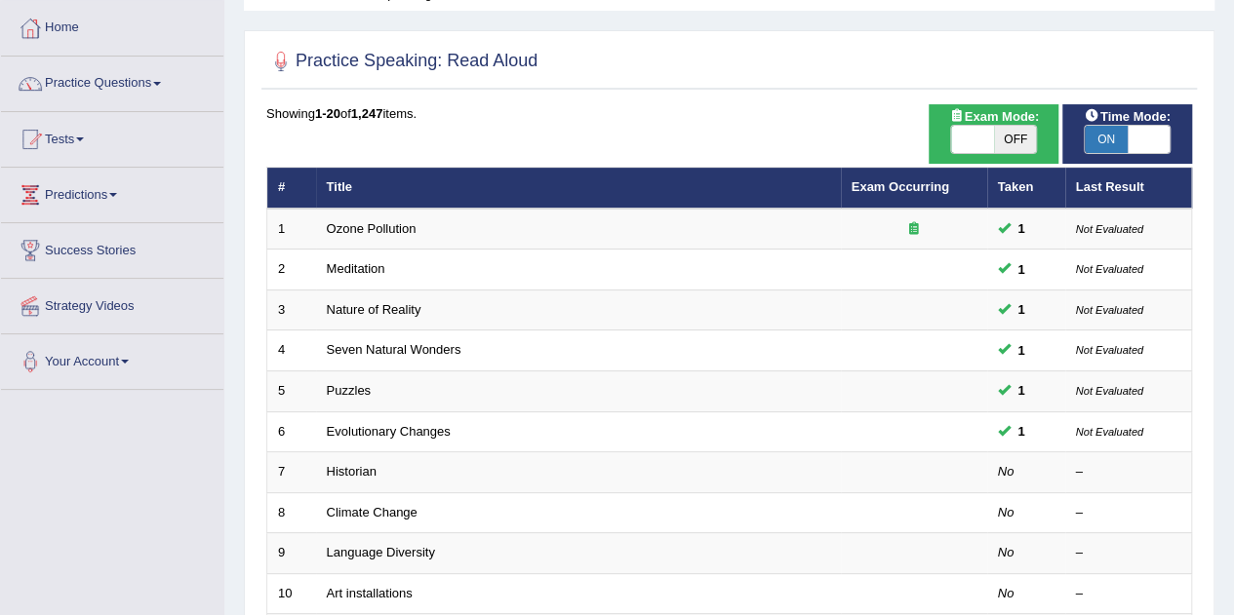
scroll to position [125, 0]
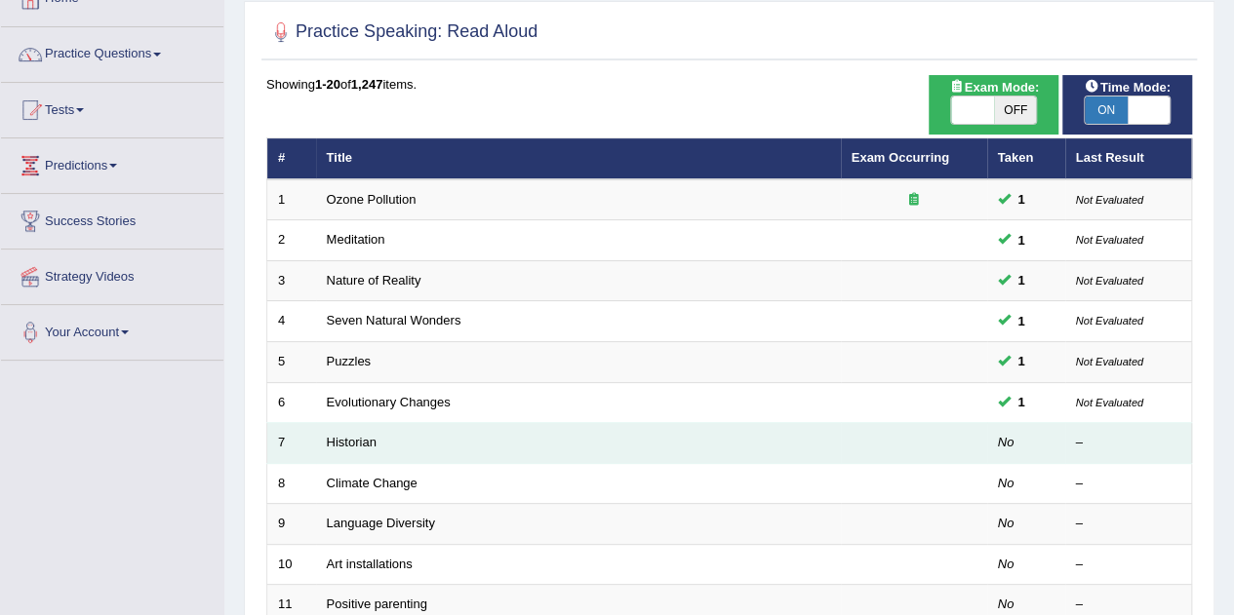
click at [854, 447] on td at bounding box center [914, 443] width 146 height 41
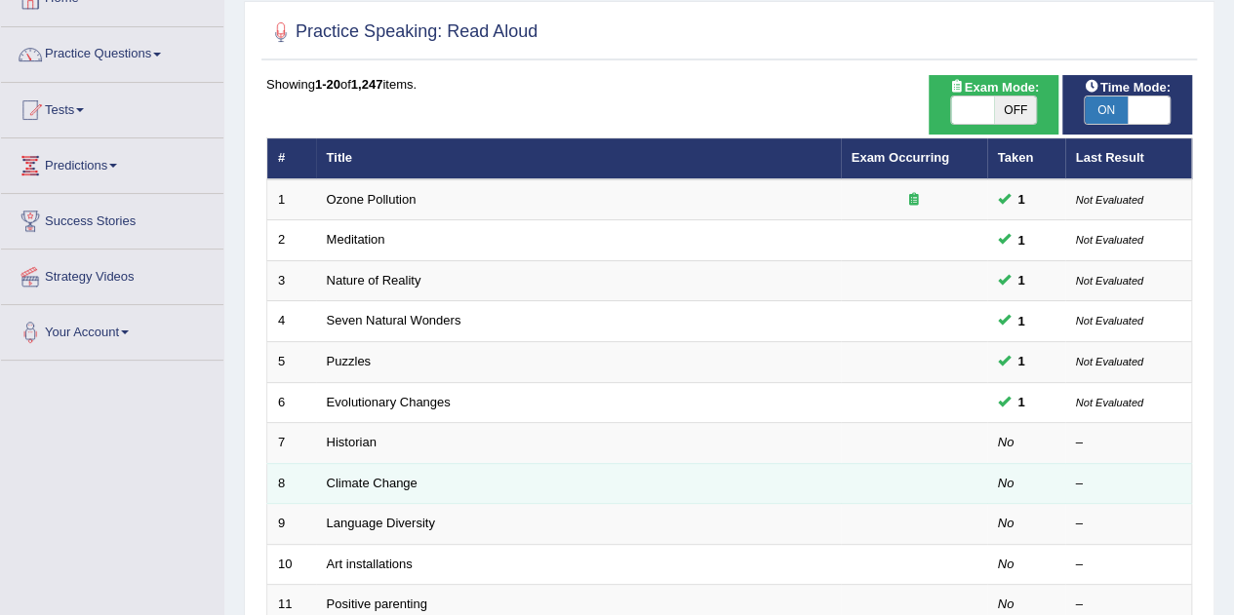
click at [367, 464] on td "Climate Change" at bounding box center [578, 483] width 525 height 41
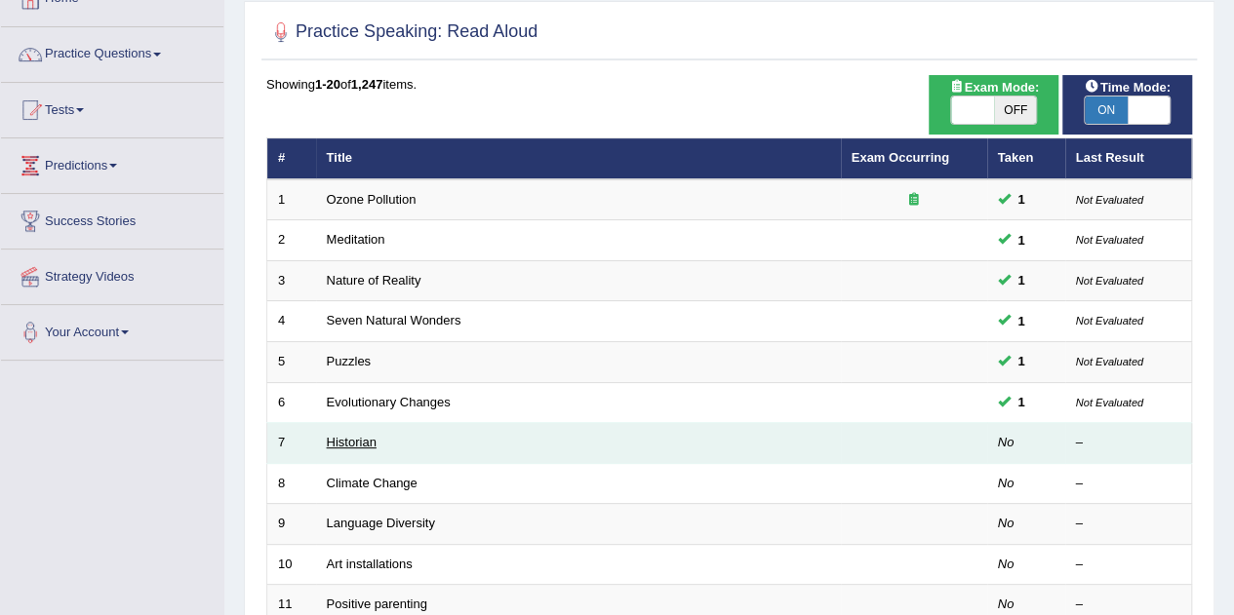
click at [361, 439] on link "Historian" at bounding box center [352, 442] width 50 height 15
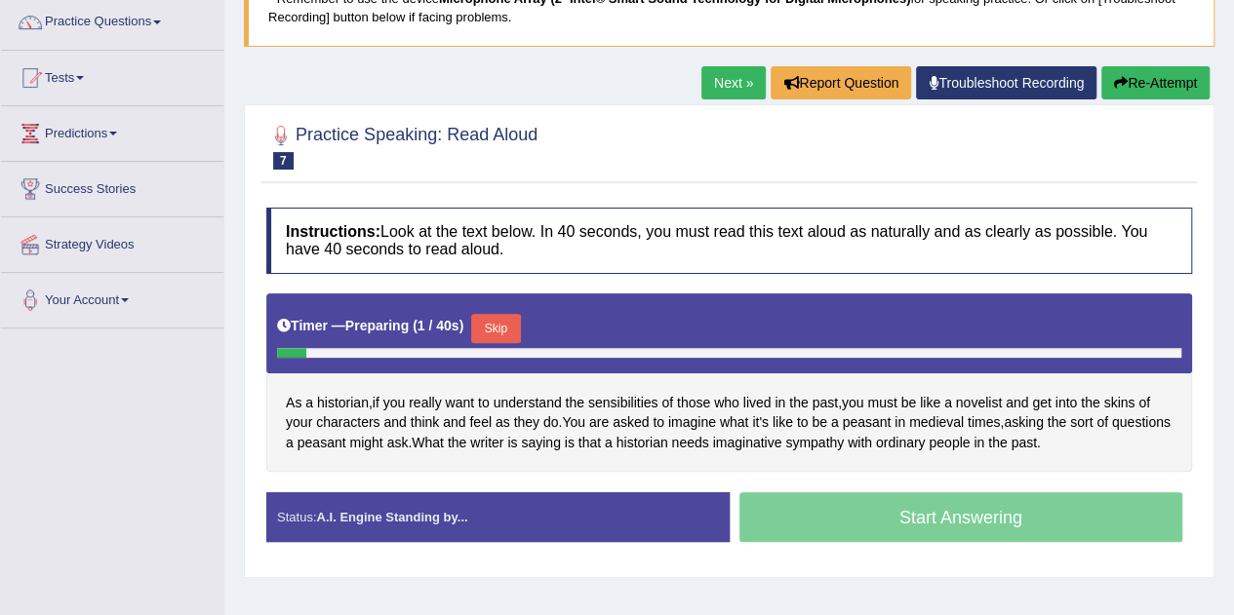
scroll to position [158, 0]
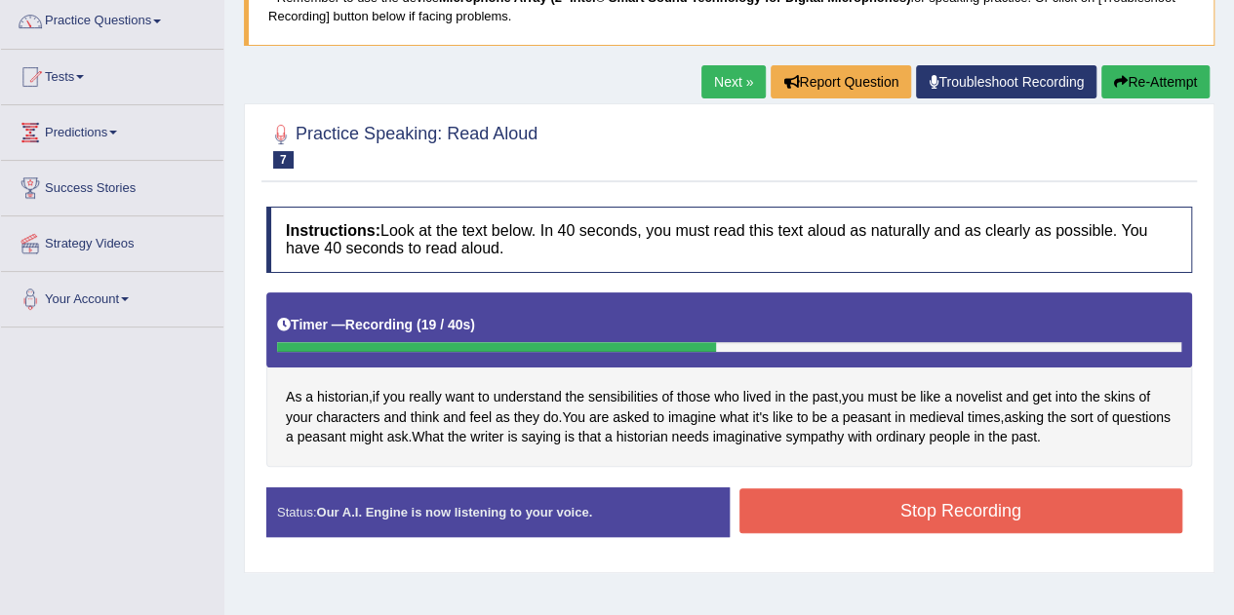
click at [957, 511] on button "Stop Recording" at bounding box center [961, 511] width 444 height 45
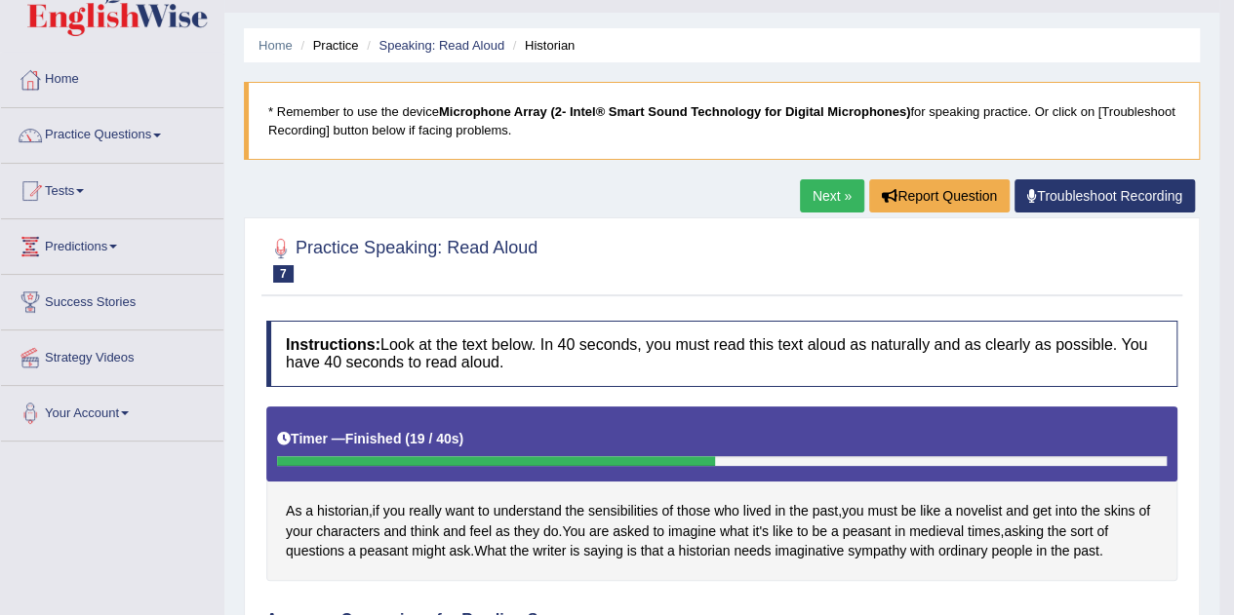
scroll to position [19, 0]
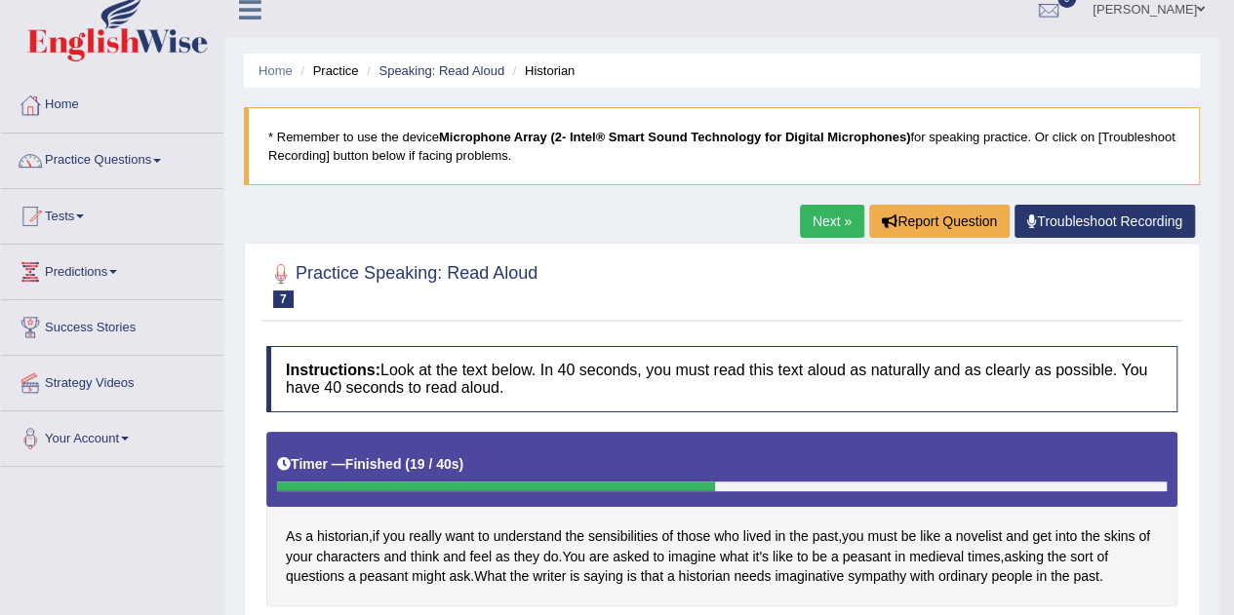
click at [445, 74] on link "Speaking: Read Aloud" at bounding box center [441, 70] width 126 height 15
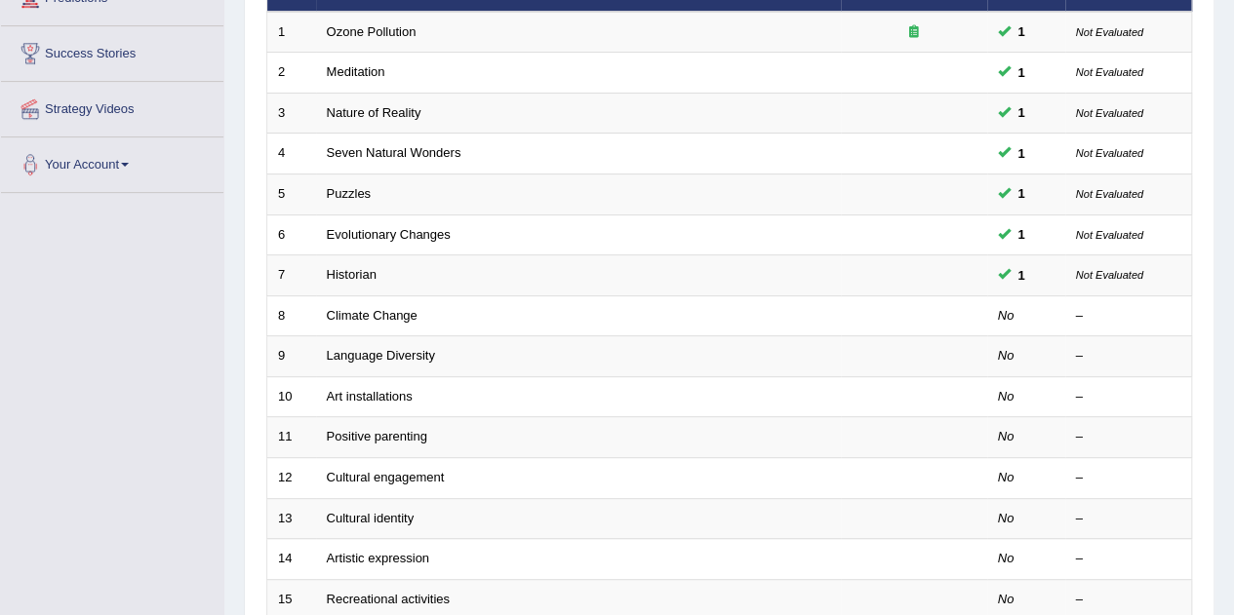
scroll to position [292, 0]
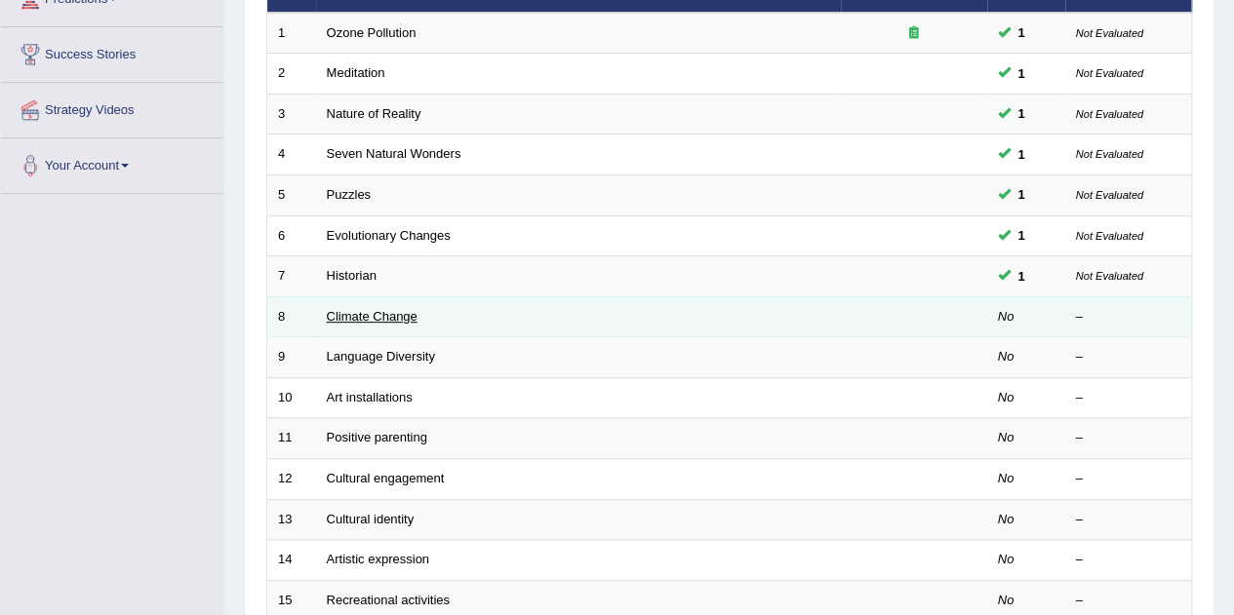
click at [406, 313] on link "Climate Change" at bounding box center [372, 316] width 91 height 15
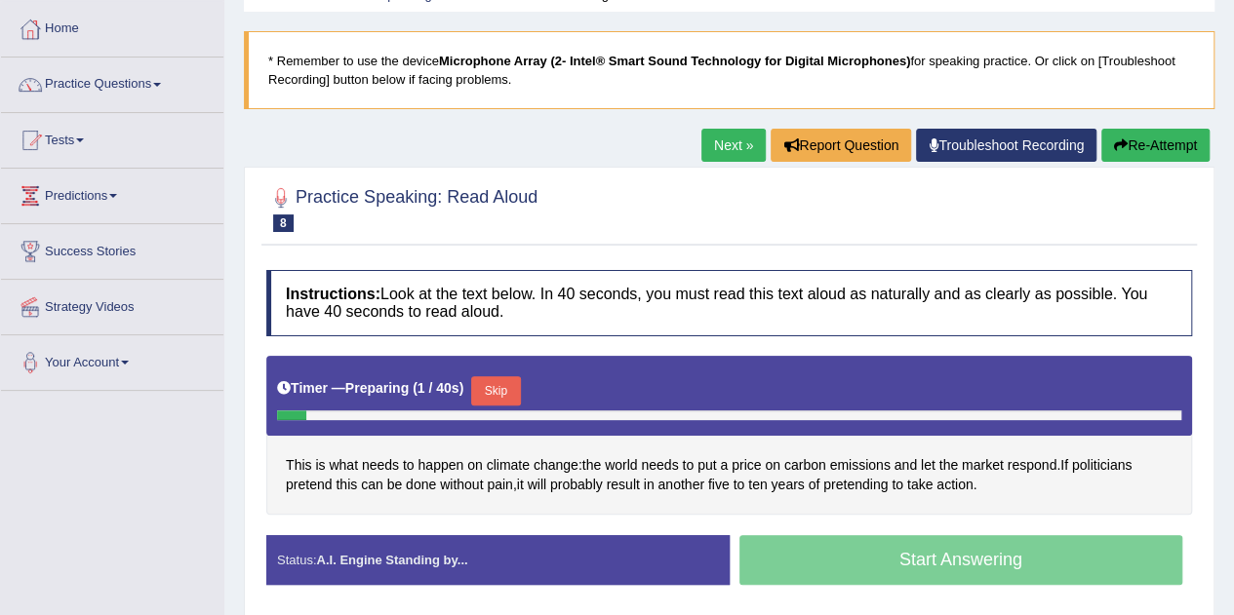
scroll to position [99, 0]
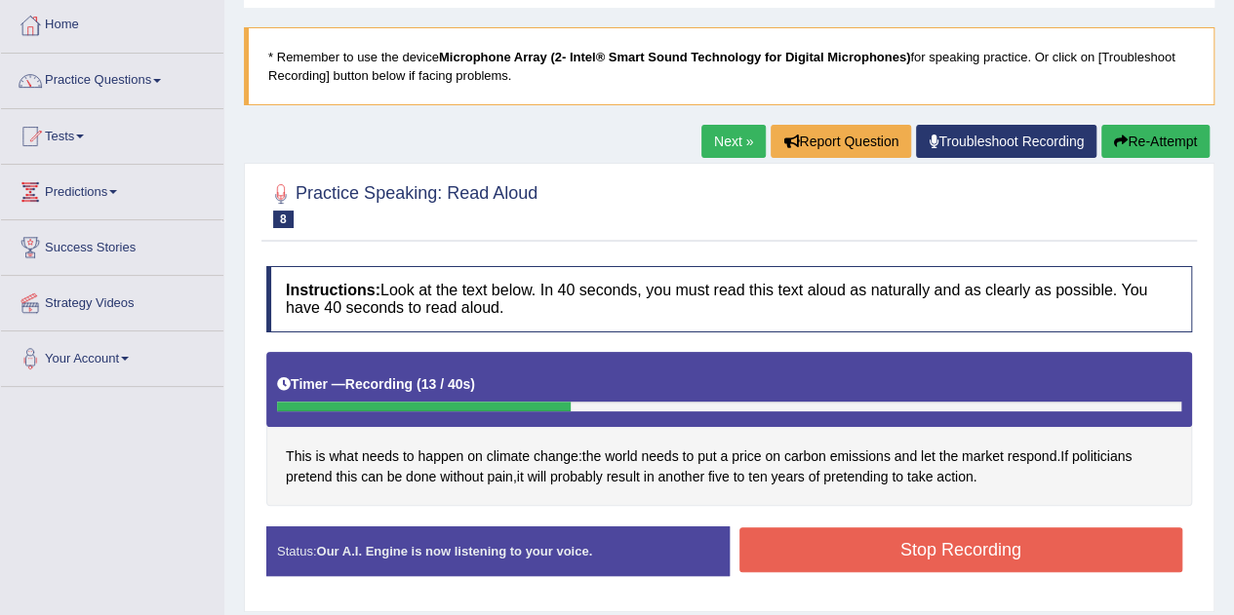
click at [1086, 548] on button "Stop Recording" at bounding box center [961, 550] width 444 height 45
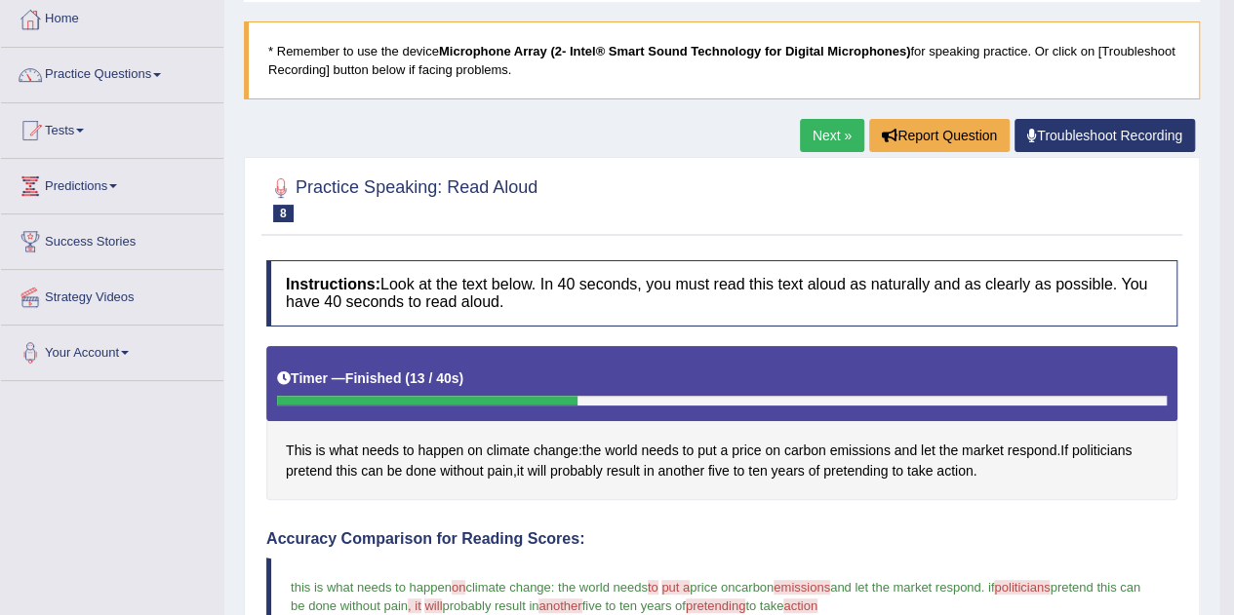
scroll to position [0, 0]
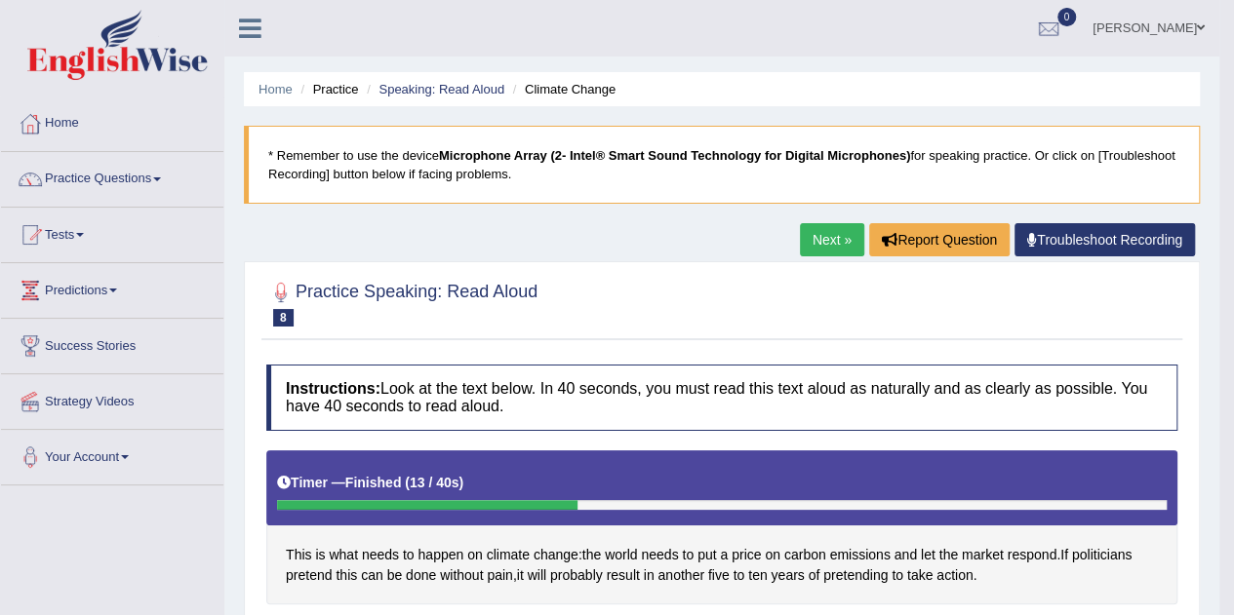
click at [340, 89] on li "Practice" at bounding box center [327, 89] width 62 height 19
click at [339, 94] on li "Practice" at bounding box center [327, 89] width 62 height 19
click at [334, 89] on li "Practice" at bounding box center [327, 89] width 62 height 19
click at [346, 89] on li "Practice" at bounding box center [327, 89] width 62 height 19
click at [340, 93] on li "Practice" at bounding box center [327, 89] width 62 height 19
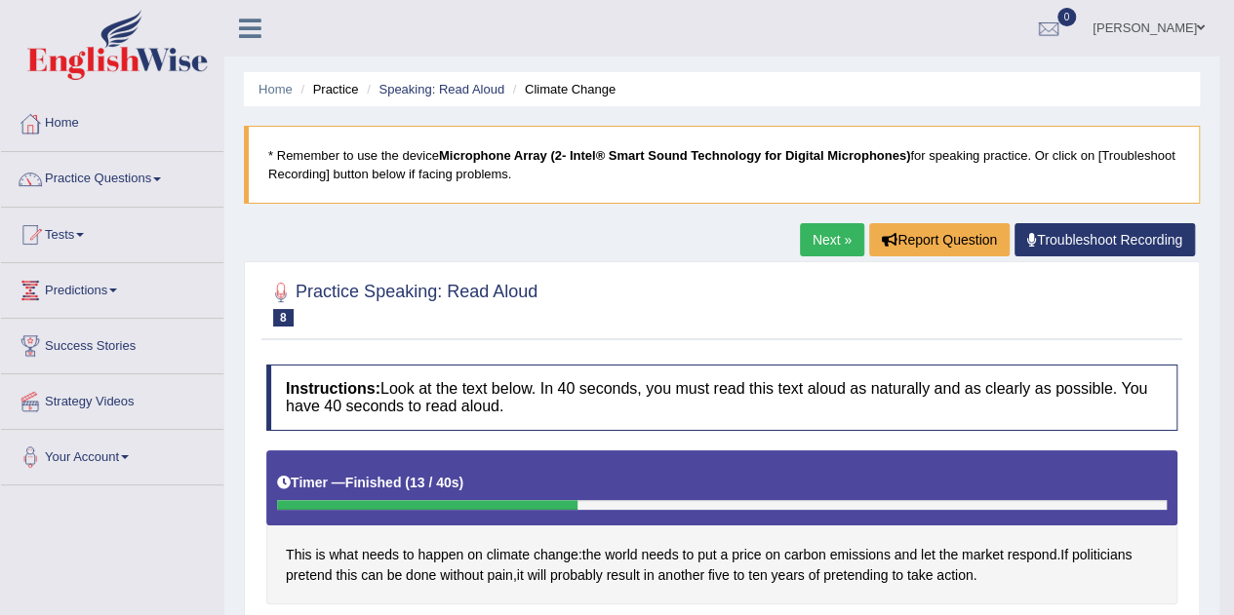
click at [161, 178] on span at bounding box center [157, 180] width 8 height 4
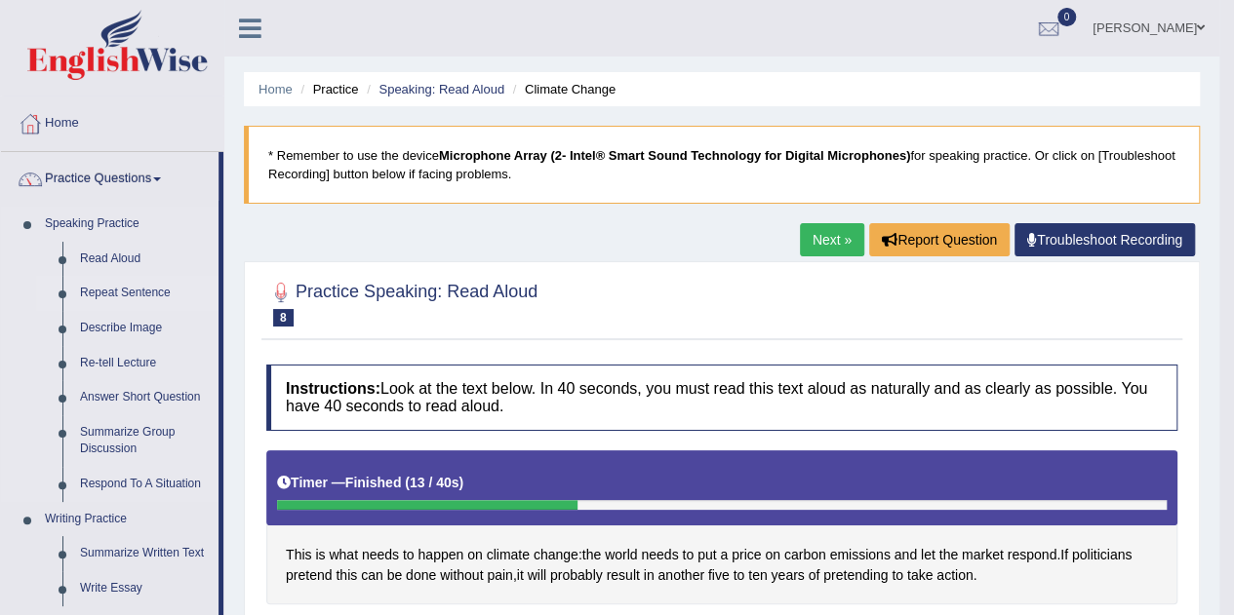
click at [158, 279] on link "Repeat Sentence" at bounding box center [144, 293] width 147 height 35
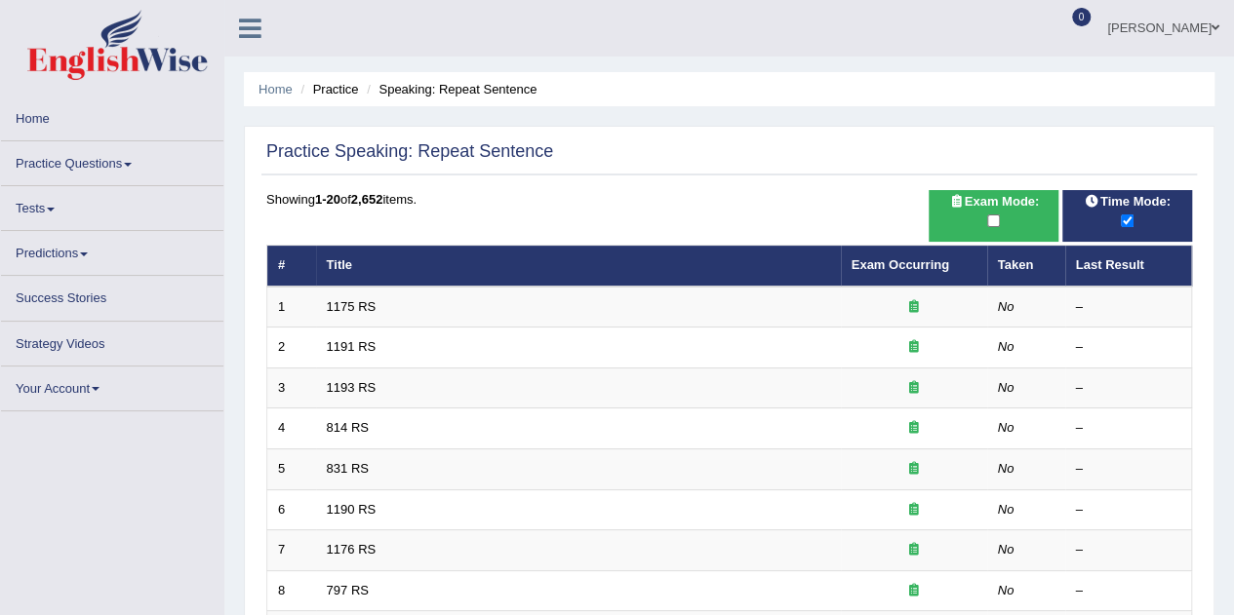
click at [119, 190] on link "Tests" at bounding box center [112, 205] width 222 height 38
click at [131, 164] on span at bounding box center [128, 165] width 8 height 4
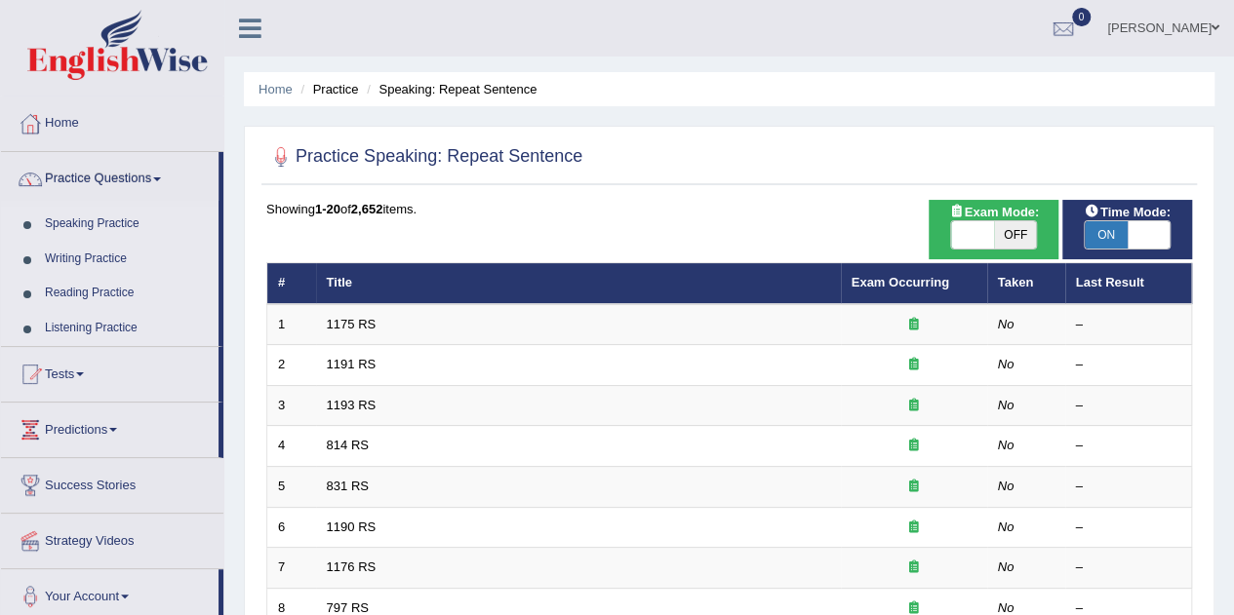
click at [124, 223] on link "Speaking Practice" at bounding box center [127, 224] width 182 height 35
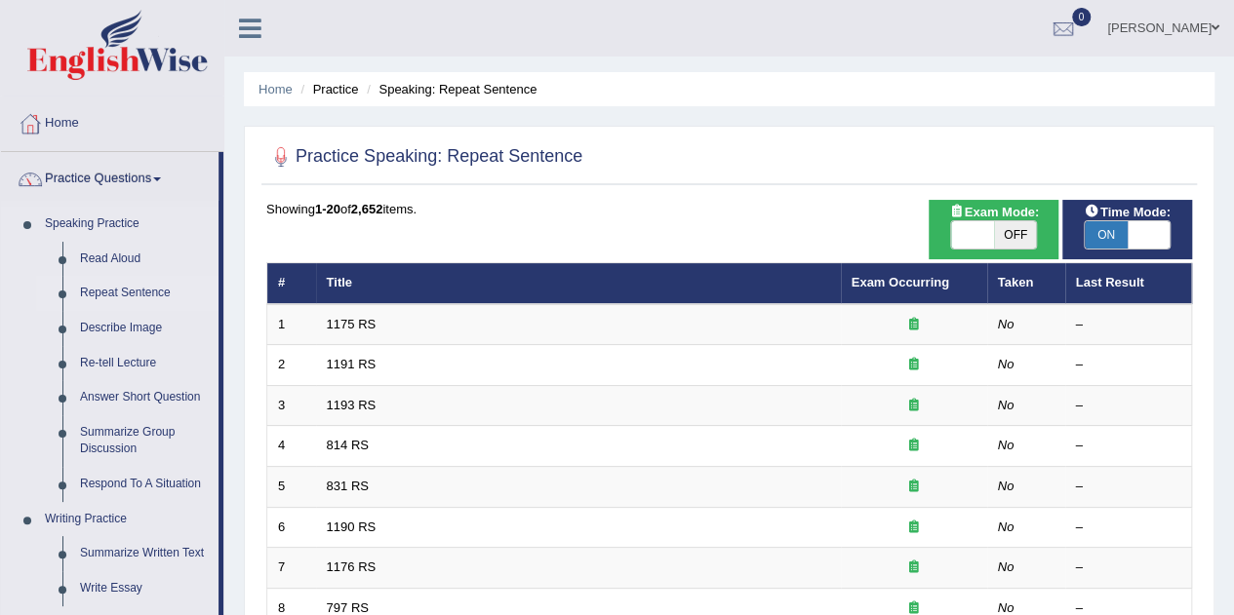
click at [148, 293] on link "Repeat Sentence" at bounding box center [144, 293] width 147 height 35
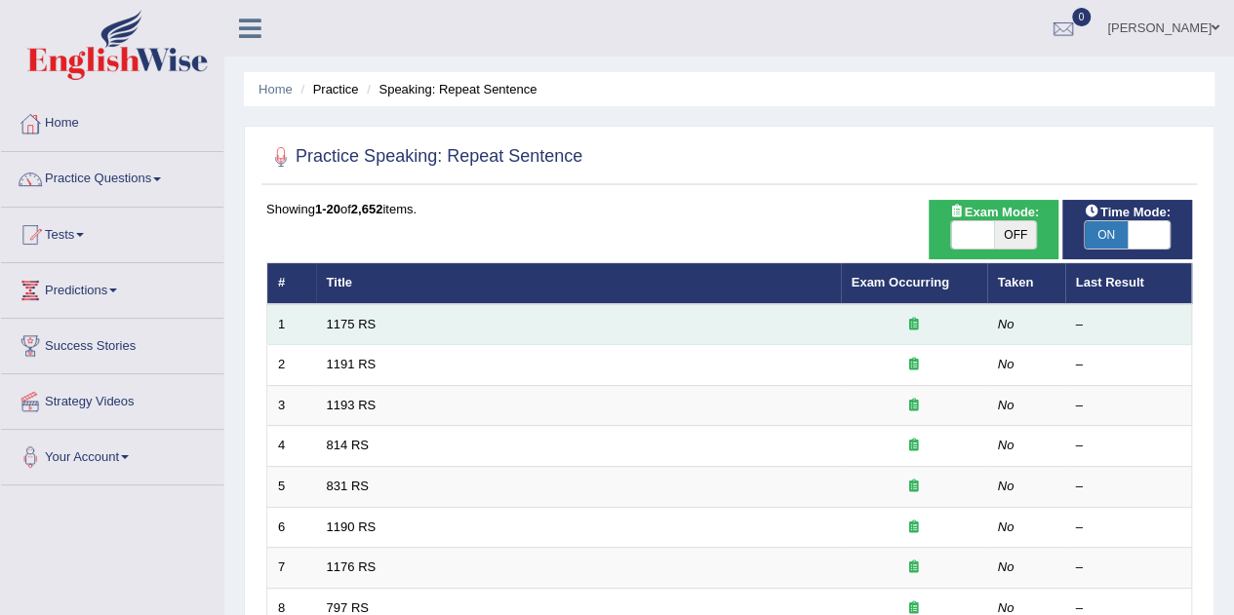
click at [800, 310] on td "1175 RS" at bounding box center [578, 324] width 525 height 41
click at [796, 327] on td "1175 RS" at bounding box center [578, 324] width 525 height 41
click at [357, 323] on link "1175 RS" at bounding box center [352, 324] width 50 height 15
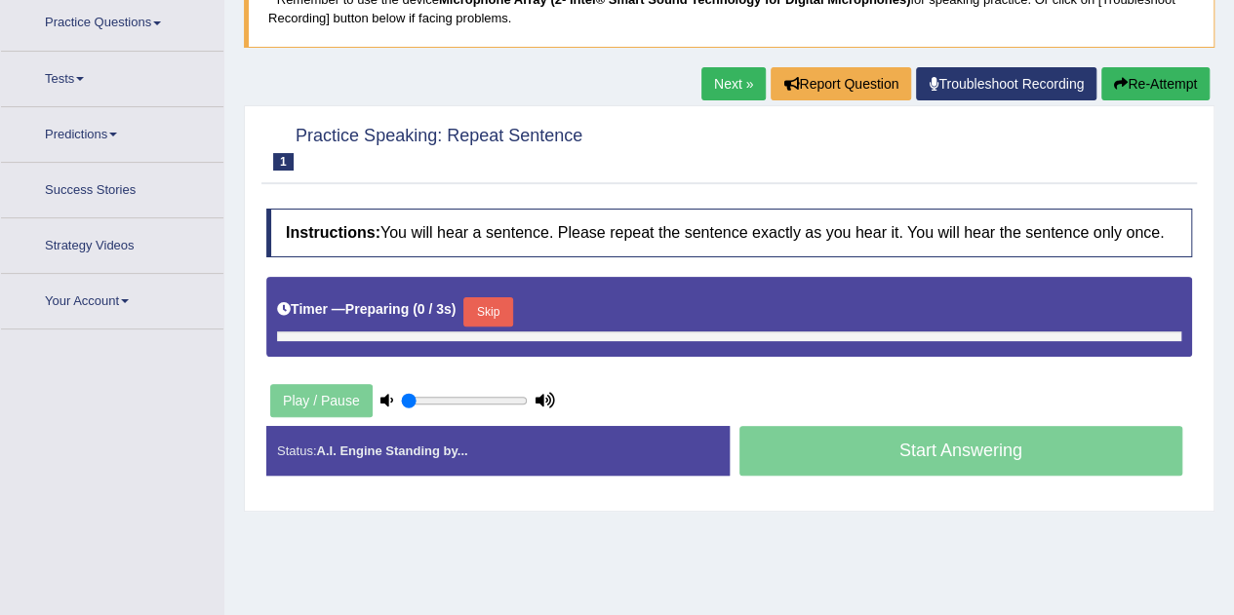
scroll to position [171, 0]
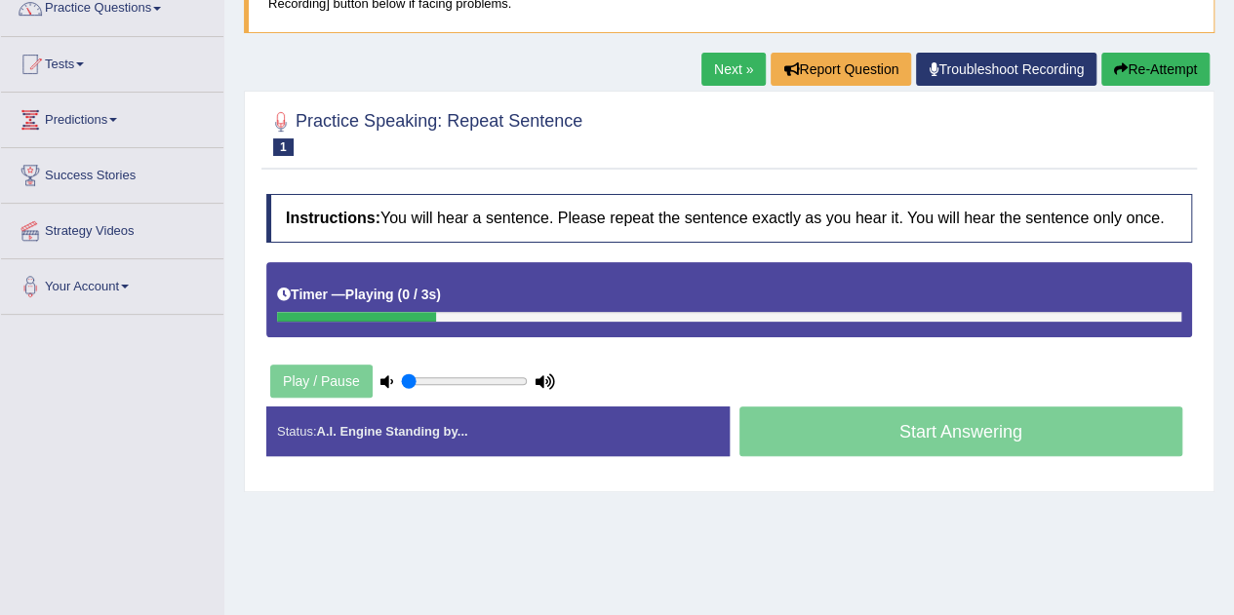
drag, startPoint x: 497, startPoint y: 387, endPoint x: 502, endPoint y: 375, distance: 12.7
click at [502, 375] on div "Play / Pause" at bounding box center [412, 381] width 293 height 49
click at [504, 379] on input "range" at bounding box center [464, 382] width 127 height 16
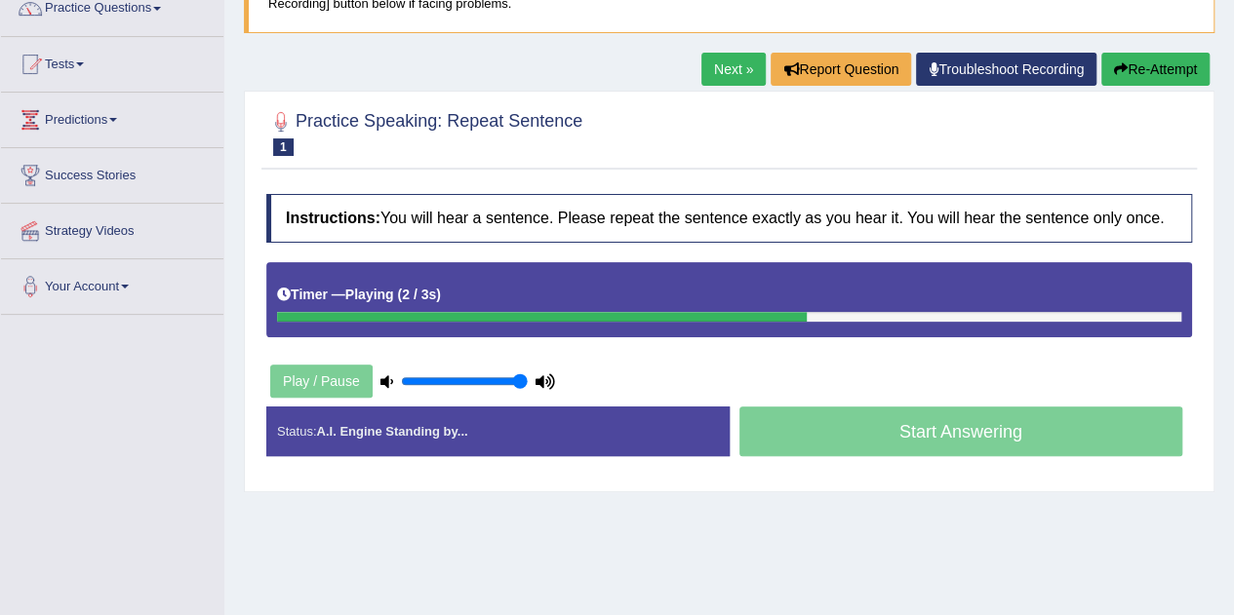
drag, startPoint x: 504, startPoint y: 379, endPoint x: 524, endPoint y: 377, distance: 19.6
type input "1"
click at [524, 377] on input "range" at bounding box center [464, 382] width 127 height 16
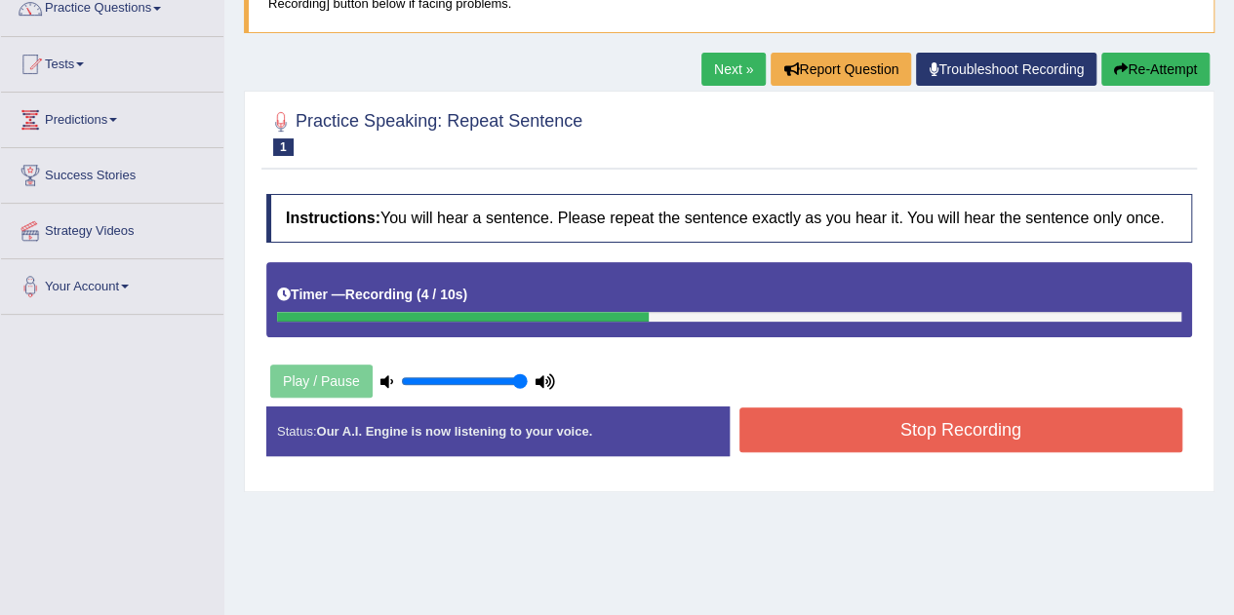
click at [829, 407] on div "Start Answering" at bounding box center [961, 407] width 463 height 1
click at [833, 415] on button "Stop Recording" at bounding box center [961, 430] width 444 height 45
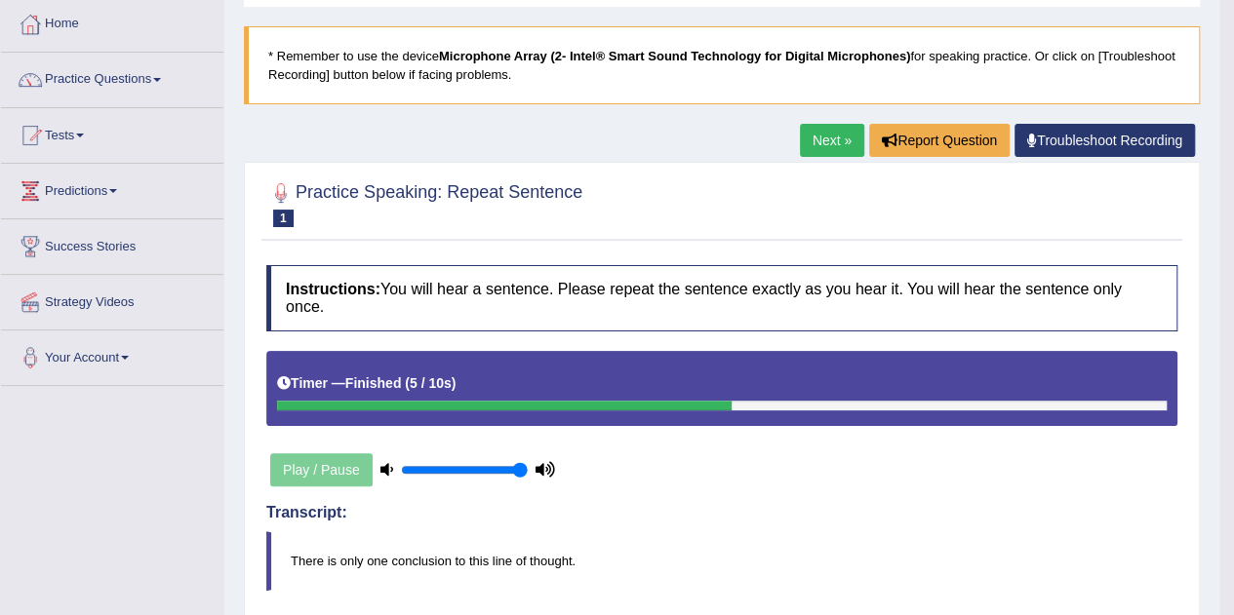
scroll to position [0, 0]
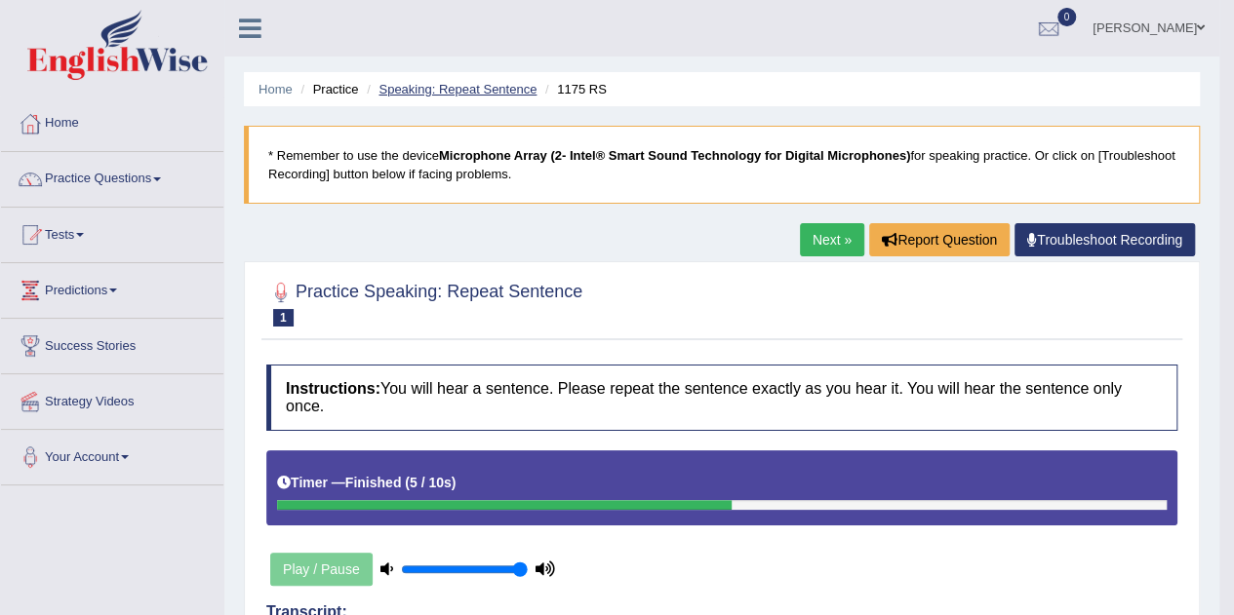
click at [478, 89] on link "Speaking: Repeat Sentence" at bounding box center [457, 89] width 158 height 15
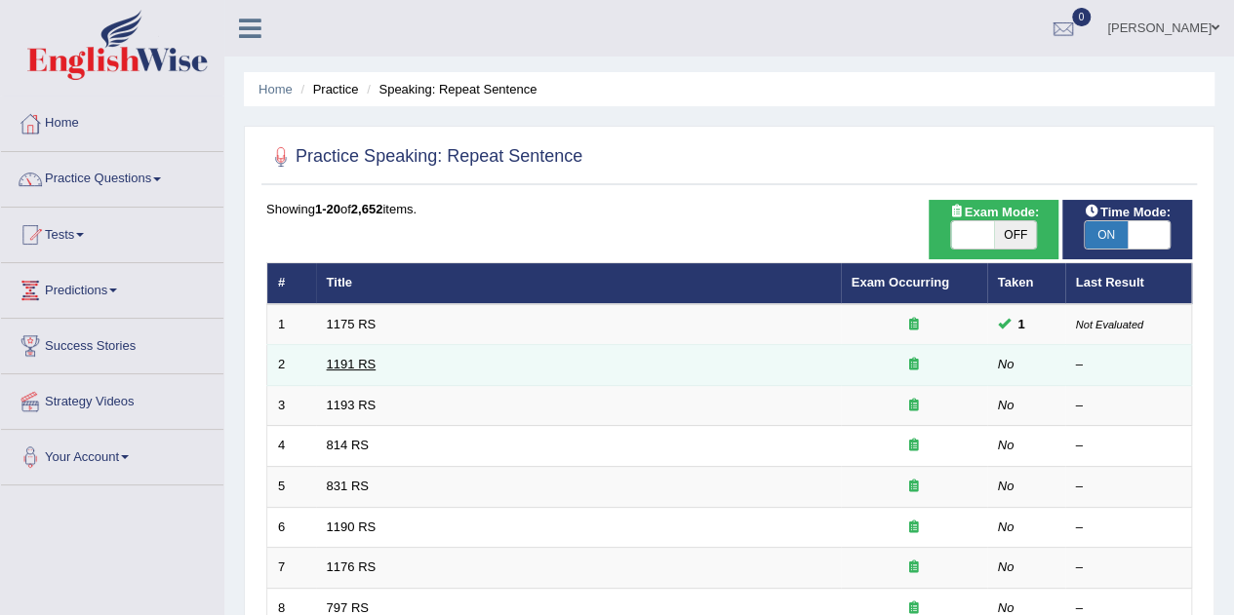
click at [353, 366] on link "1191 RS" at bounding box center [352, 364] width 50 height 15
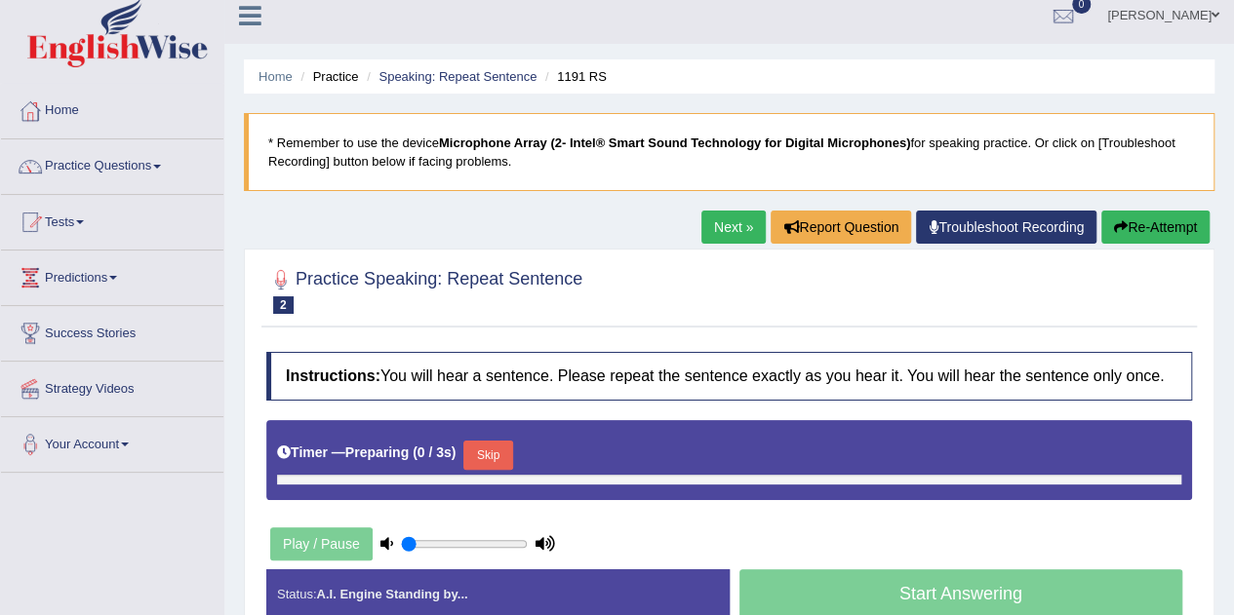
type input "1"
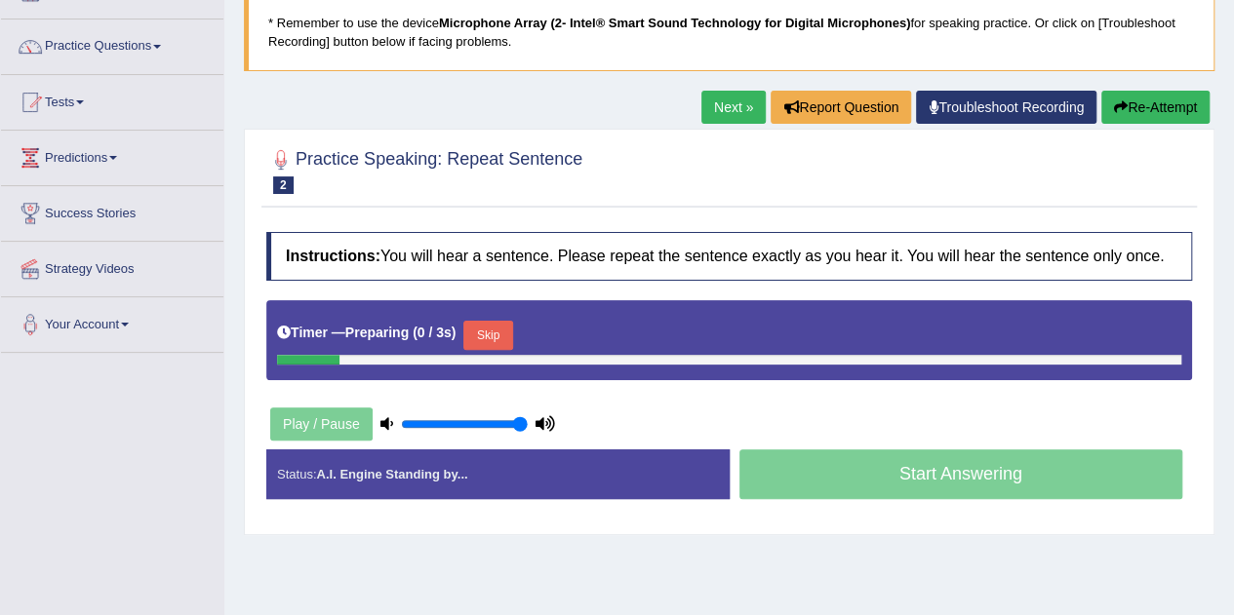
scroll to position [150, 0]
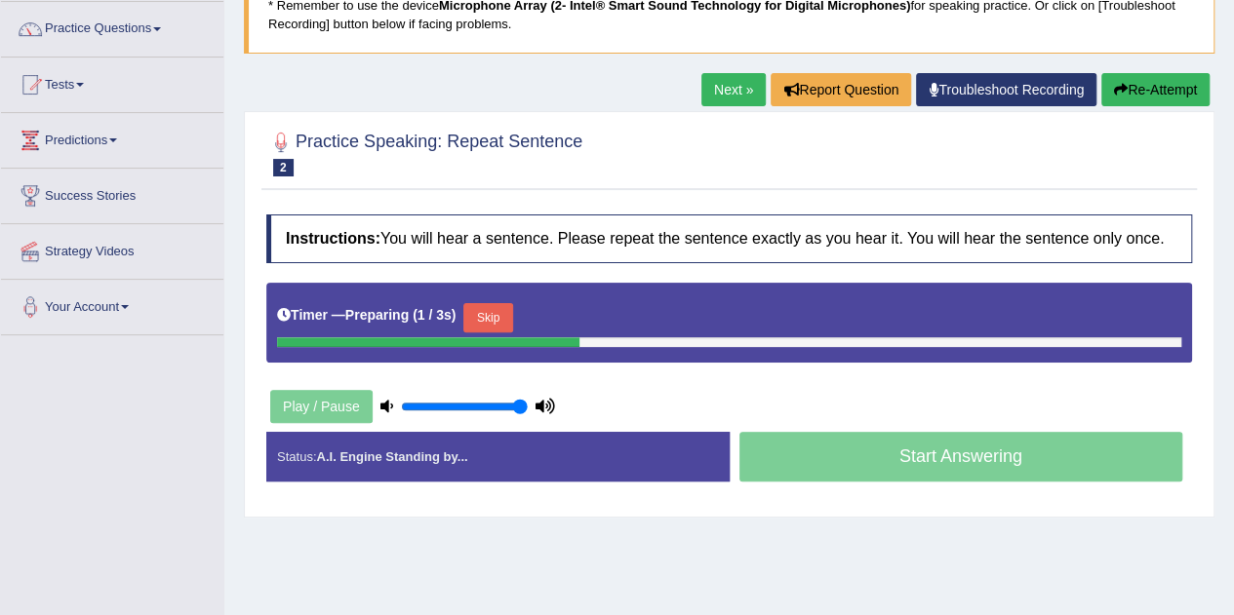
click at [541, 402] on icon at bounding box center [545, 406] width 20 height 13
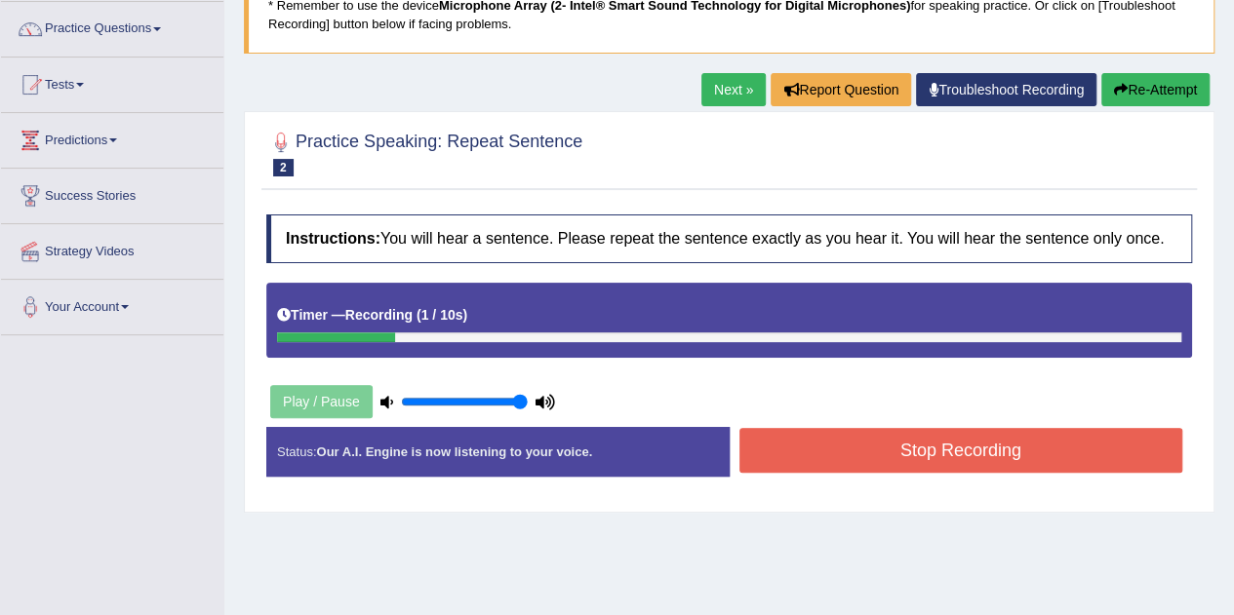
click at [847, 468] on button "Stop Recording" at bounding box center [961, 450] width 444 height 45
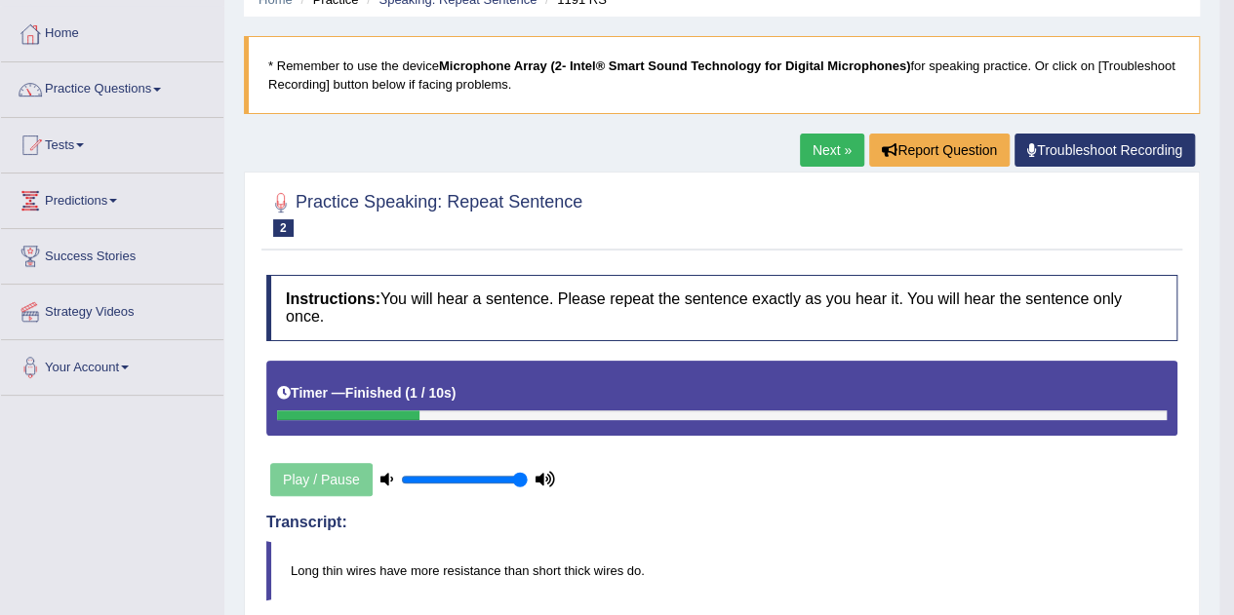
scroll to position [0, 0]
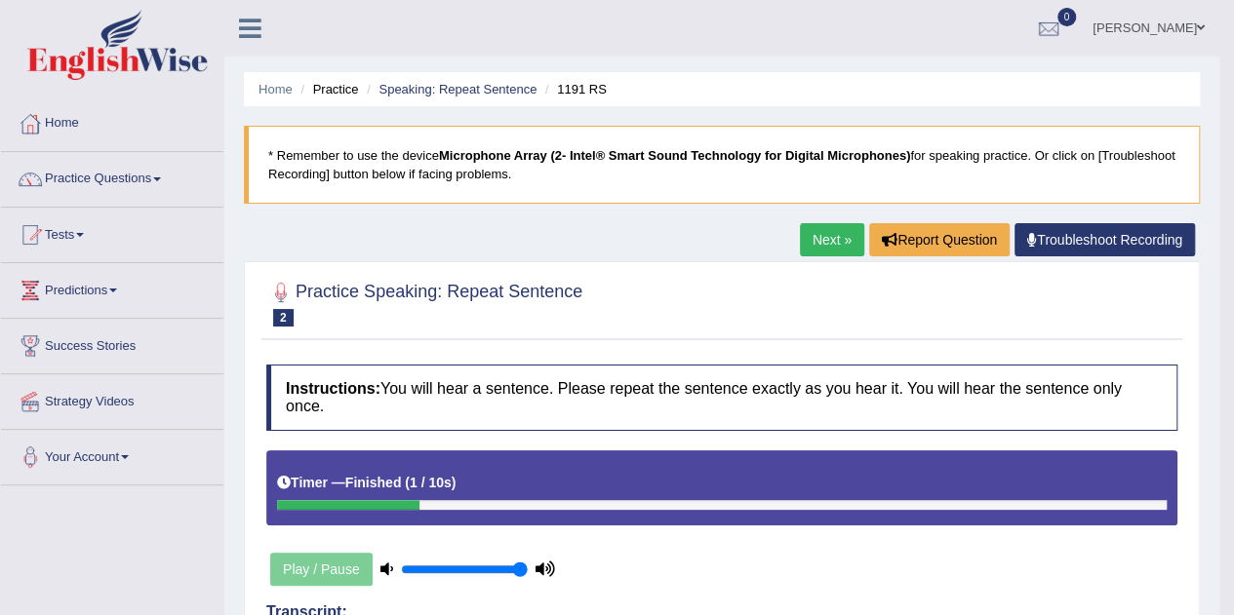
click at [154, 193] on link "Practice Questions" at bounding box center [112, 176] width 222 height 49
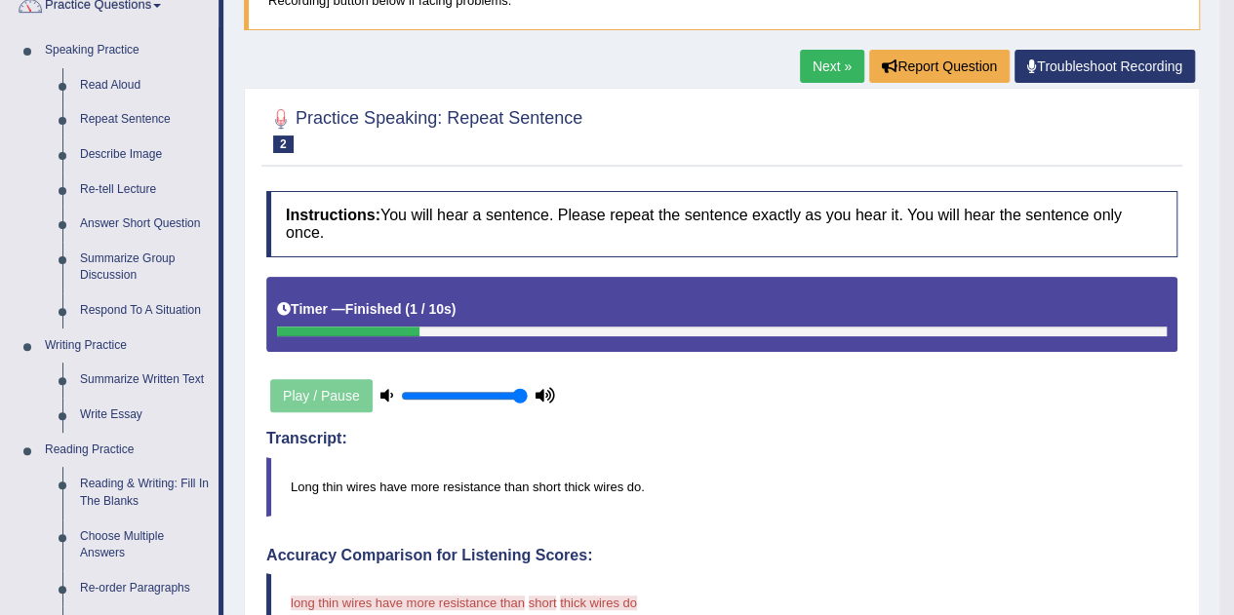
scroll to position [195, 0]
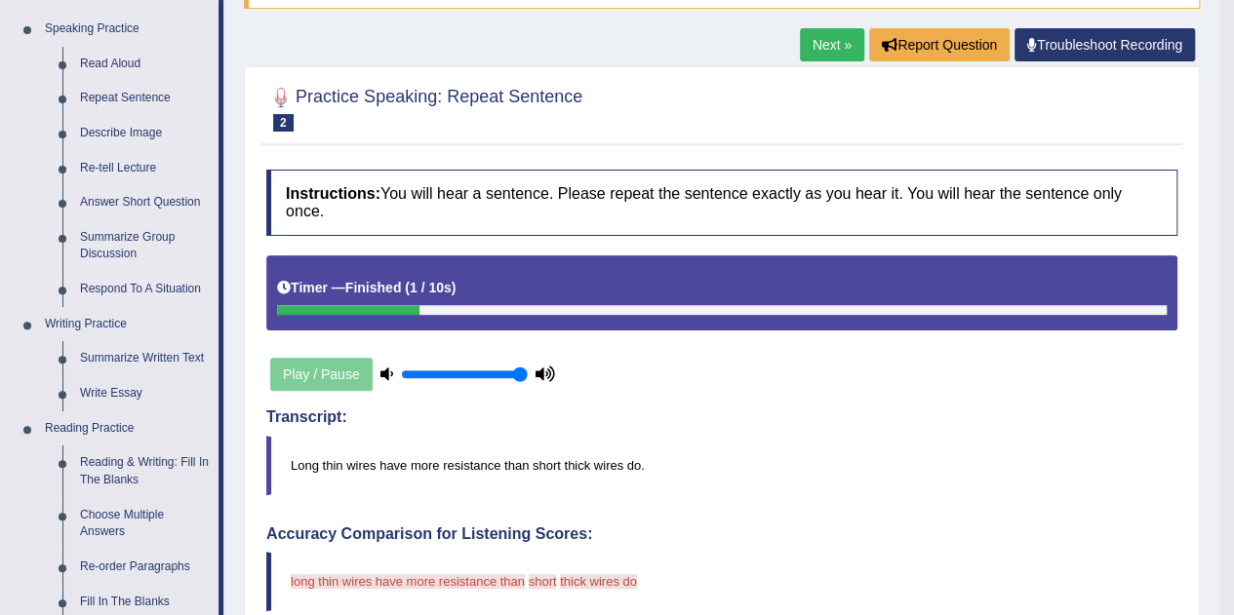
click at [98, 129] on link "Describe Image" at bounding box center [144, 133] width 147 height 35
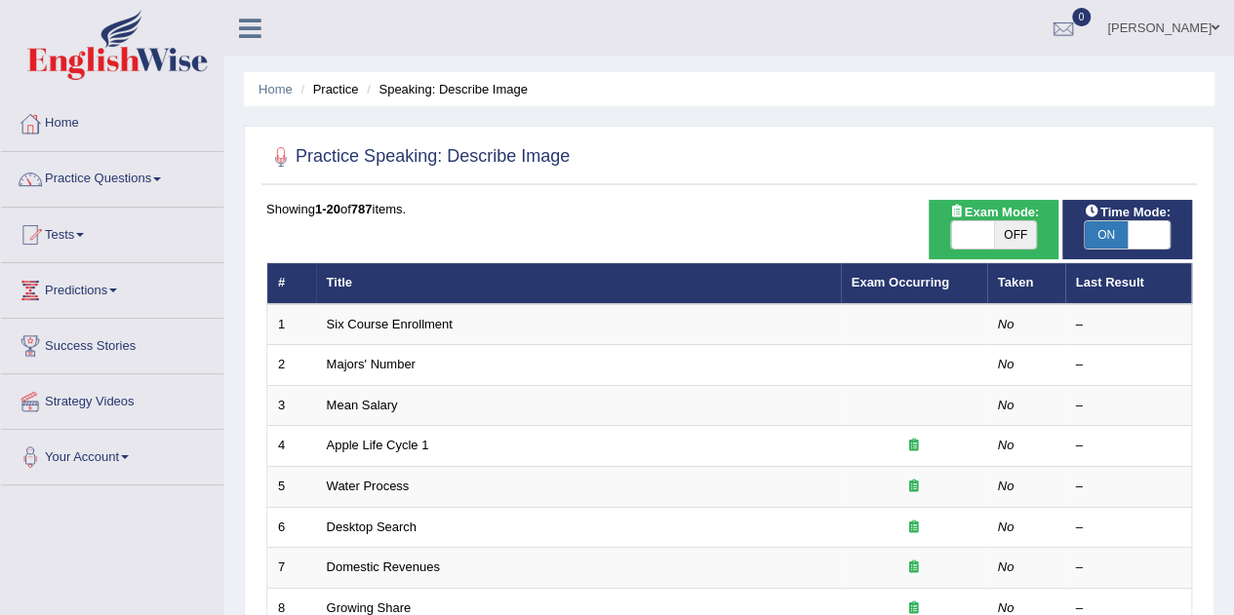
click at [833, 173] on div at bounding box center [729, 158] width 926 height 40
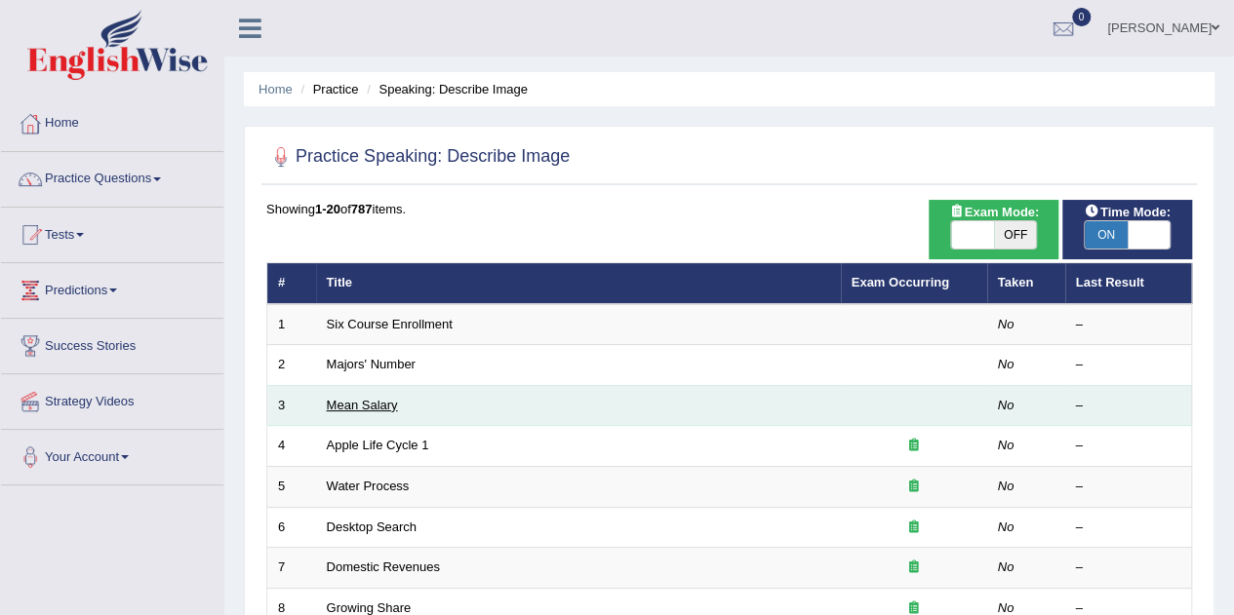
click at [349, 409] on link "Mean Salary" at bounding box center [362, 405] width 71 height 15
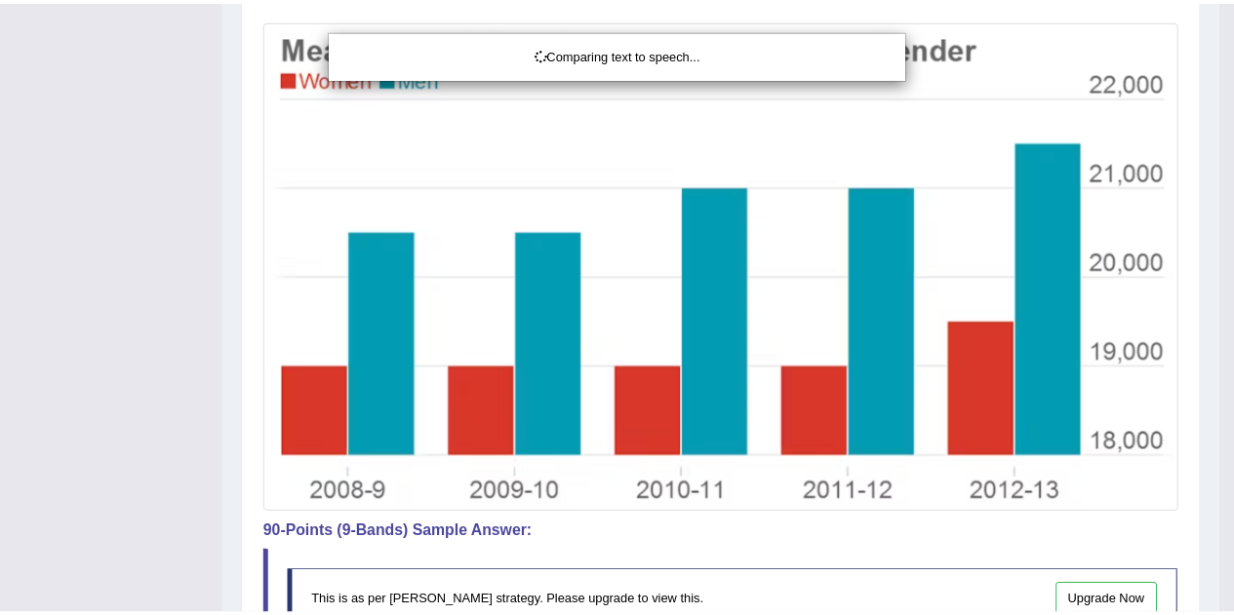
scroll to position [577, 0]
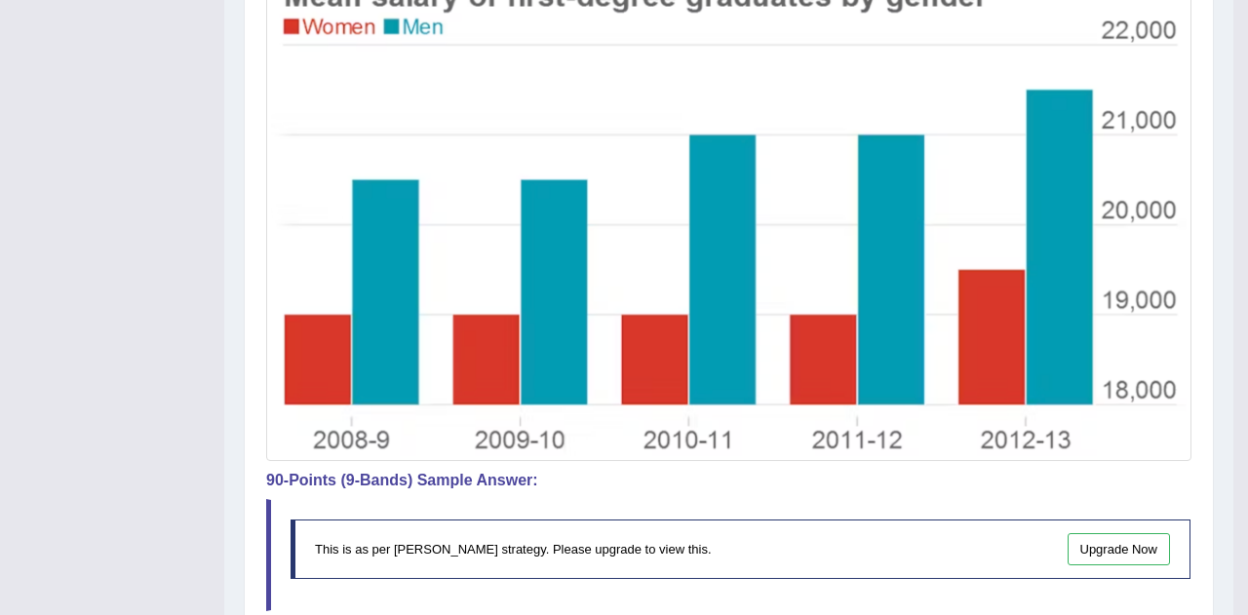
click at [0, 0] on div "Our A.I. Engine is working on your speech analysis! Please be patient. It may t…" at bounding box center [0, 0] width 0 height 0
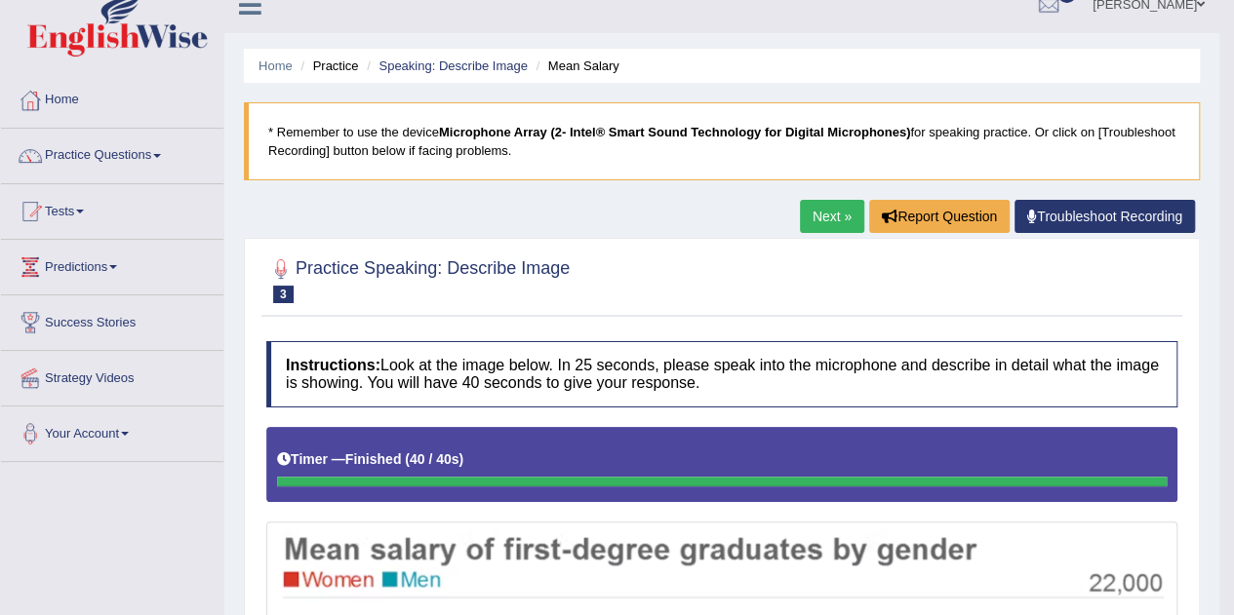
scroll to position [0, 0]
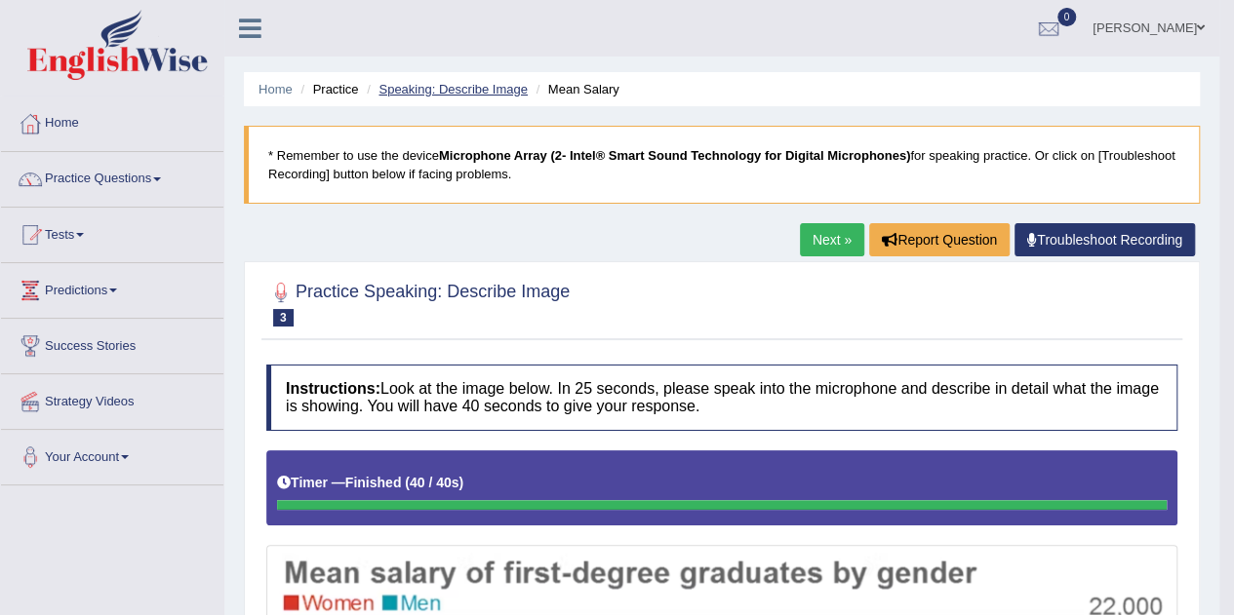
click at [466, 92] on link "Speaking: Describe Image" at bounding box center [452, 89] width 148 height 15
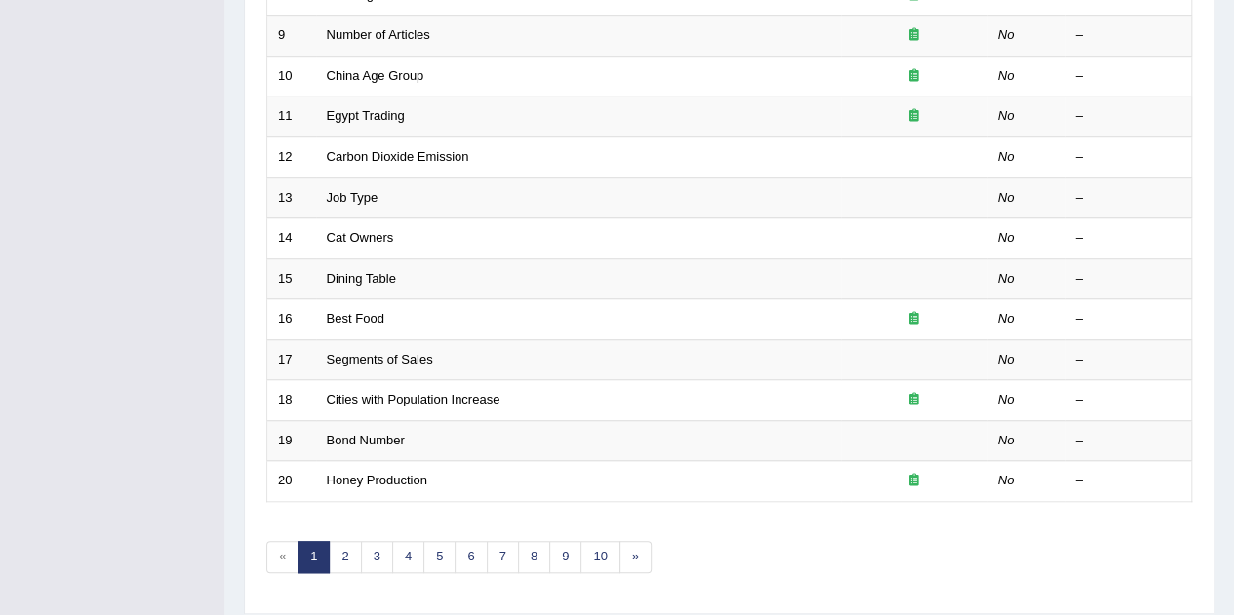
scroll to position [666, 0]
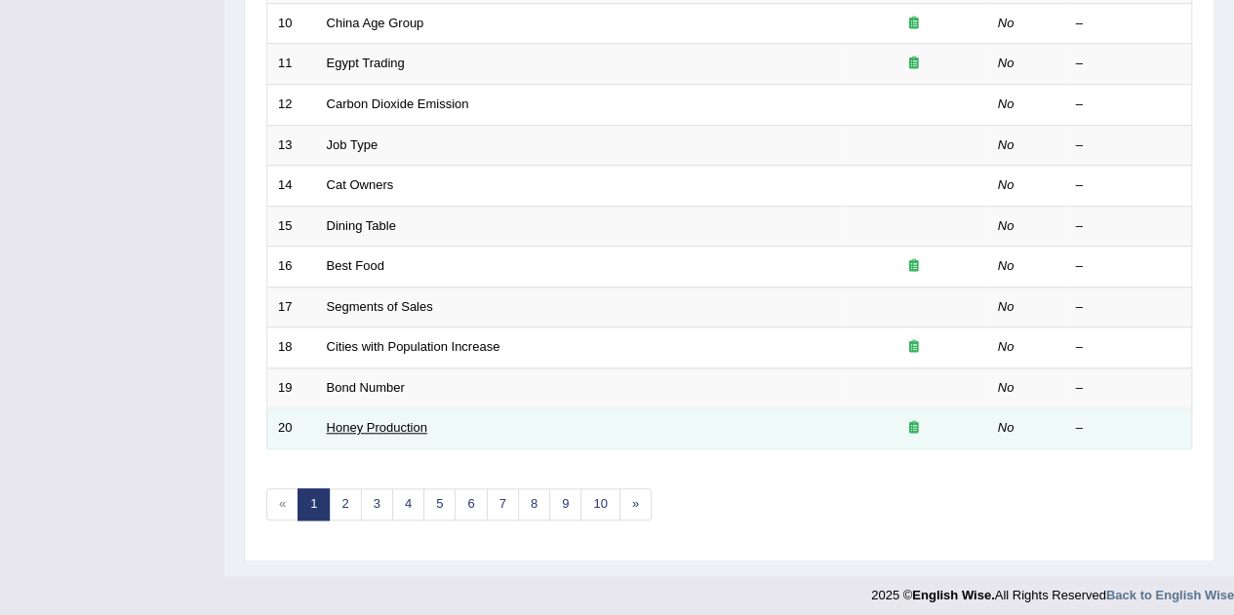
click at [412, 427] on link "Honey Production" at bounding box center [377, 427] width 100 height 15
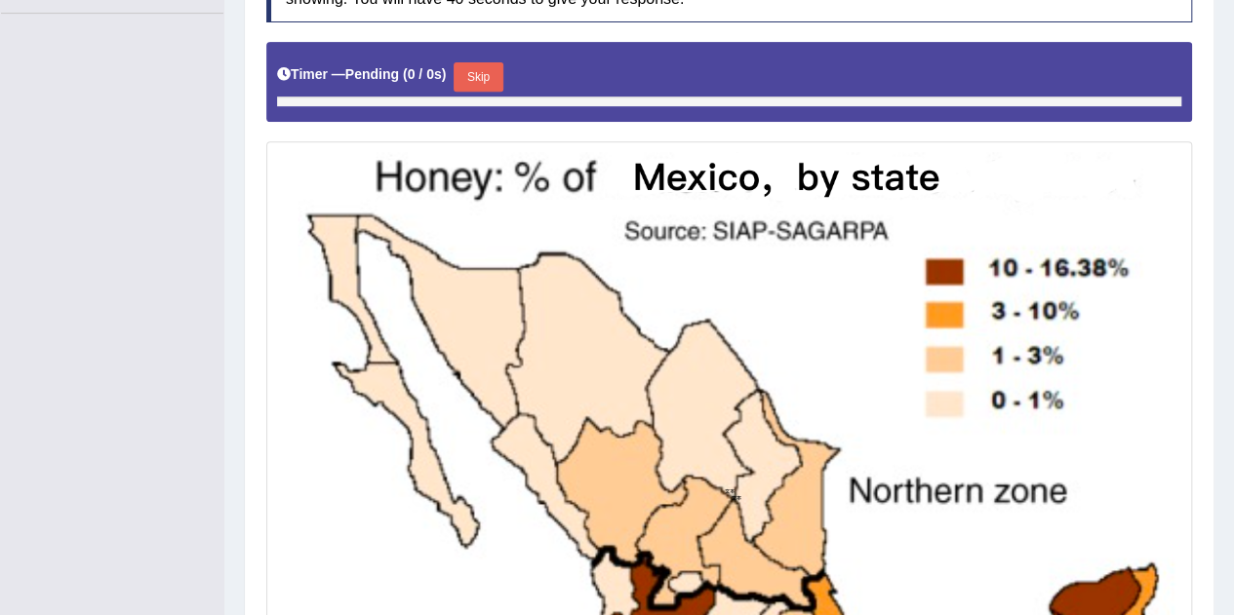
scroll to position [462, 0]
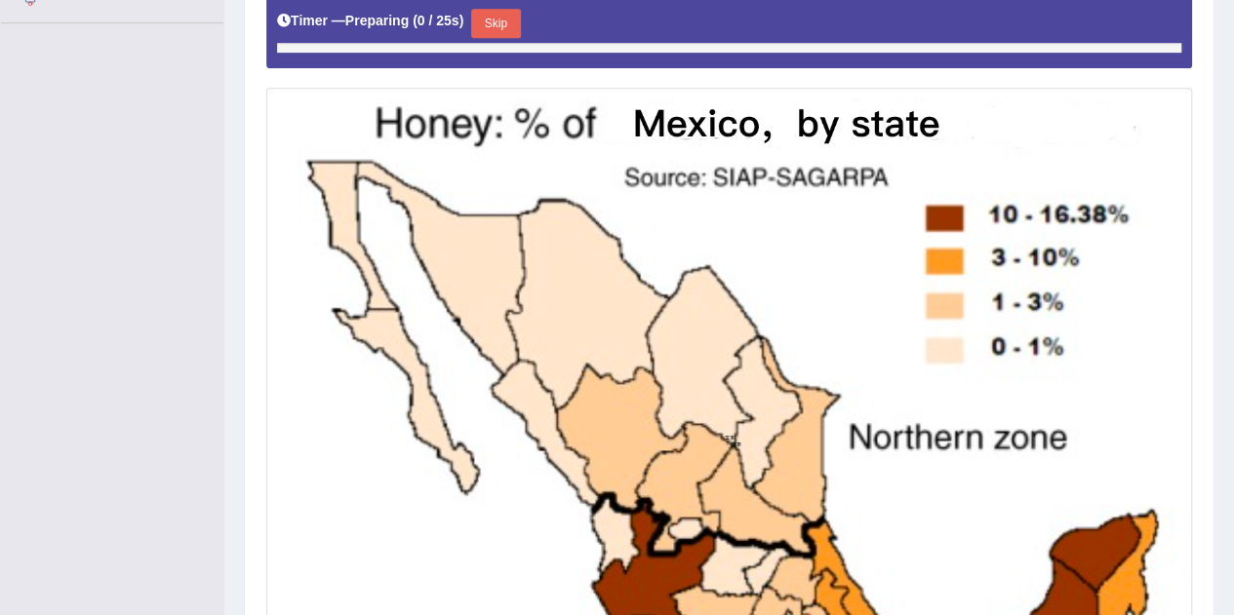
click at [1103, 244] on img at bounding box center [729, 438] width 916 height 690
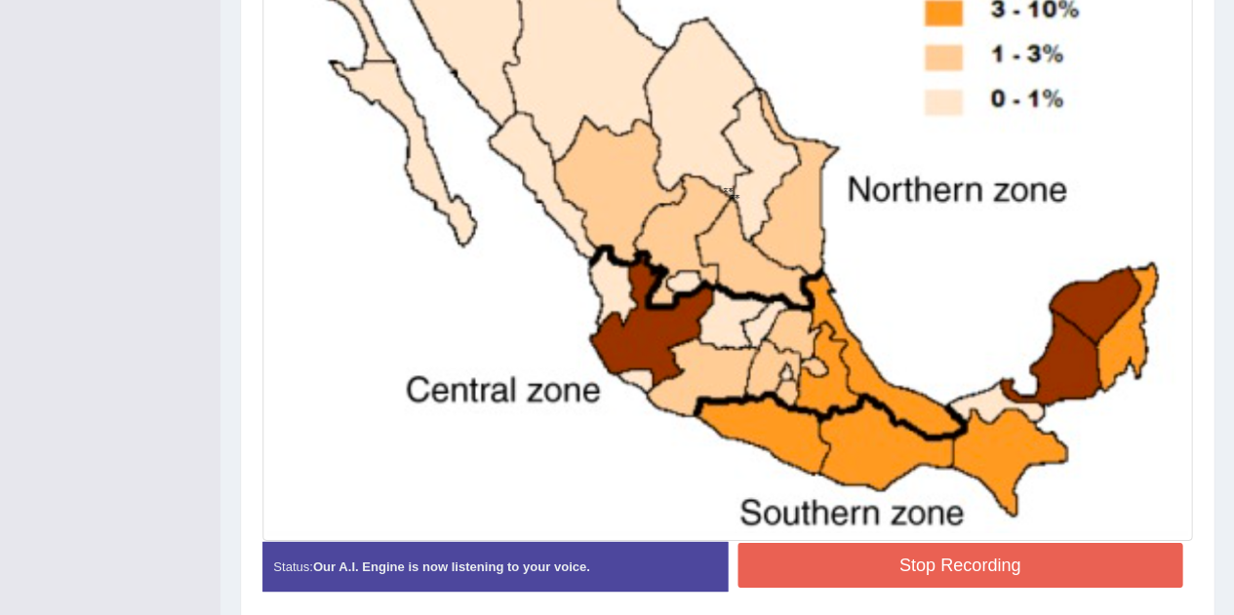
scroll to position [704, 0]
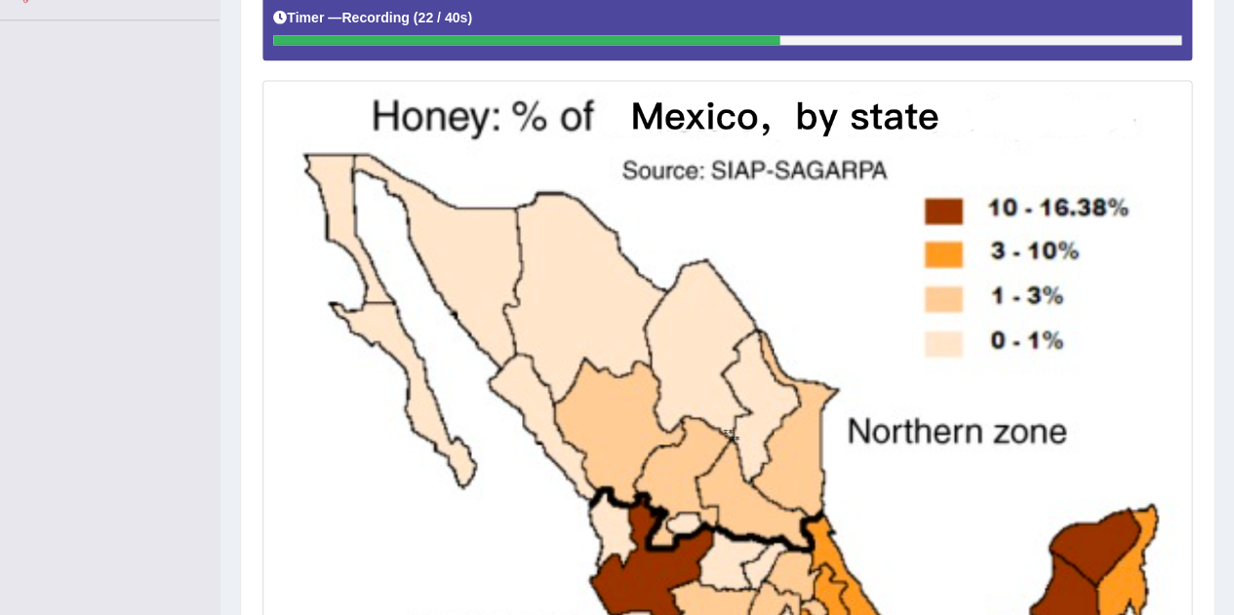
click at [1123, 406] on img at bounding box center [729, 433] width 916 height 690
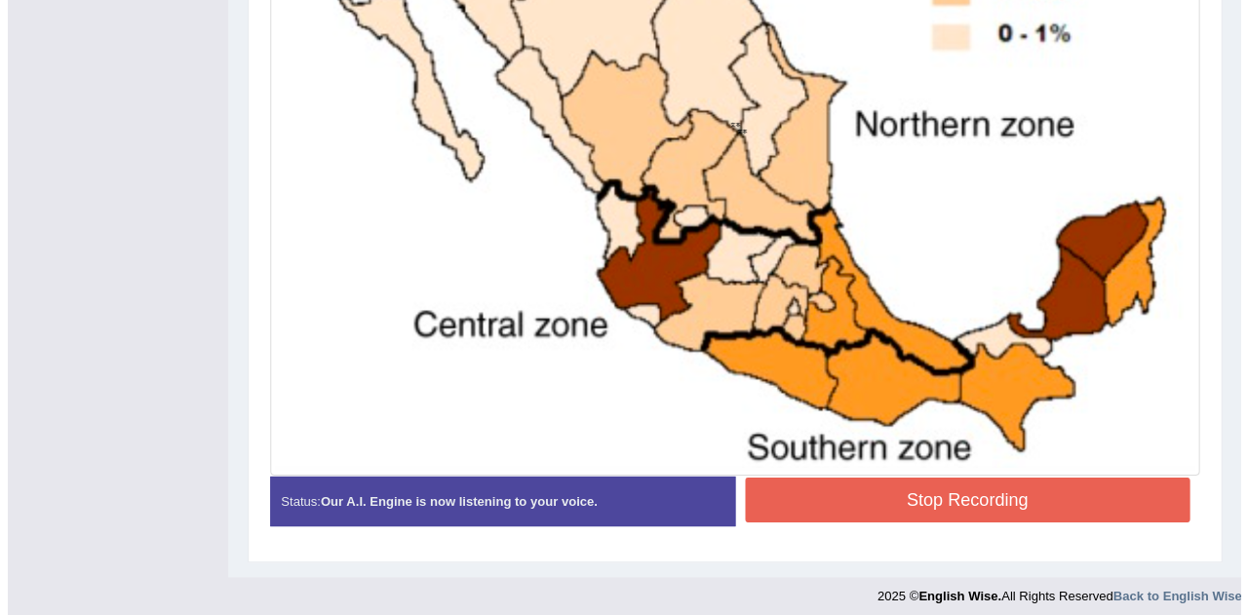
scroll to position [775, 0]
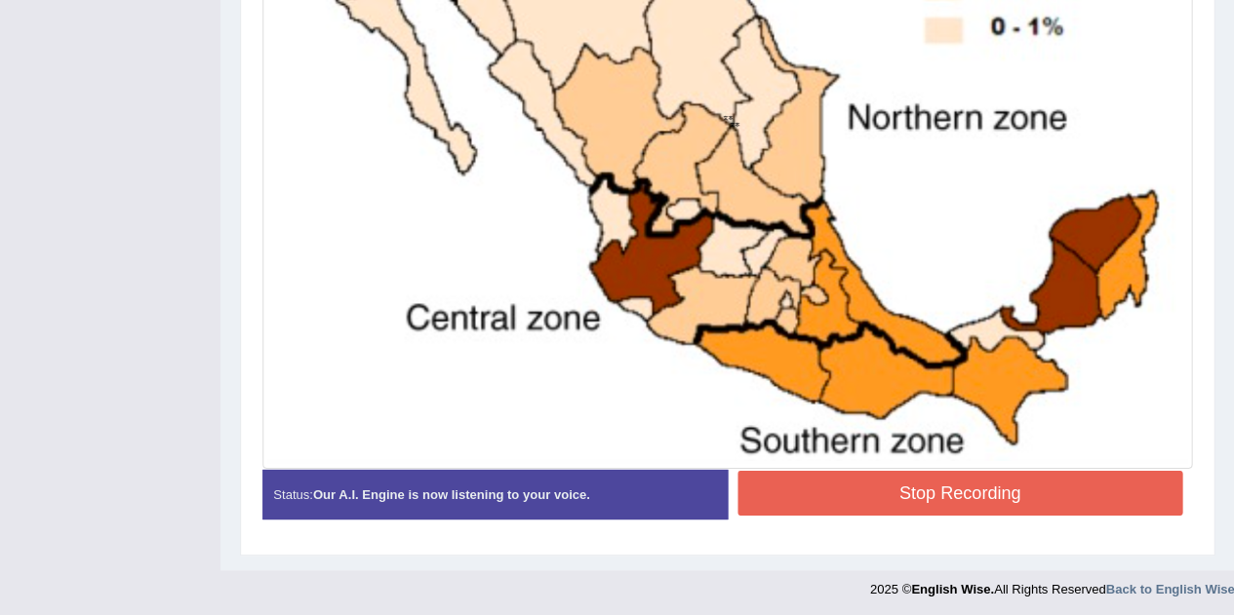
click at [1036, 503] on button "Stop Recording" at bounding box center [961, 493] width 444 height 45
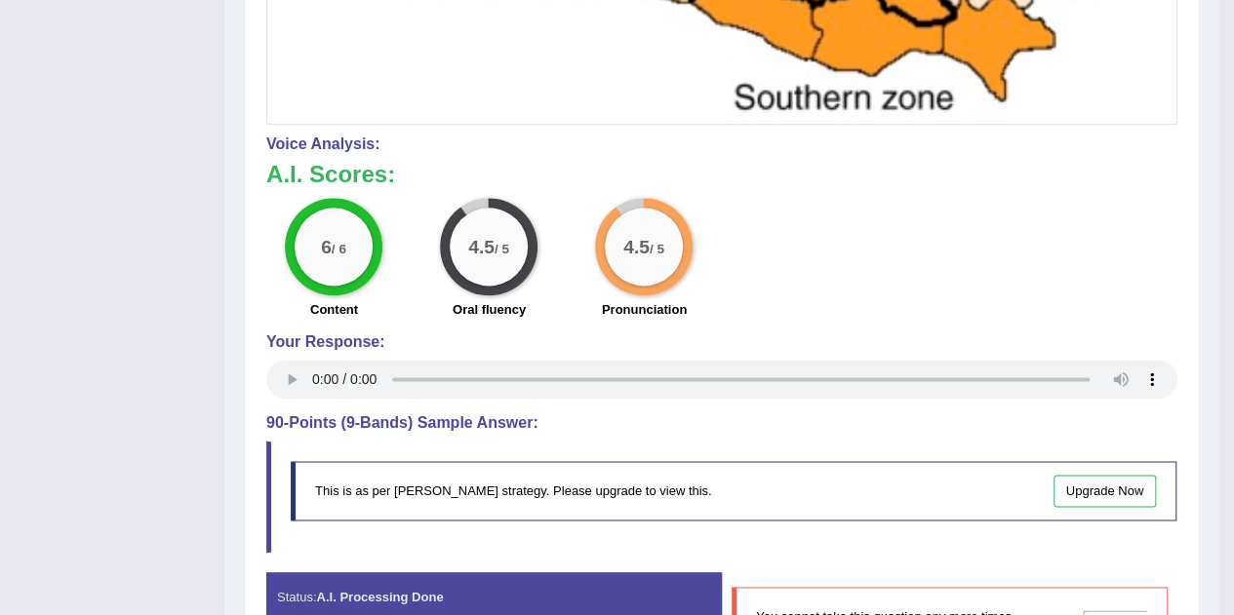
scroll to position [1120, 0]
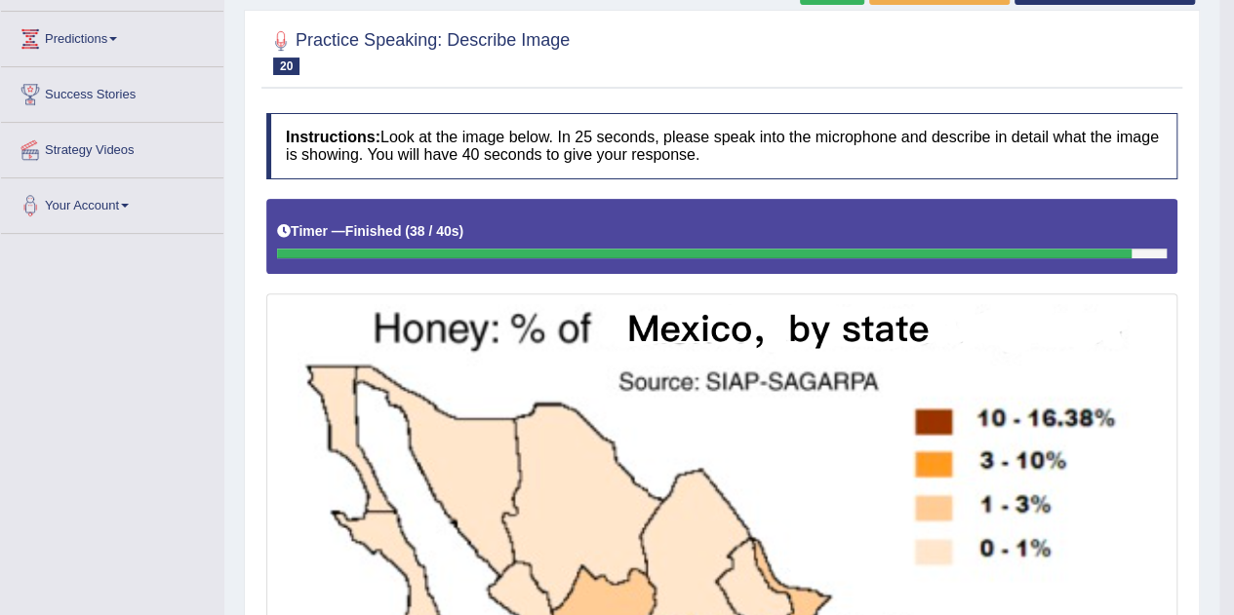
scroll to position [0, 0]
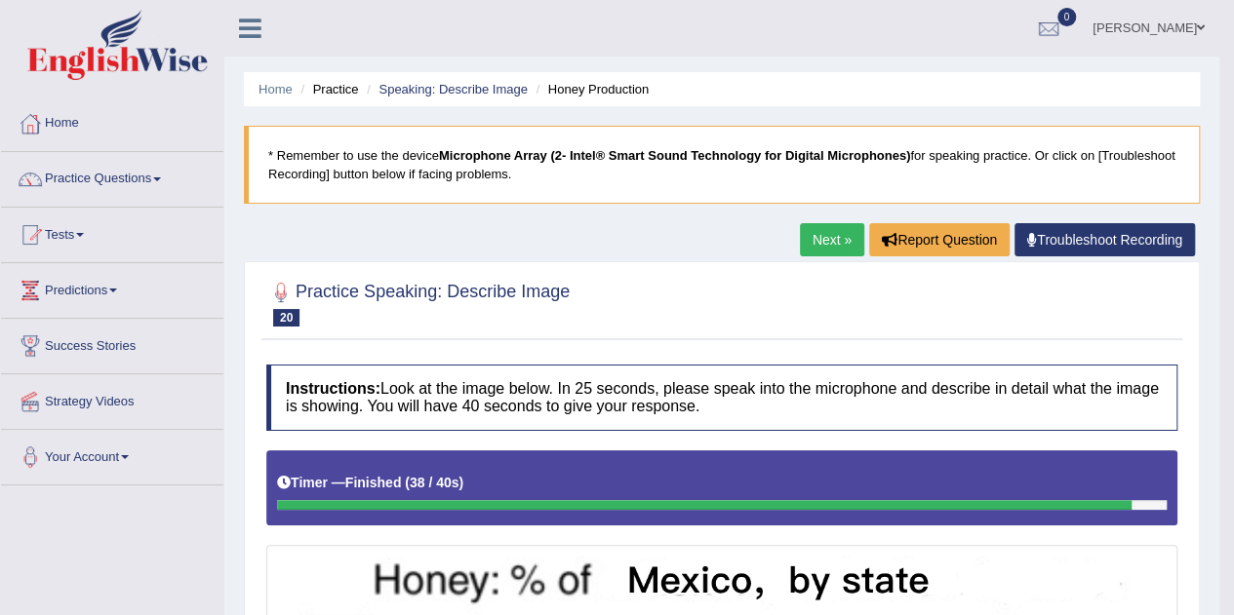
click at [333, 90] on li "Practice" at bounding box center [327, 89] width 62 height 19
click at [161, 178] on span at bounding box center [157, 180] width 8 height 4
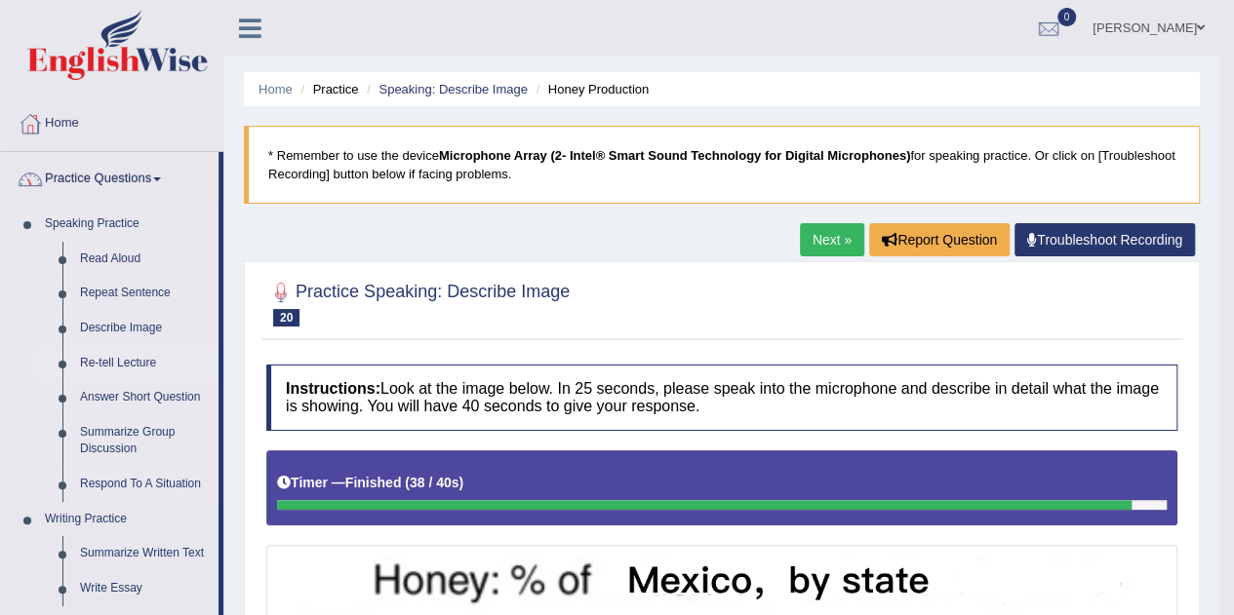
click at [141, 365] on link "Re-tell Lecture" at bounding box center [144, 363] width 147 height 35
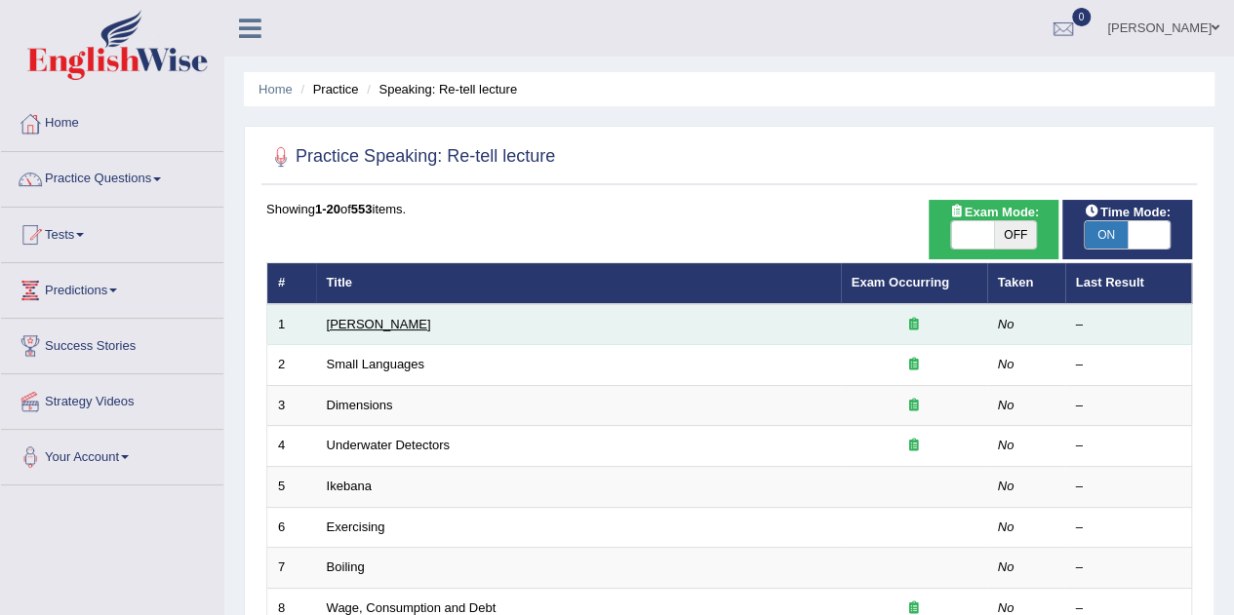
click at [349, 326] on link "[PERSON_NAME]" at bounding box center [379, 324] width 104 height 15
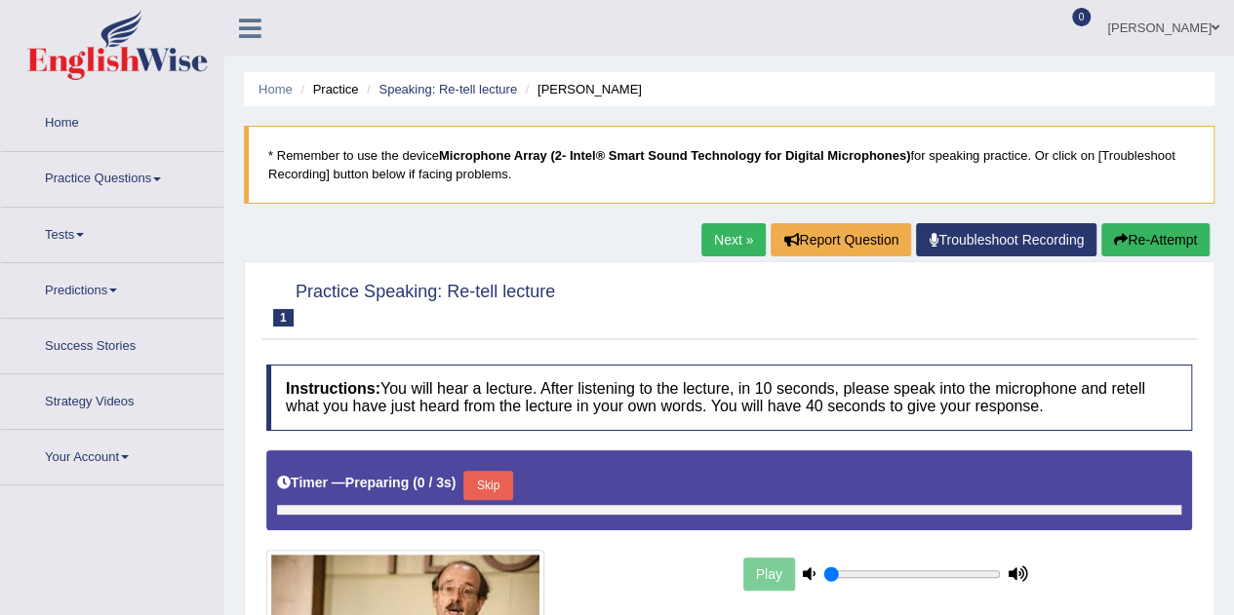
type input "1"
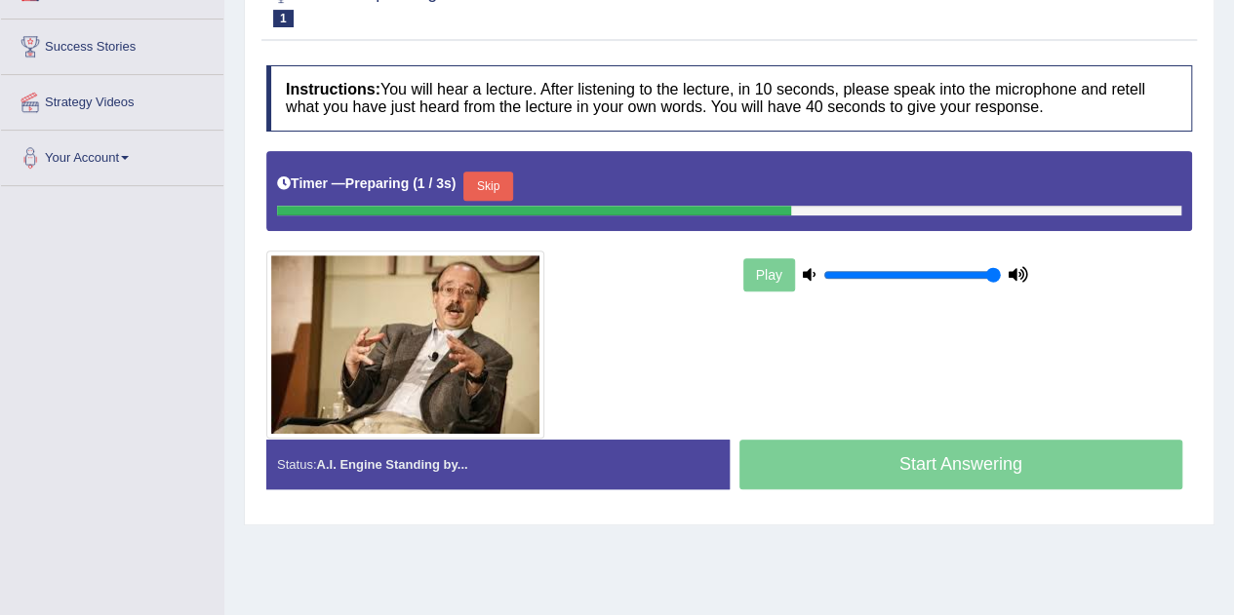
scroll to position [312, 0]
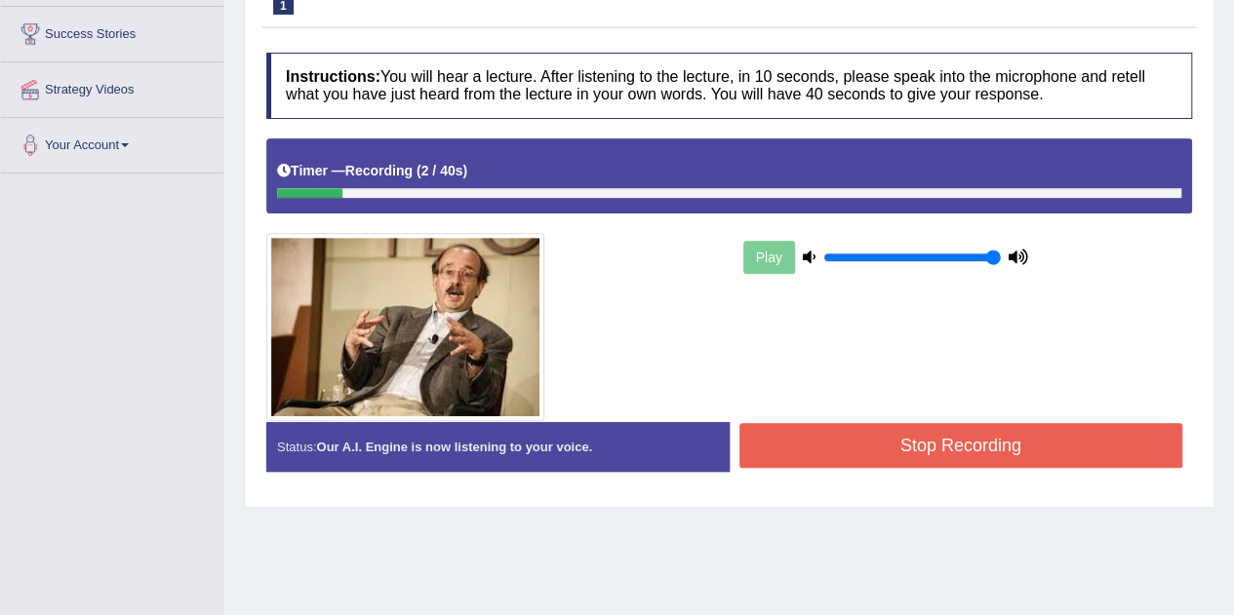
click at [949, 423] on button "Stop Recording" at bounding box center [961, 445] width 444 height 45
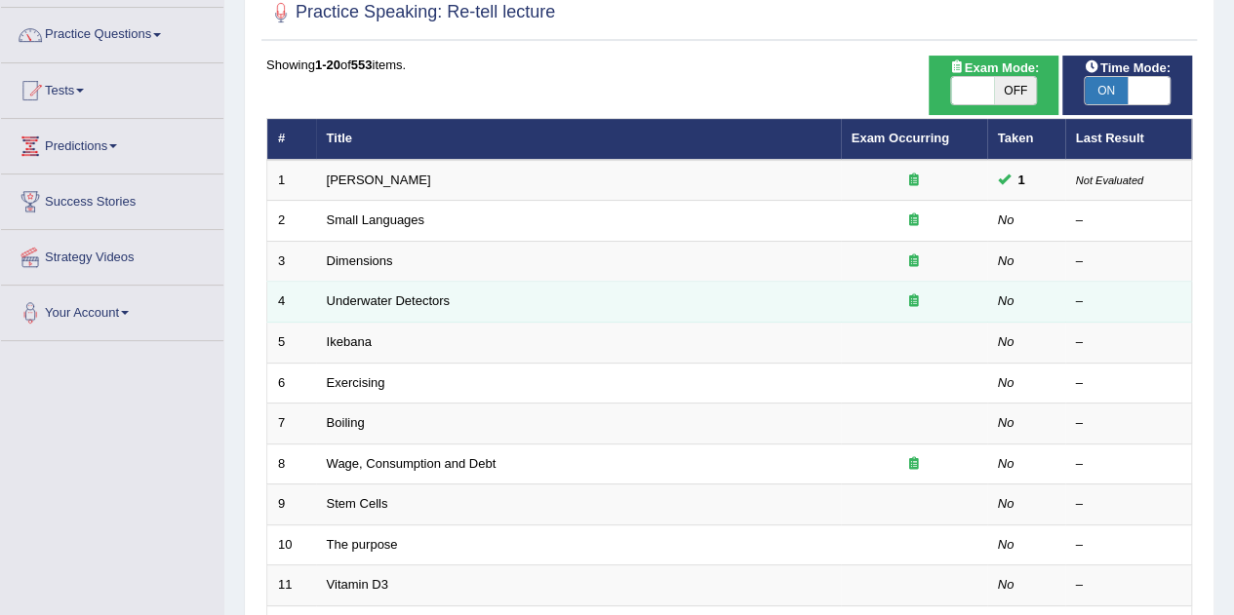
scroll to position [145, 0]
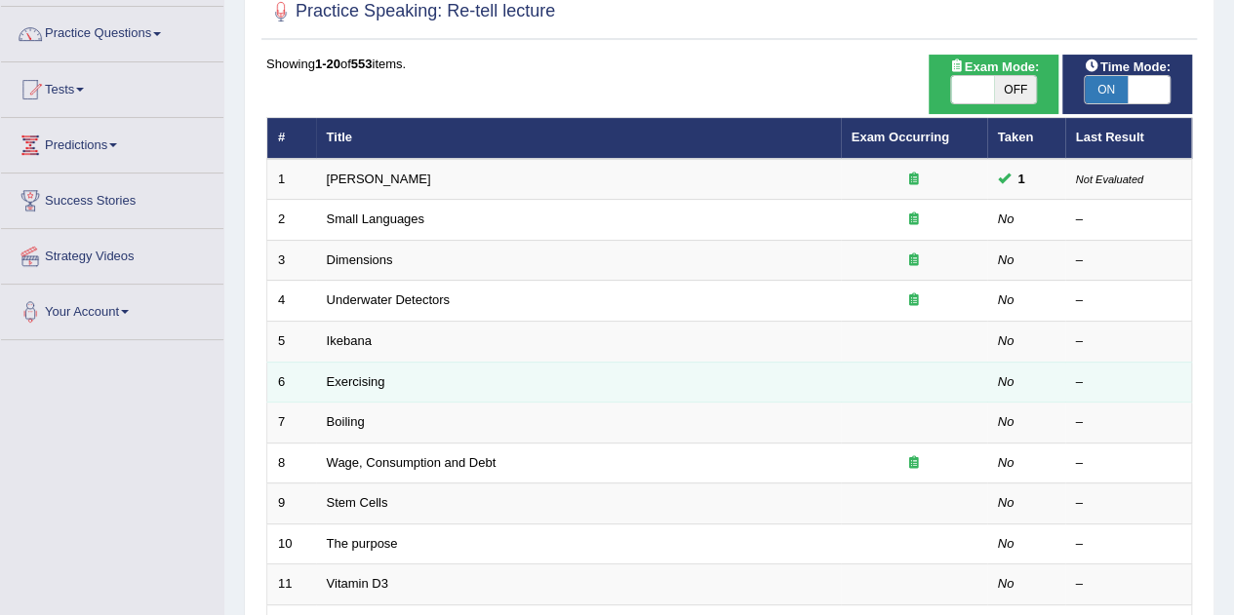
click at [400, 392] on td "Exercising" at bounding box center [578, 382] width 525 height 41
click at [550, 384] on td "Exercising" at bounding box center [578, 382] width 525 height 41
click at [371, 384] on link "Exercising" at bounding box center [356, 382] width 59 height 15
click at [371, 380] on link "Exercising" at bounding box center [356, 382] width 59 height 15
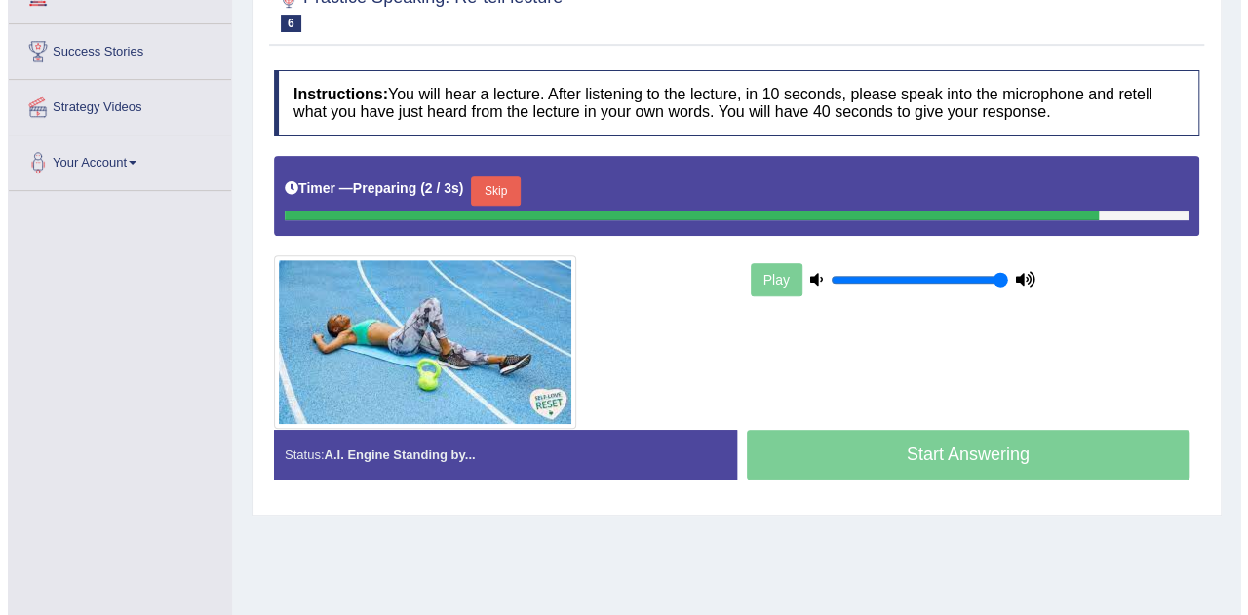
scroll to position [300, 0]
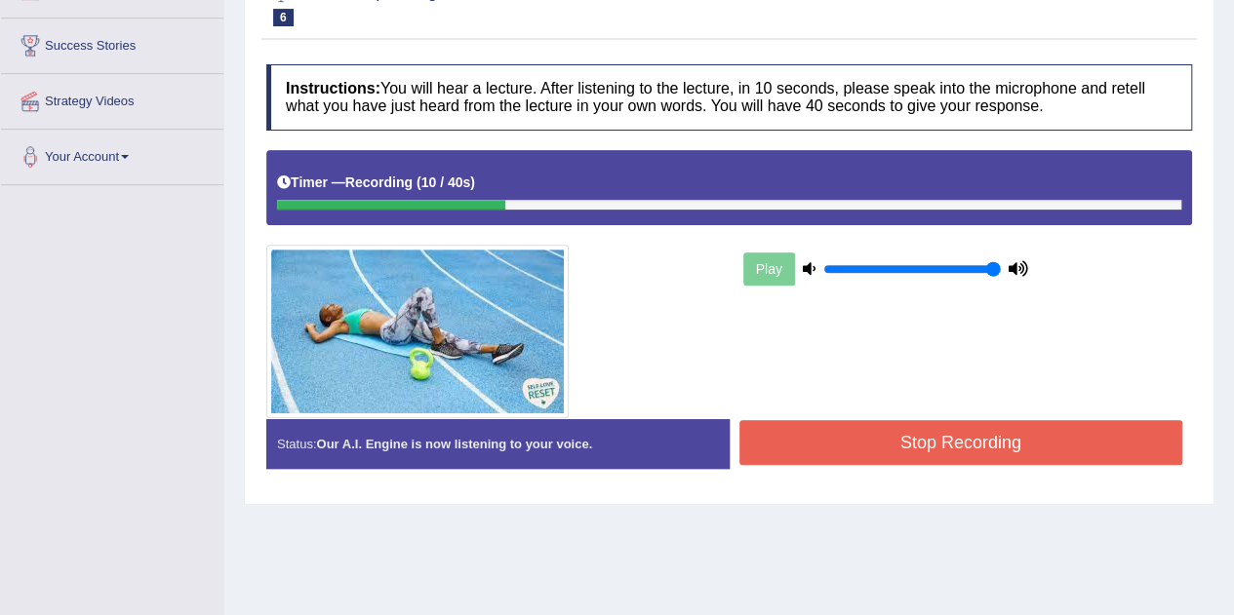
click at [967, 434] on button "Stop Recording" at bounding box center [961, 442] width 444 height 45
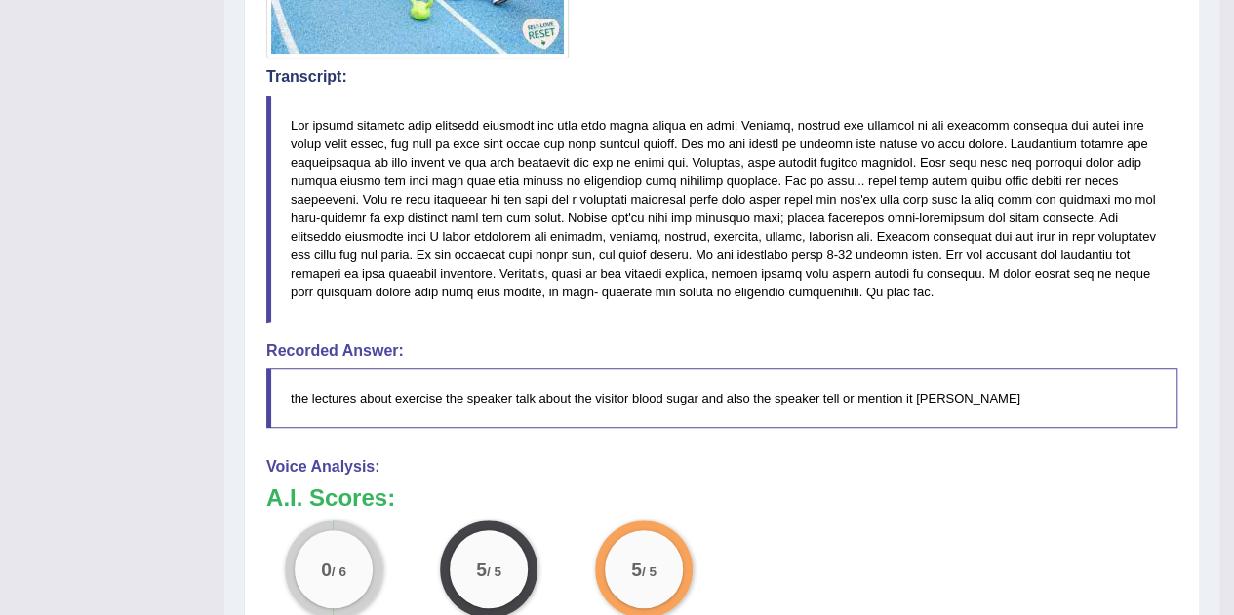
scroll to position [661, 0]
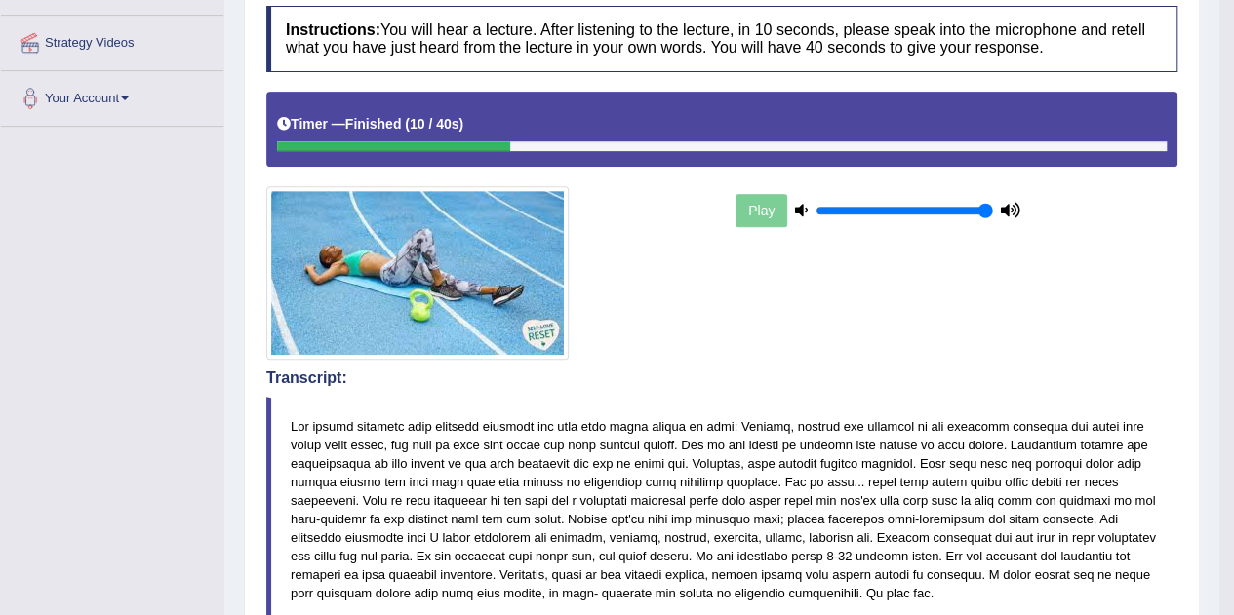
click at [826, 321] on div "Play" at bounding box center [722, 226] width 930 height 268
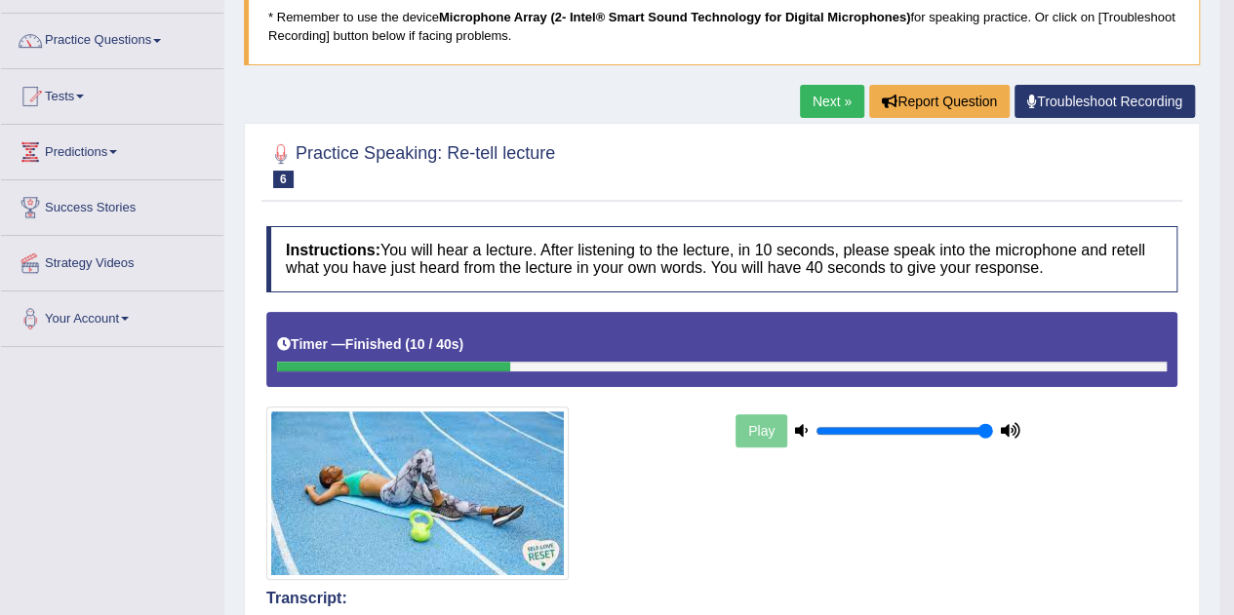
scroll to position [0, 0]
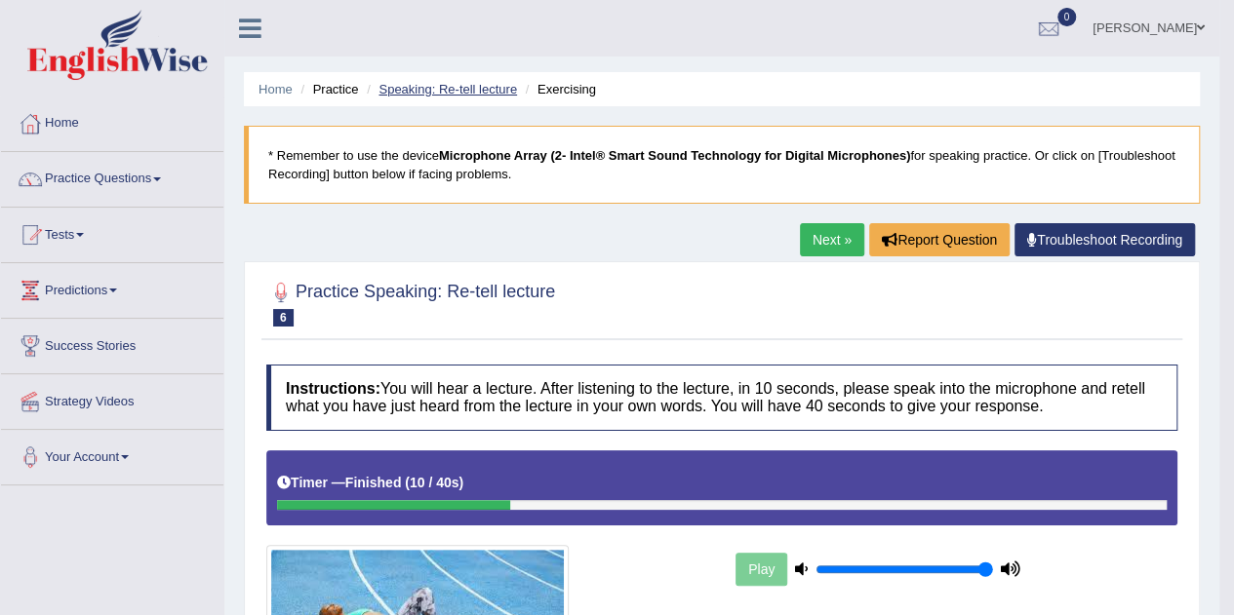
click at [428, 91] on link "Speaking: Re-tell lecture" at bounding box center [447, 89] width 138 height 15
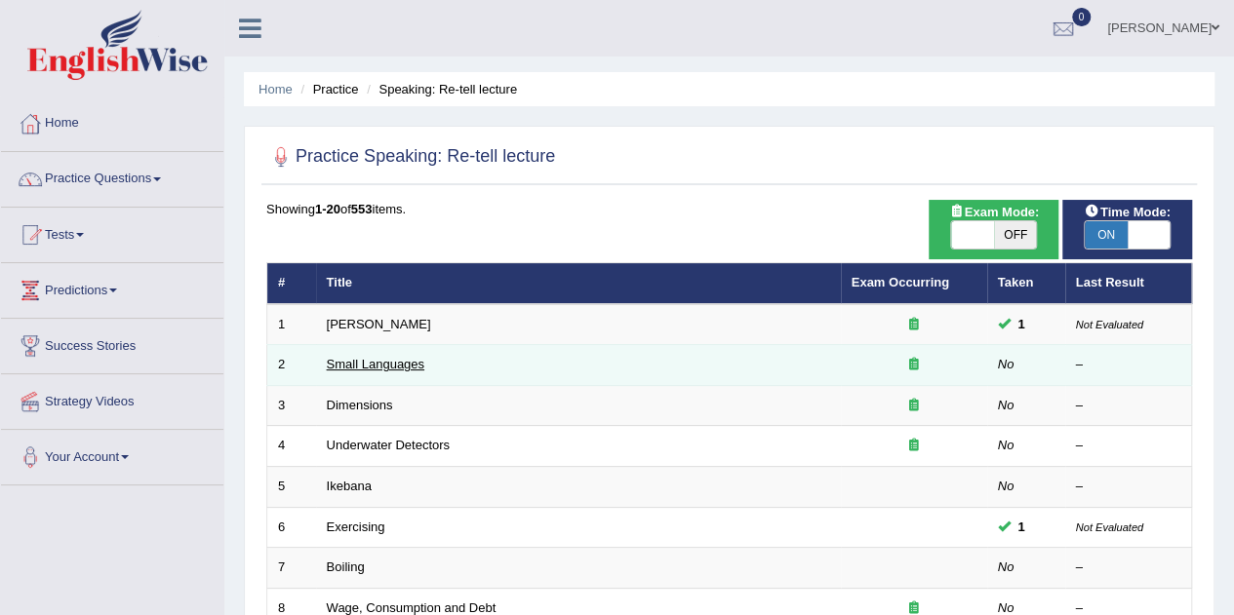
click at [417, 368] on link "Small Languages" at bounding box center [376, 364] width 98 height 15
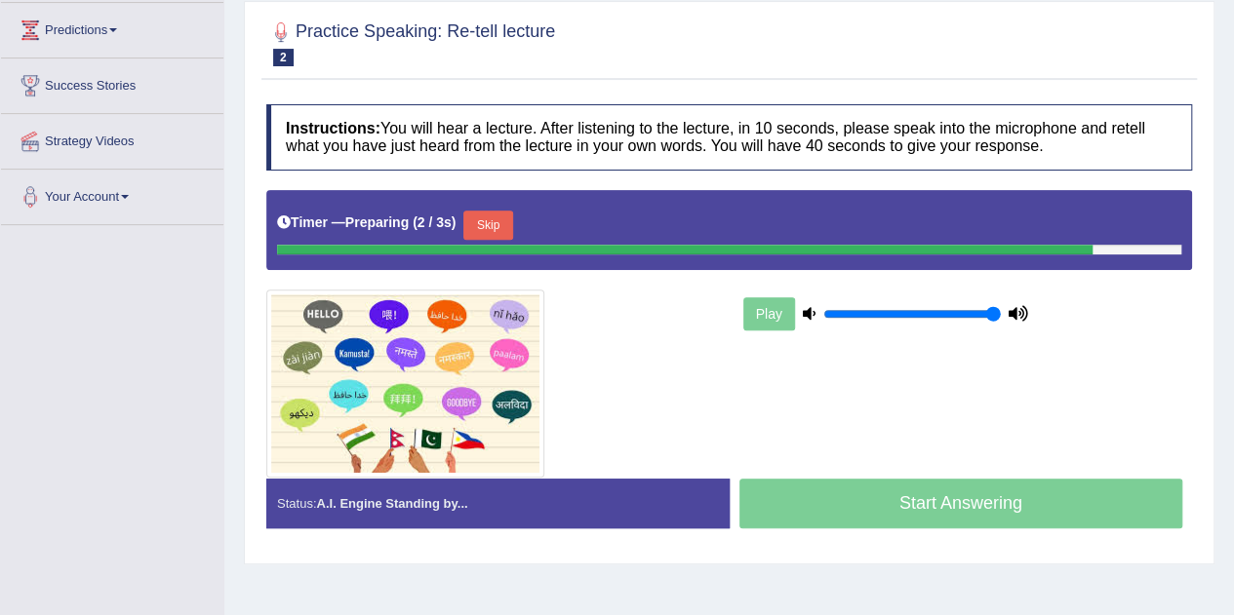
scroll to position [261, 0]
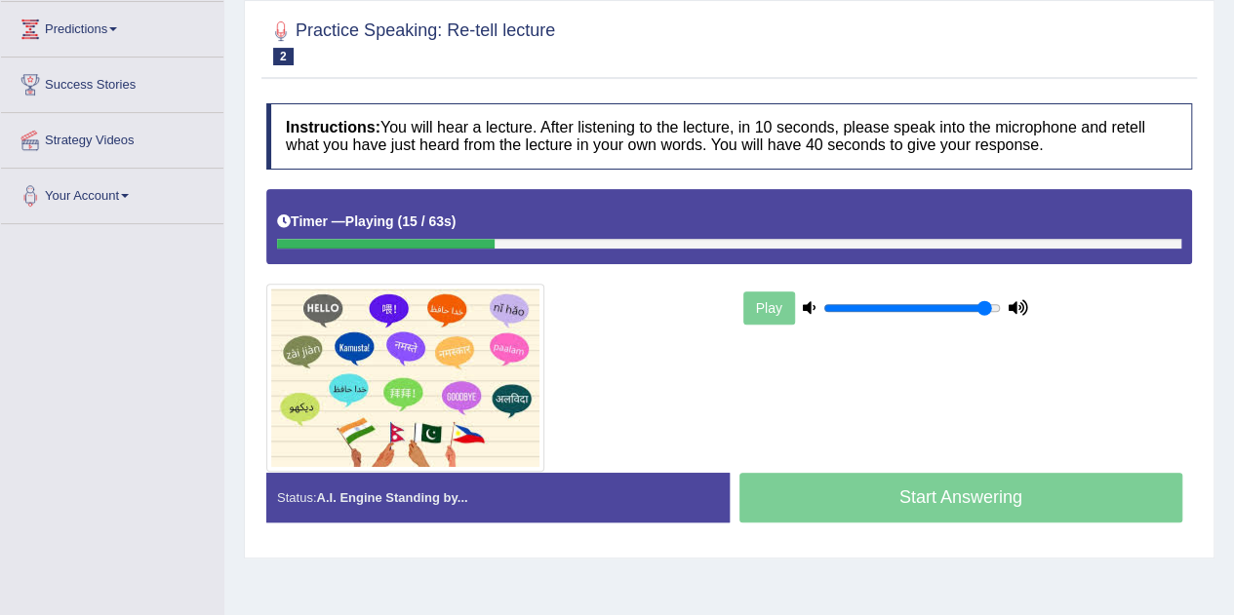
type input "1"
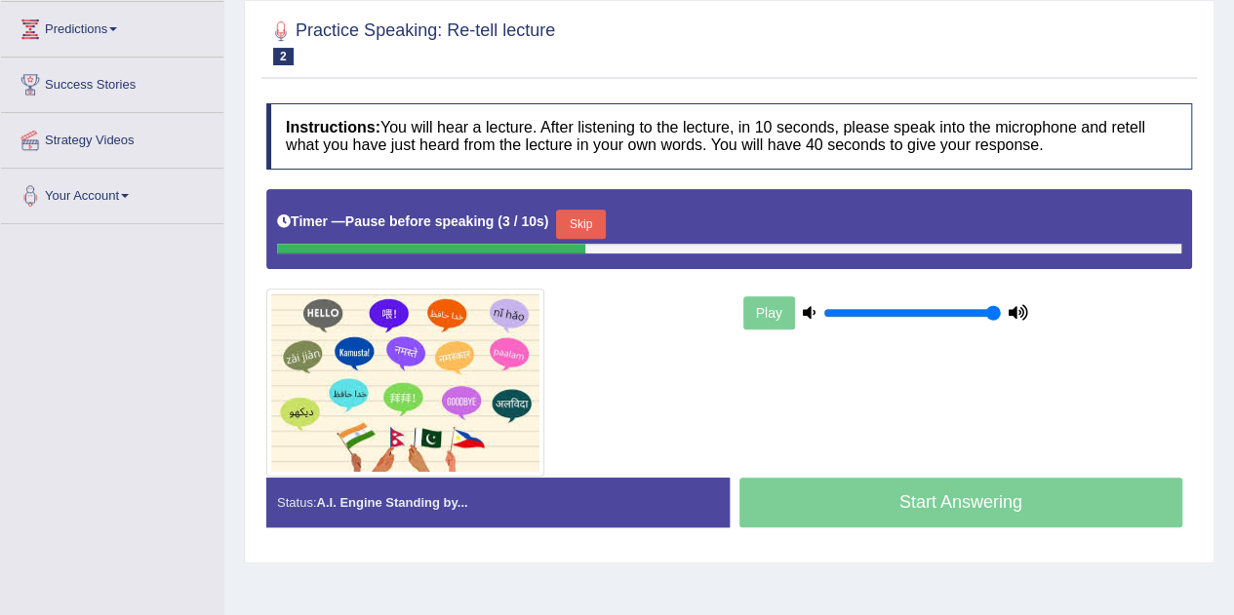
click at [587, 226] on button "Skip" at bounding box center [580, 224] width 49 height 29
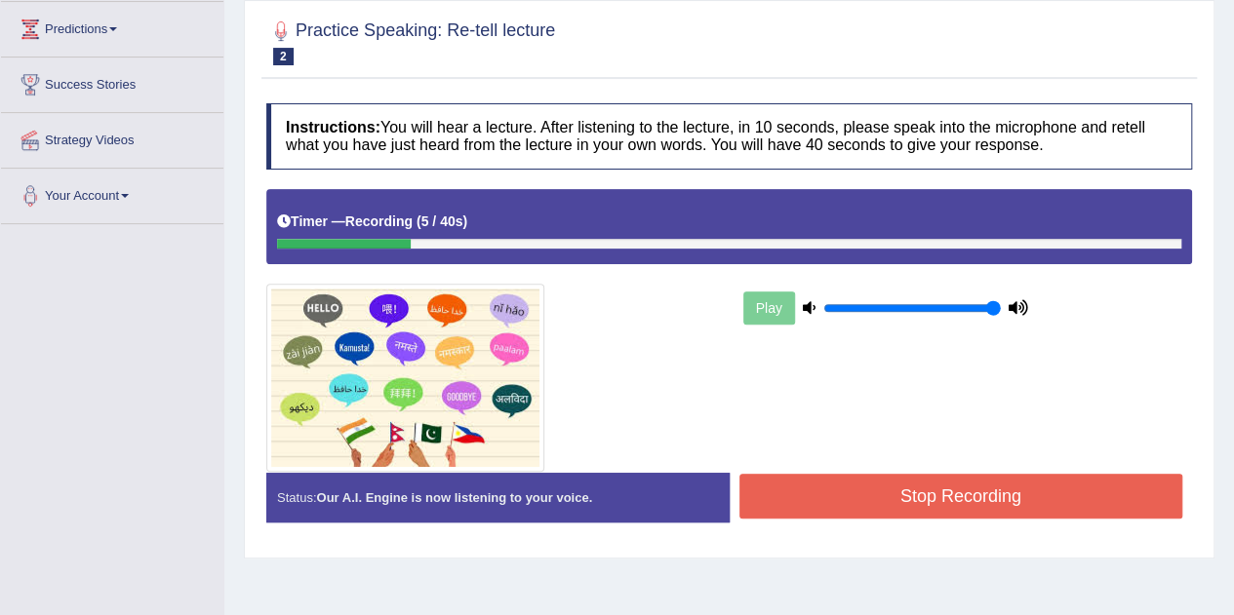
click at [973, 513] on button "Stop Recording" at bounding box center [961, 496] width 444 height 45
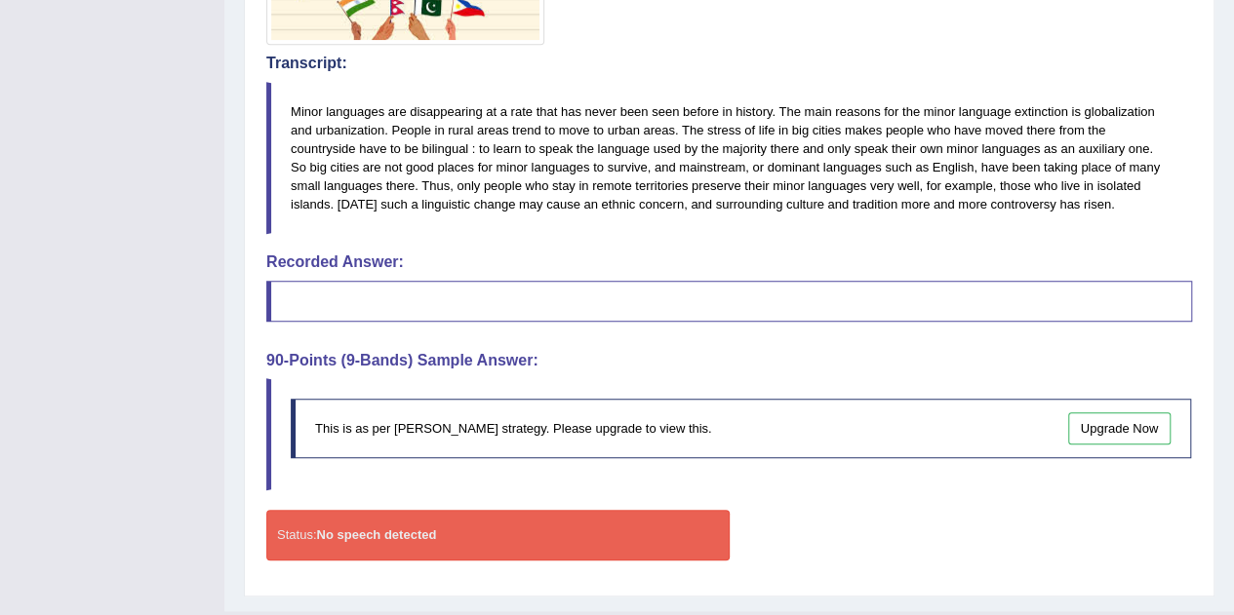
scroll to position [726, 0]
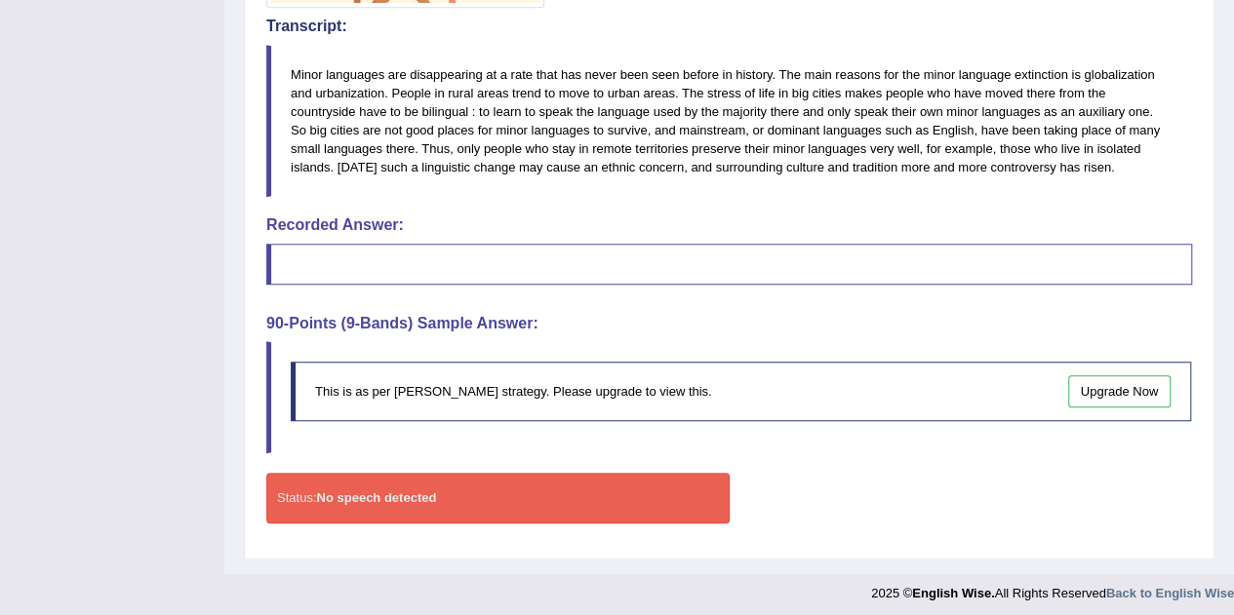
click at [1052, 341] on blockquote "This is as per English Wise's strategy. Please upgrade to view this. Upgrade Now" at bounding box center [729, 397] width 926 height 112
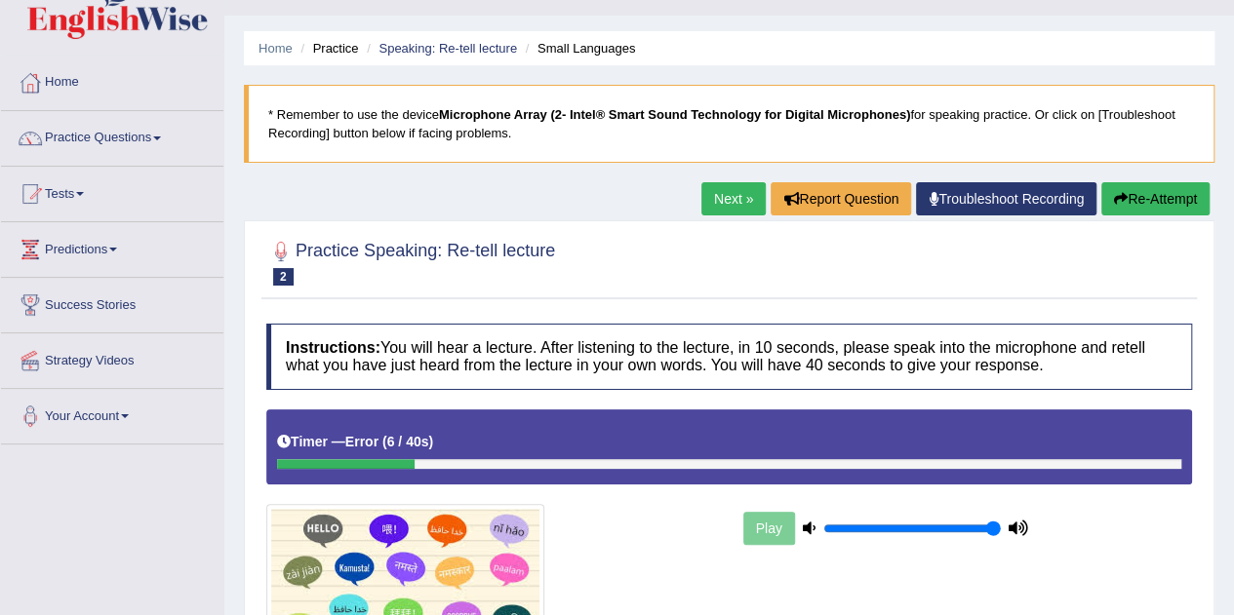
scroll to position [0, 0]
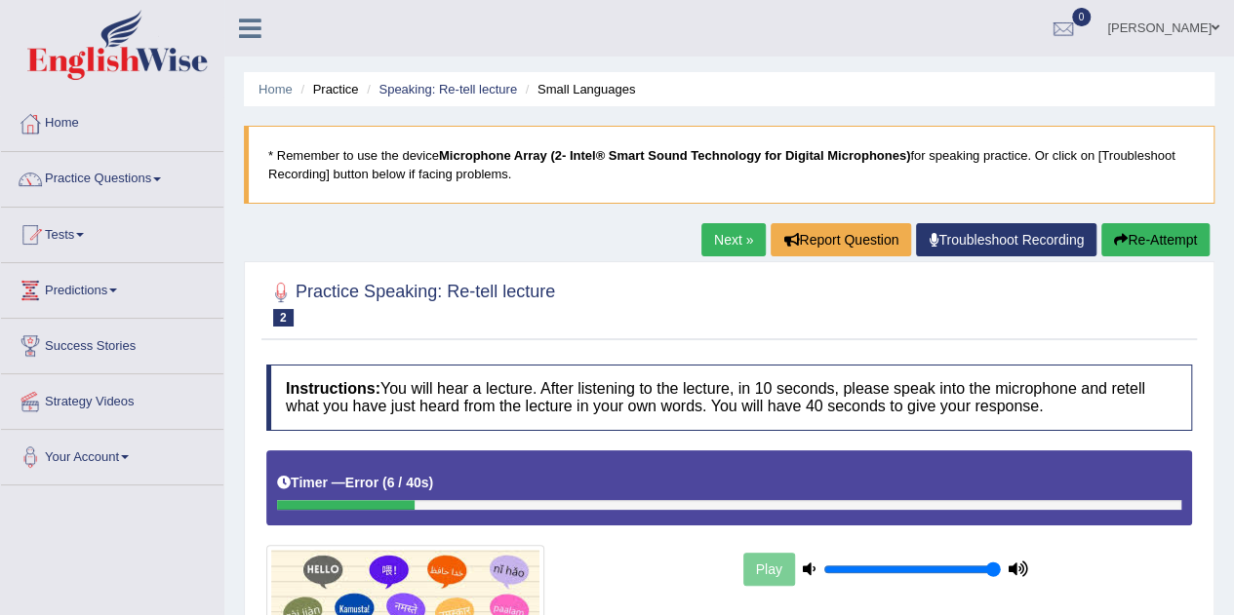
click at [161, 178] on span at bounding box center [157, 180] width 8 height 4
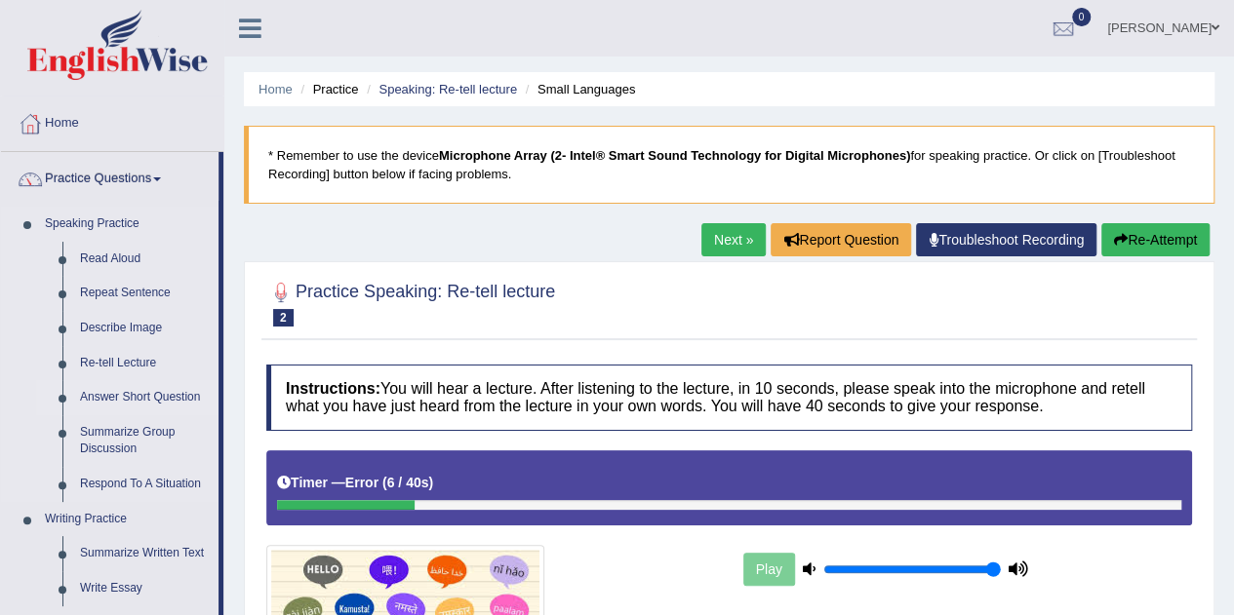
click at [144, 392] on link "Answer Short Question" at bounding box center [144, 397] width 147 height 35
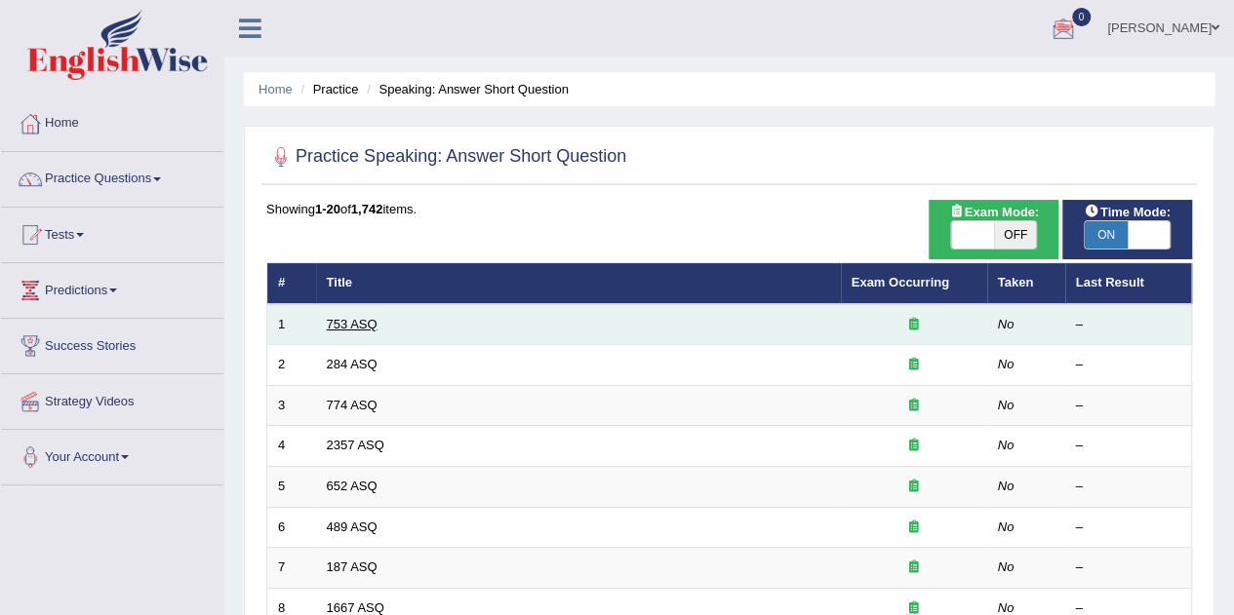
click at [365, 319] on link "753 ASQ" at bounding box center [352, 324] width 51 height 15
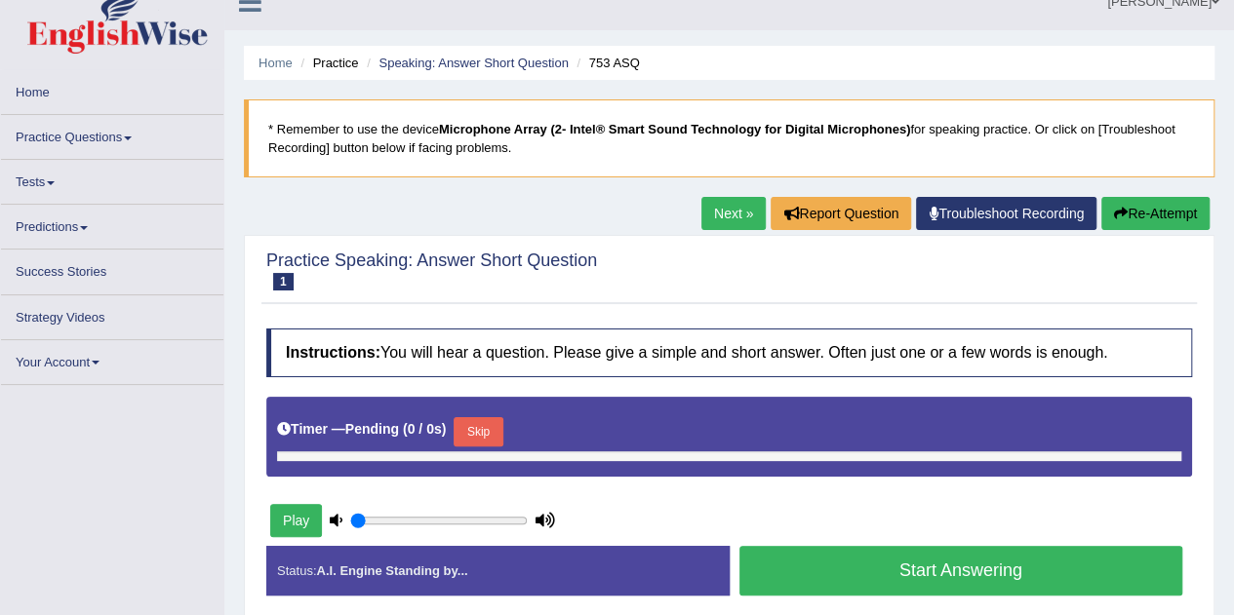
type input "1"
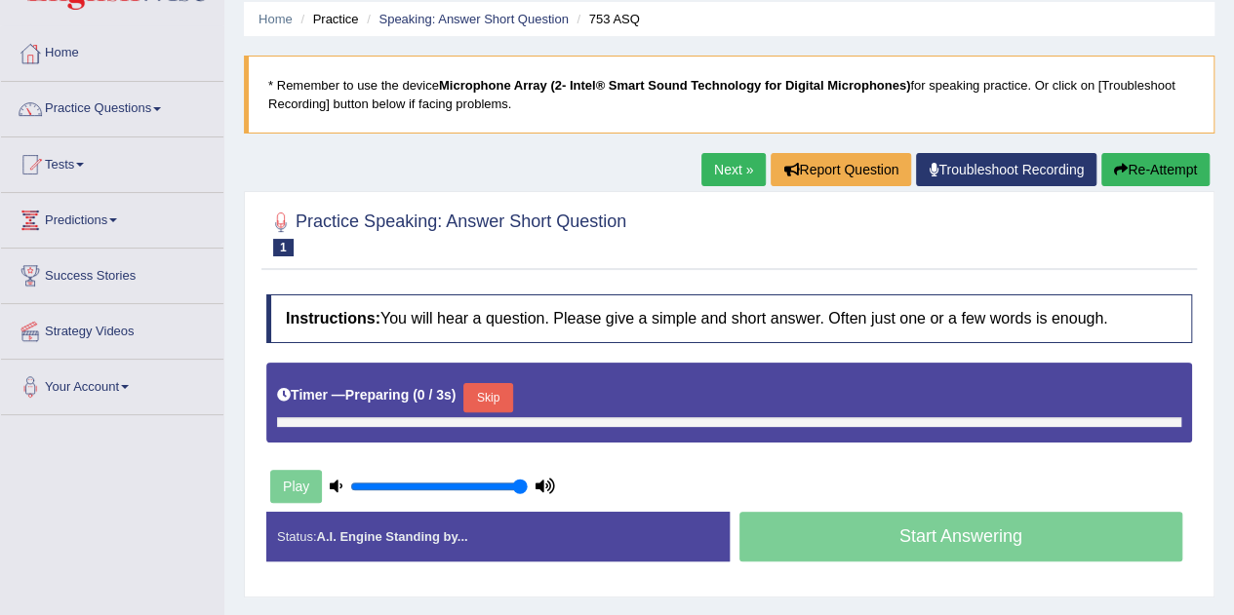
click at [1233, 545] on html "Toggle navigation Home Practice Questions Speaking Practice Read Aloud Repeat S…" at bounding box center [617, 237] width 1234 height 615
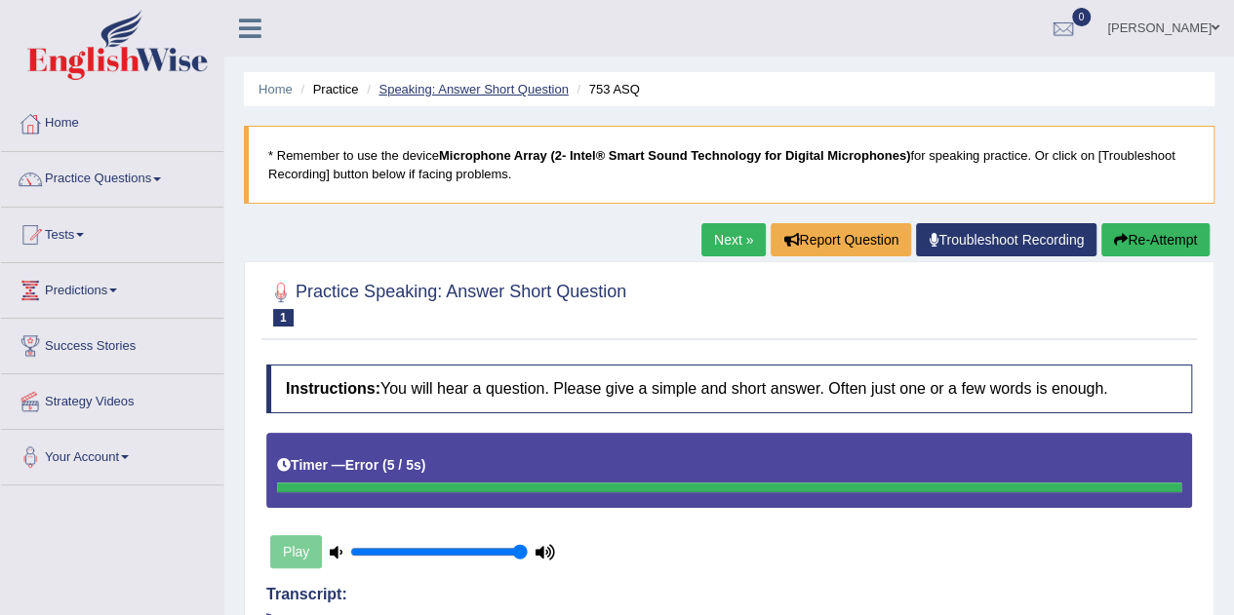
click at [495, 85] on link "Speaking: Answer Short Question" at bounding box center [472, 89] width 189 height 15
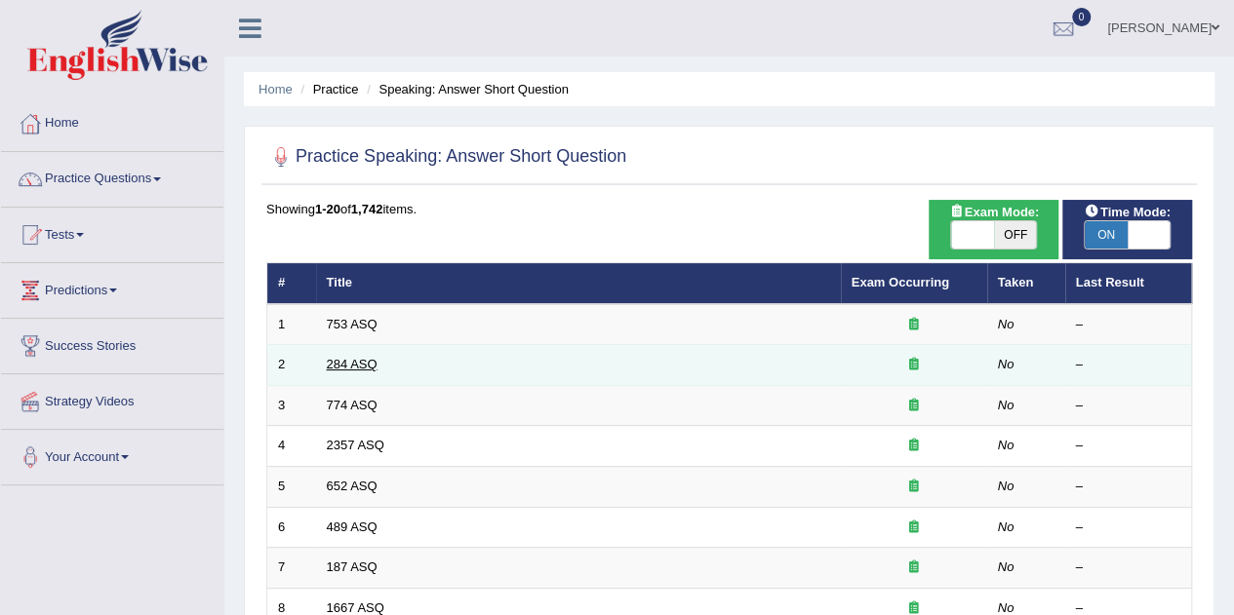
click at [351, 360] on link "284 ASQ" at bounding box center [352, 364] width 51 height 15
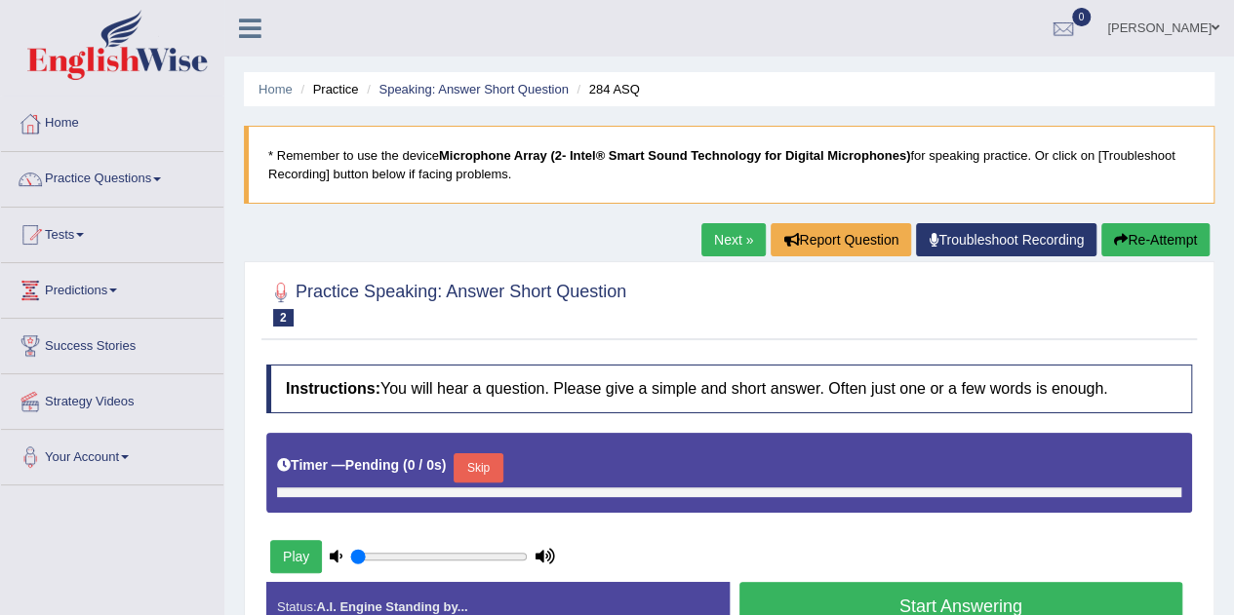
type input "1"
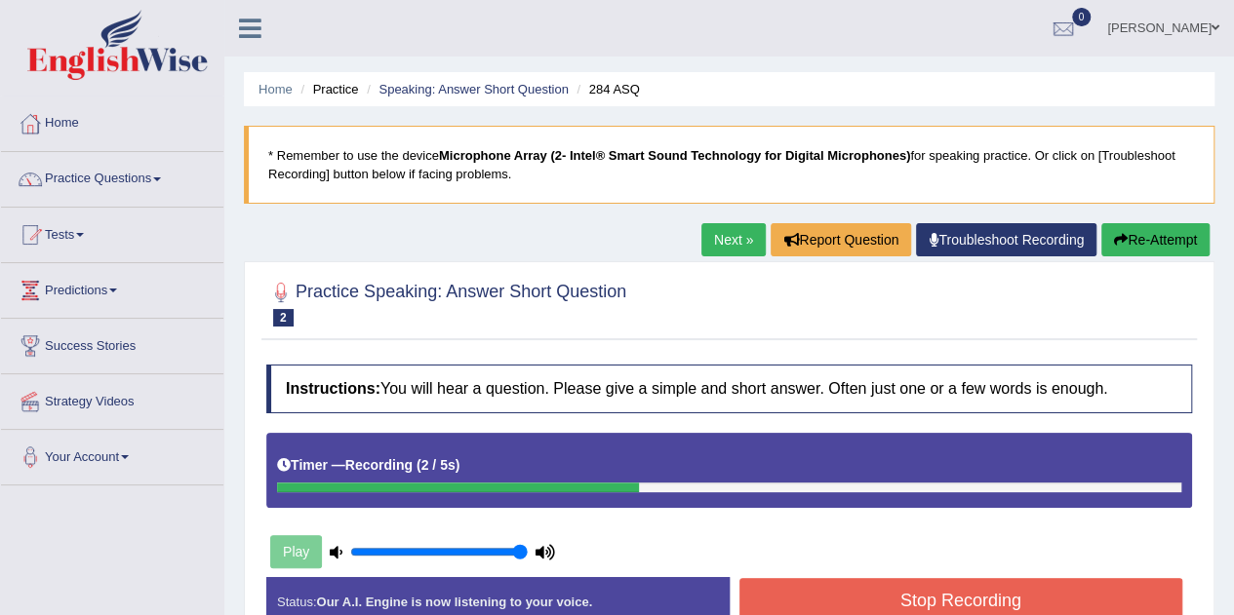
click button "Stop Recording"
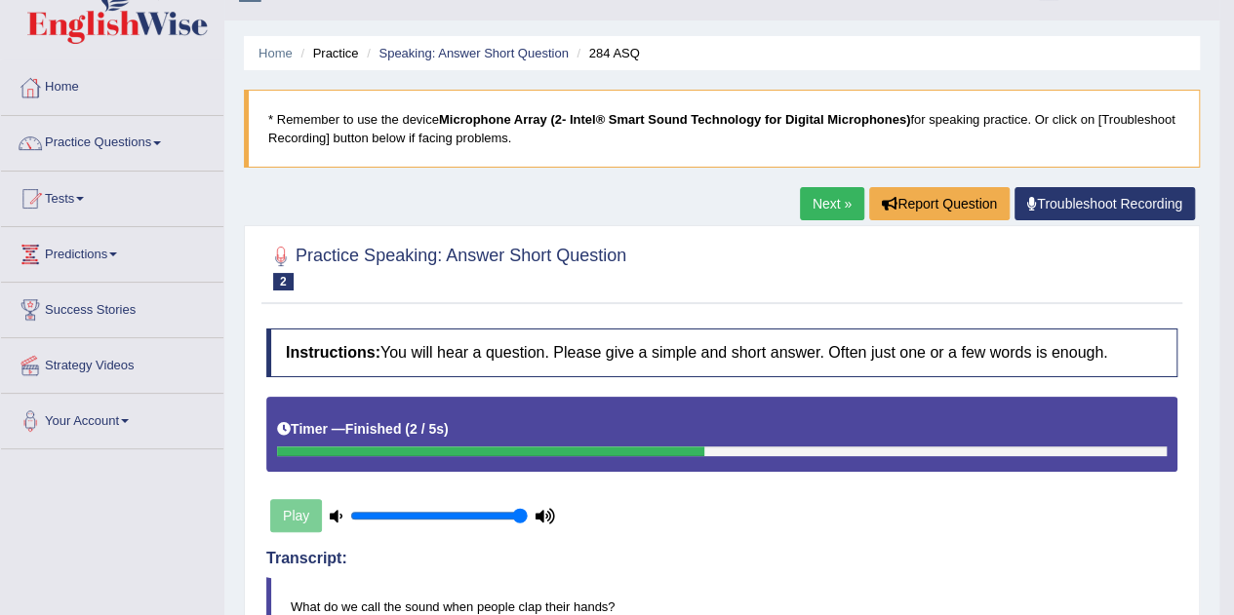
scroll to position [5, 0]
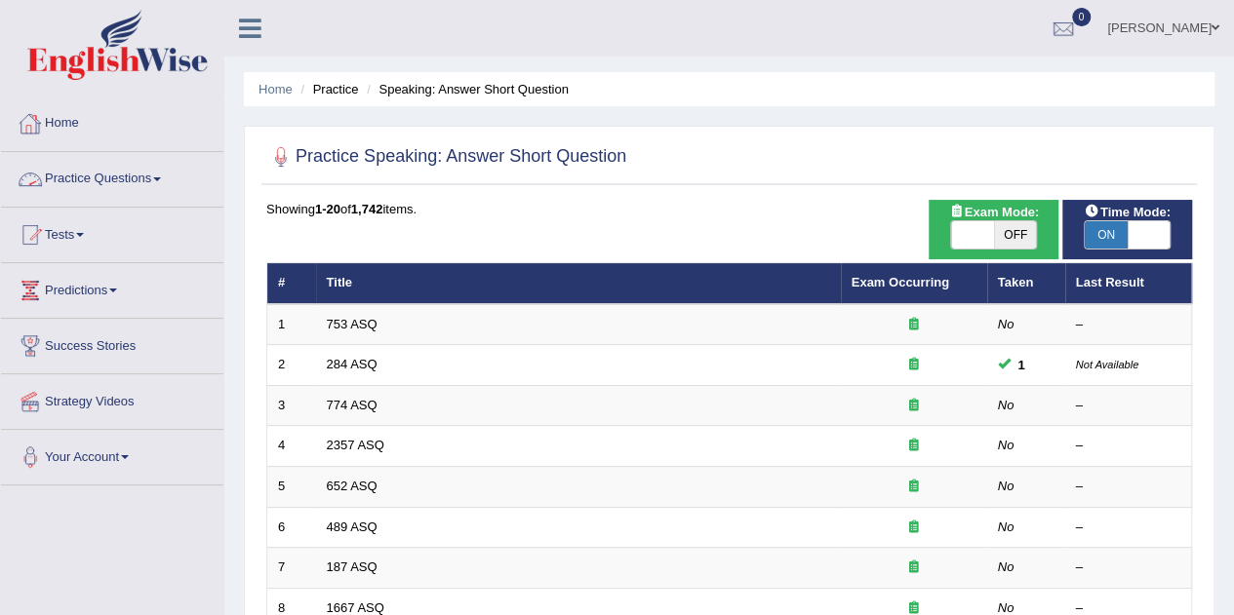
click at [156, 176] on link "Practice Questions" at bounding box center [112, 176] width 222 height 49
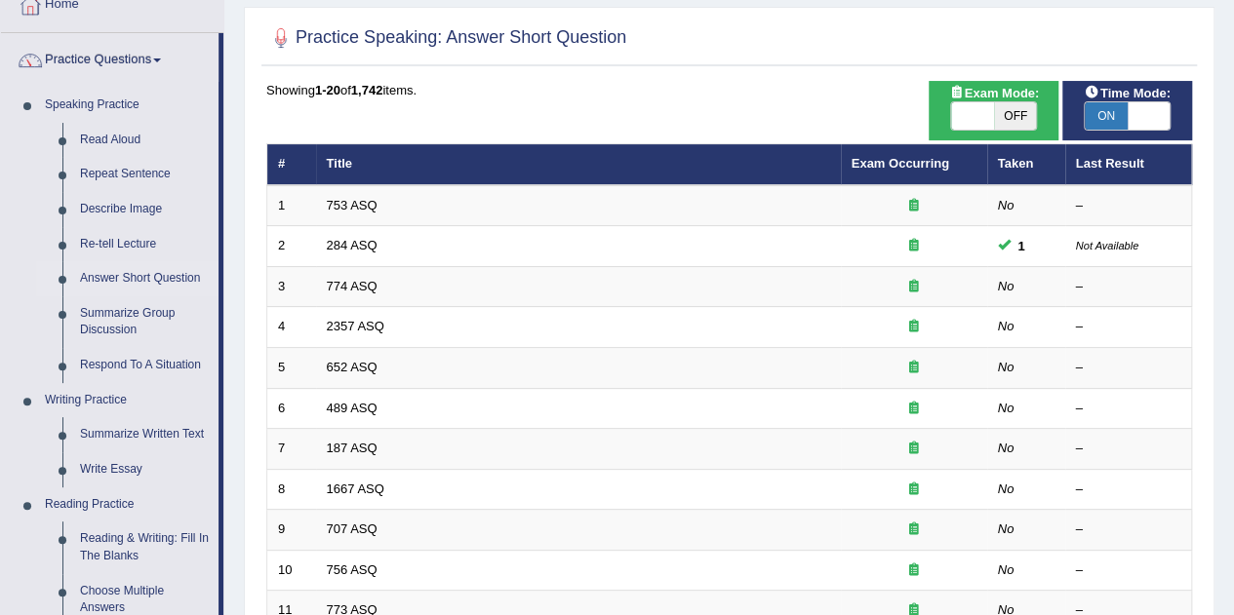
scroll to position [142, 0]
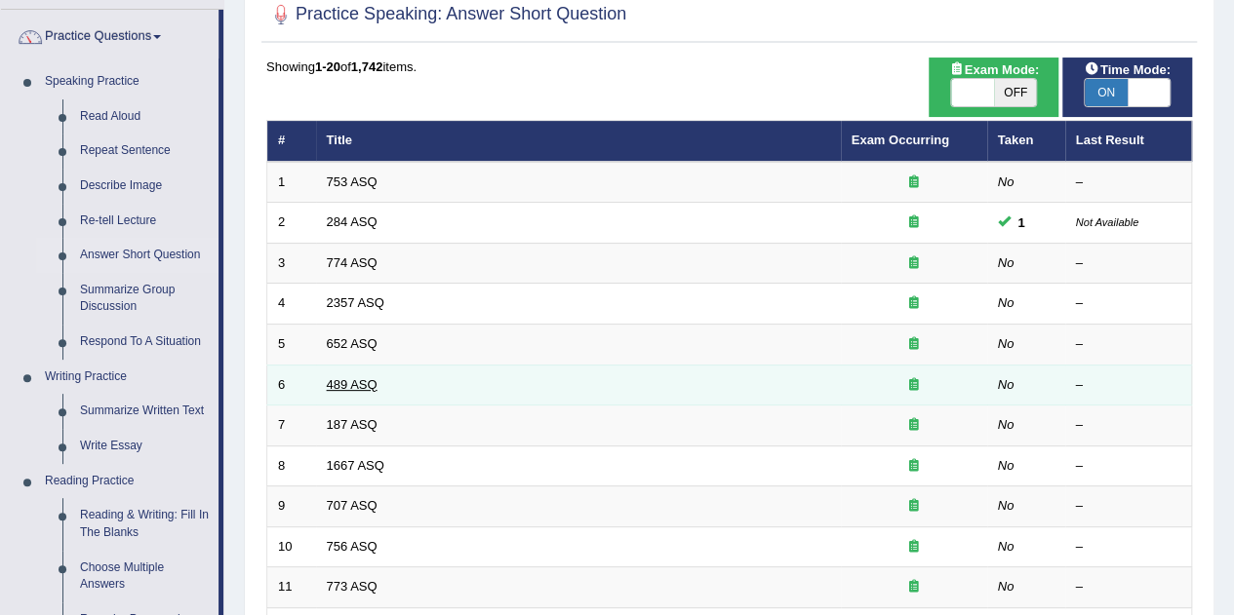
click at [352, 377] on link "489 ASQ" at bounding box center [352, 384] width 51 height 15
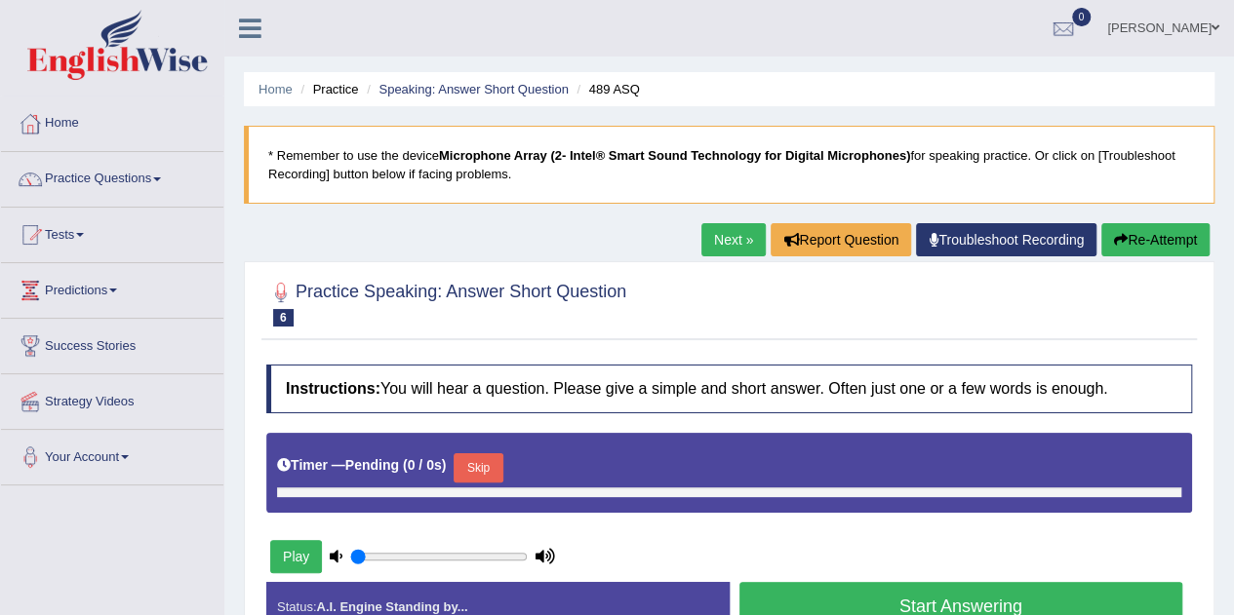
type input "1"
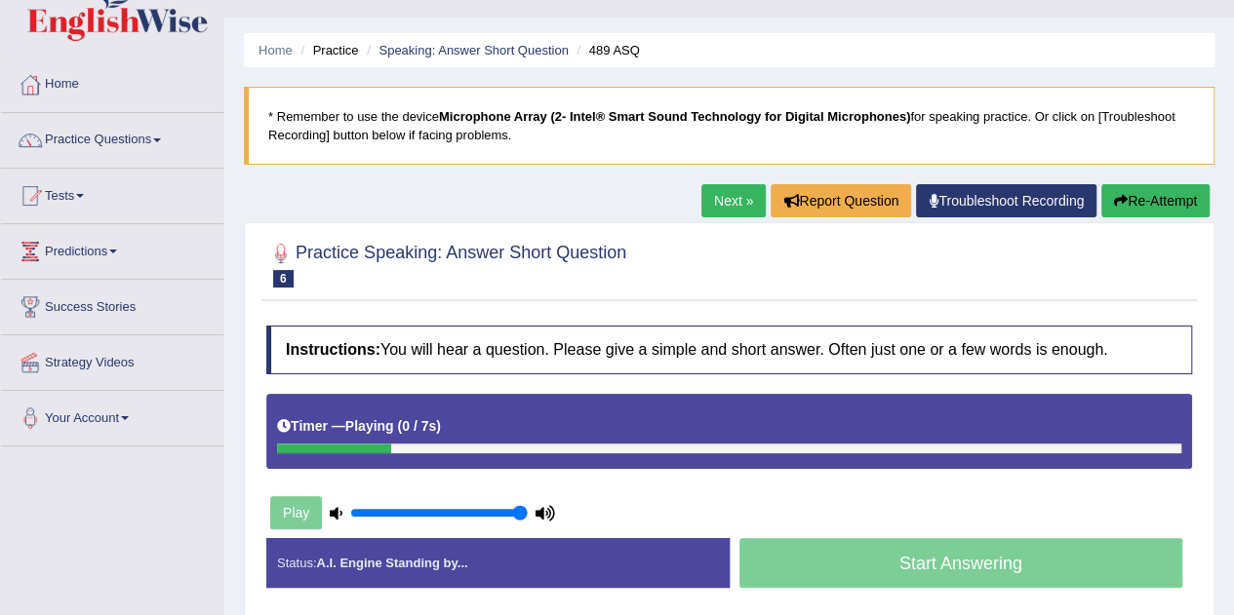
scroll to position [78, 0]
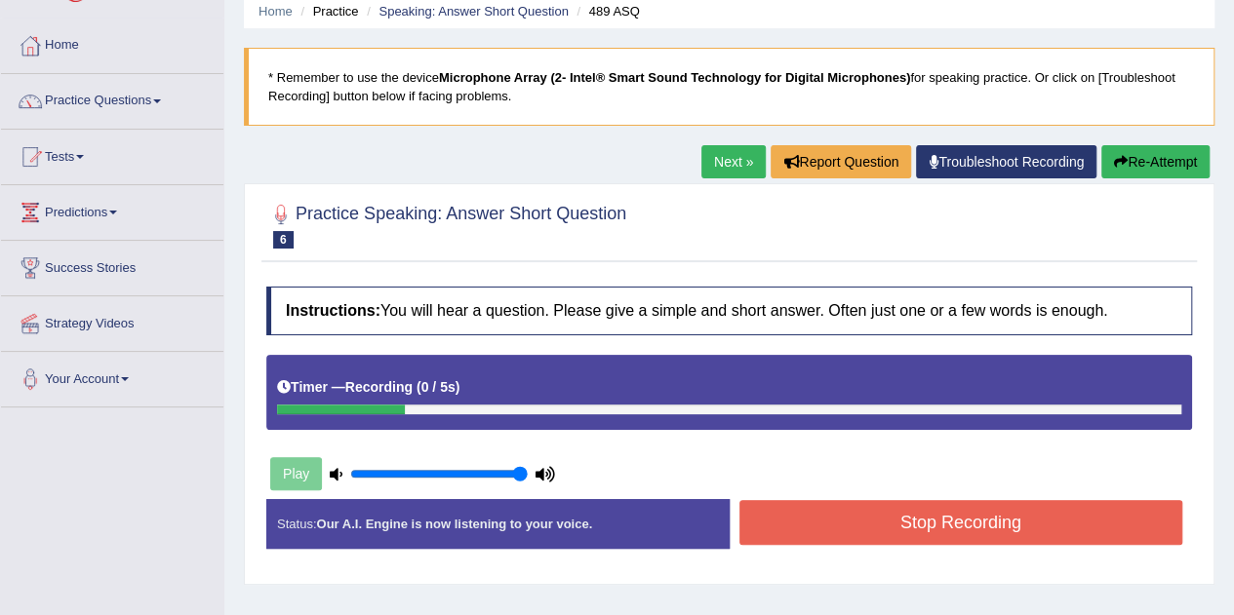
click at [1067, 520] on button "Stop Recording" at bounding box center [961, 522] width 444 height 45
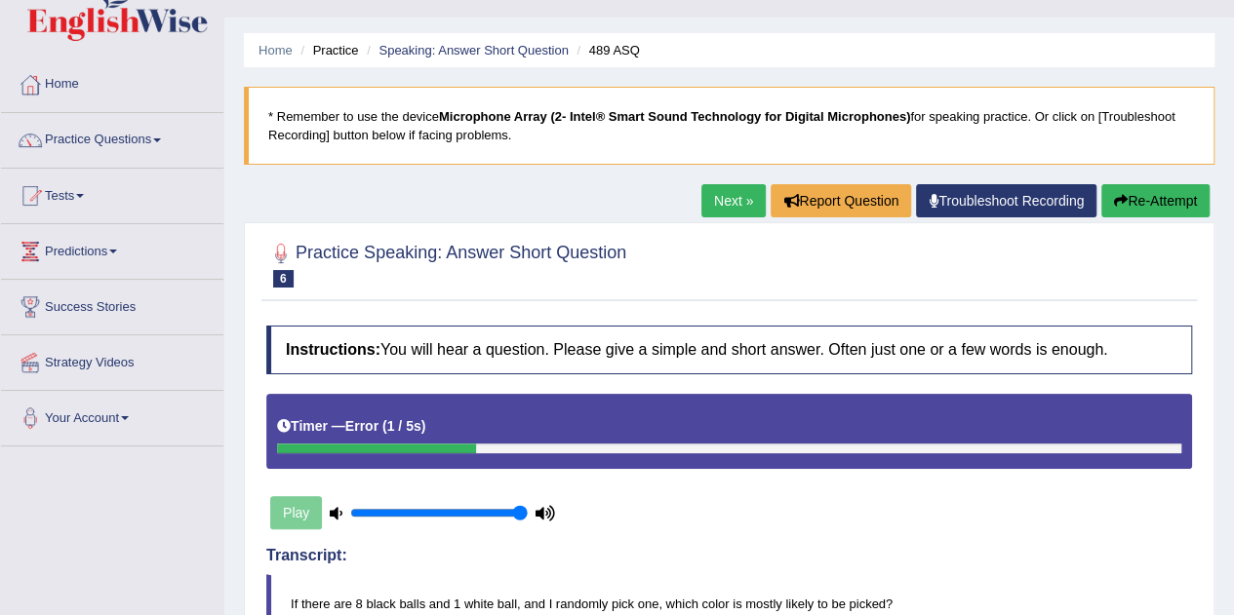
scroll to position [36, 0]
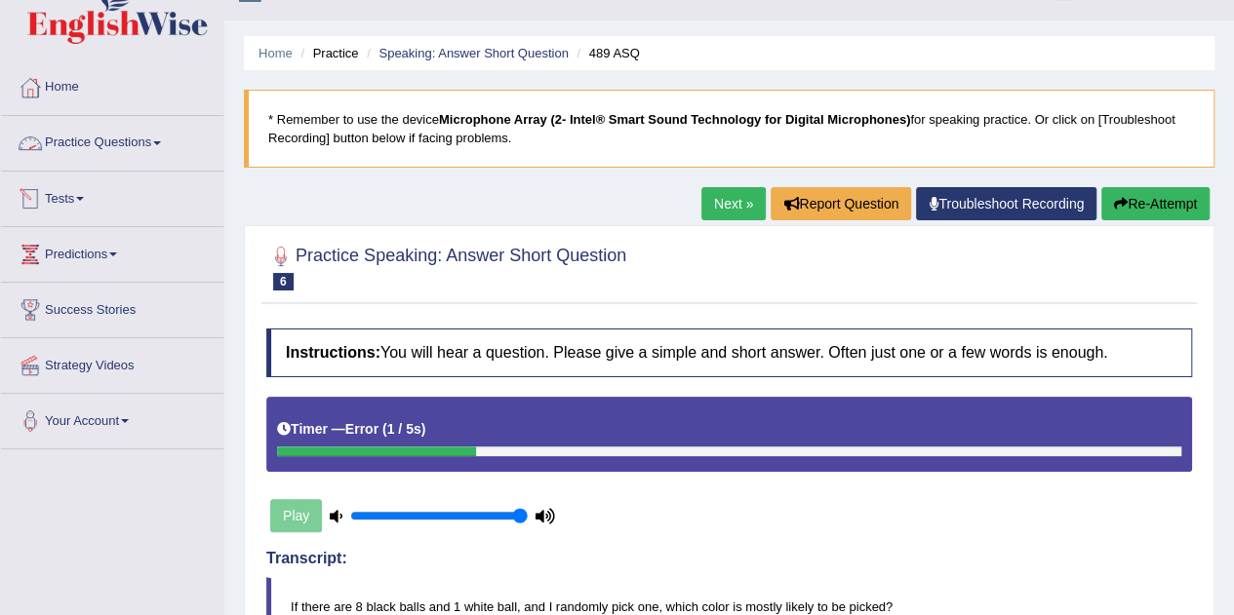
click at [160, 147] on link "Practice Questions" at bounding box center [112, 140] width 222 height 49
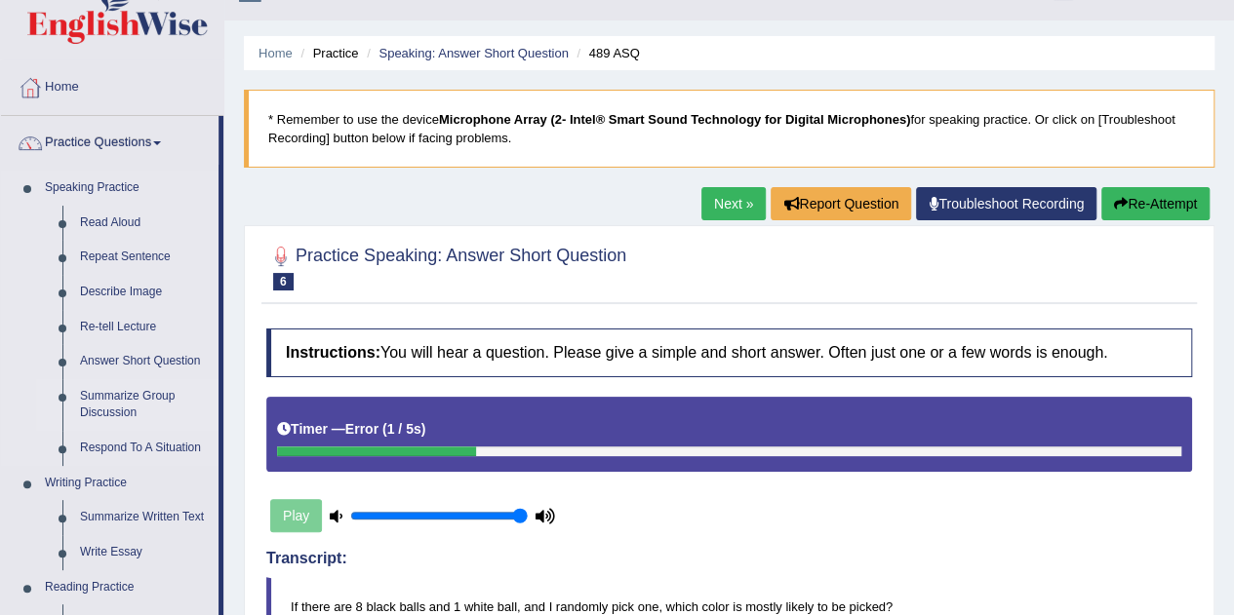
click at [124, 405] on link "Summarize Group Discussion" at bounding box center [144, 405] width 147 height 52
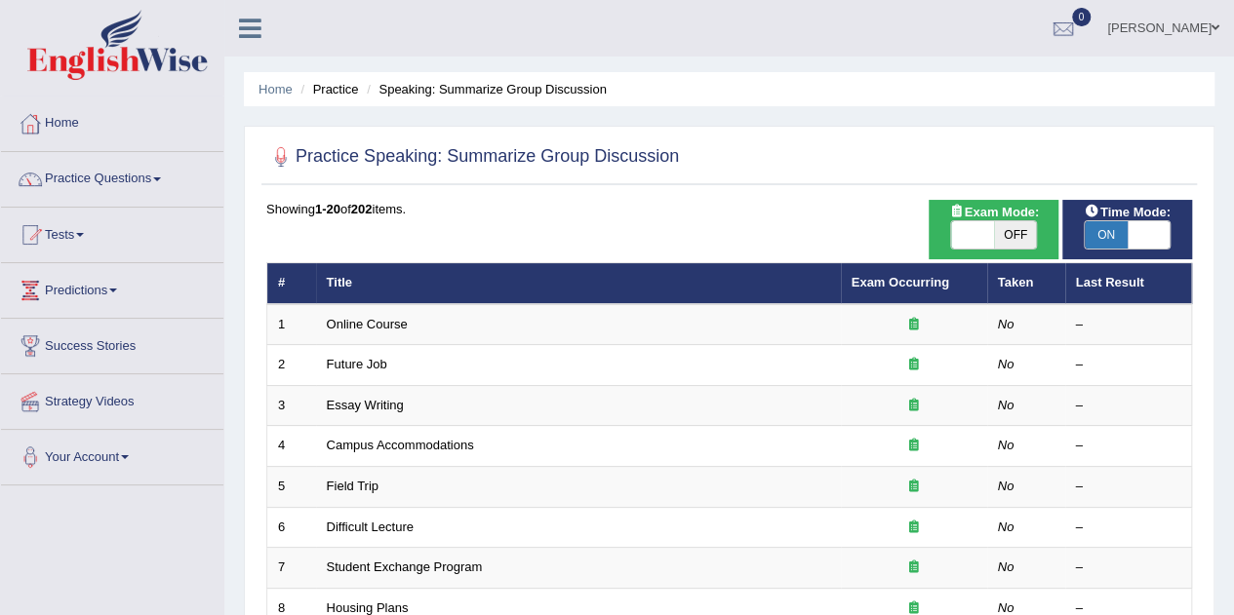
click at [161, 178] on span at bounding box center [157, 180] width 8 height 4
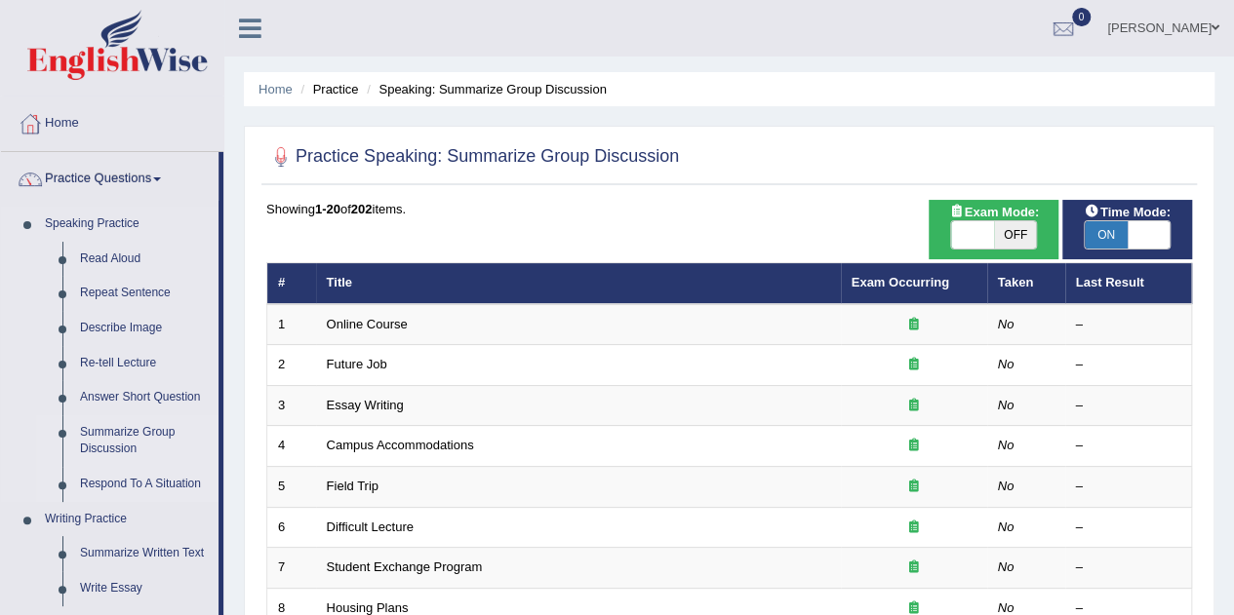
click at [154, 484] on link "Respond To A Situation" at bounding box center [144, 484] width 147 height 35
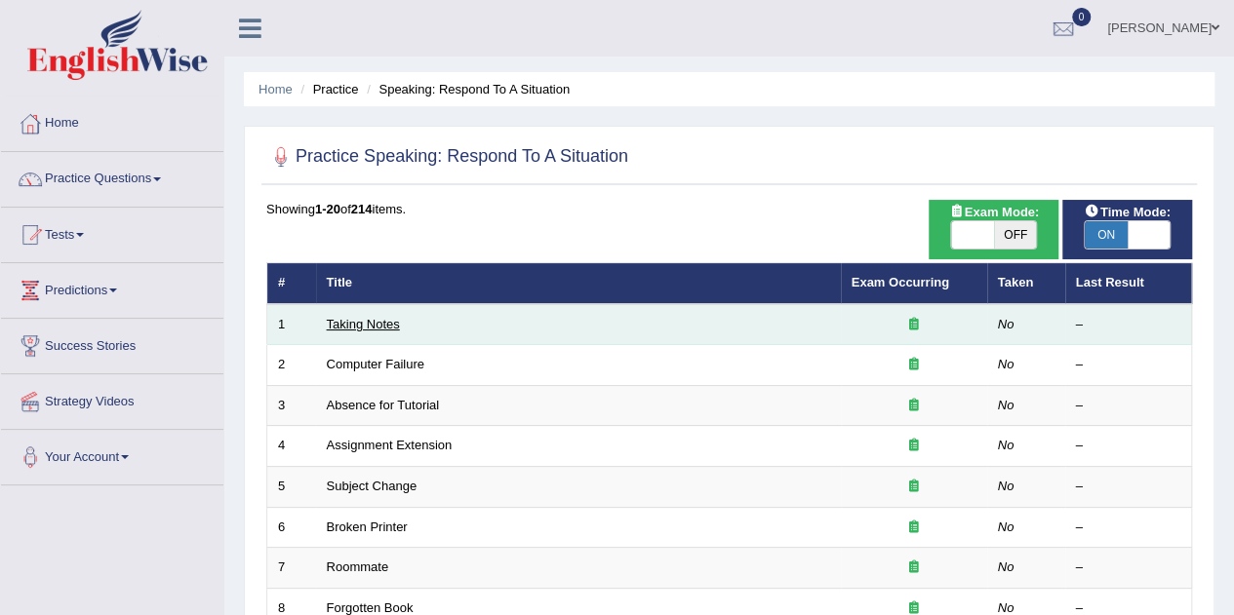
click at [384, 324] on link "Taking Notes" at bounding box center [363, 324] width 73 height 15
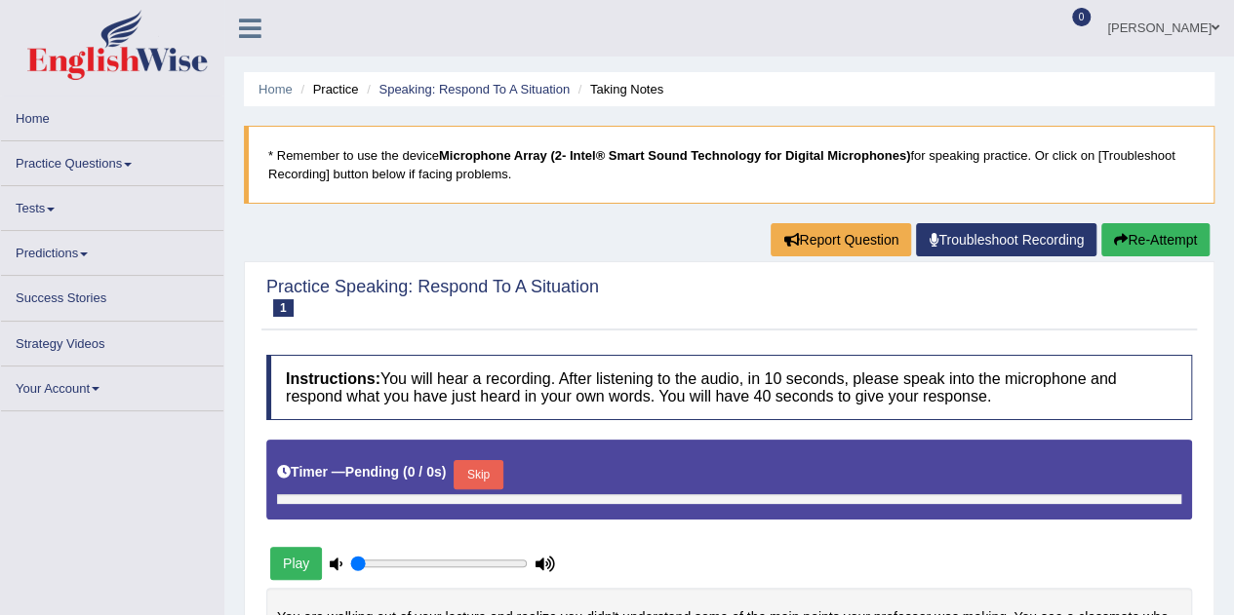
type input "1"
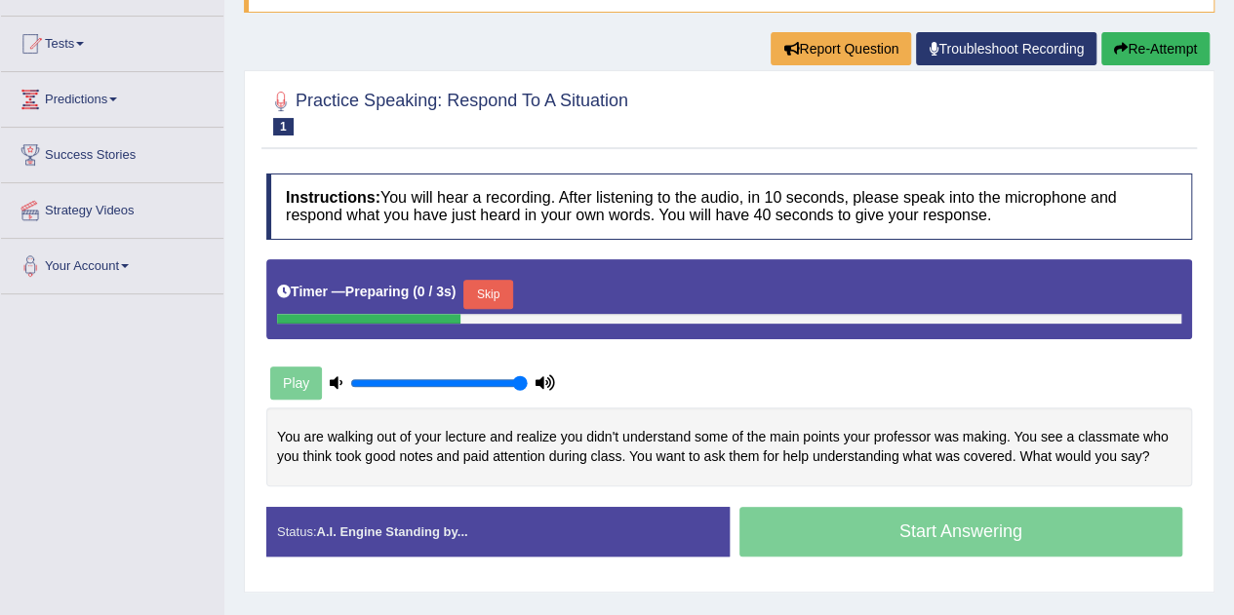
scroll to position [200, 0]
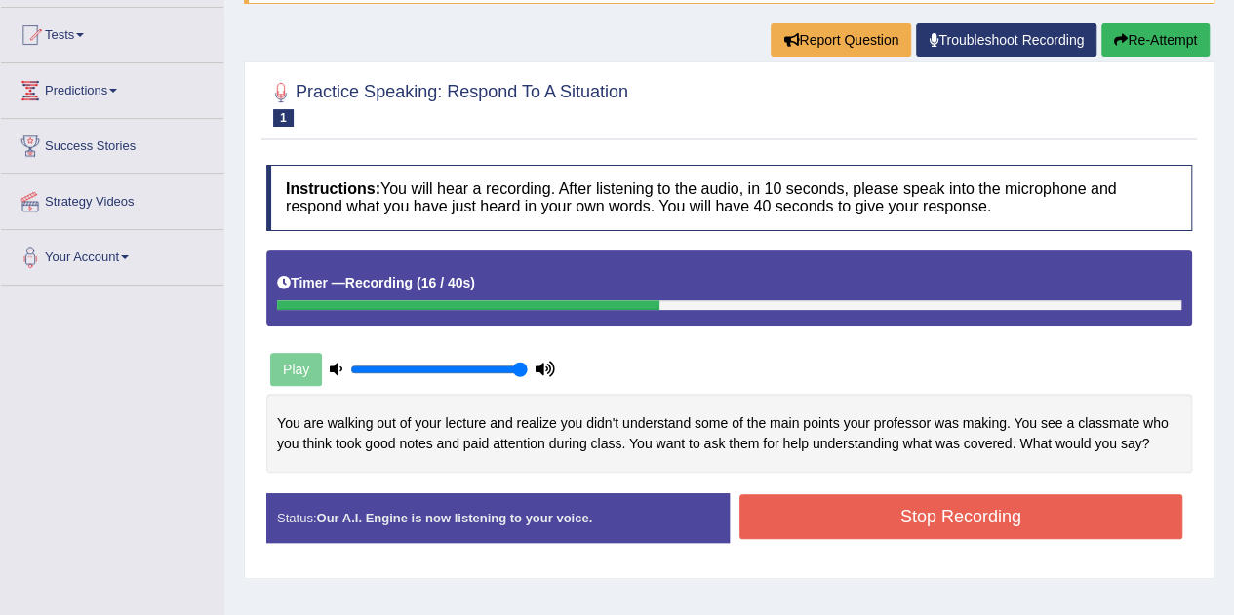
click at [1001, 532] on button "Stop Recording" at bounding box center [961, 516] width 444 height 45
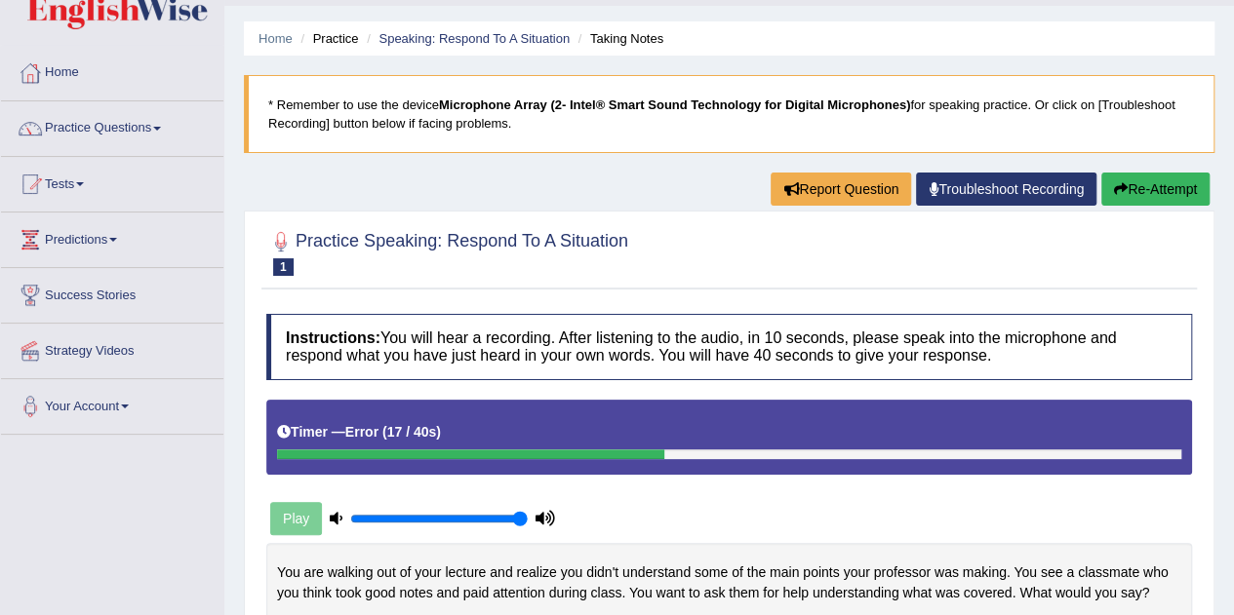
scroll to position [0, 0]
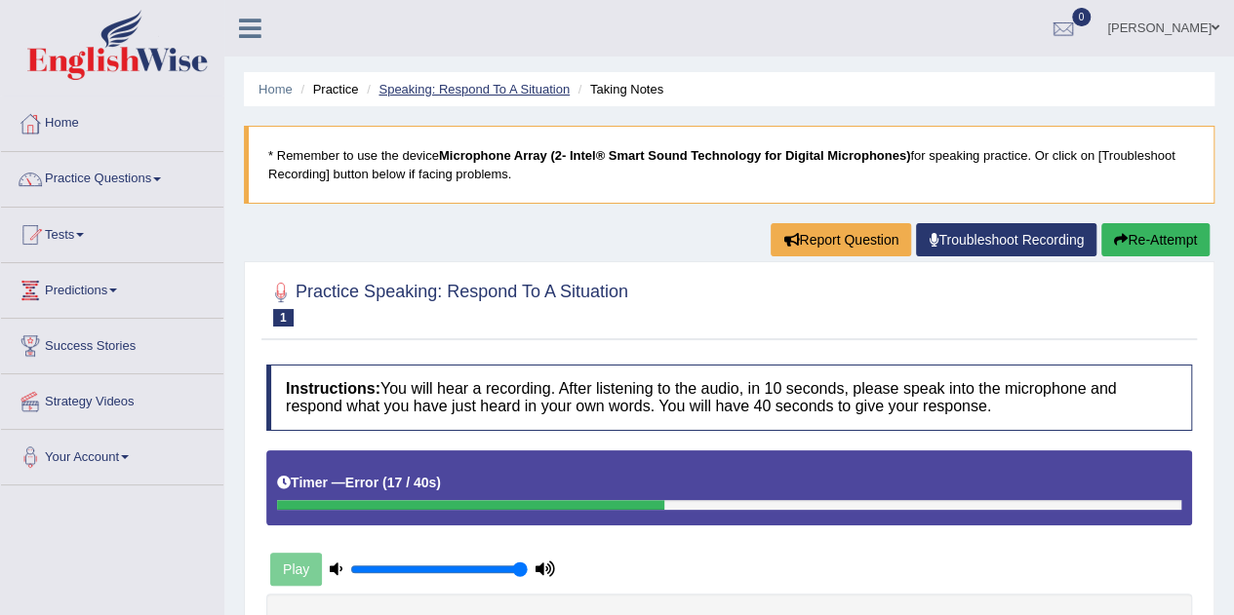
click at [506, 89] on link "Speaking: Respond To A Situation" at bounding box center [473, 89] width 191 height 15
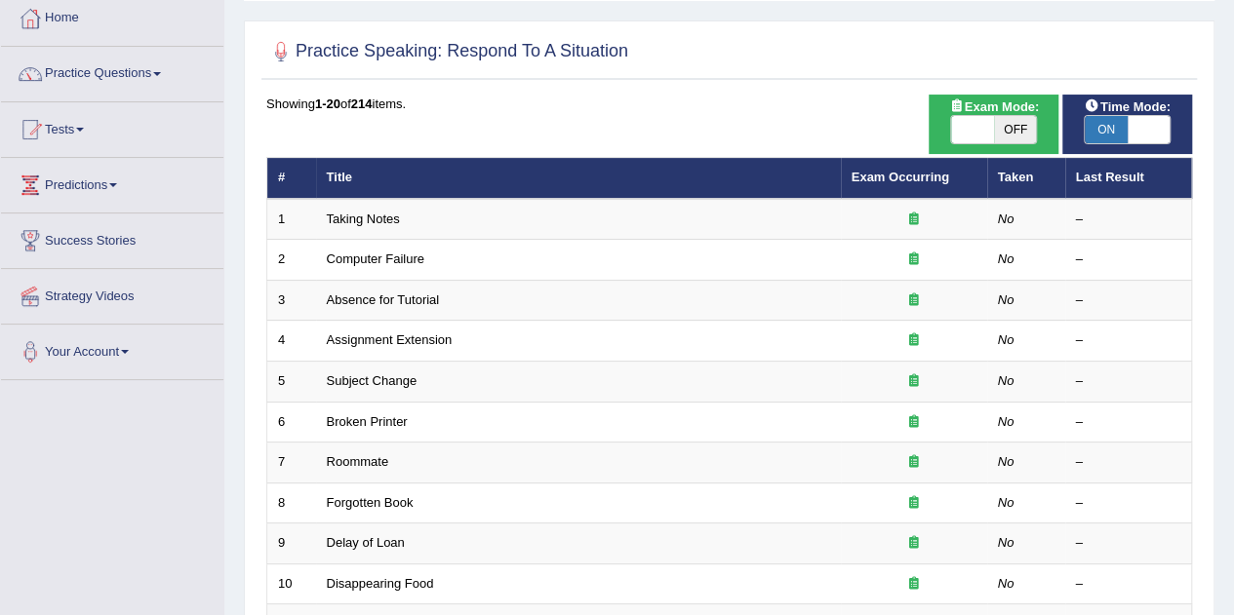
scroll to position [105, 0]
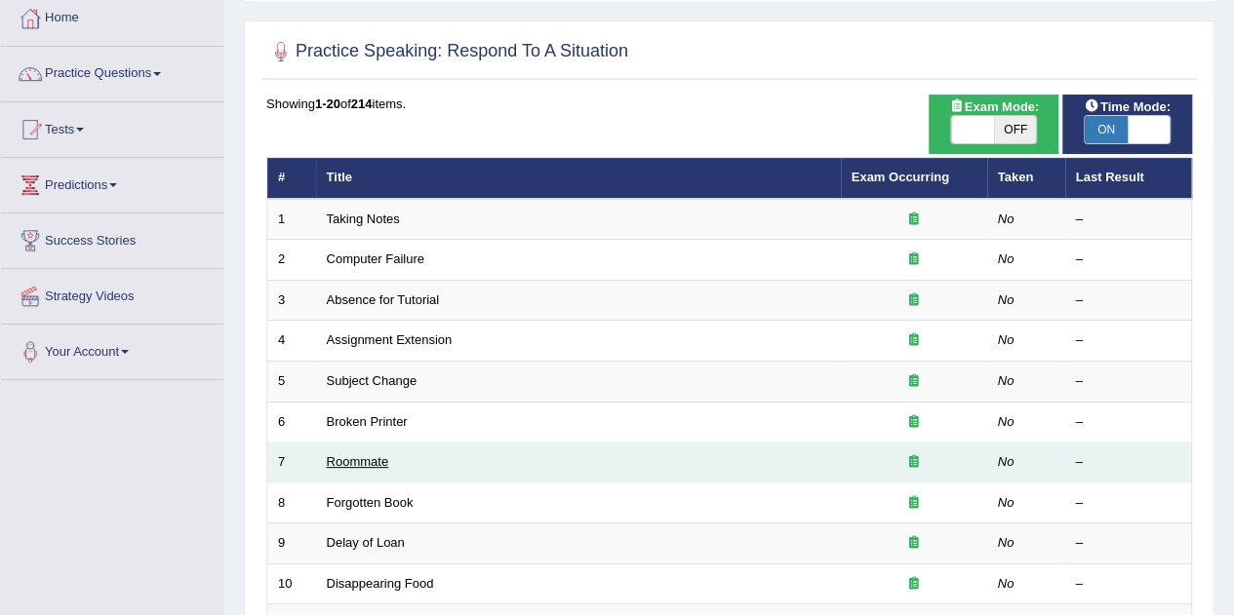
click at [371, 458] on link "Roommate" at bounding box center [358, 461] width 62 height 15
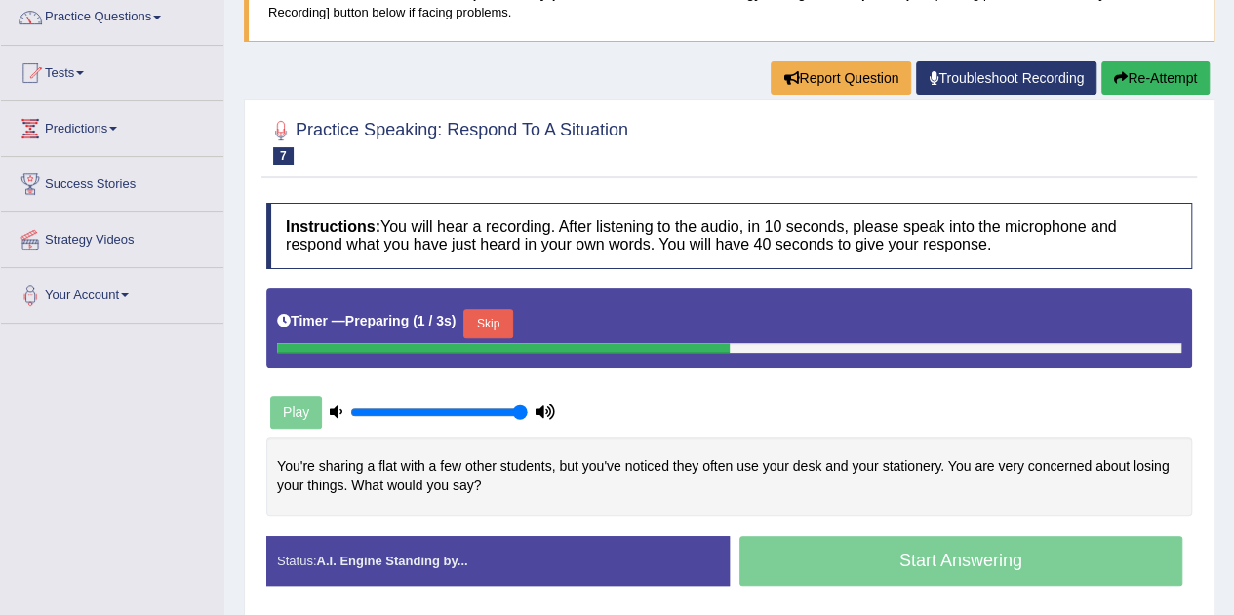
scroll to position [163, 0]
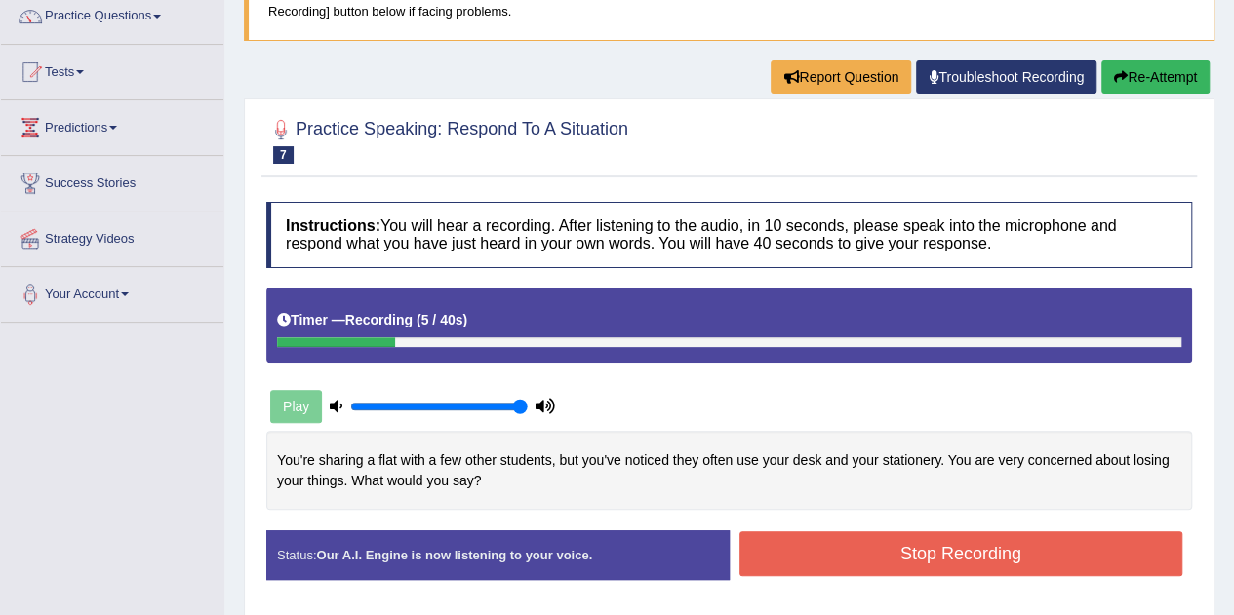
click at [945, 556] on button "Stop Recording" at bounding box center [961, 554] width 444 height 45
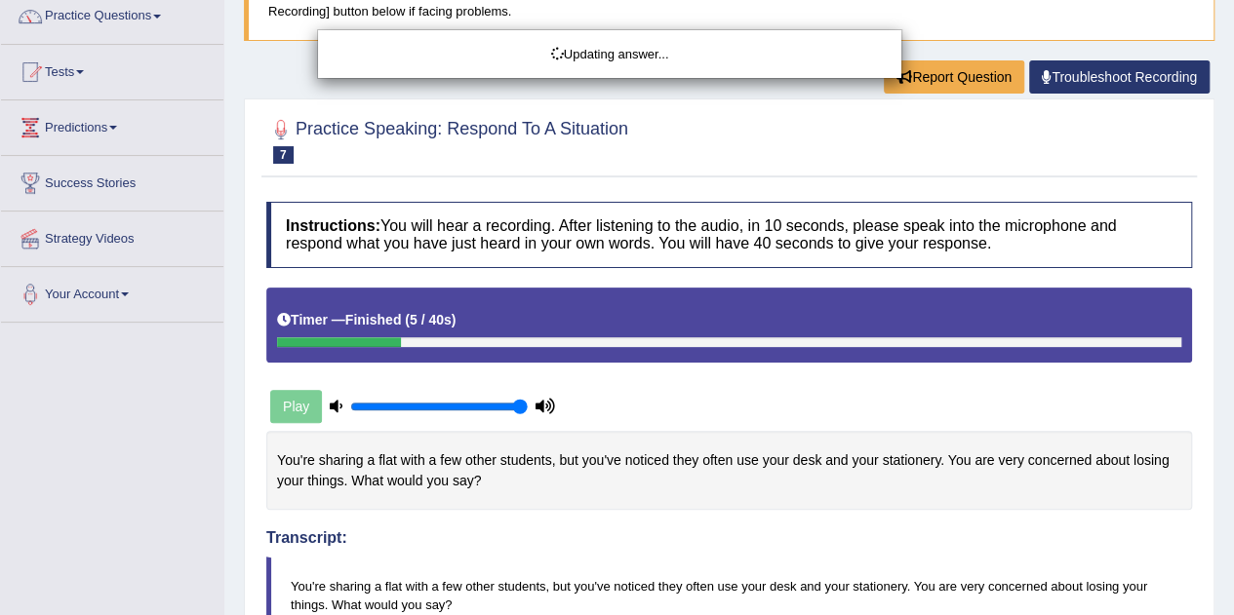
click at [1234, 453] on html "Toggle navigation Home Practice Questions Speaking Practice Read Aloud Repeat S…" at bounding box center [617, 144] width 1234 height 615
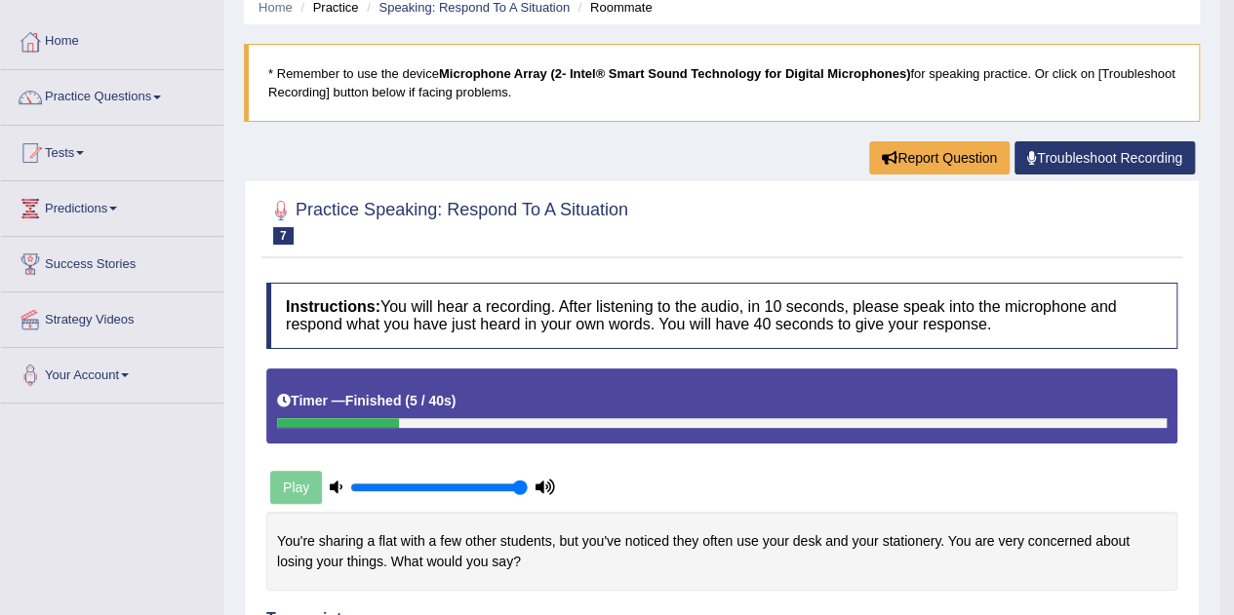
scroll to position [0, 0]
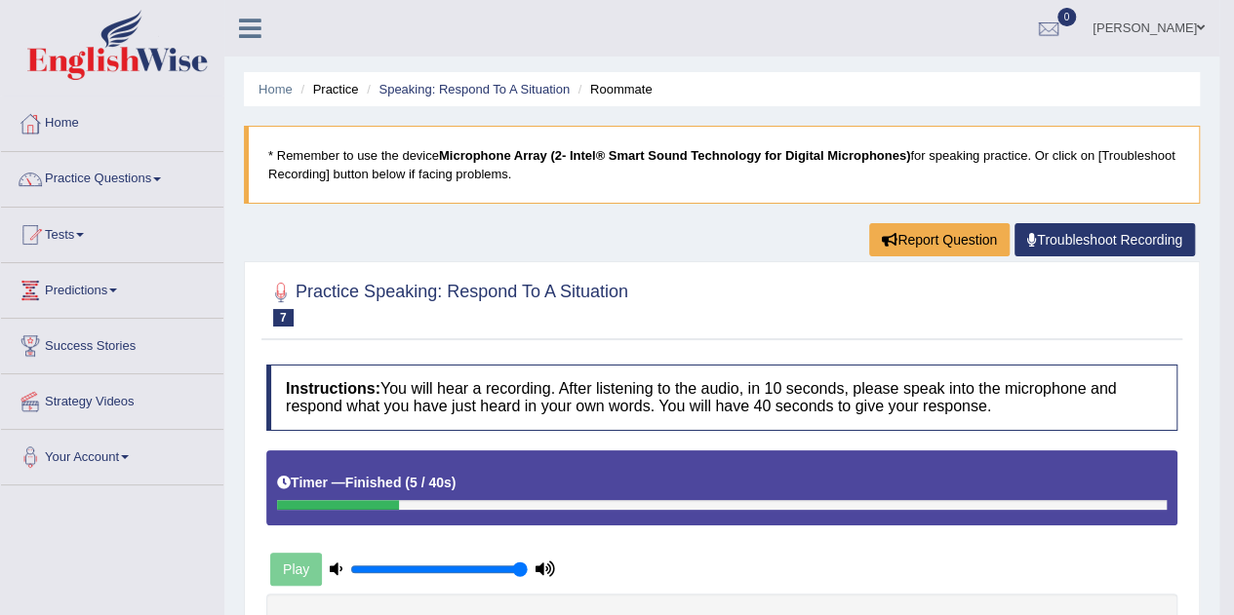
click at [160, 178] on span at bounding box center [157, 180] width 8 height 4
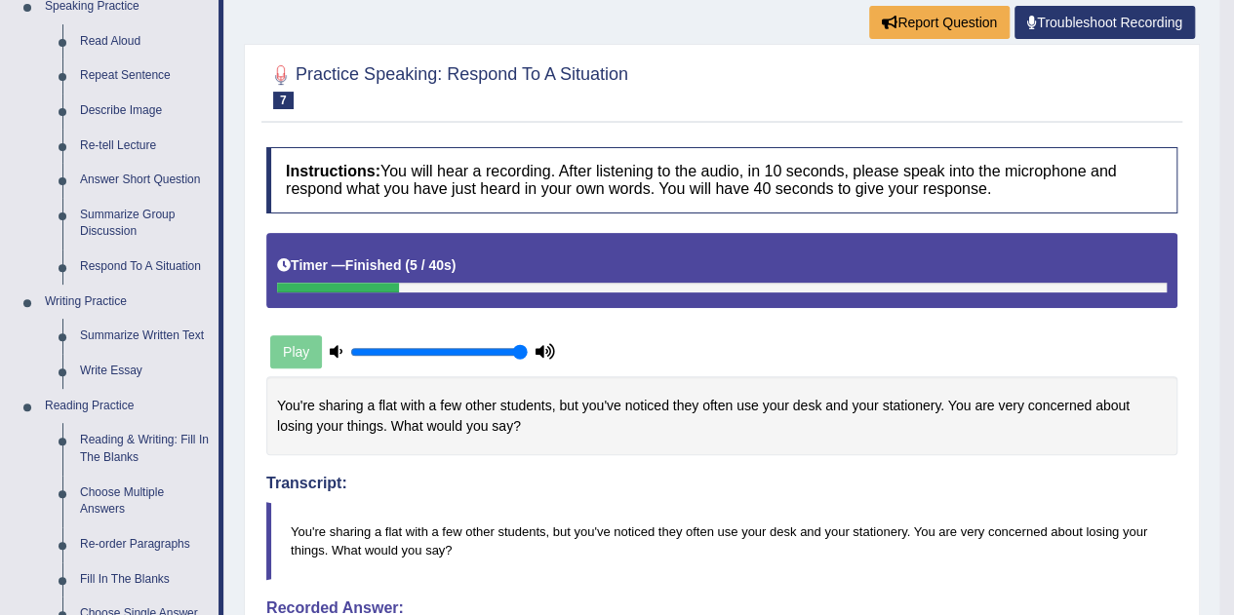
scroll to position [218, 0]
click at [156, 337] on link "Summarize Written Text" at bounding box center [144, 335] width 147 height 35
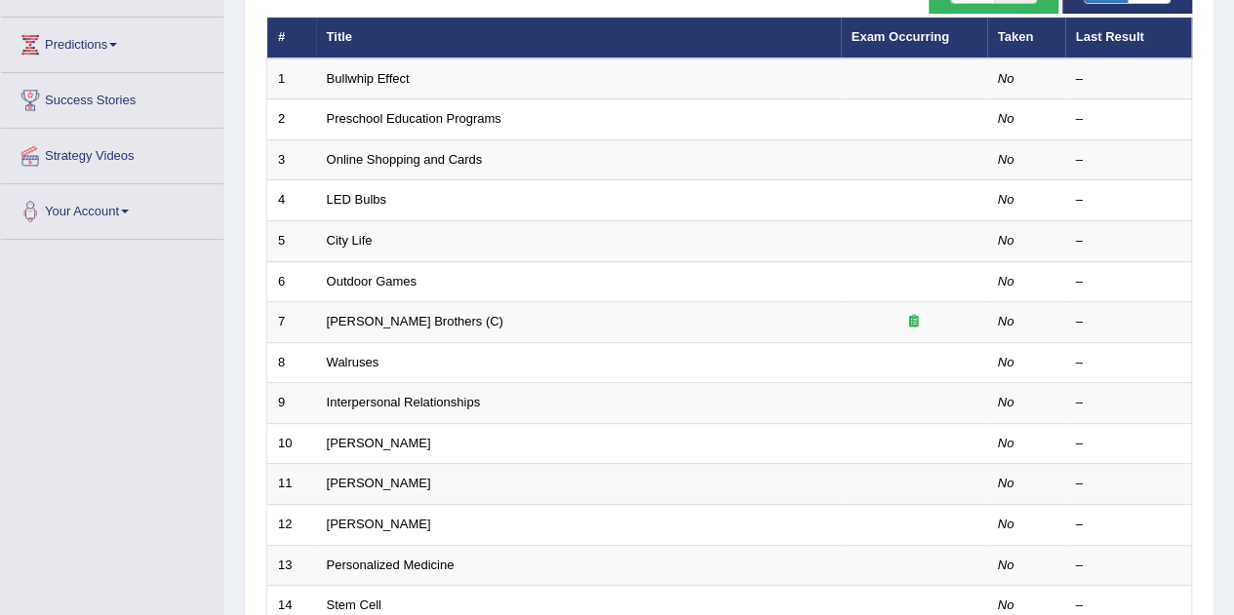
scroll to position [248, 0]
